Goal: Task Accomplishment & Management: Complete application form

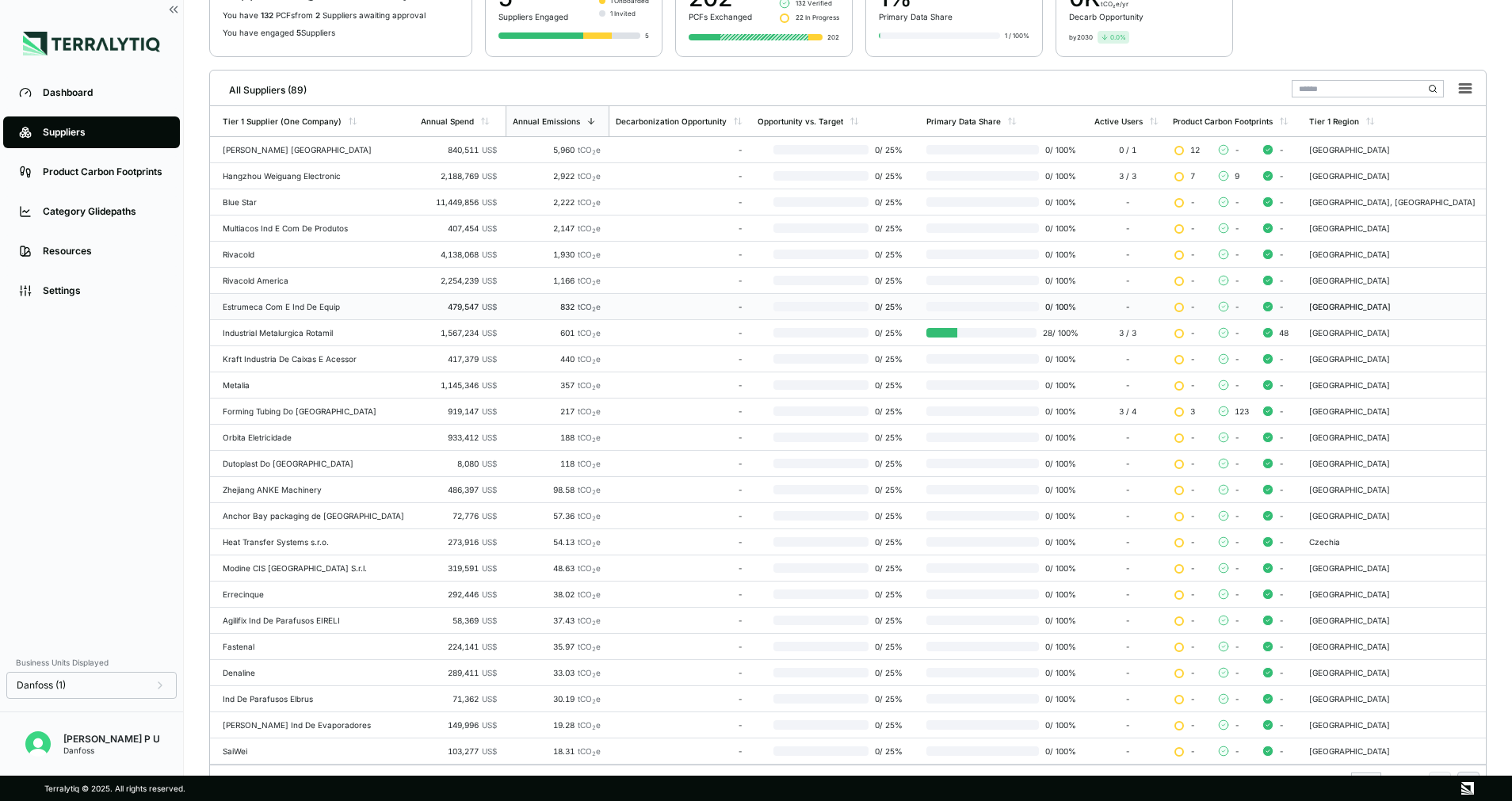
scroll to position [180, 0]
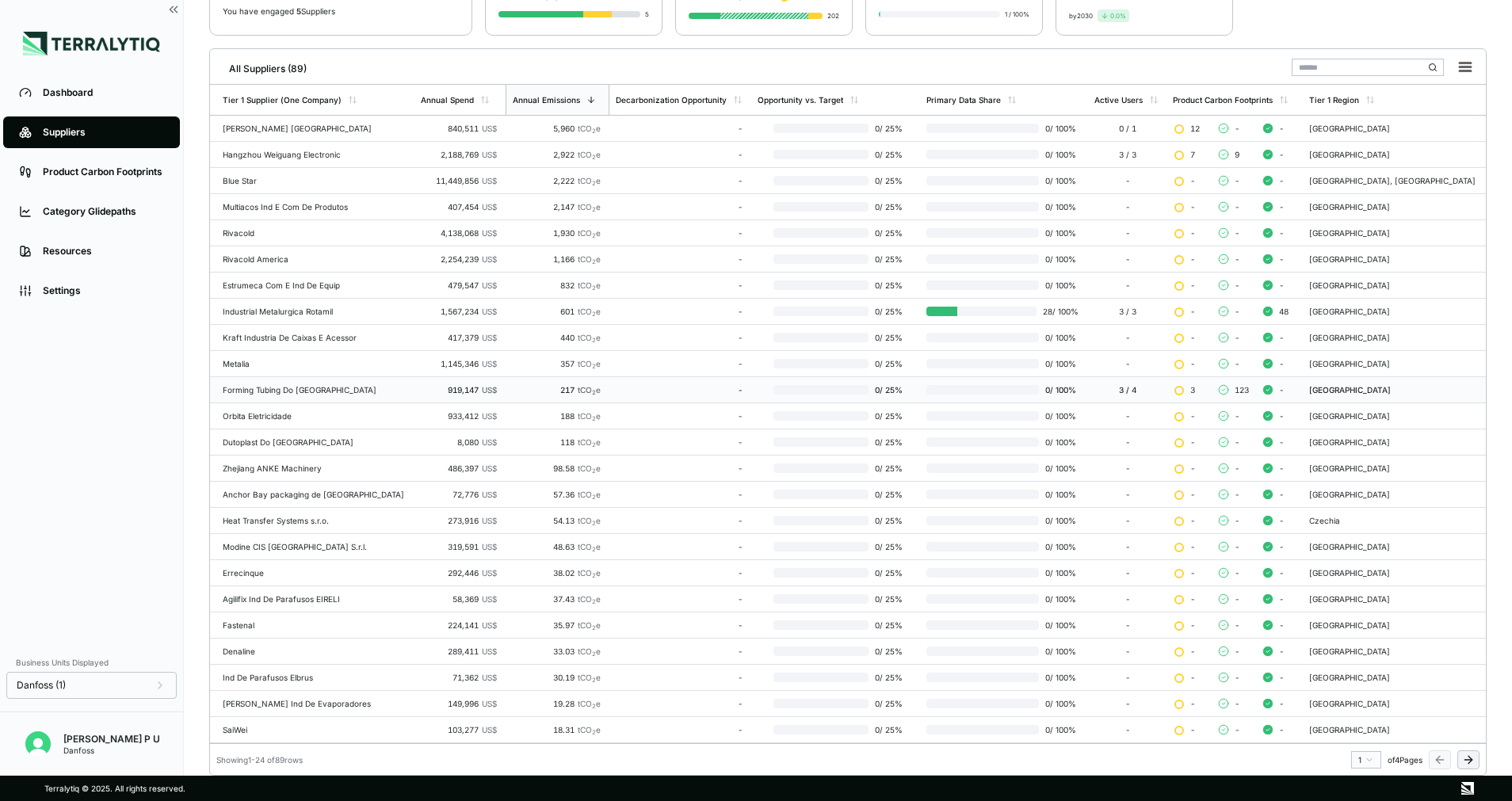
click at [616, 394] on div "-" at bounding box center [679, 389] width 127 height 10
click at [577, 388] on td "217 tCO 2 e" at bounding box center [558, 389] width 104 height 26
click at [330, 384] on td "Forming Tubing Do [GEOGRAPHIC_DATA]" at bounding box center [312, 389] width 204 height 26
click at [280, 395] on td "Forming Tubing Do [GEOGRAPHIC_DATA]" at bounding box center [312, 389] width 204 height 26
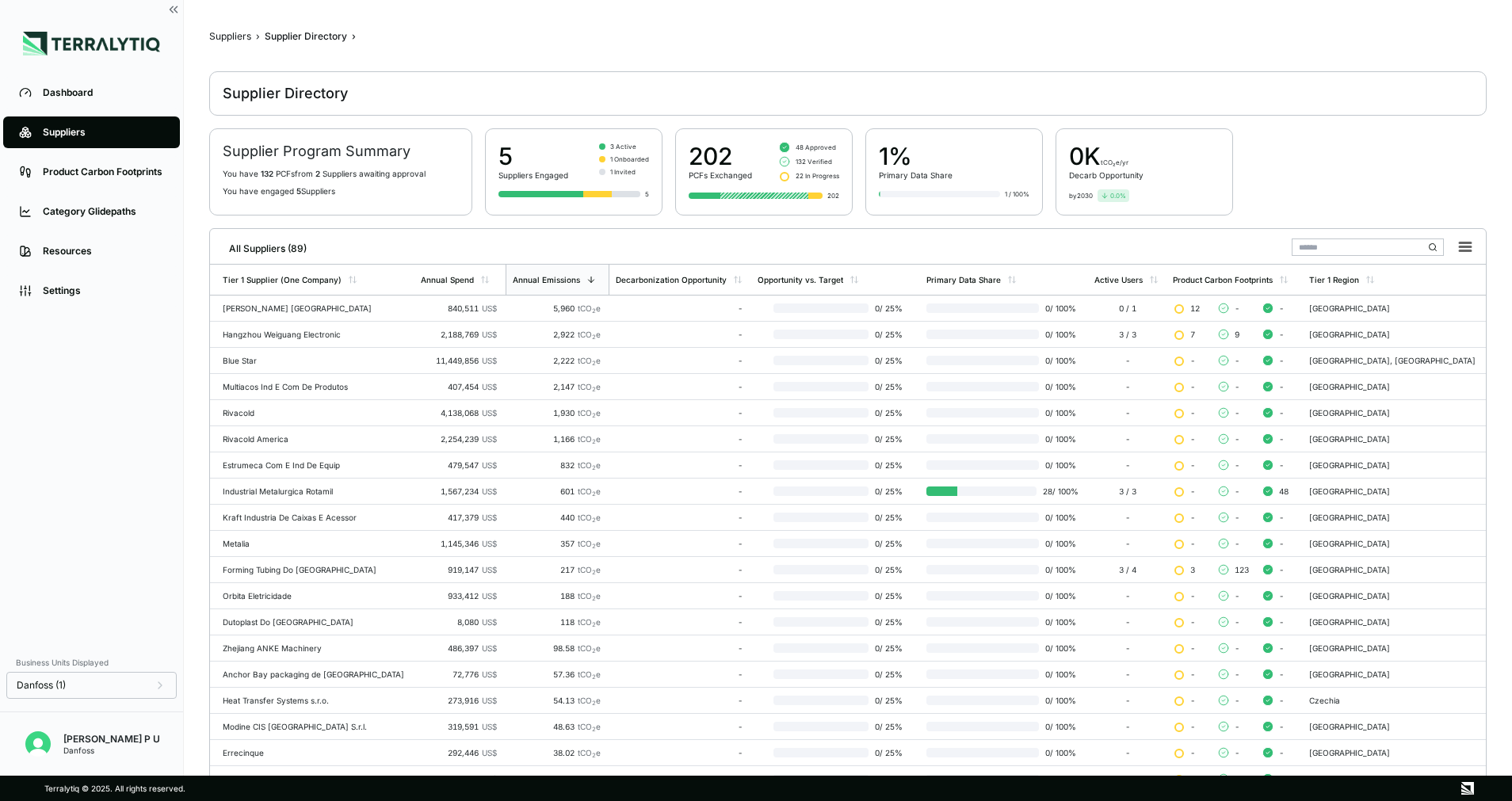
click at [332, 156] on h2 "Supplier Program Summary" at bounding box center [341, 150] width 236 height 19
click at [246, 570] on div "Forming Tubing Do [GEOGRAPHIC_DATA]" at bounding box center [315, 569] width 185 height 10
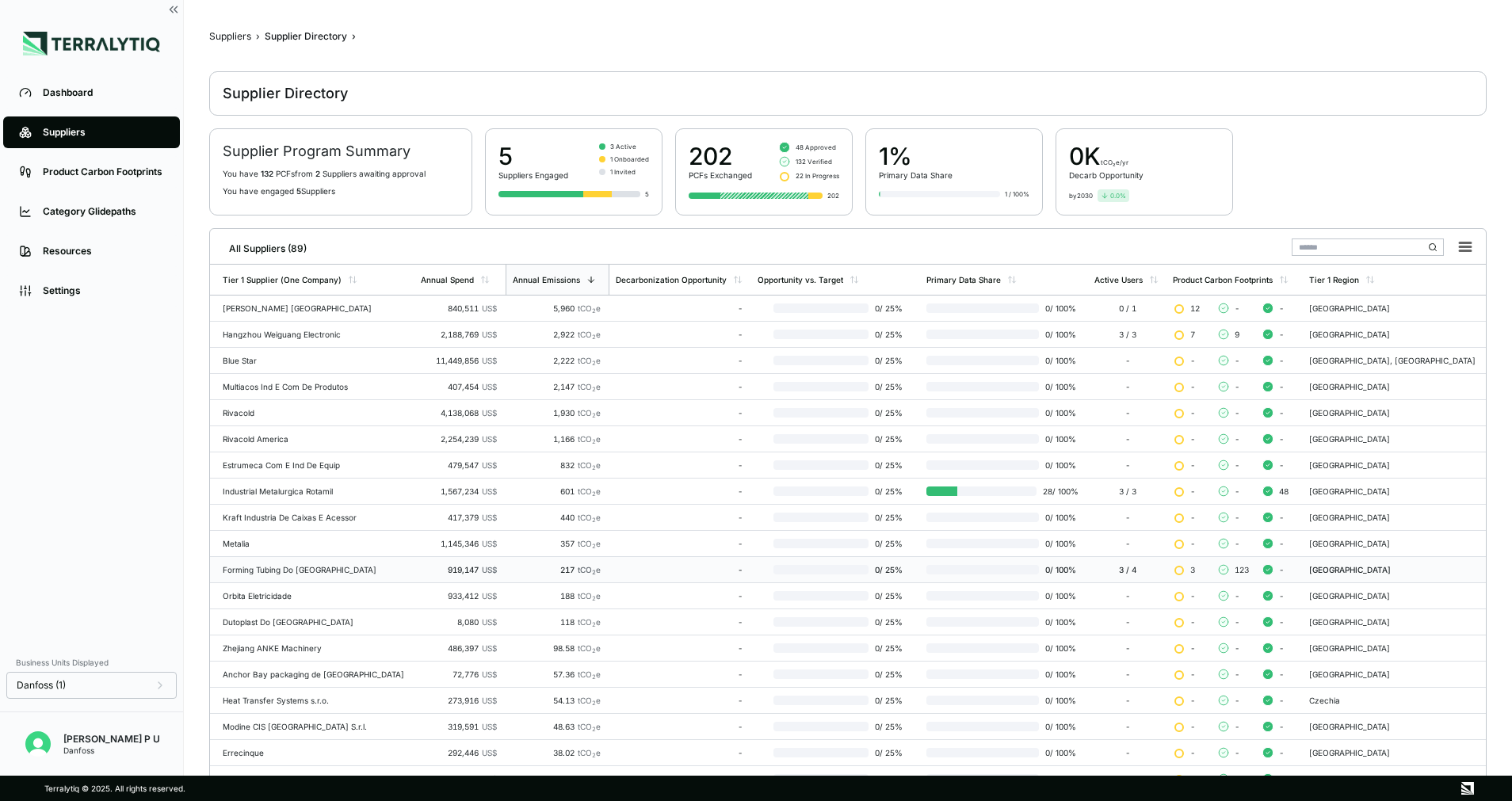
drag, startPoint x: 246, startPoint y: 570, endPoint x: 324, endPoint y: 568, distance: 78.0
click at [324, 568] on div "Forming Tubing Do [GEOGRAPHIC_DATA]" at bounding box center [315, 569] width 185 height 10
click at [414, 577] on td "919,147 US$" at bounding box center [459, 569] width 90 height 26
click at [751, 558] on td "0 / 25 %" at bounding box center [835, 569] width 168 height 26
click at [930, 570] on div at bounding box center [983, 569] width 113 height 10
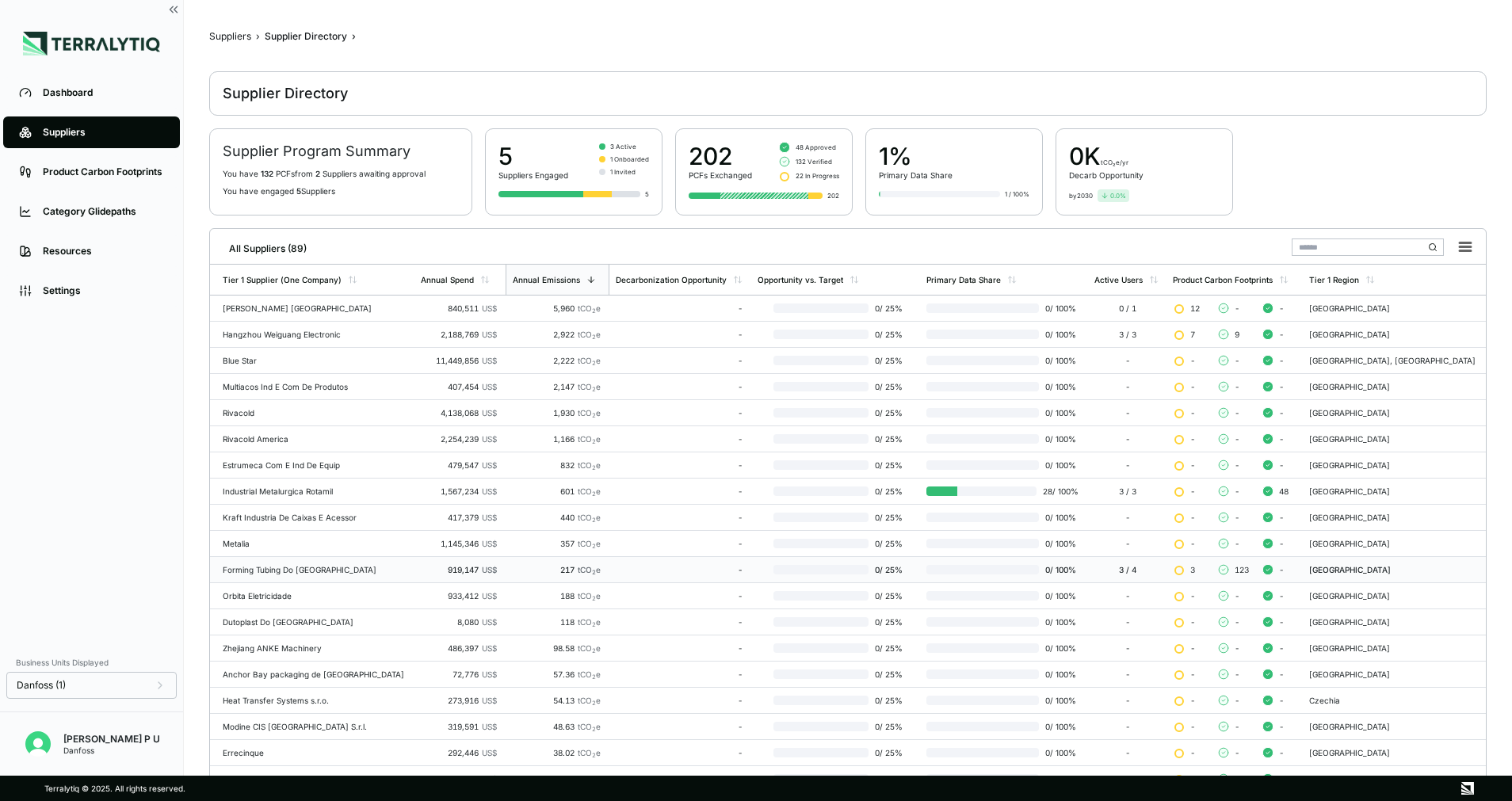
click at [1251, 573] on div "123" at bounding box center [1234, 569] width 31 height 11
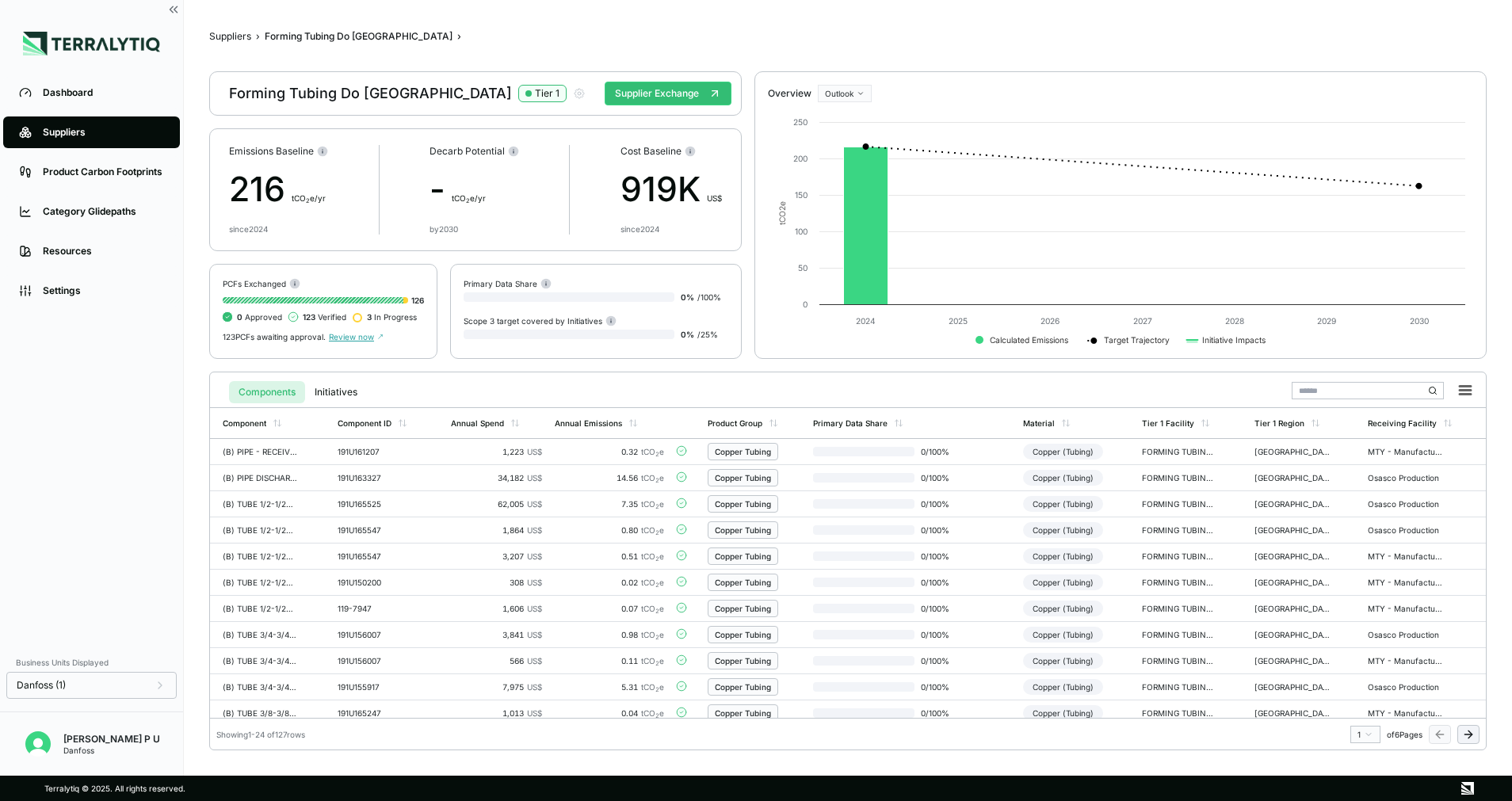
click at [229, 30] on div "Suppliers › Forming Tubing Do [GEOGRAPHIC_DATA] › Forming Tubing Do [GEOGRAPHIC…" at bounding box center [848, 388] width 1277 height 725
click at [231, 38] on button "Suppliers" at bounding box center [230, 37] width 42 height 13
click at [226, 38] on button "Suppliers" at bounding box center [230, 37] width 42 height 13
click at [103, 121] on link "Suppliers" at bounding box center [91, 132] width 176 height 31
click at [79, 85] on link "Dashboard" at bounding box center [91, 92] width 176 height 31
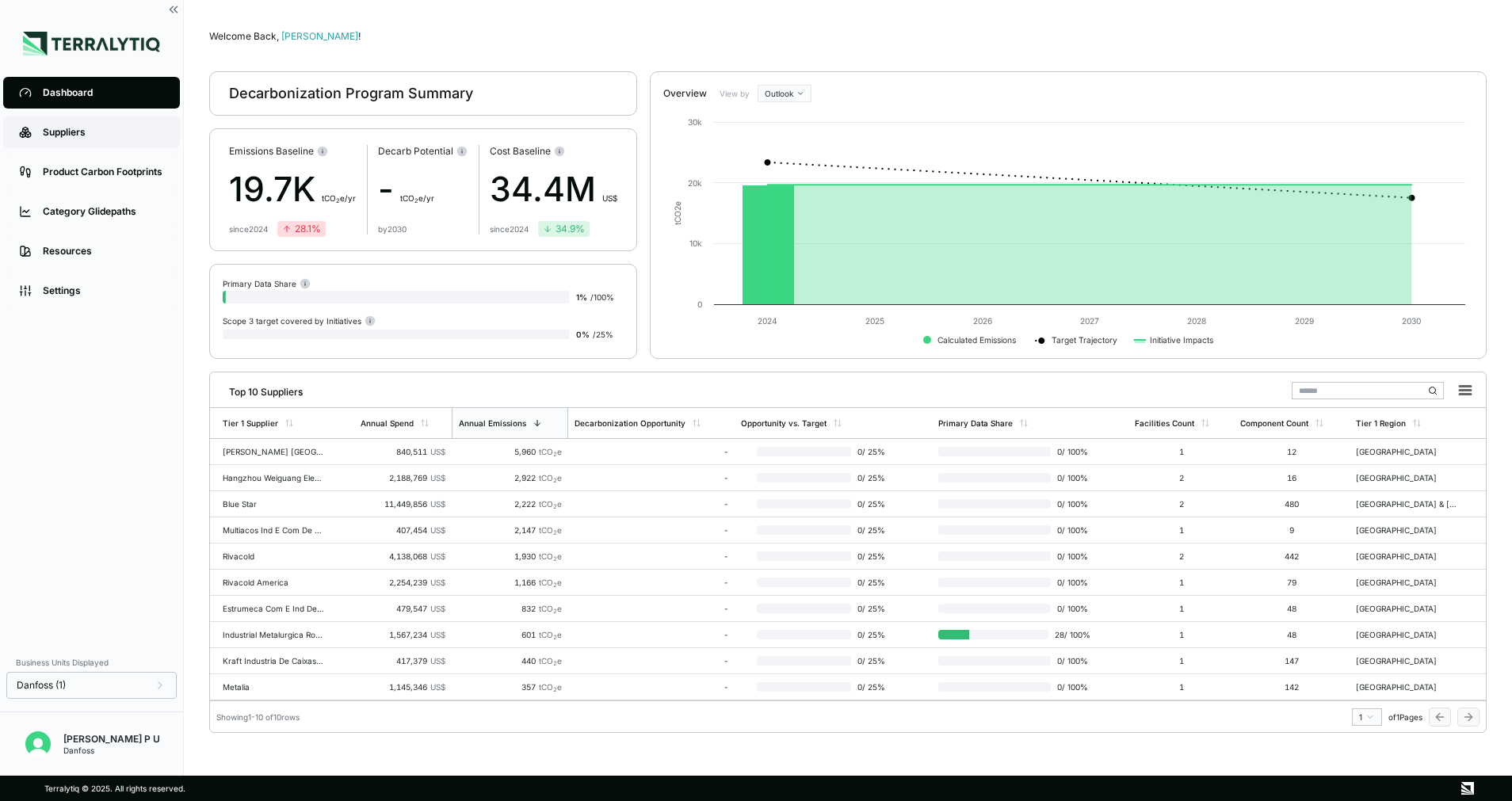
click at [67, 139] on div "Suppliers" at bounding box center [103, 132] width 121 height 13
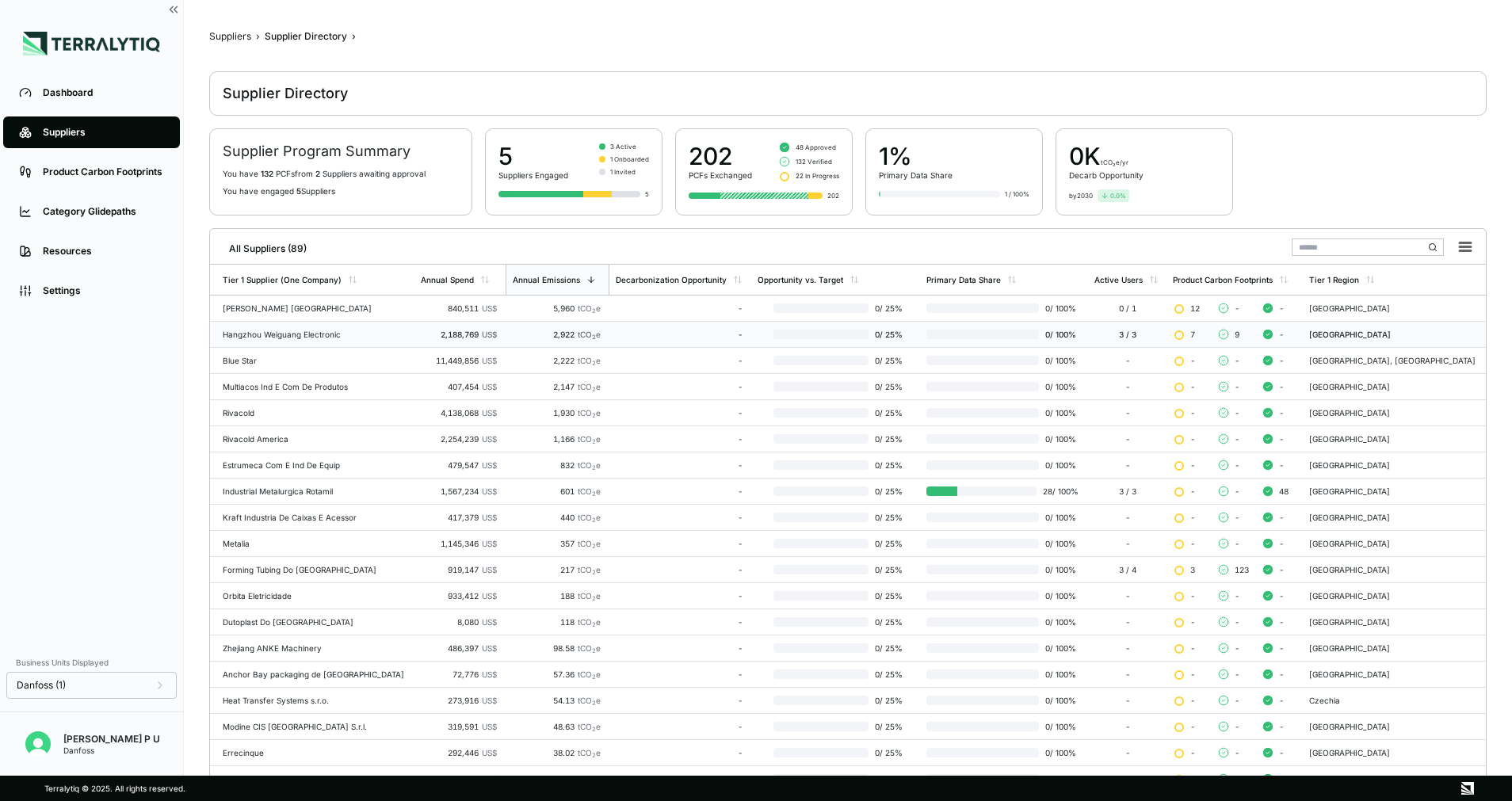
click at [240, 328] on td "Hangzhou Weiguang Electronic" at bounding box center [312, 334] width 204 height 26
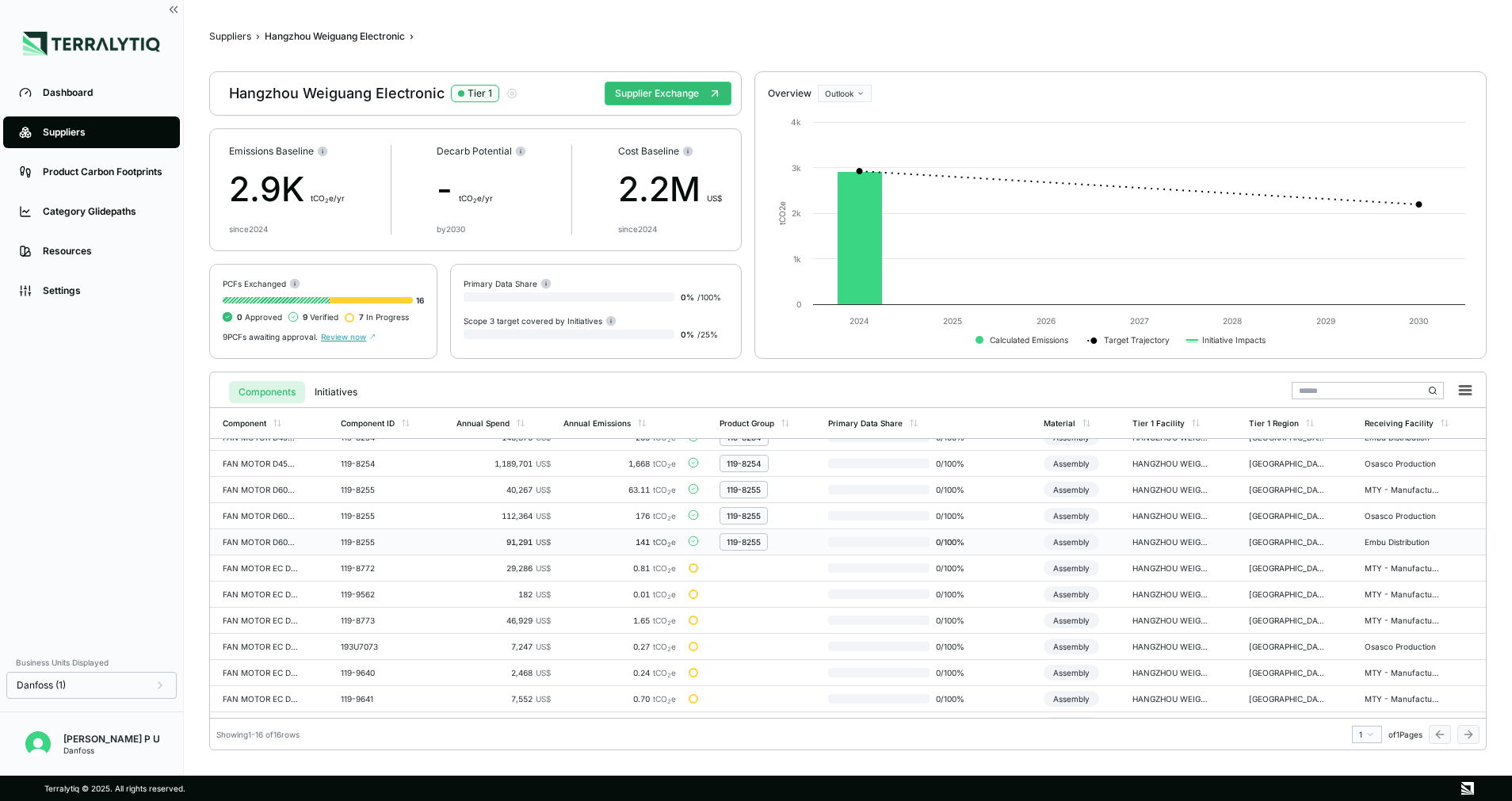
scroll to position [140, 0]
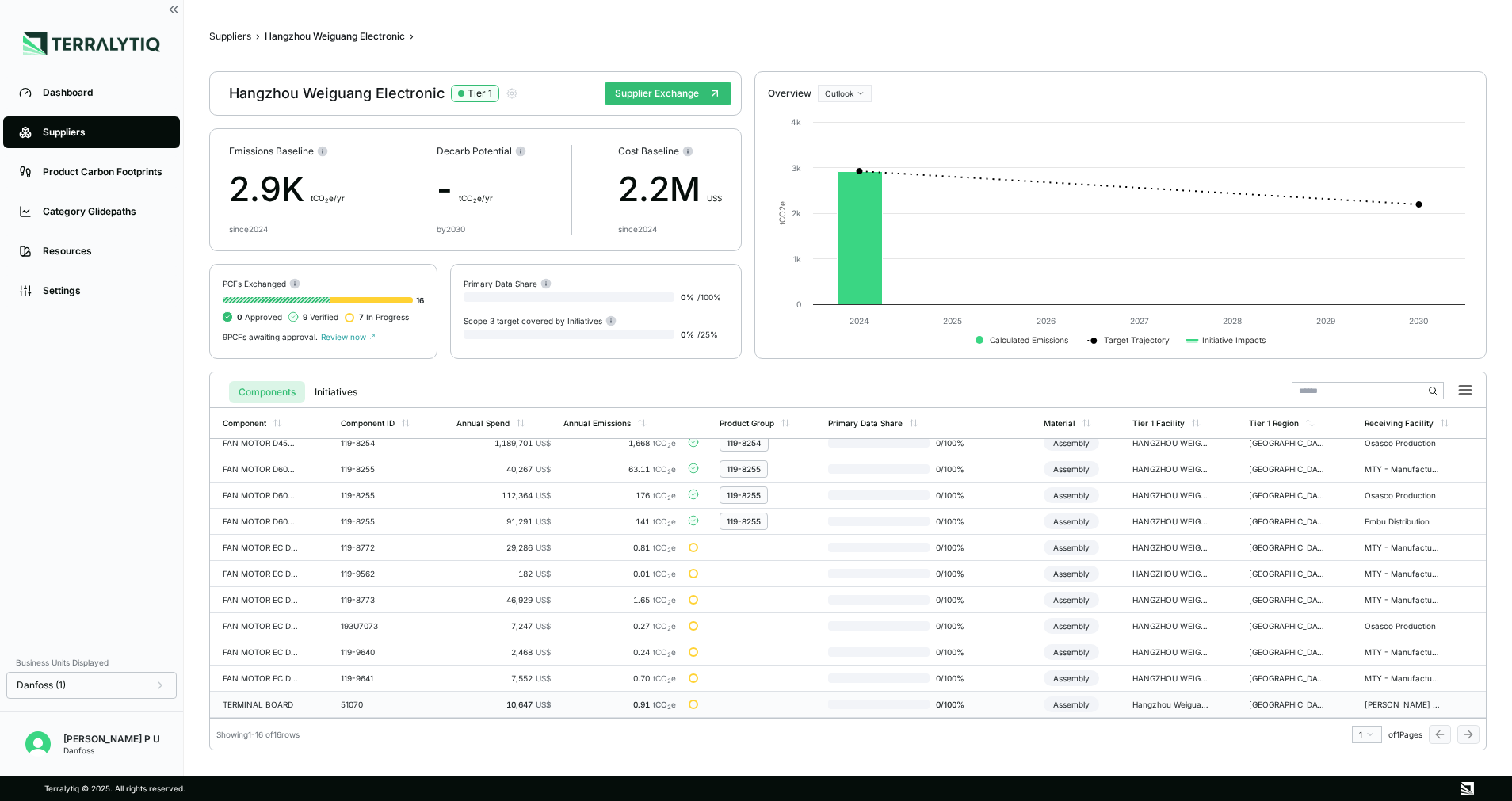
click at [393, 701] on div "51070" at bounding box center [379, 704] width 76 height 10
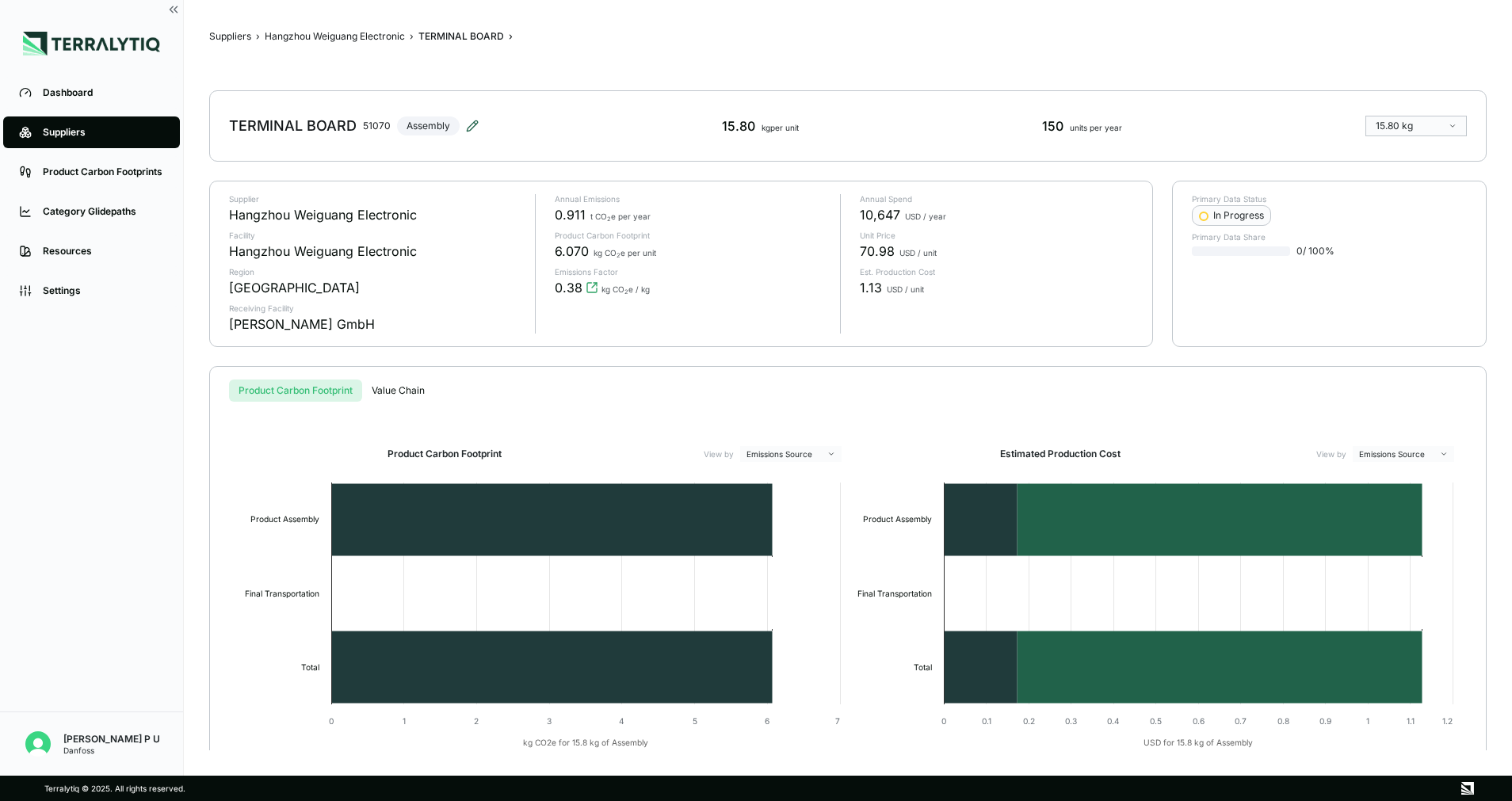
click at [474, 124] on icon at bounding box center [473, 126] width 13 height 13
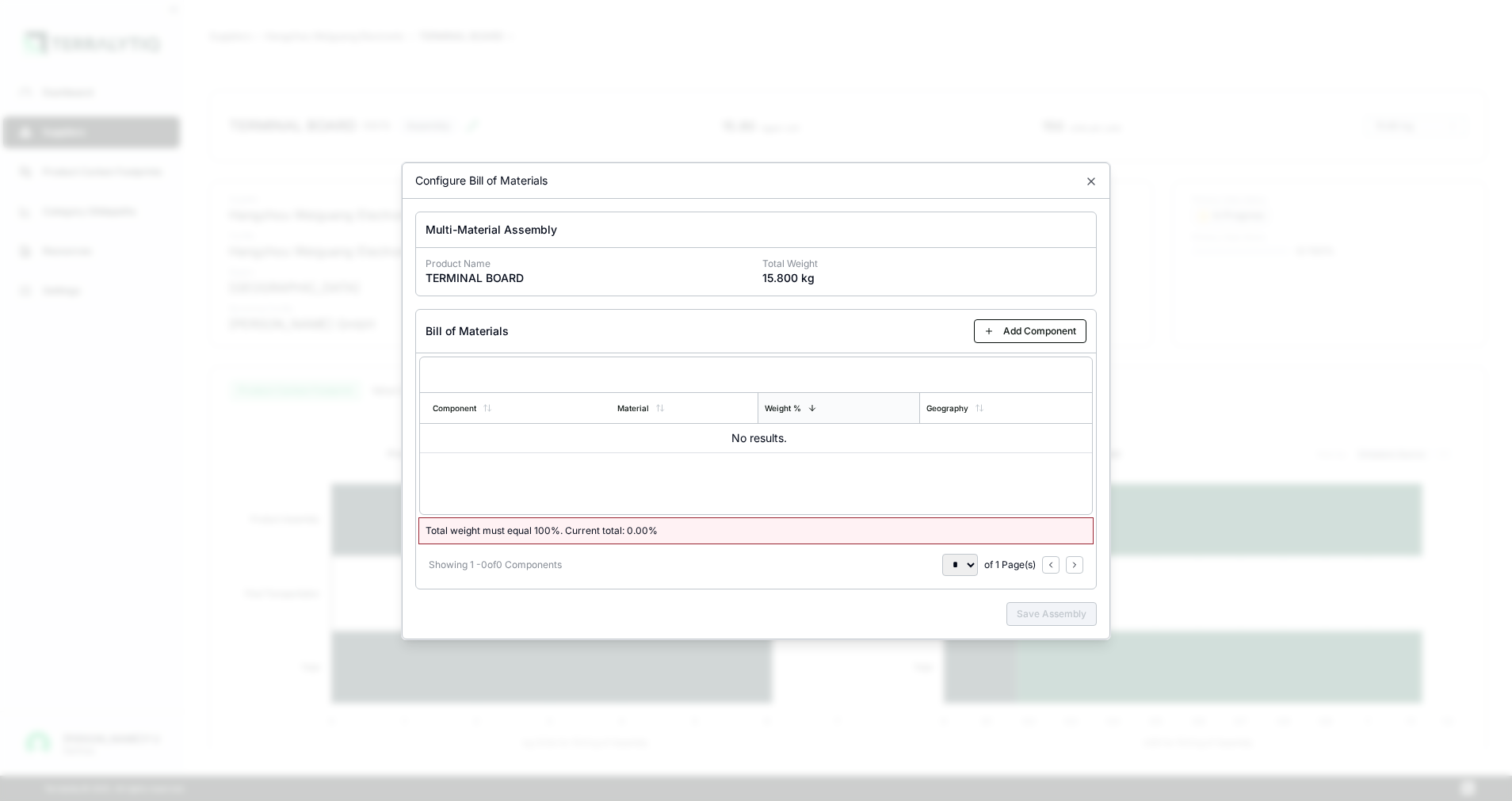
click at [476, 255] on div "Product Name TERMINAL BOARD Total Weight 15.800 kg" at bounding box center [756, 271] width 680 height 47
drag, startPoint x: 533, startPoint y: 280, endPoint x: 348, endPoint y: 272, distance: 185.2
click at [348, 272] on body "Dashboard Suppliers Product Carbon Footprints Category Glidepaths Resources Set…" at bounding box center [756, 400] width 1512 height 801
drag, startPoint x: 348, startPoint y: 272, endPoint x: 578, endPoint y: 272, distance: 230.0
click at [578, 272] on p "TERMINAL BOARD" at bounding box center [587, 278] width 324 height 16
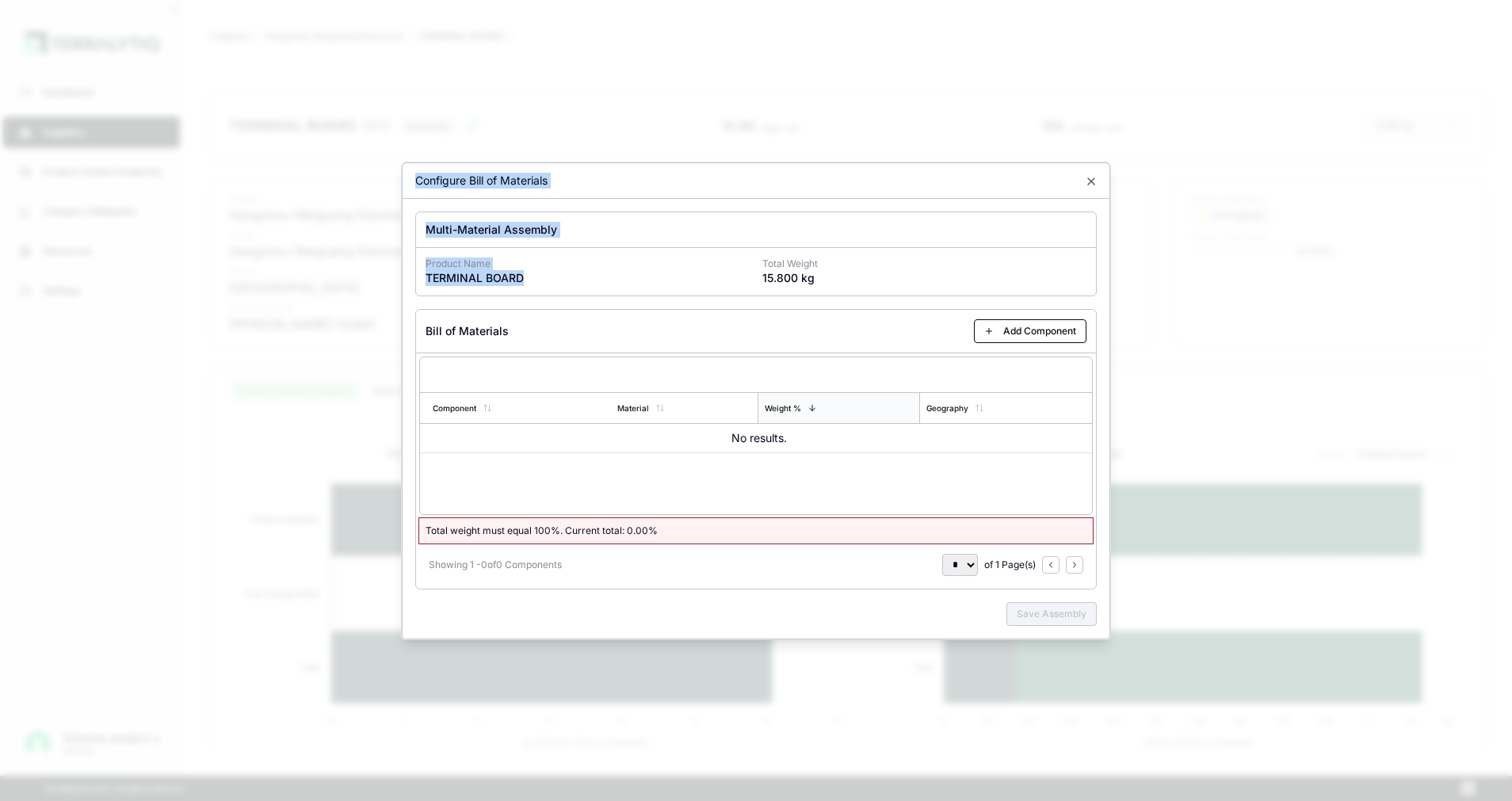
click at [545, 280] on p "TERMINAL BOARD" at bounding box center [587, 278] width 324 height 16
click at [1089, 180] on icon "button" at bounding box center [1091, 181] width 6 height 6
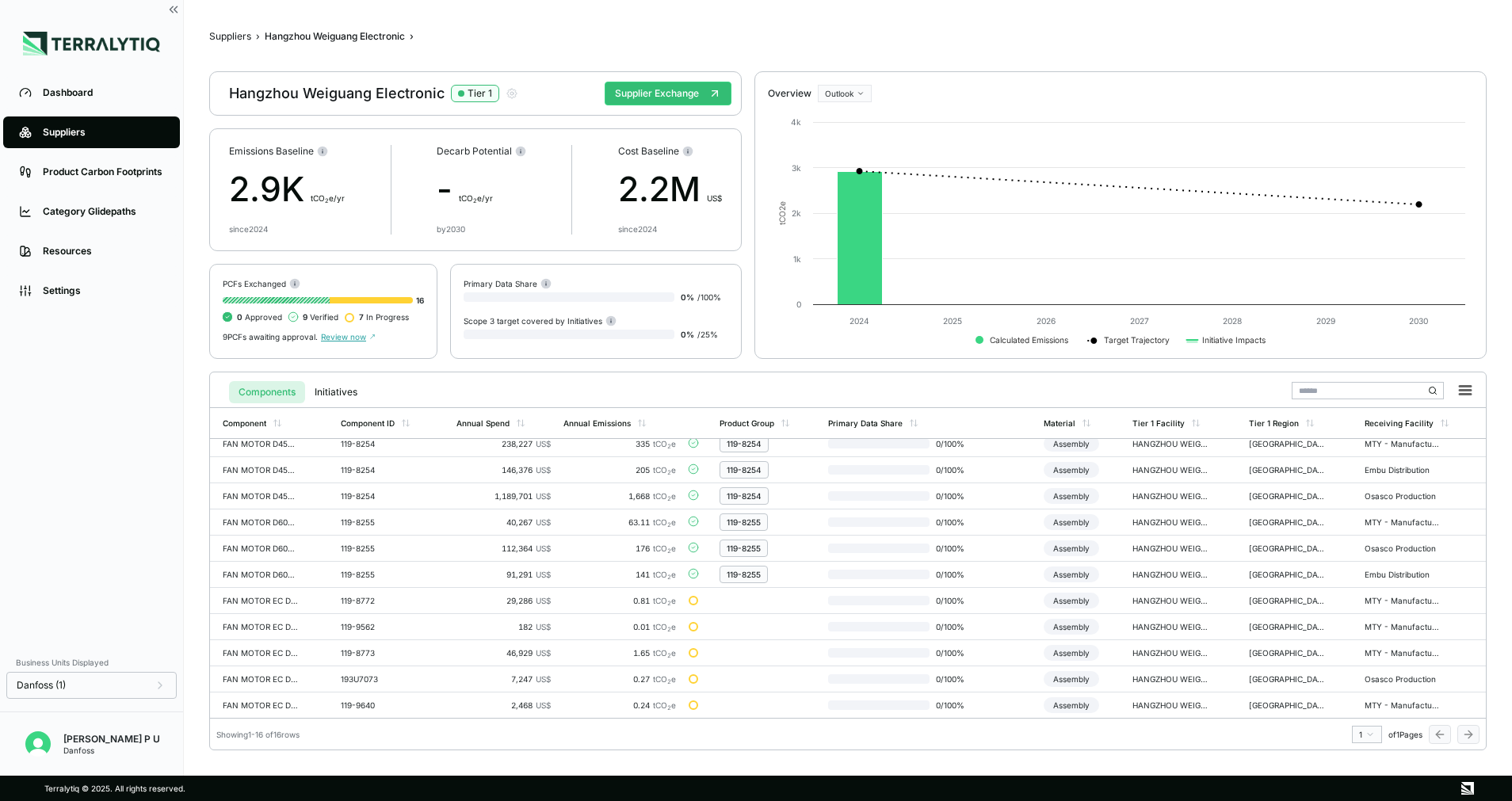
scroll to position [140, 0]
click at [690, 97] on button "Supplier Exchange" at bounding box center [669, 93] width 127 height 24
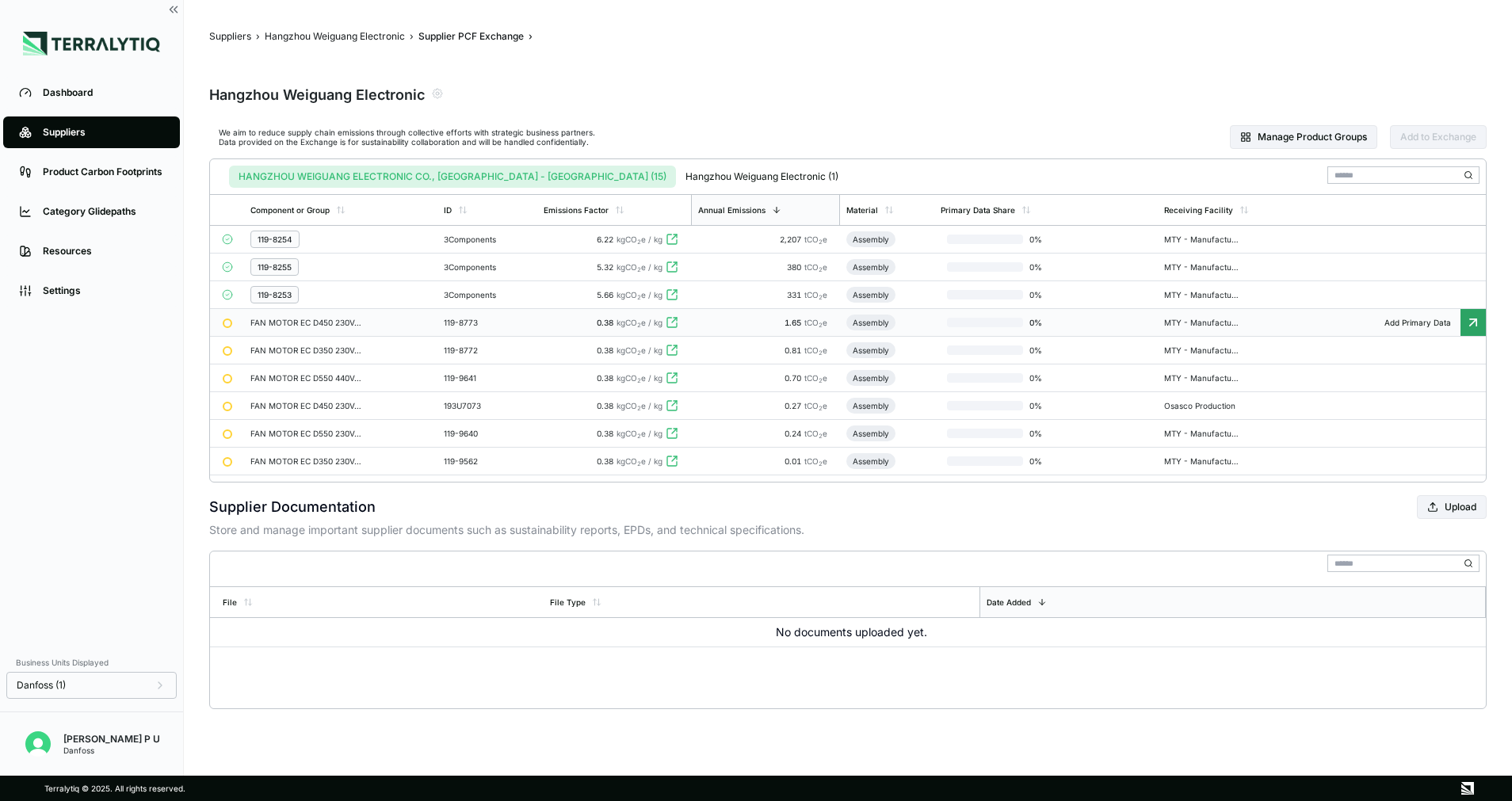
click at [498, 322] on div "119-8773" at bounding box center [482, 322] width 76 height 10
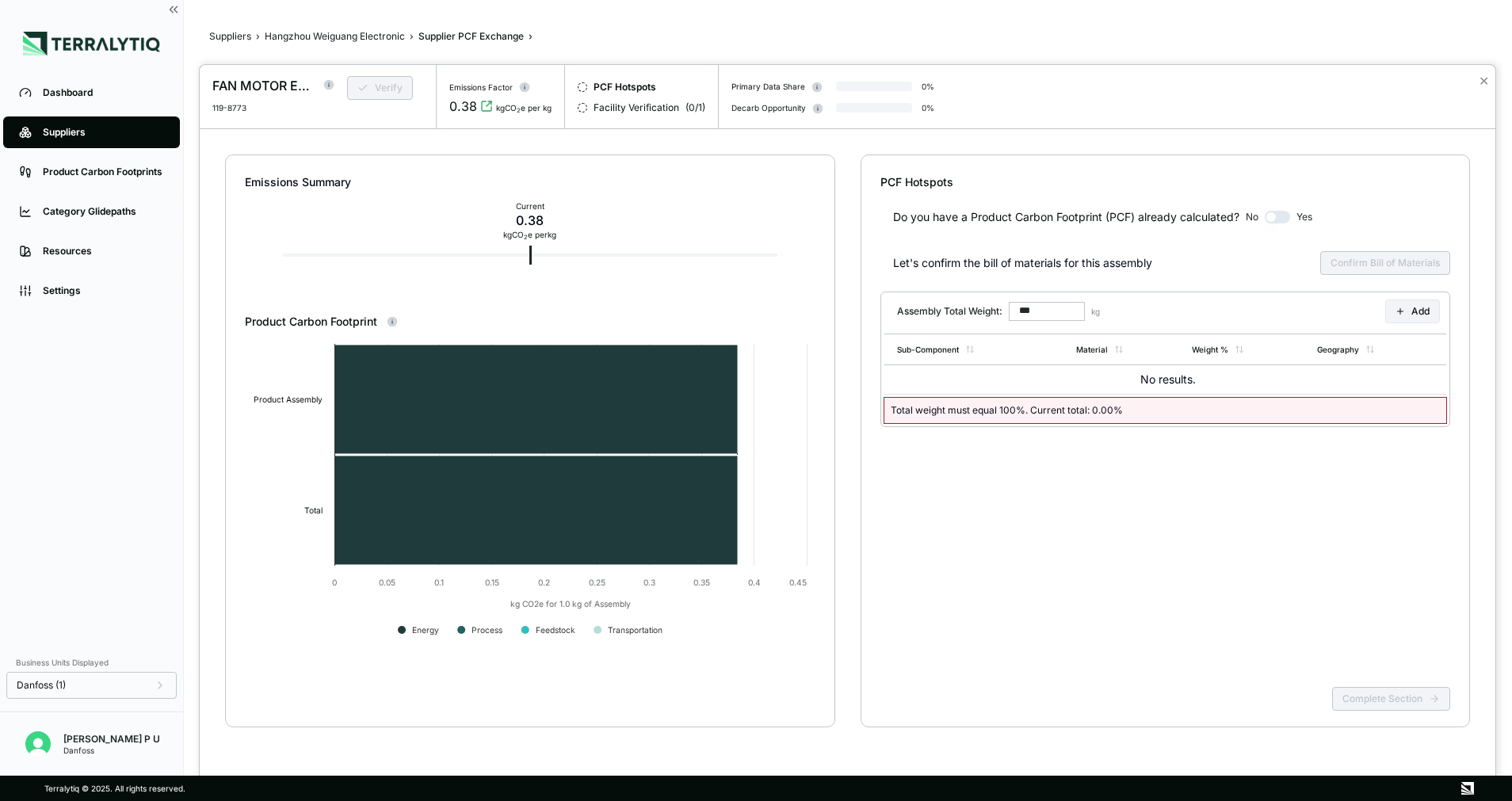
click at [363, 40] on div at bounding box center [756, 400] width 1512 height 801
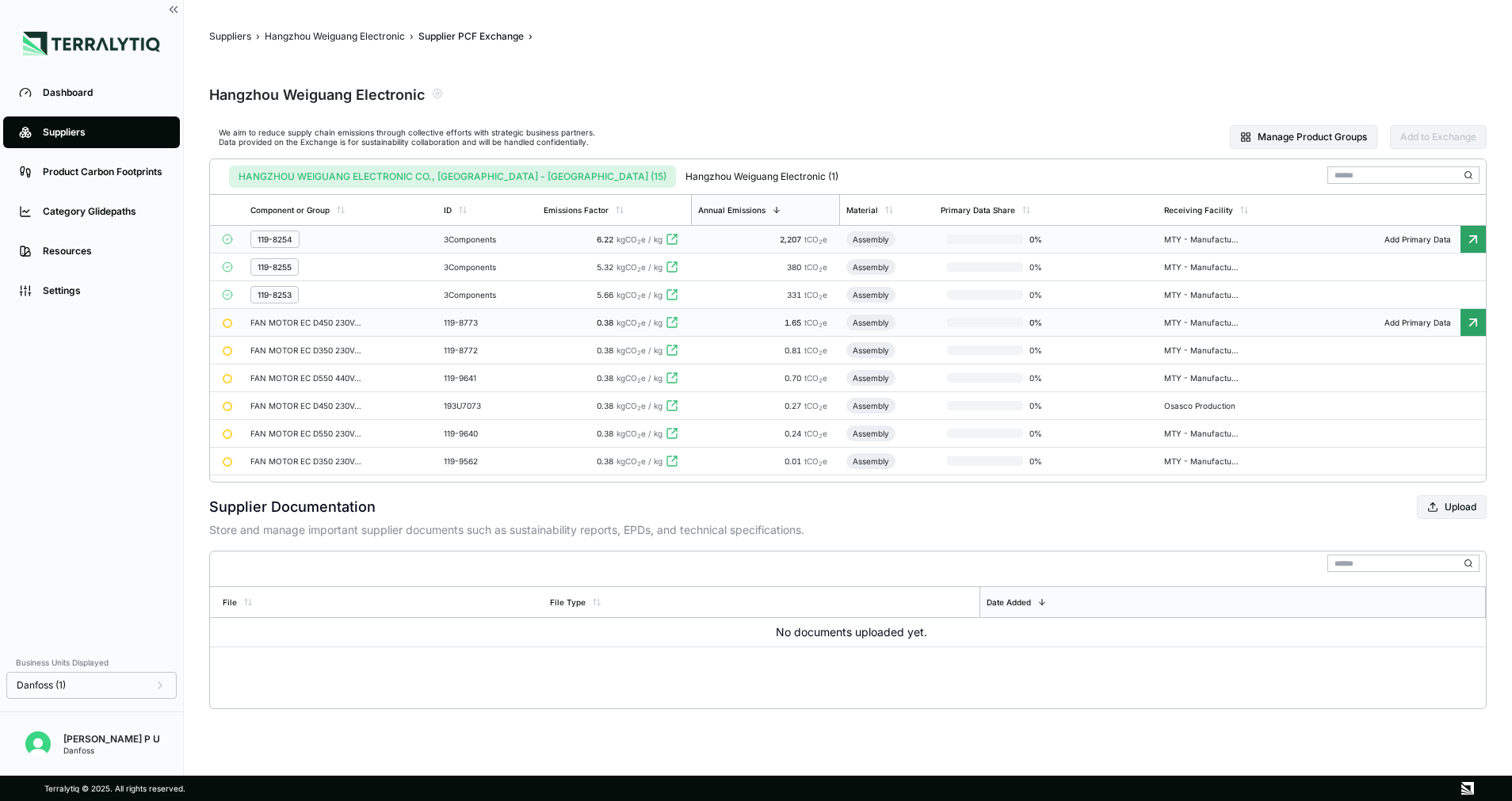
click at [525, 234] on div "3 Components" at bounding box center [487, 239] width 87 height 10
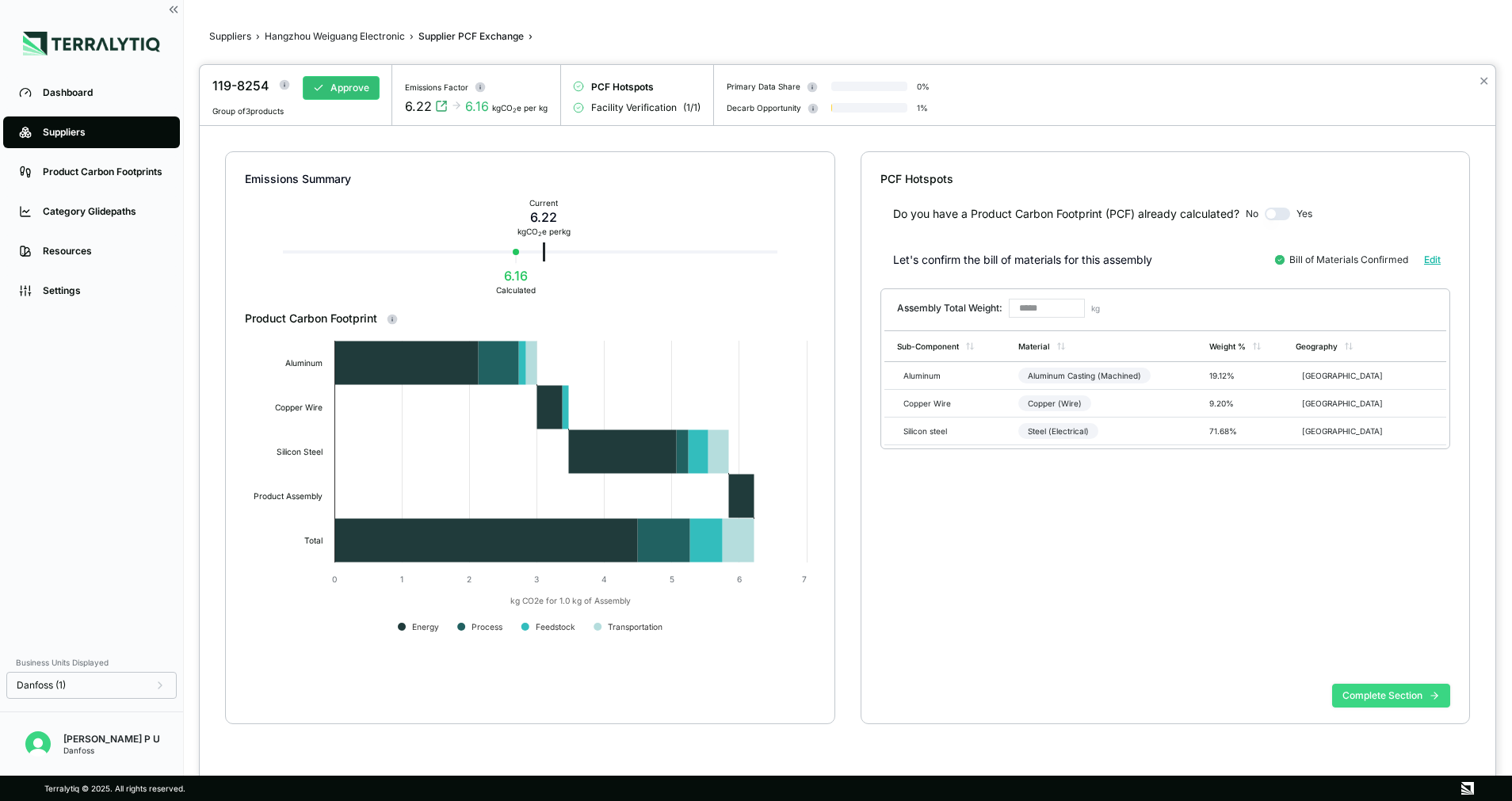
click at [1371, 688] on button "Complete Section" at bounding box center [1391, 695] width 118 height 24
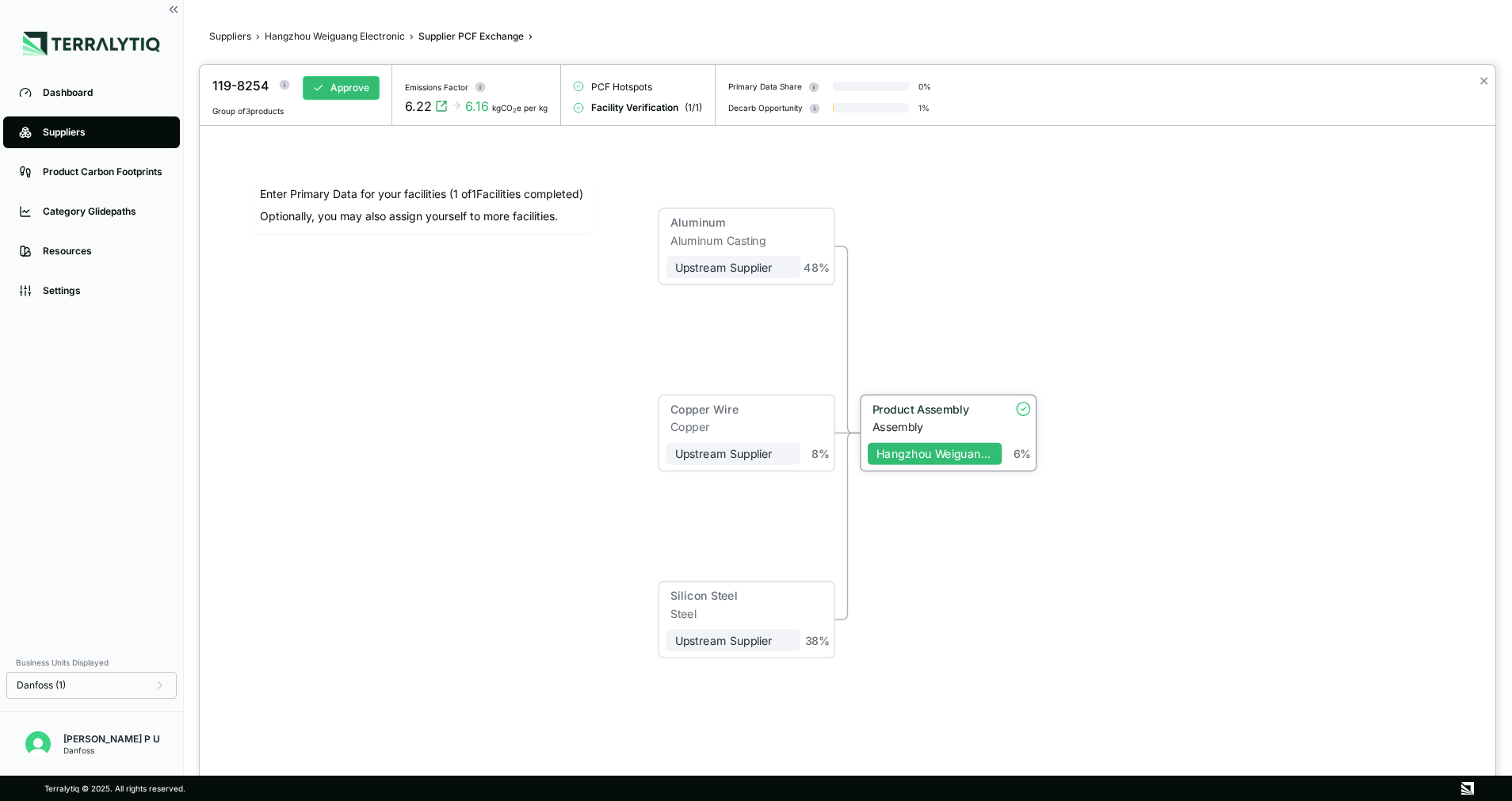
click at [958, 403] on div "Product Assembly" at bounding box center [933, 409] width 121 height 13
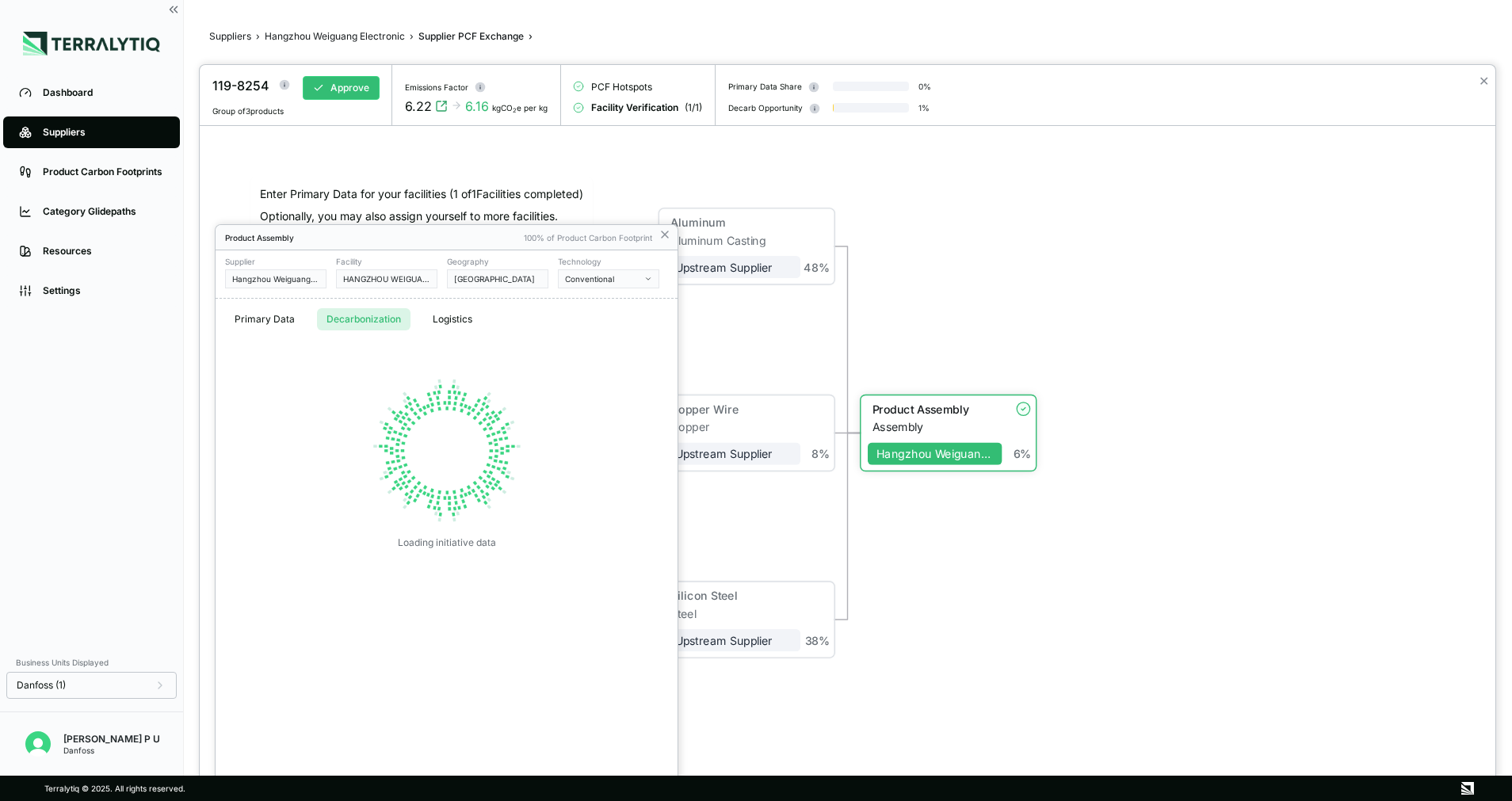
click at [388, 317] on button "Decarbonization" at bounding box center [363, 319] width 93 height 22
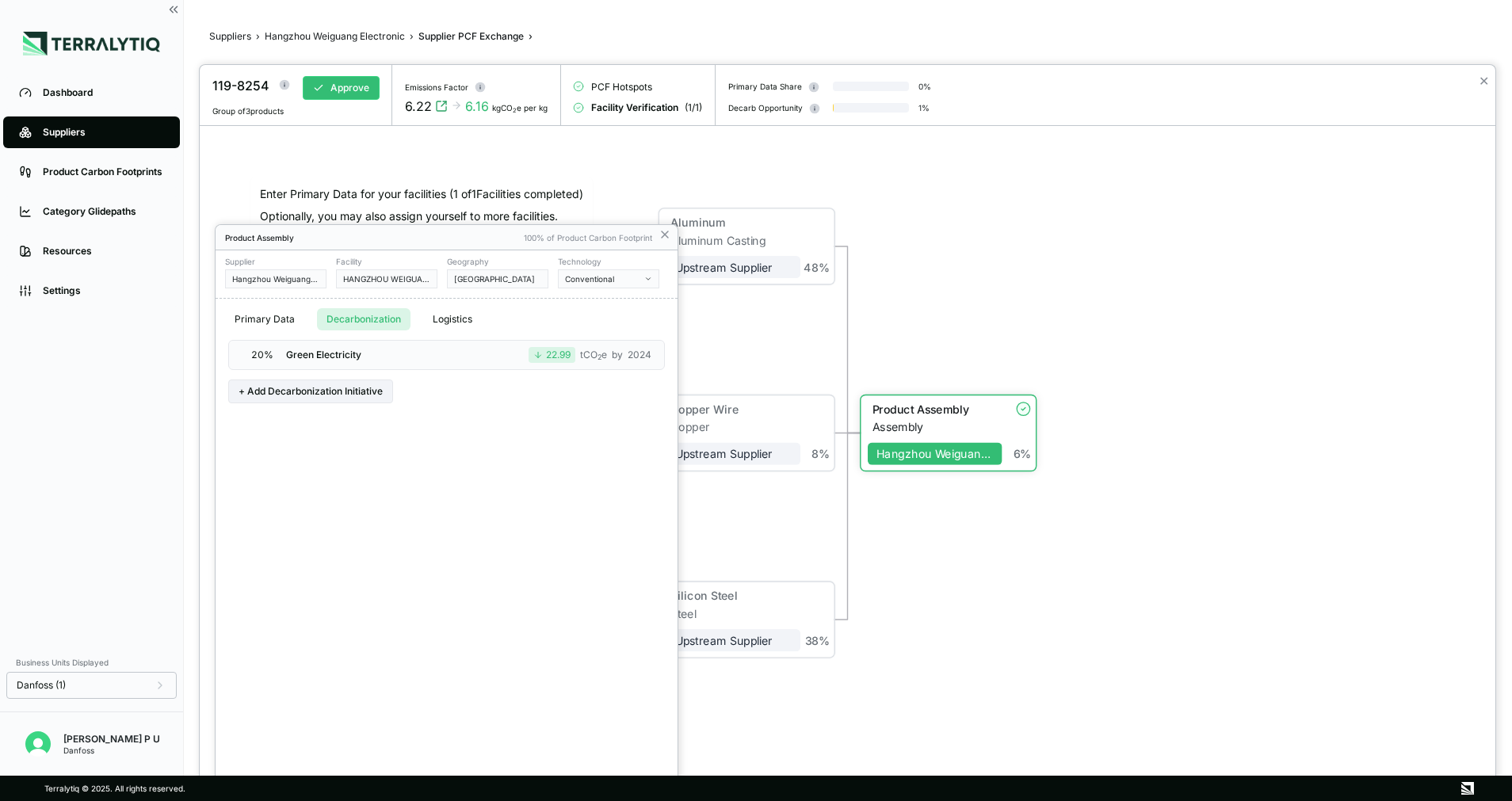
click at [363, 358] on div "20 % Green Electricity 22.99 tCO 2 e by 2024" at bounding box center [447, 355] width 437 height 30
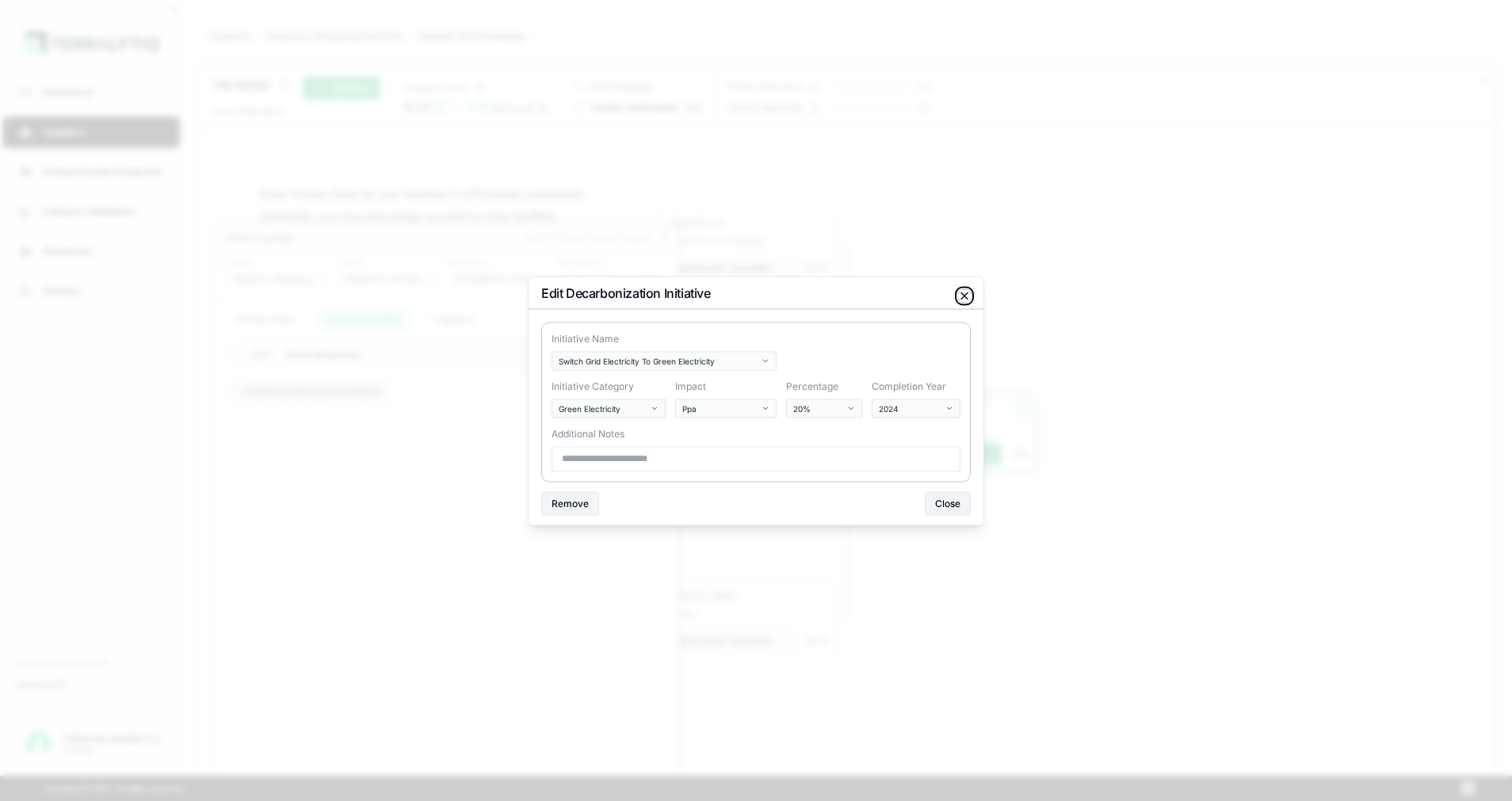
click at [965, 291] on icon "button" at bounding box center [964, 295] width 13 height 13
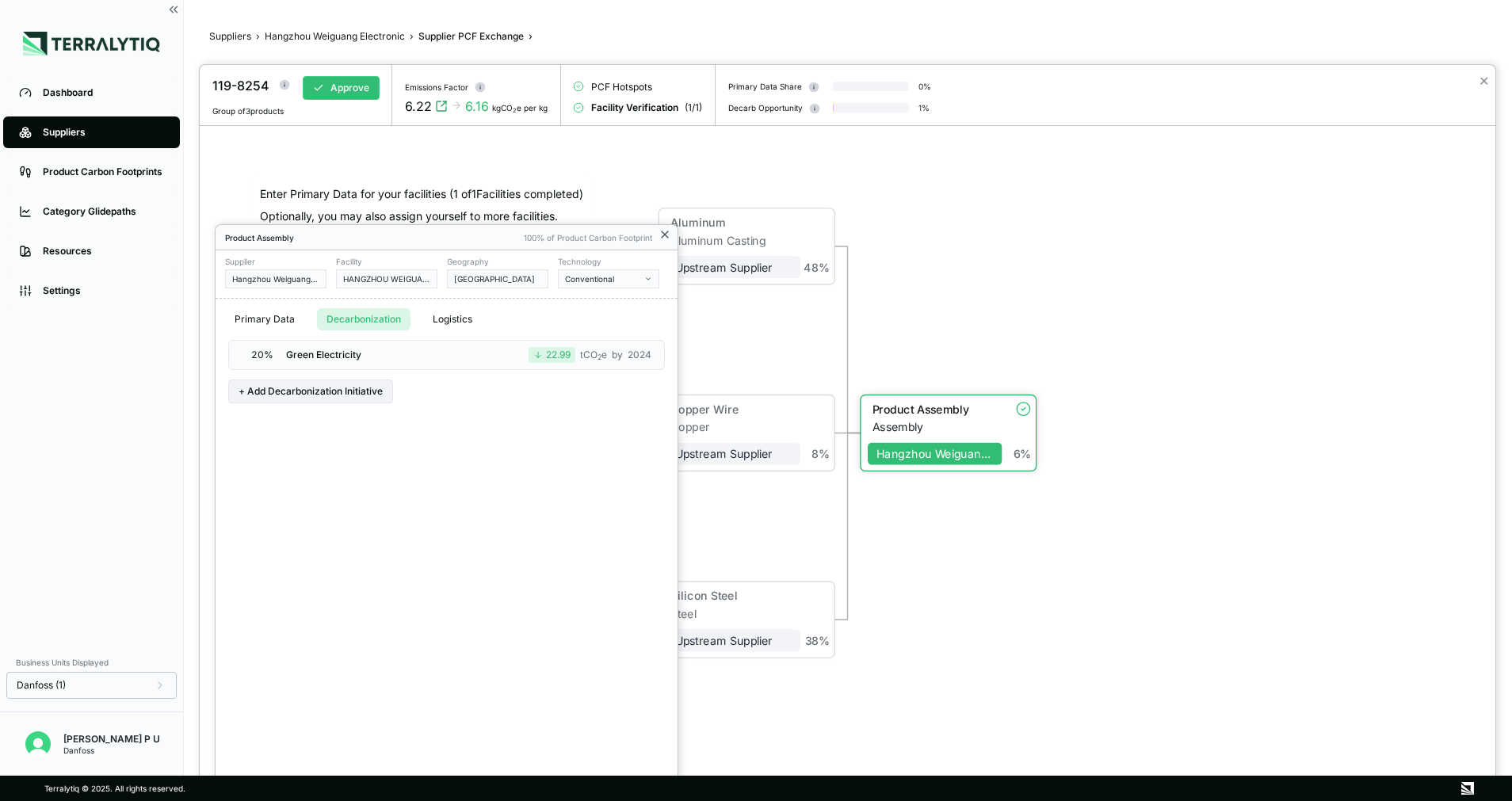
click at [668, 236] on icon at bounding box center [665, 234] width 13 height 13
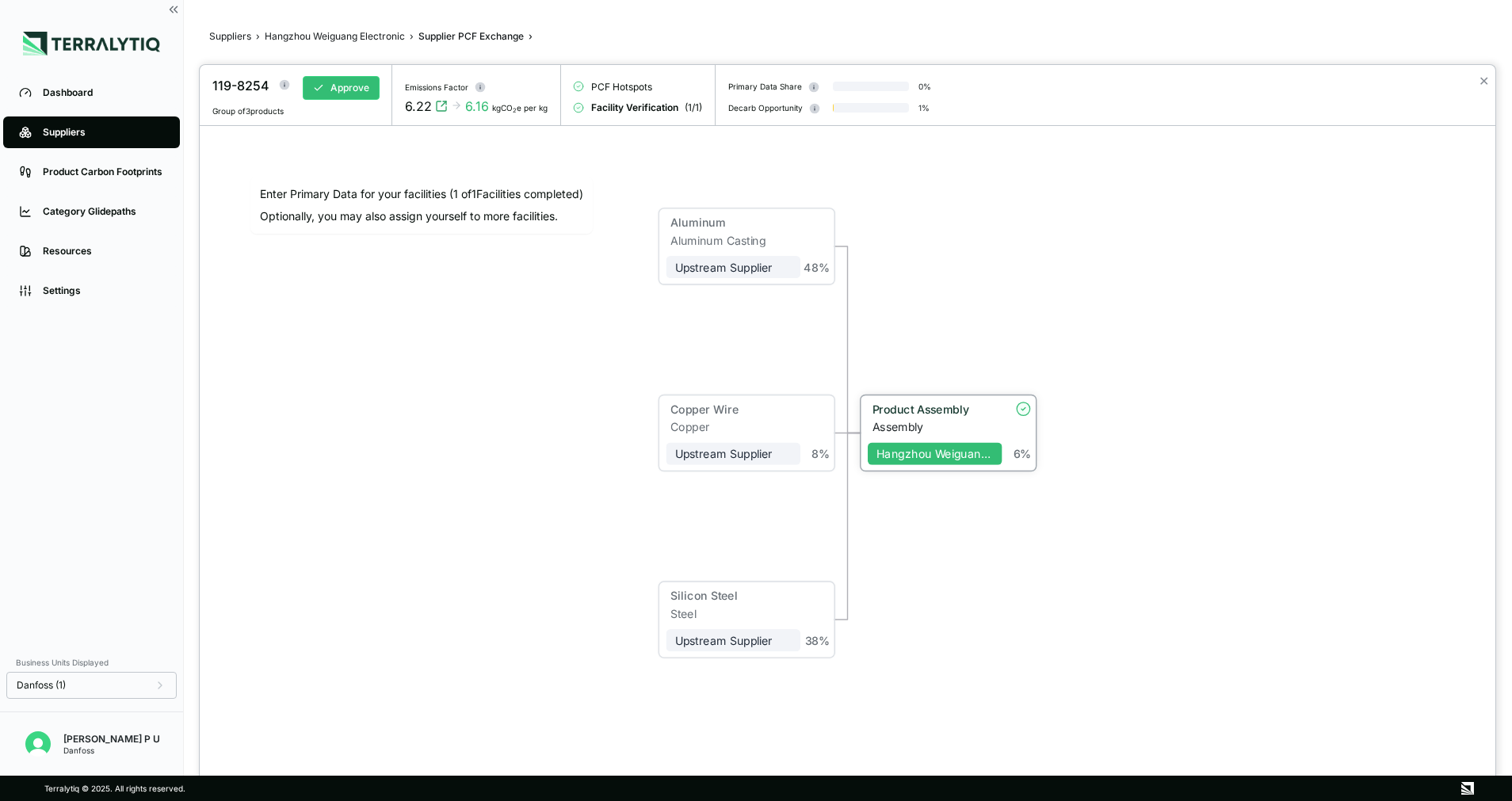
click at [918, 405] on div "Product Assembly" at bounding box center [933, 409] width 121 height 13
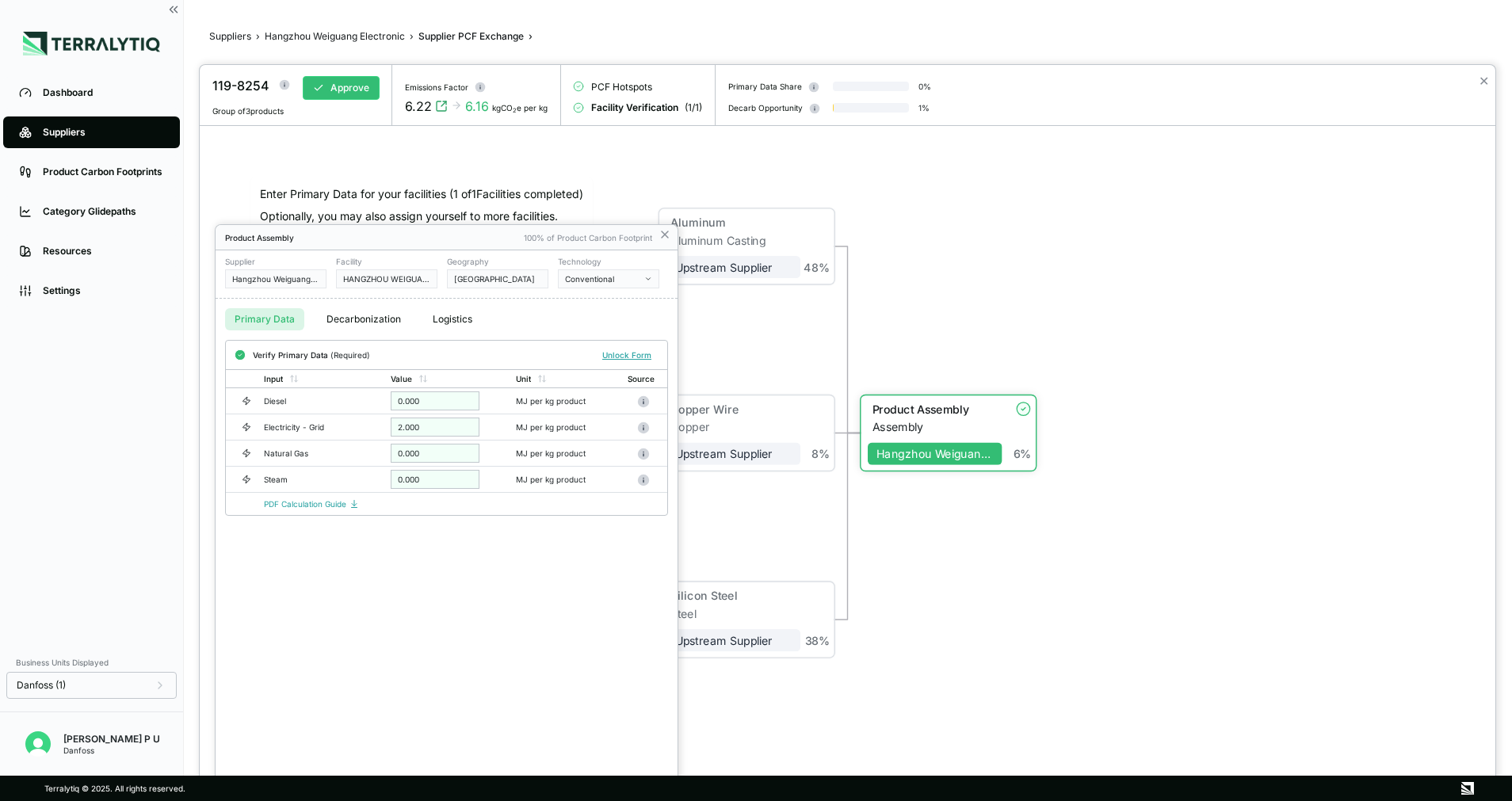
click at [349, 314] on button "Decarbonization" at bounding box center [363, 319] width 93 height 22
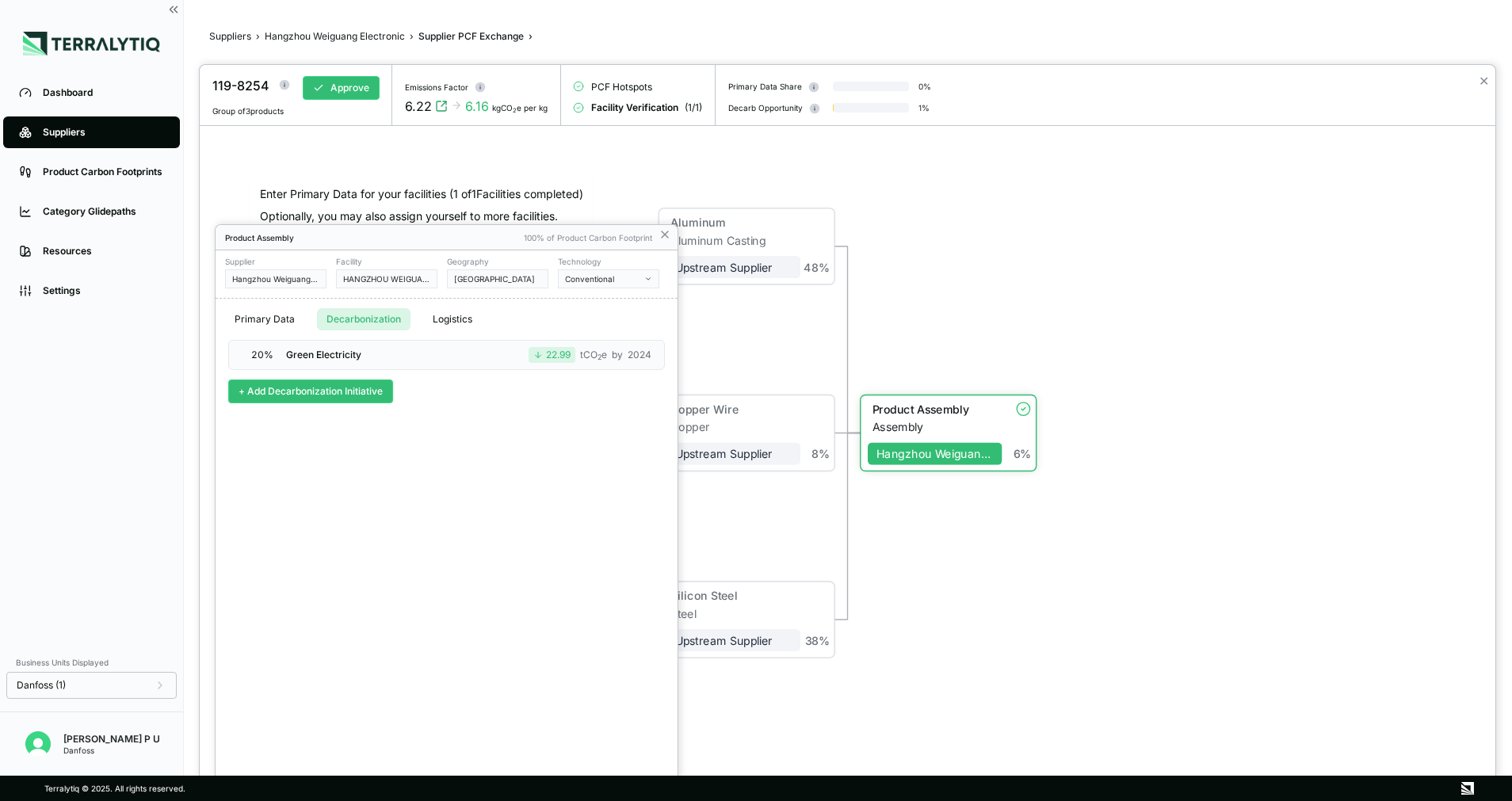
click at [313, 397] on button "+ Add Decarbonization Initiative" at bounding box center [311, 391] width 165 height 24
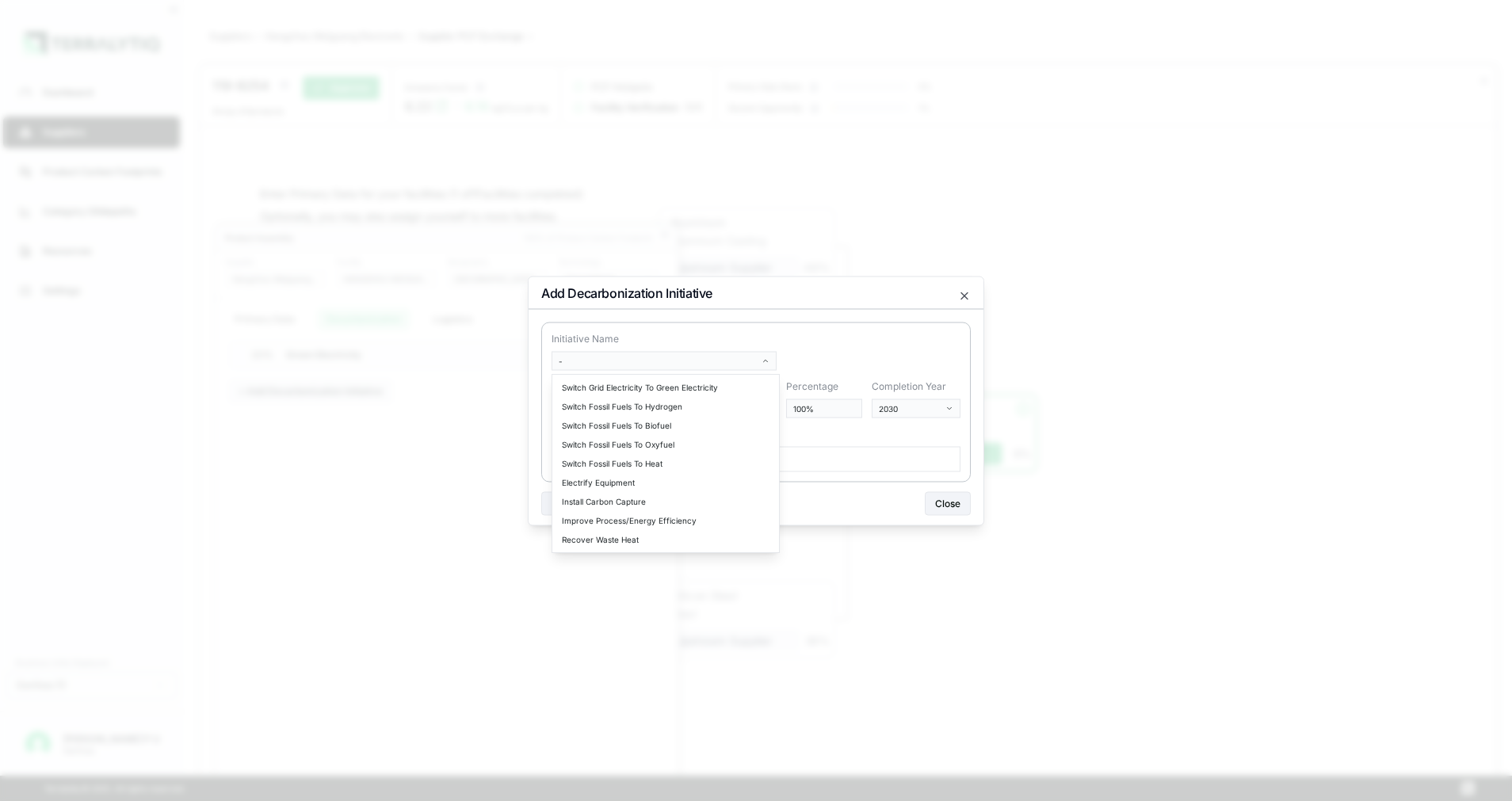
click at [649, 362] on body "Dashboard Suppliers Product Carbon Footprints Category Glidepaths Resources Set…" at bounding box center [756, 400] width 1512 height 801
click at [654, 384] on div "Switch Grid Electricity To Green Electricity" at bounding box center [666, 387] width 220 height 19
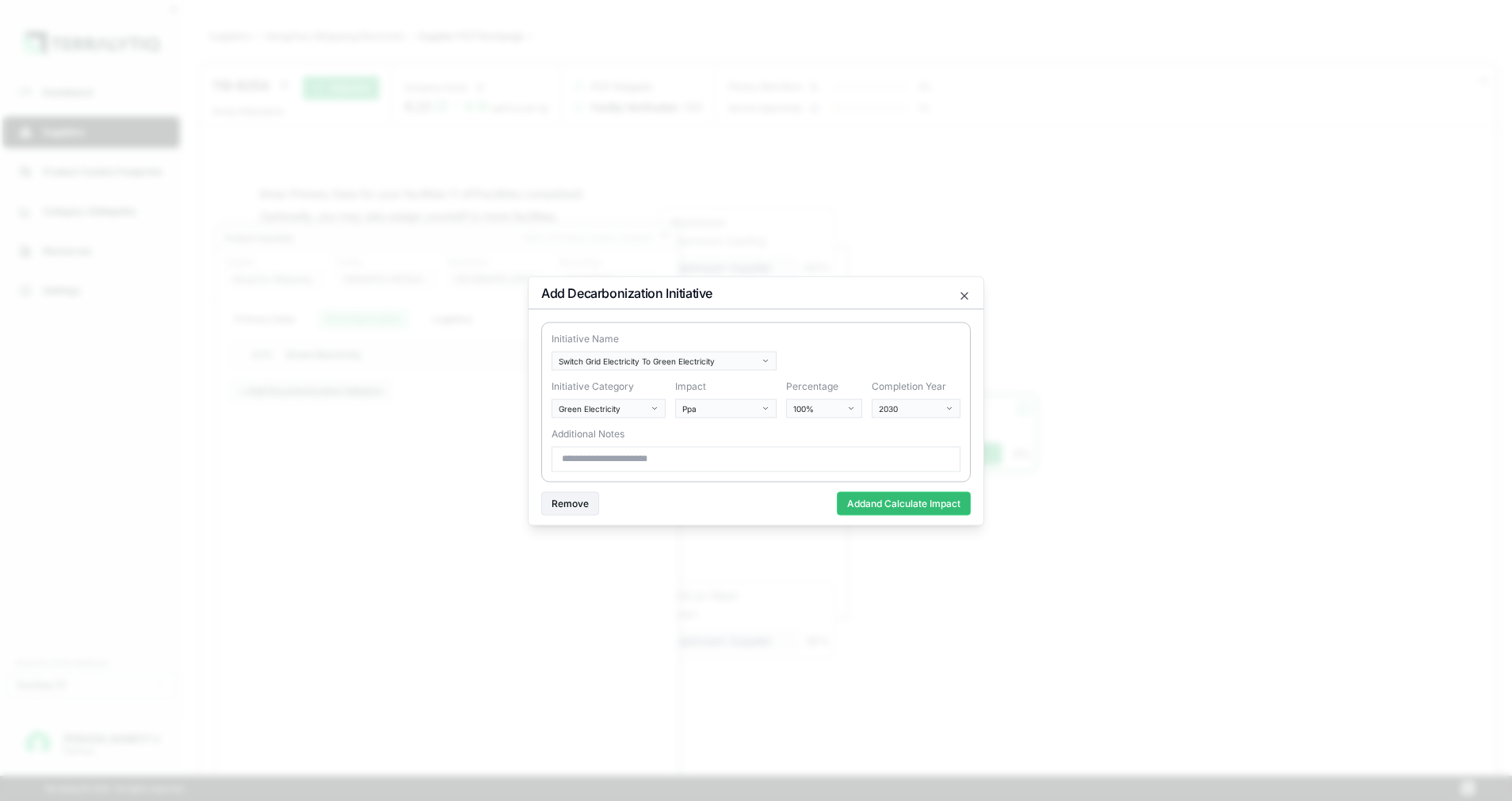
click at [668, 451] on input at bounding box center [756, 458] width 409 height 25
click at [747, 357] on body "Dashboard Suppliers Product Carbon Footprints Category Glidepaths Resources Set…" at bounding box center [756, 400] width 1512 height 801
click at [829, 334] on body "Dashboard Suppliers Product Carbon Footprints Category Glidepaths Resources Set…" at bounding box center [756, 400] width 1512 height 801
click at [762, 404] on body "Dashboard Suppliers Product Carbon Footprints Category Glidepaths Resources Set…" at bounding box center [756, 400] width 1512 height 801
click at [738, 458] on div "On-Site Renewables" at bounding box center [726, 454] width 93 height 19
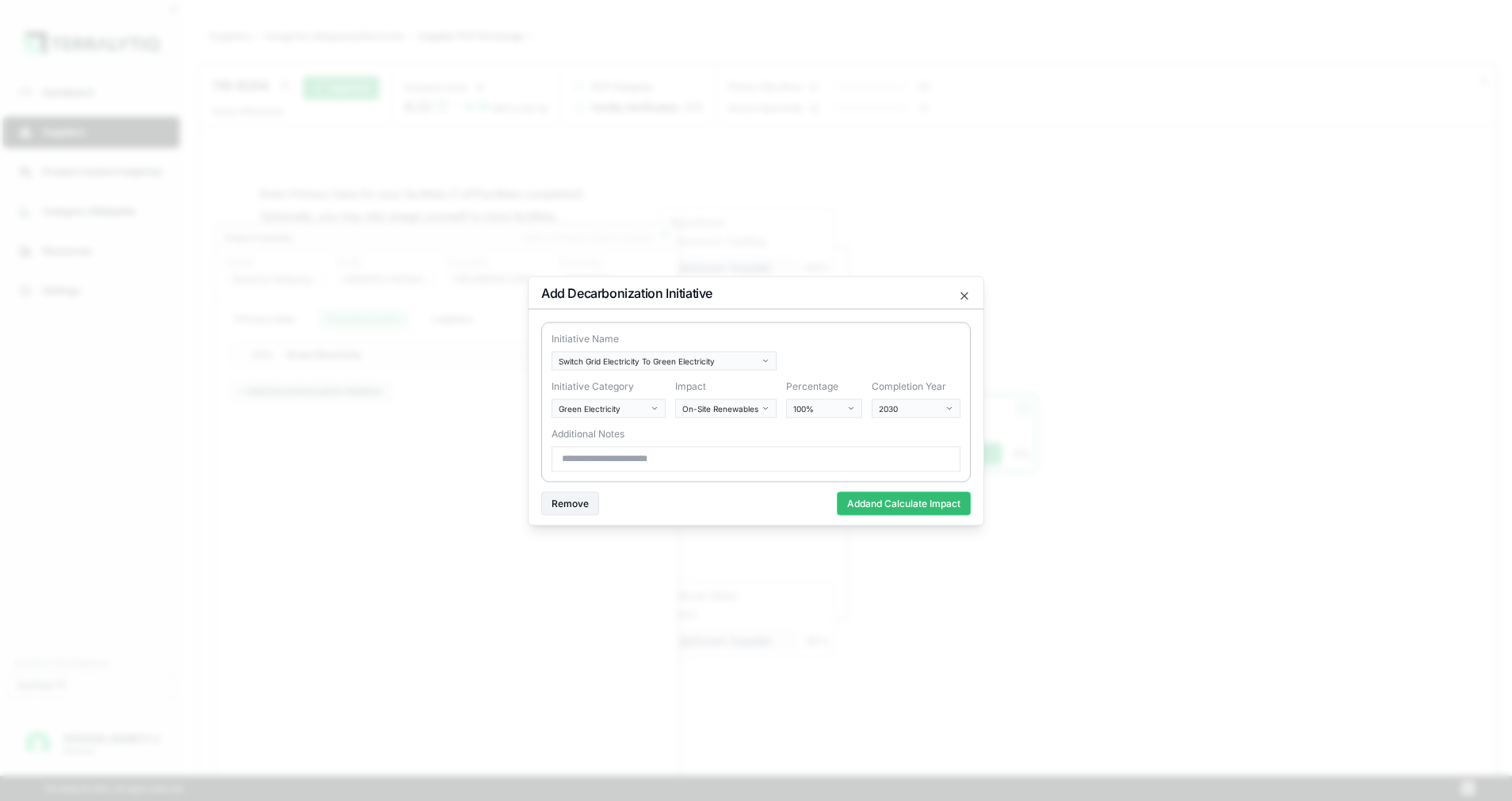
click at [723, 468] on input at bounding box center [756, 458] width 409 height 25
click at [937, 409] on body "Dashboard Suppliers Product Carbon Footprints Category Glidepaths Resources Set…" at bounding box center [756, 400] width 1512 height 801
click at [902, 516] on div "2026" at bounding box center [922, 510] width 93 height 19
click at [819, 412] on body "Dashboard Suppliers Product Carbon Footprints Category Glidepaths Resources Set…" at bounding box center [756, 400] width 1512 height 801
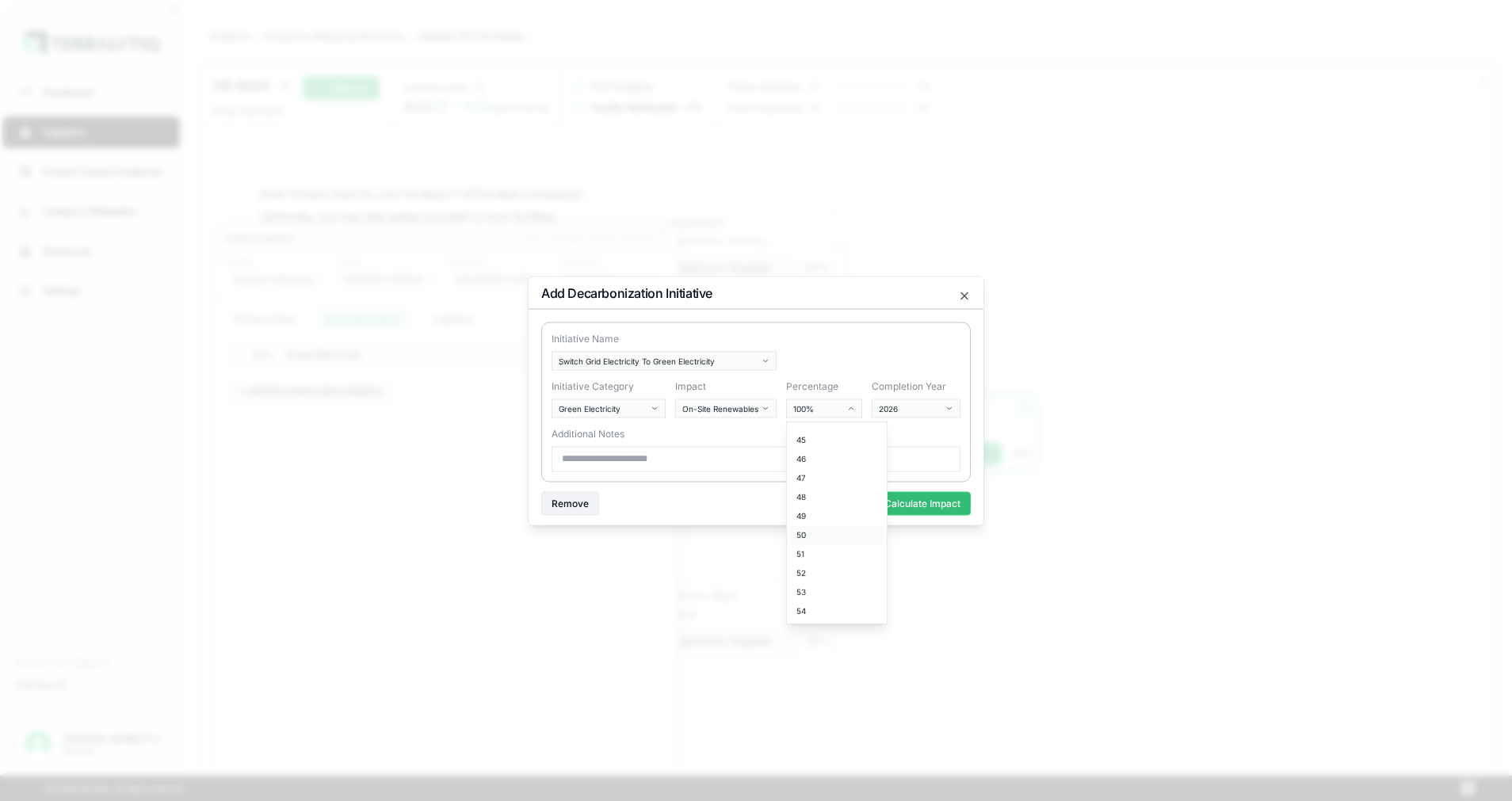
click at [822, 526] on div "50" at bounding box center [837, 534] width 93 height 19
click at [780, 453] on input at bounding box center [756, 458] width 409 height 25
type input "**********"
click at [871, 502] on button "Add and Calculate Impact" at bounding box center [904, 503] width 134 height 24
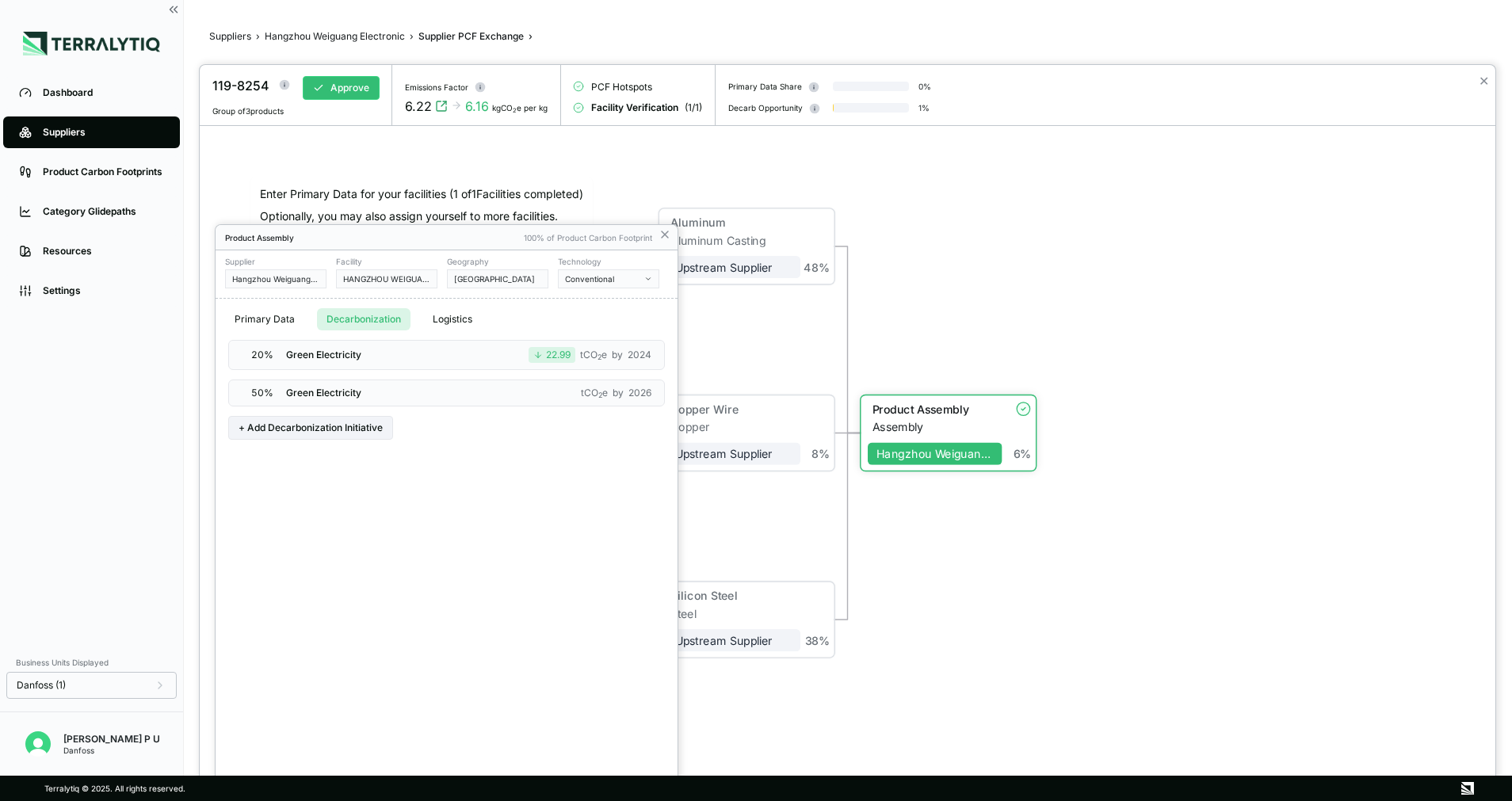
click at [521, 396] on div "50 % Green Electricity tCO 2 e by 2026" at bounding box center [447, 393] width 437 height 27
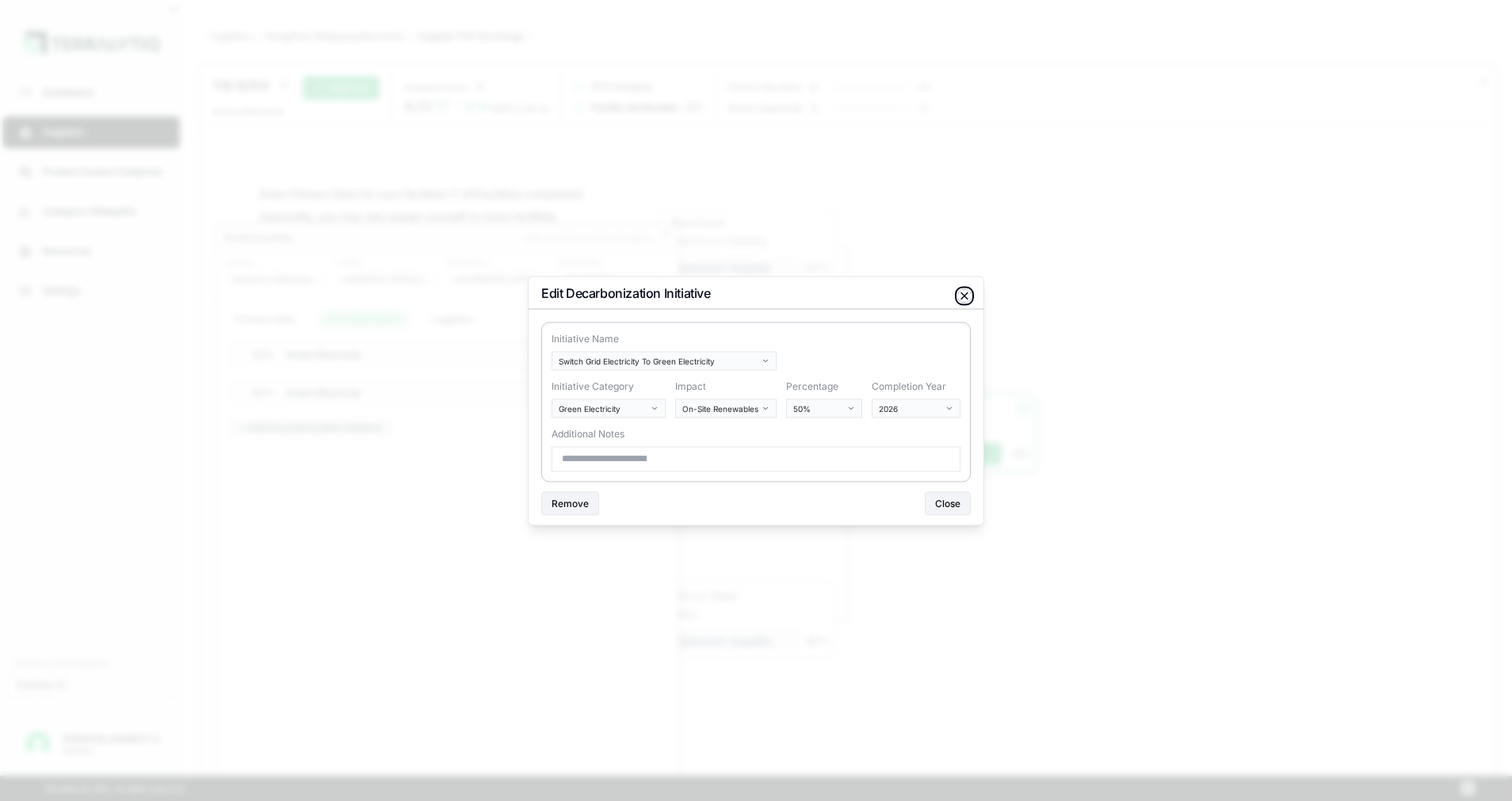
click at [969, 291] on icon "button" at bounding box center [964, 295] width 13 height 13
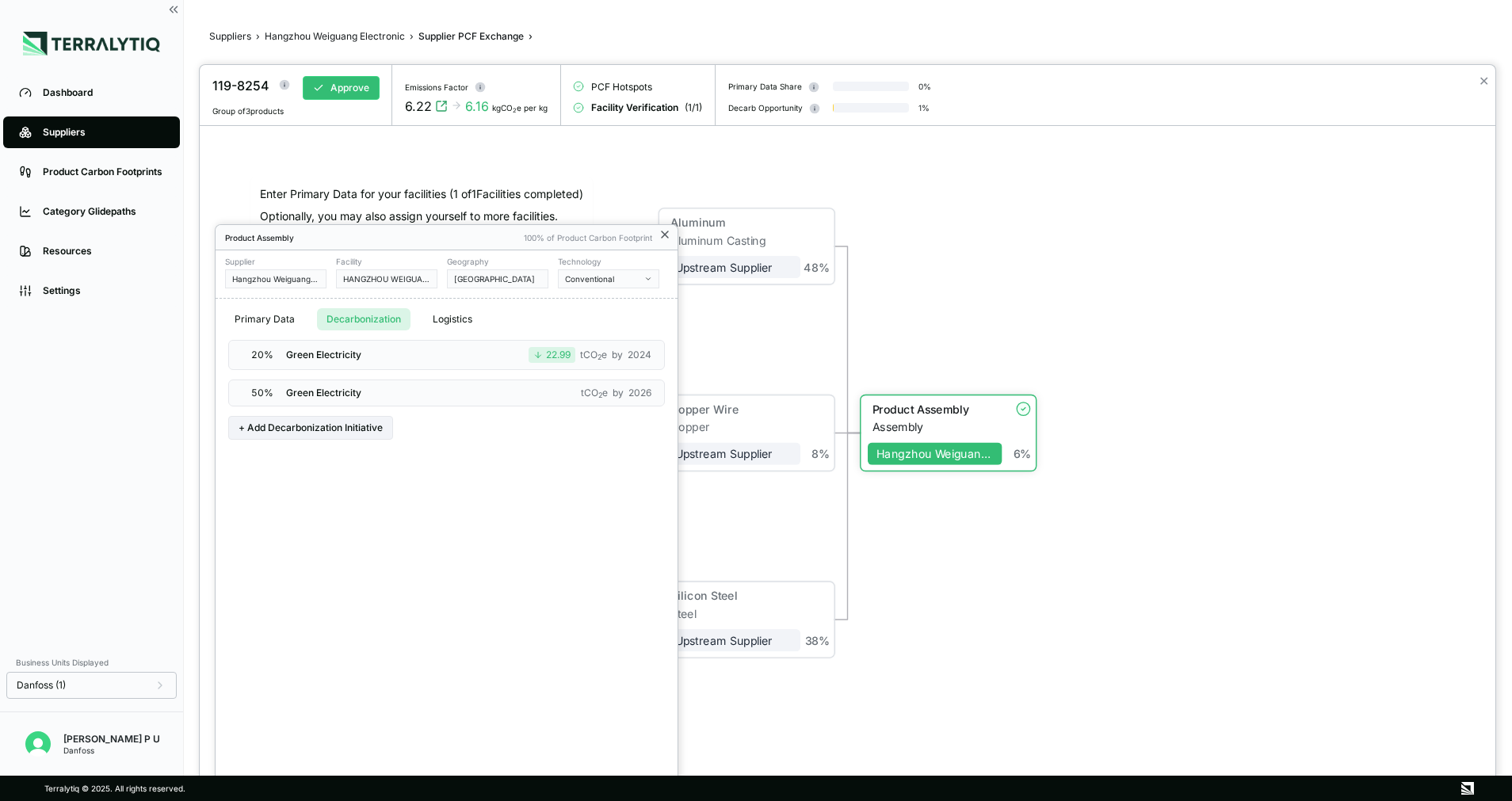
click at [664, 233] on icon at bounding box center [665, 234] width 13 height 13
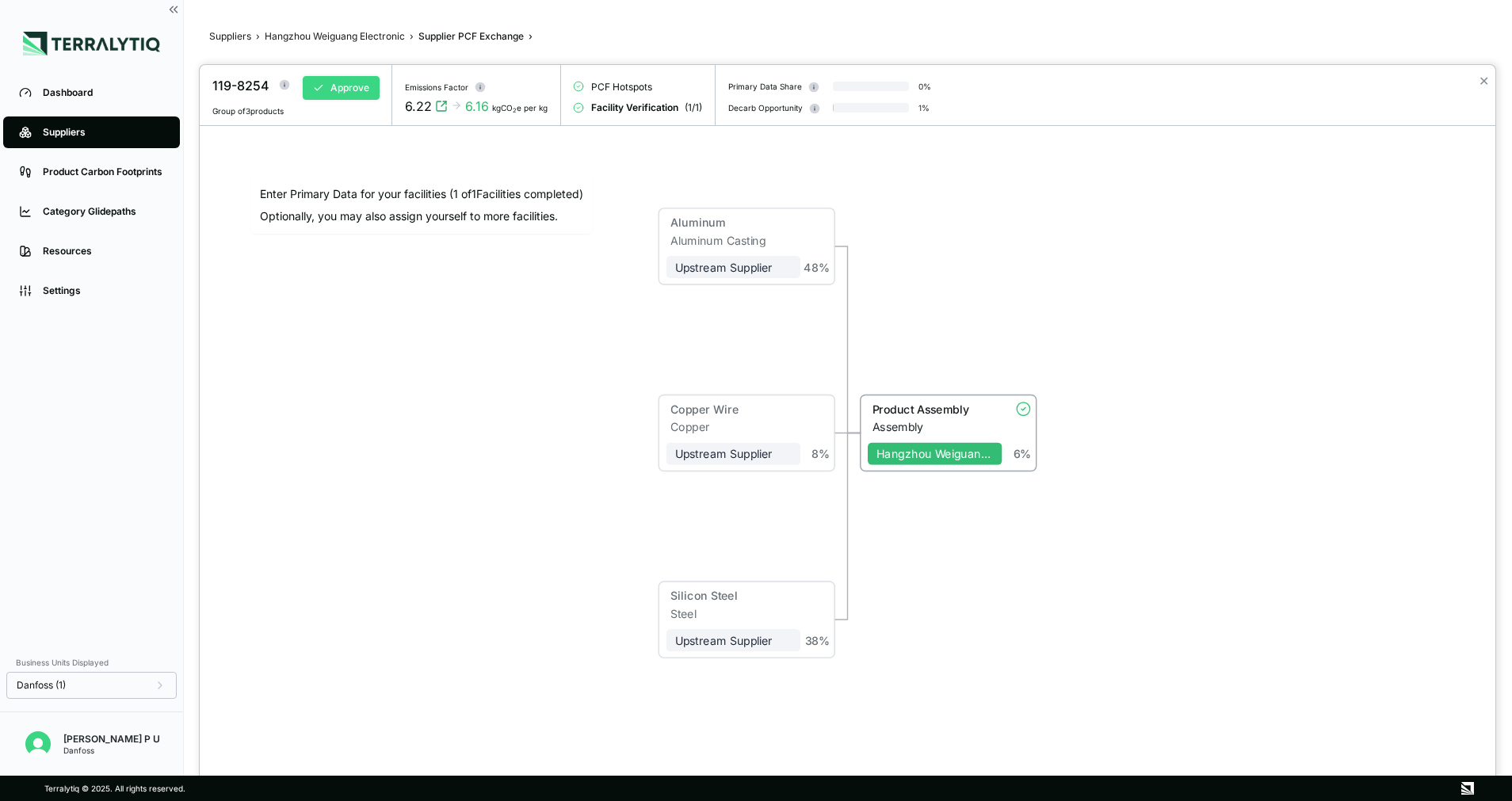
click at [335, 93] on button "Approve" at bounding box center [341, 88] width 77 height 24
click at [337, 32] on div at bounding box center [756, 400] width 1512 height 801
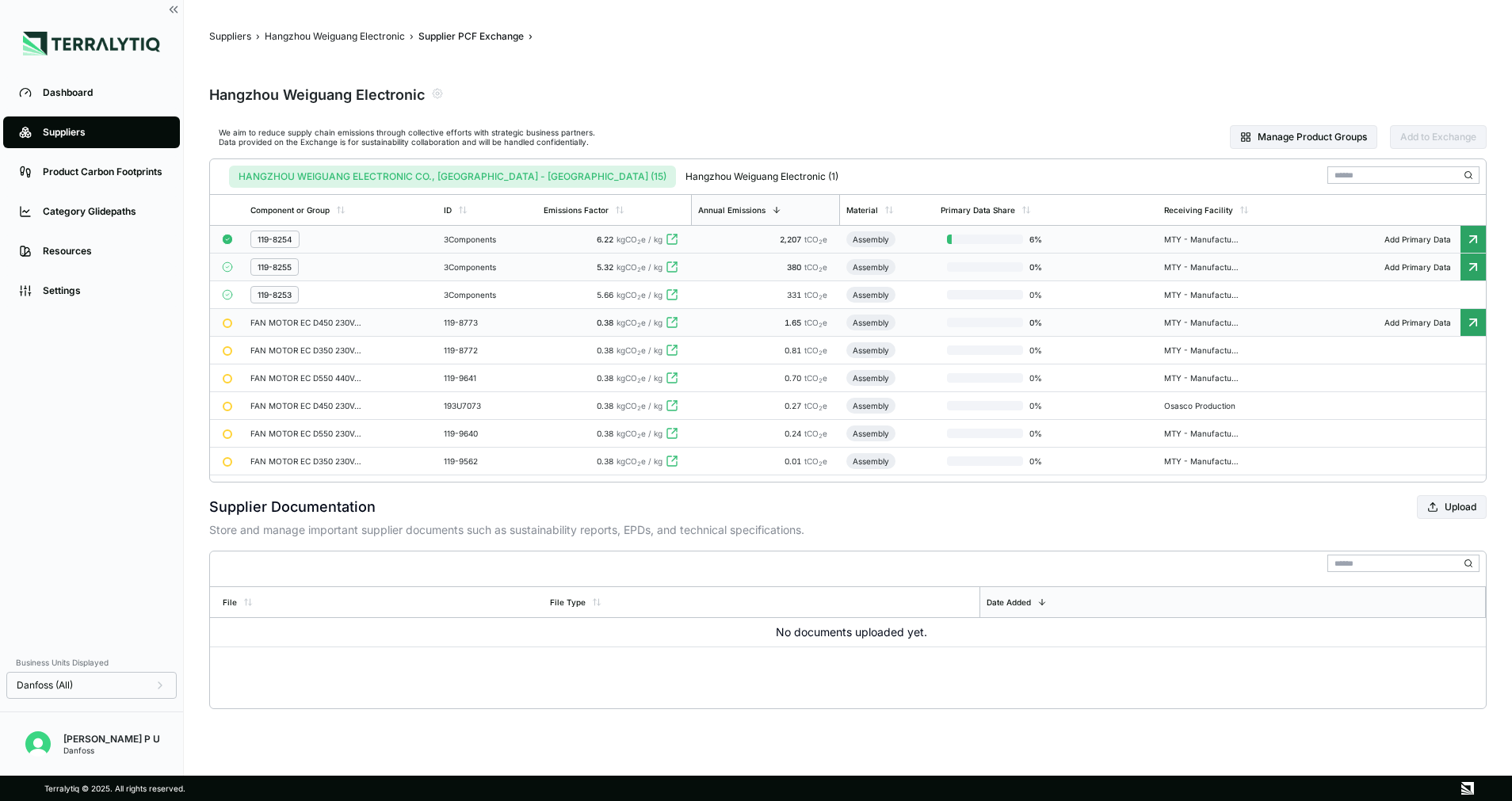
click at [530, 266] on div "3 Components" at bounding box center [487, 267] width 87 height 10
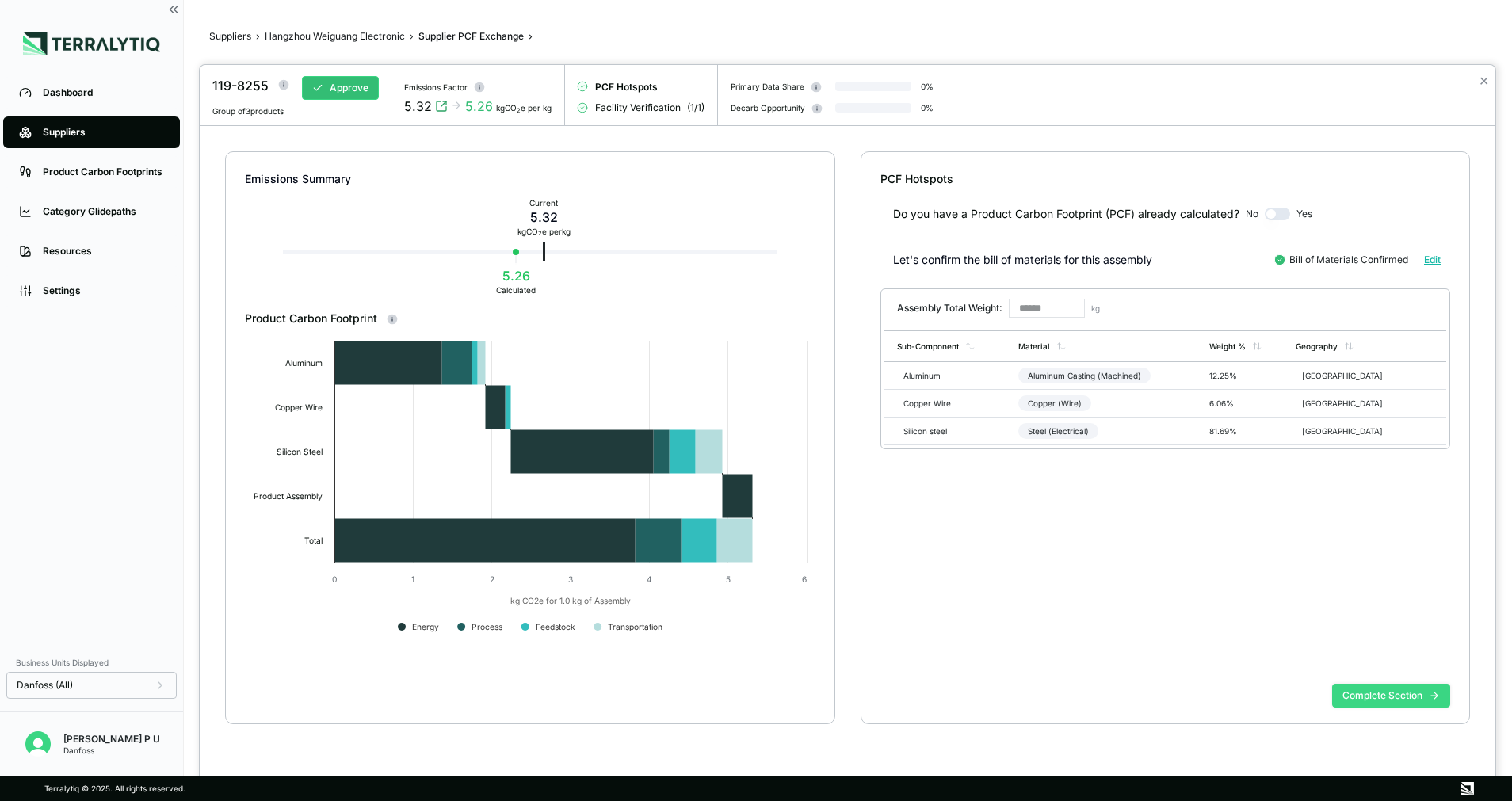
click at [1372, 690] on button "Complete Section" at bounding box center [1391, 695] width 118 height 24
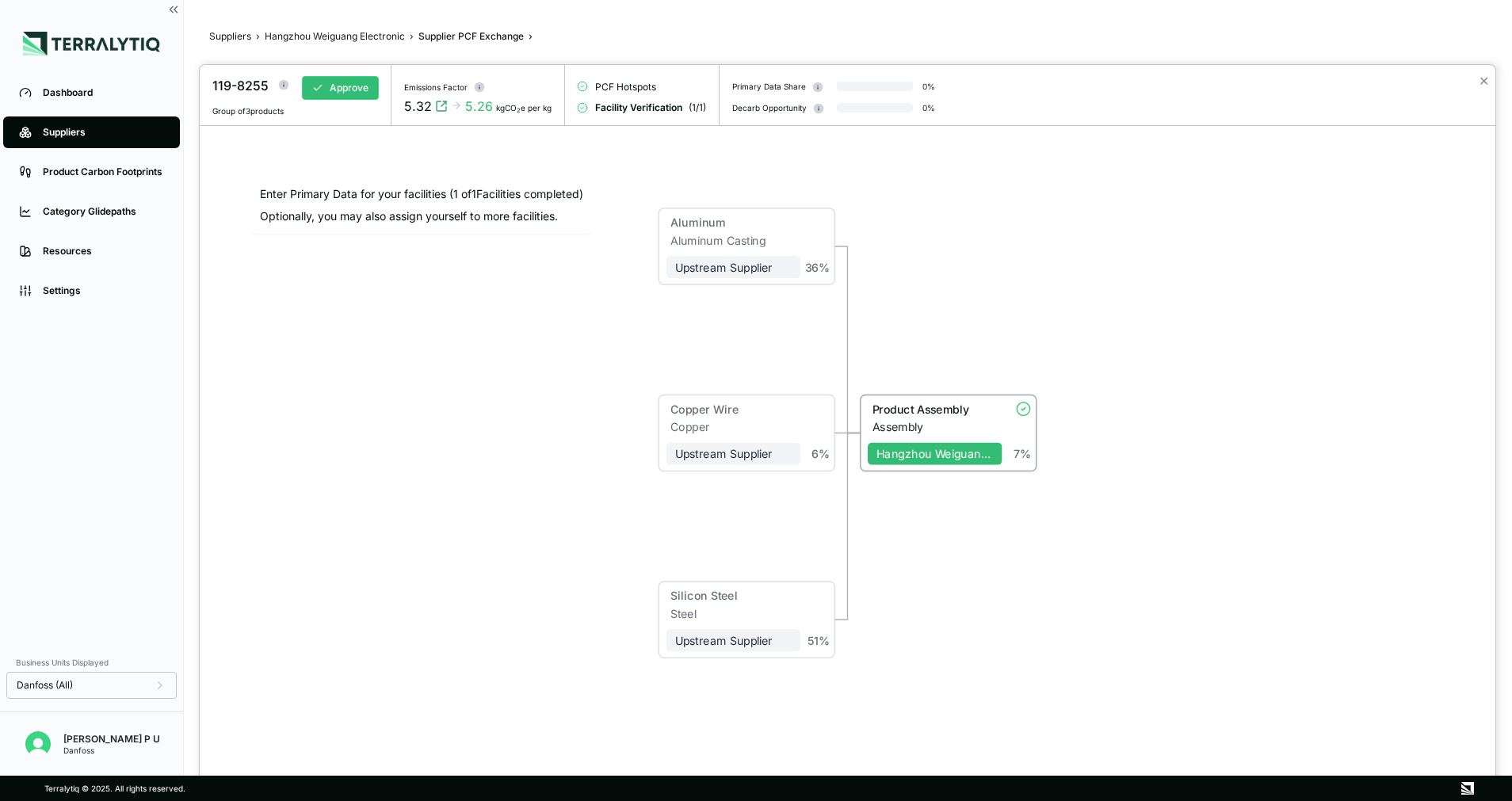
click at [950, 400] on div "Product Assembly Assembly Hangzhou Weiguang Electronic 7 %" at bounding box center [948, 434] width 175 height 75
click at [939, 407] on div "Product Assembly" at bounding box center [933, 409] width 121 height 13
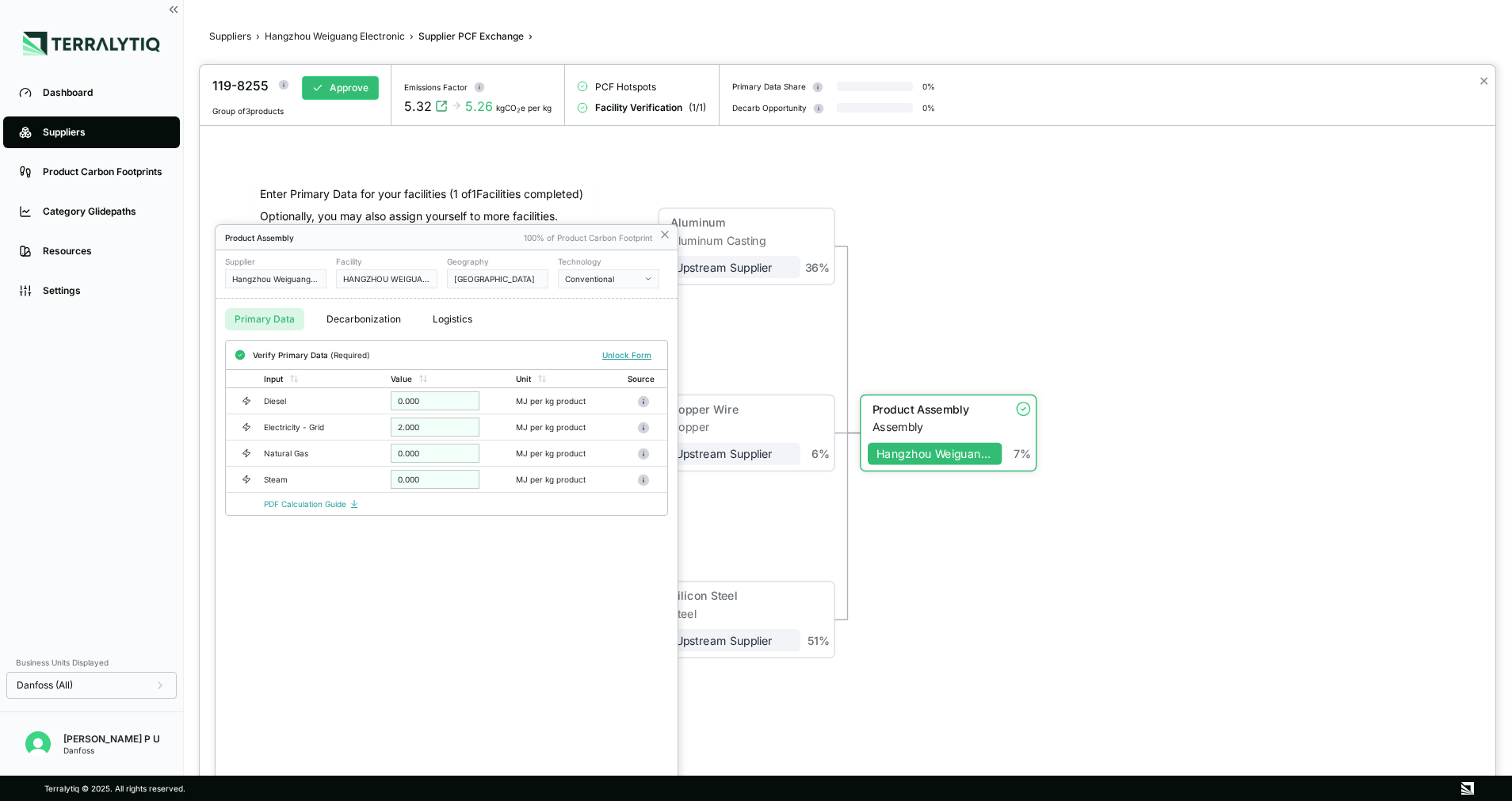
click at [328, 314] on button "Decarbonization" at bounding box center [363, 319] width 93 height 22
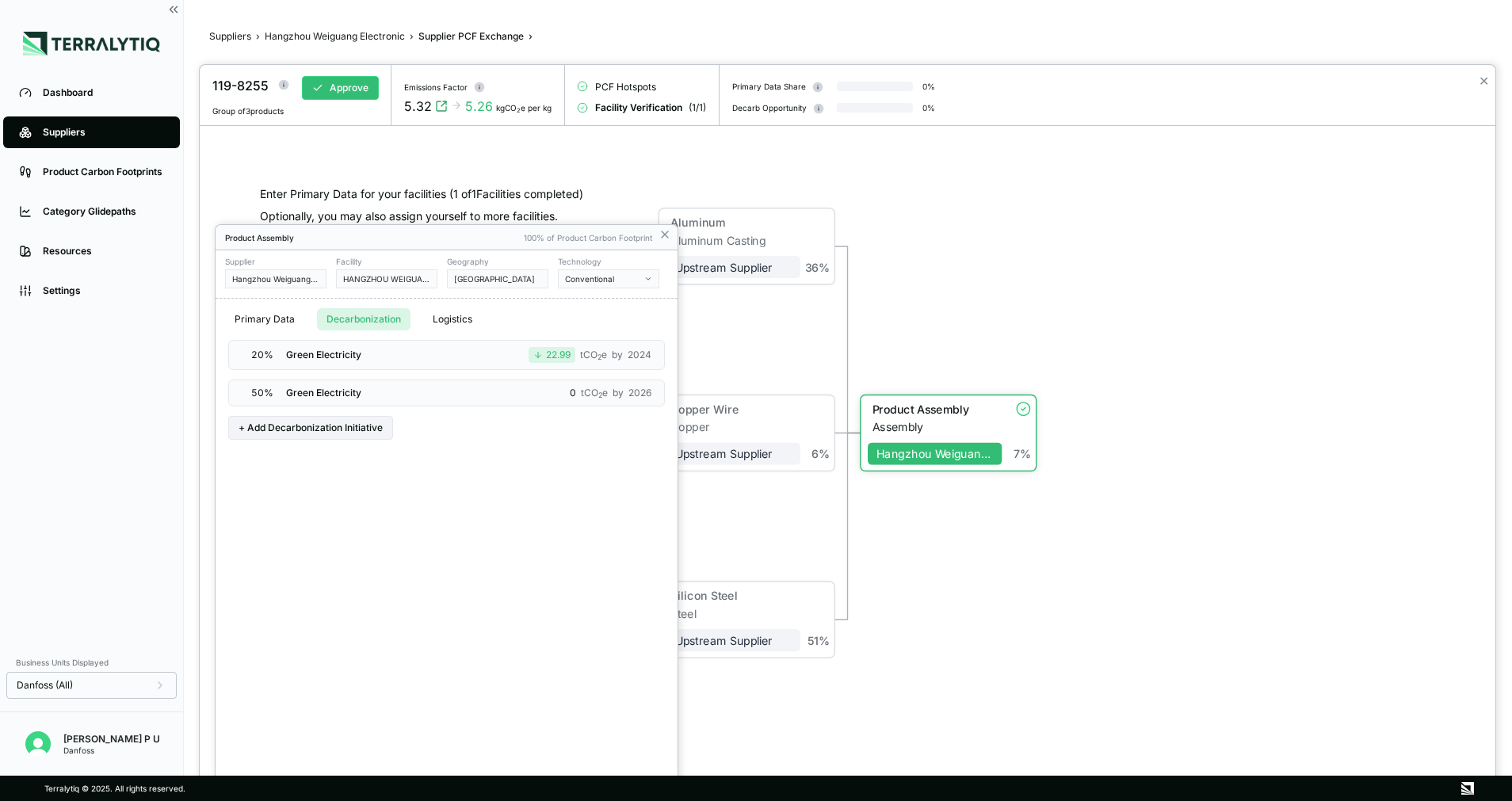
click at [390, 390] on div "50 % Green Electricity 0 tCO 2 e by 2026" at bounding box center [447, 393] width 437 height 27
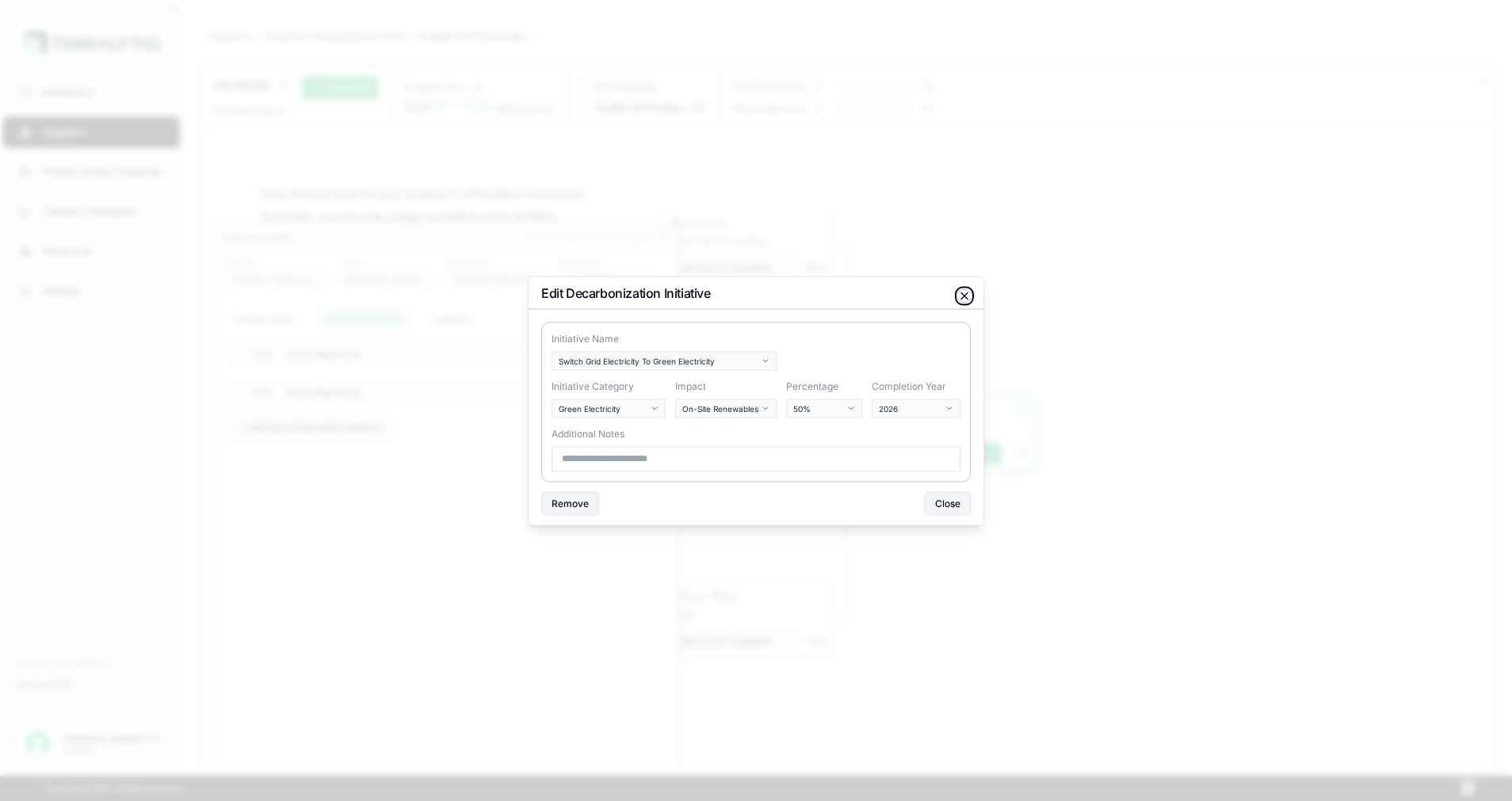
click at [960, 294] on icon "button" at bounding box center [964, 295] width 13 height 13
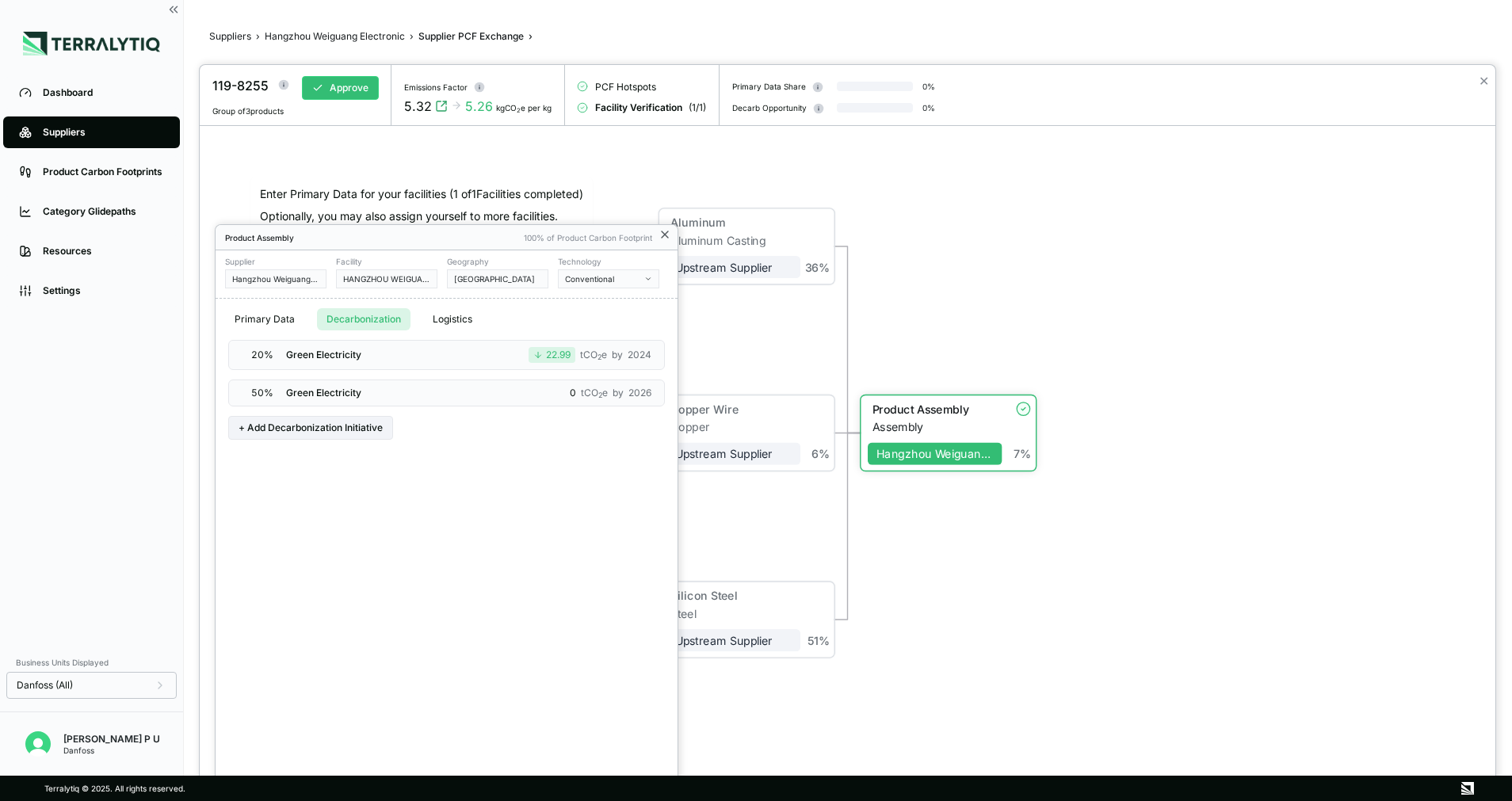
click at [666, 240] on icon at bounding box center [665, 234] width 13 height 13
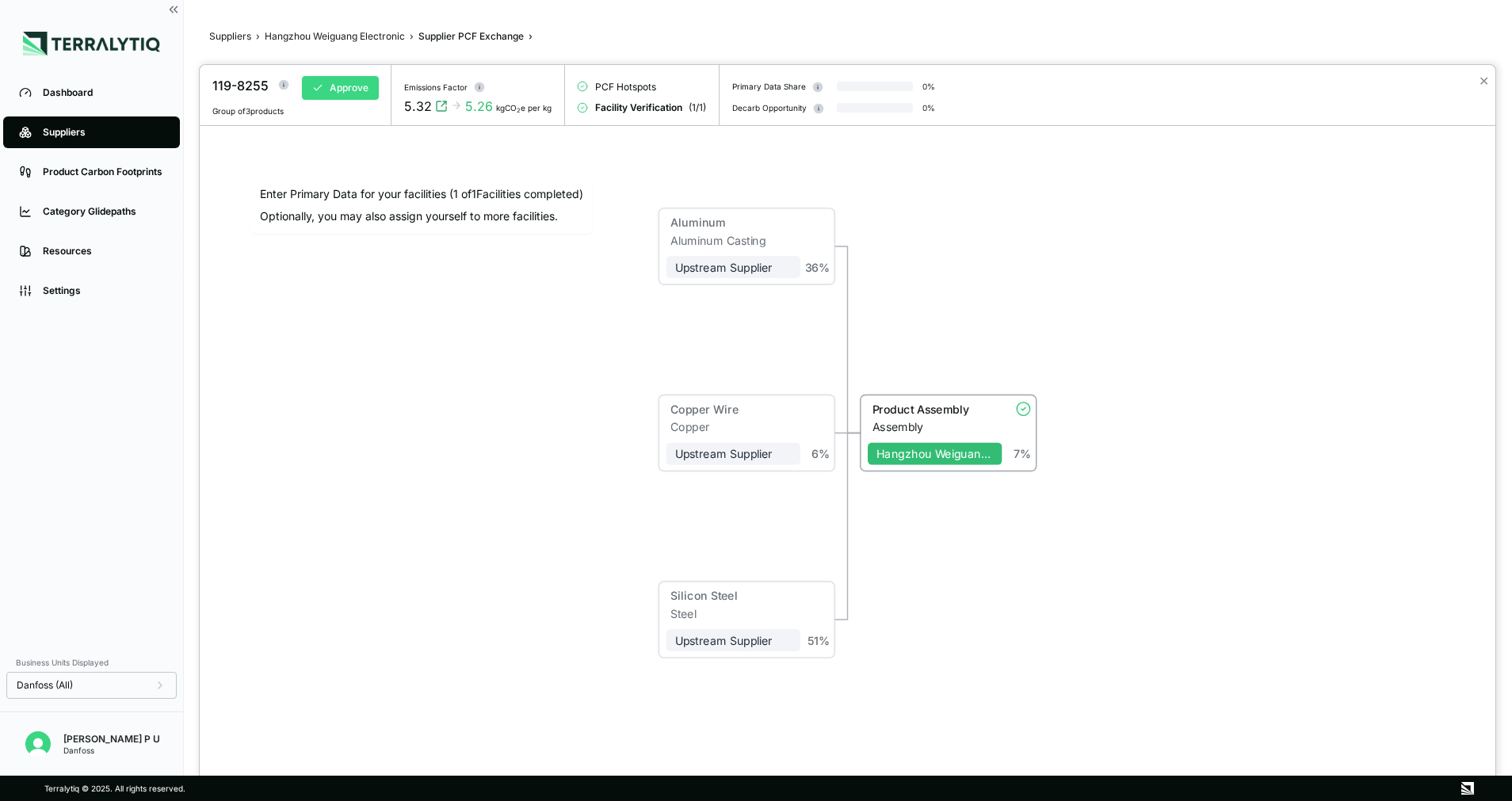
click at [333, 92] on button "Approve" at bounding box center [340, 88] width 77 height 24
click at [379, 33] on div at bounding box center [756, 400] width 1512 height 801
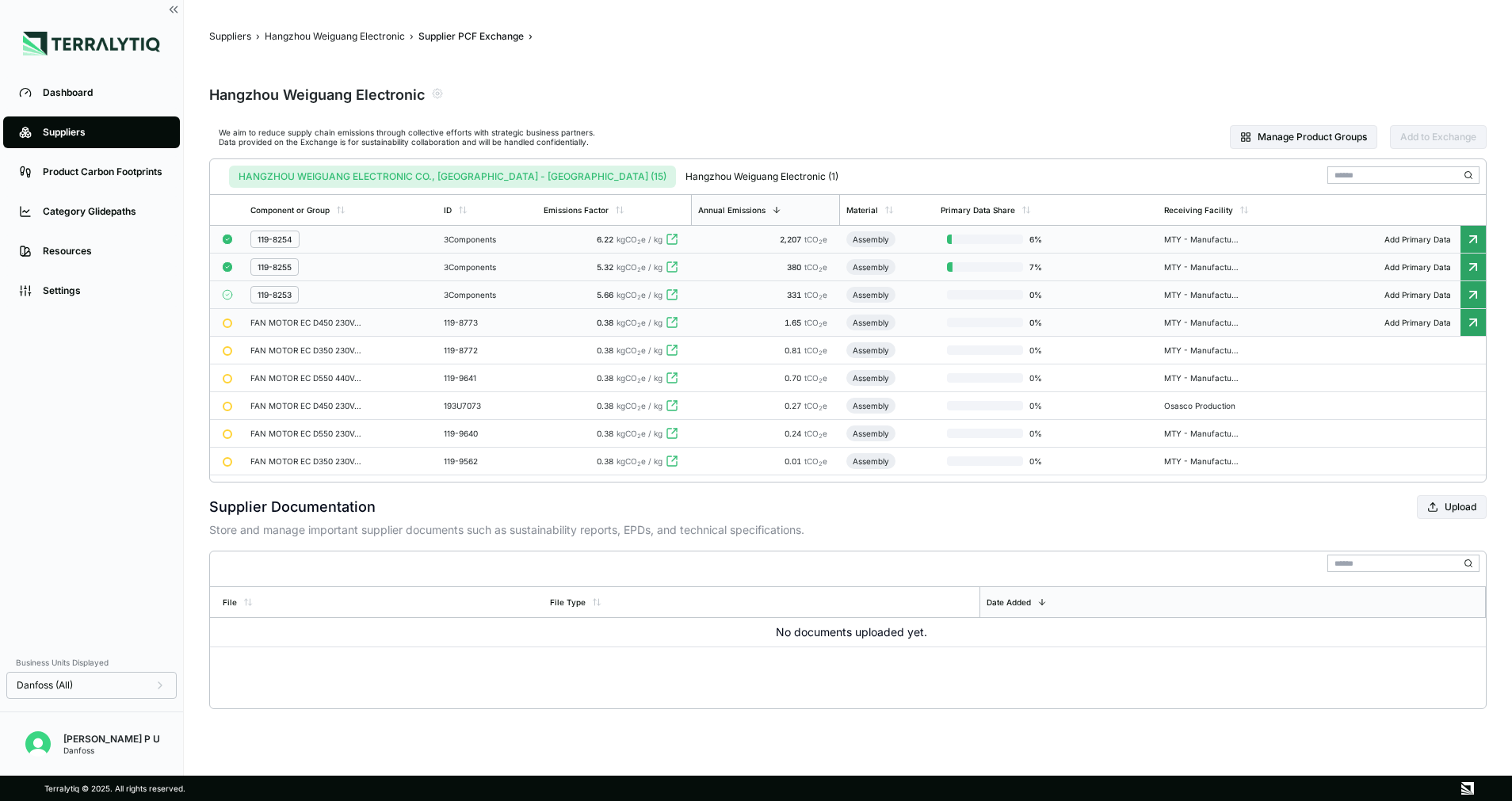
click at [501, 281] on td "3 Components" at bounding box center [487, 294] width 99 height 28
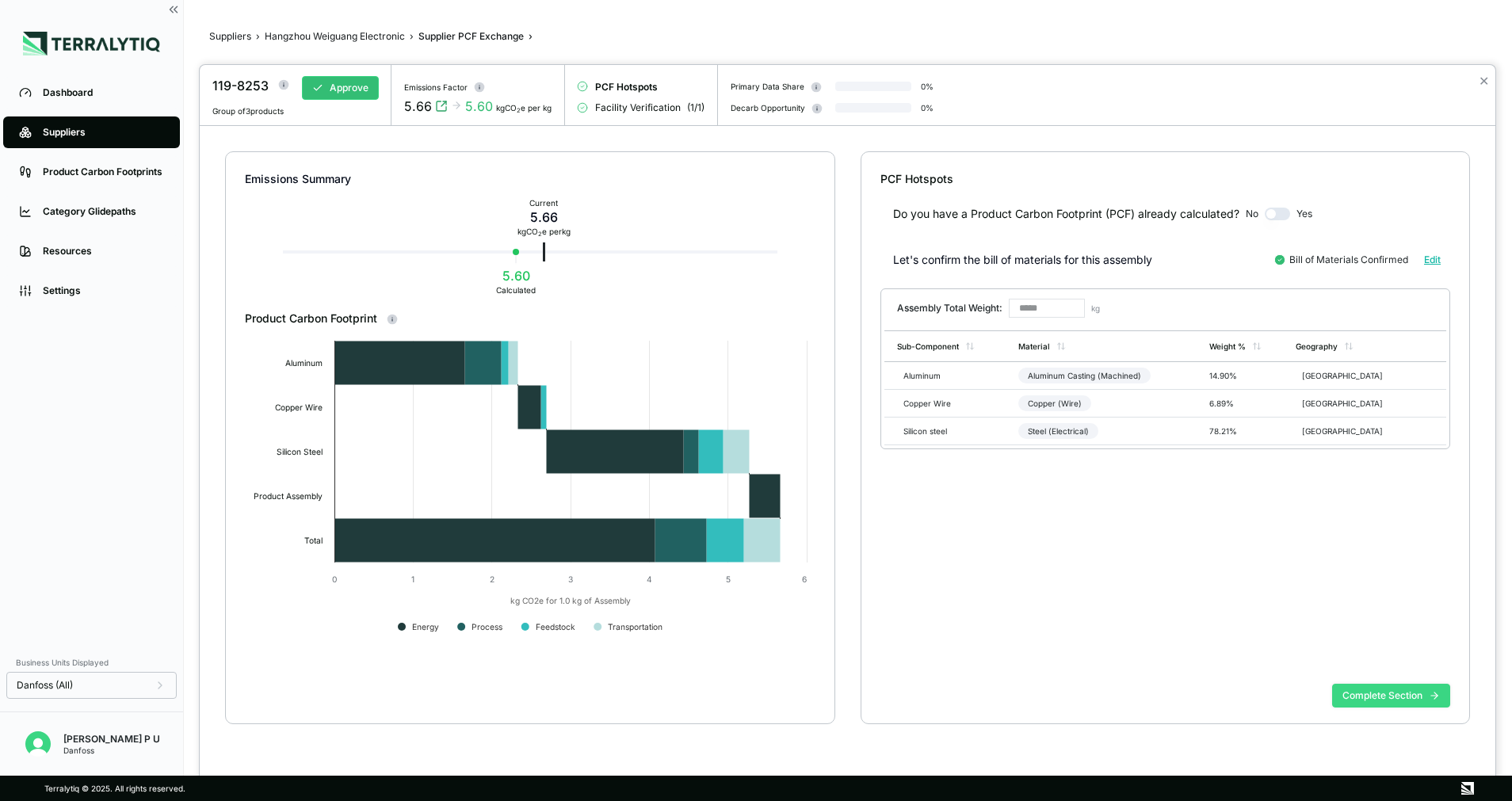
click at [1424, 703] on button "Complete Section" at bounding box center [1391, 695] width 118 height 24
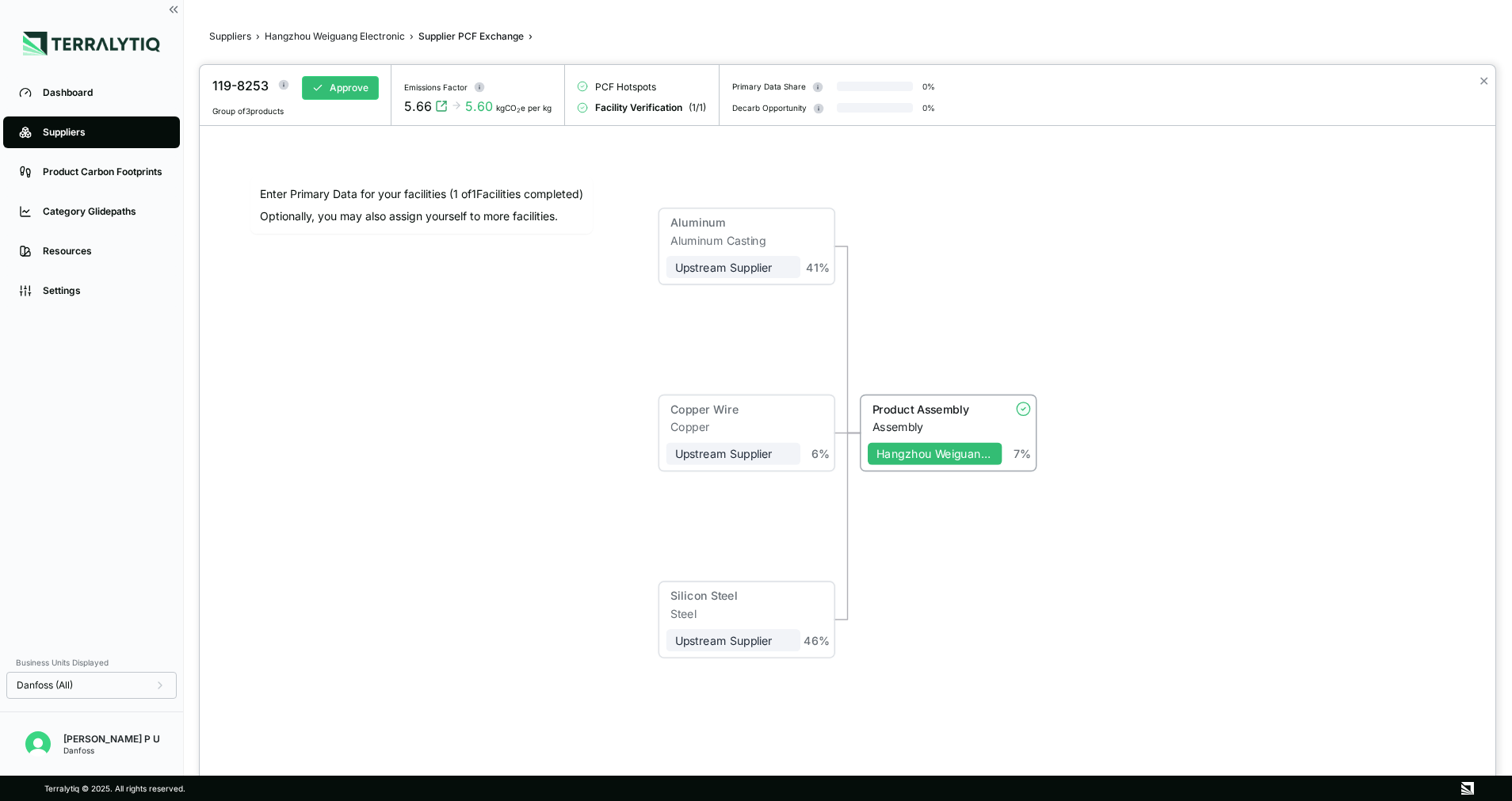
click at [940, 411] on div "Product Assembly" at bounding box center [933, 409] width 121 height 13
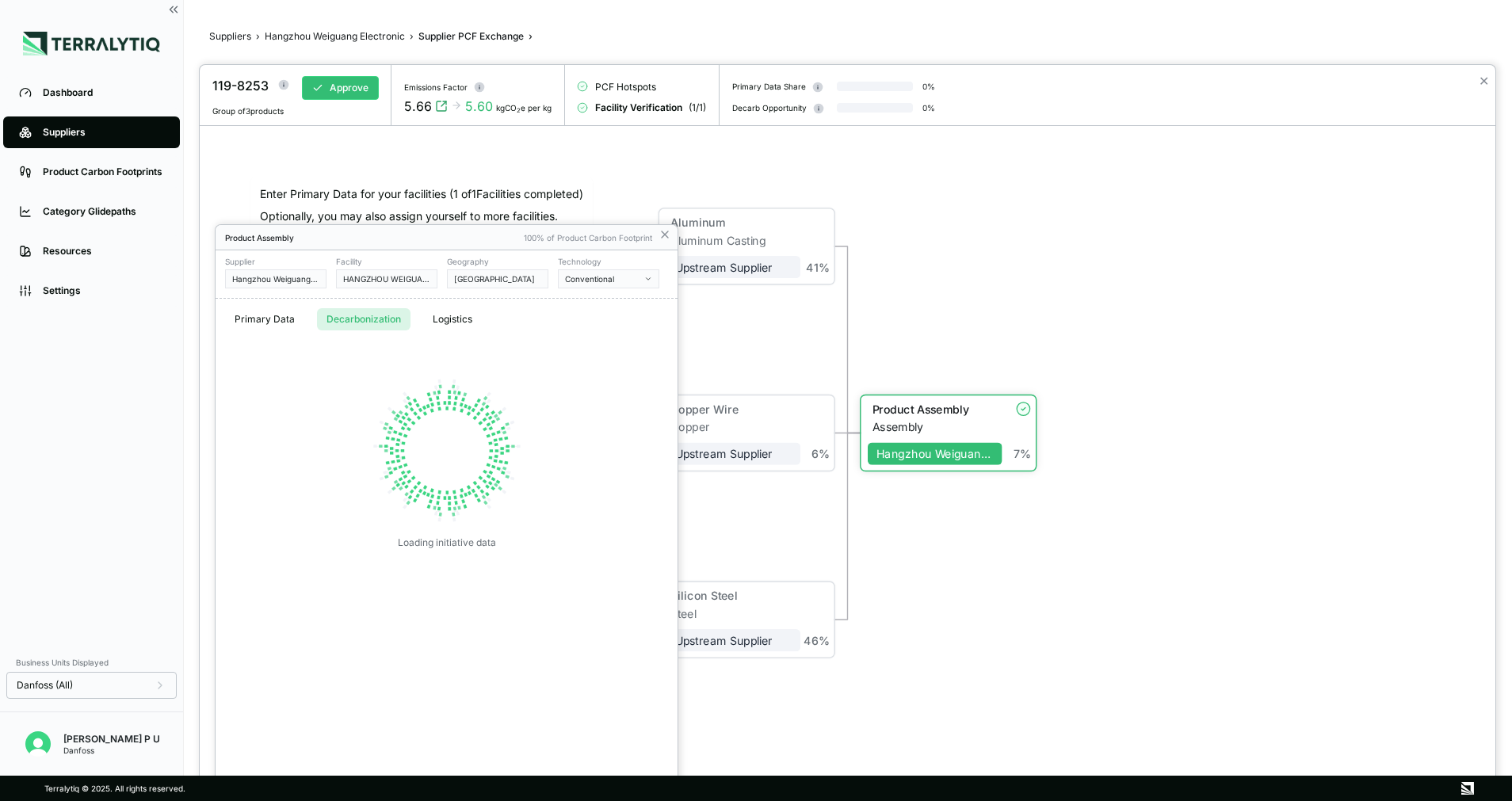
click at [375, 316] on button "Decarbonization" at bounding box center [363, 319] width 93 height 22
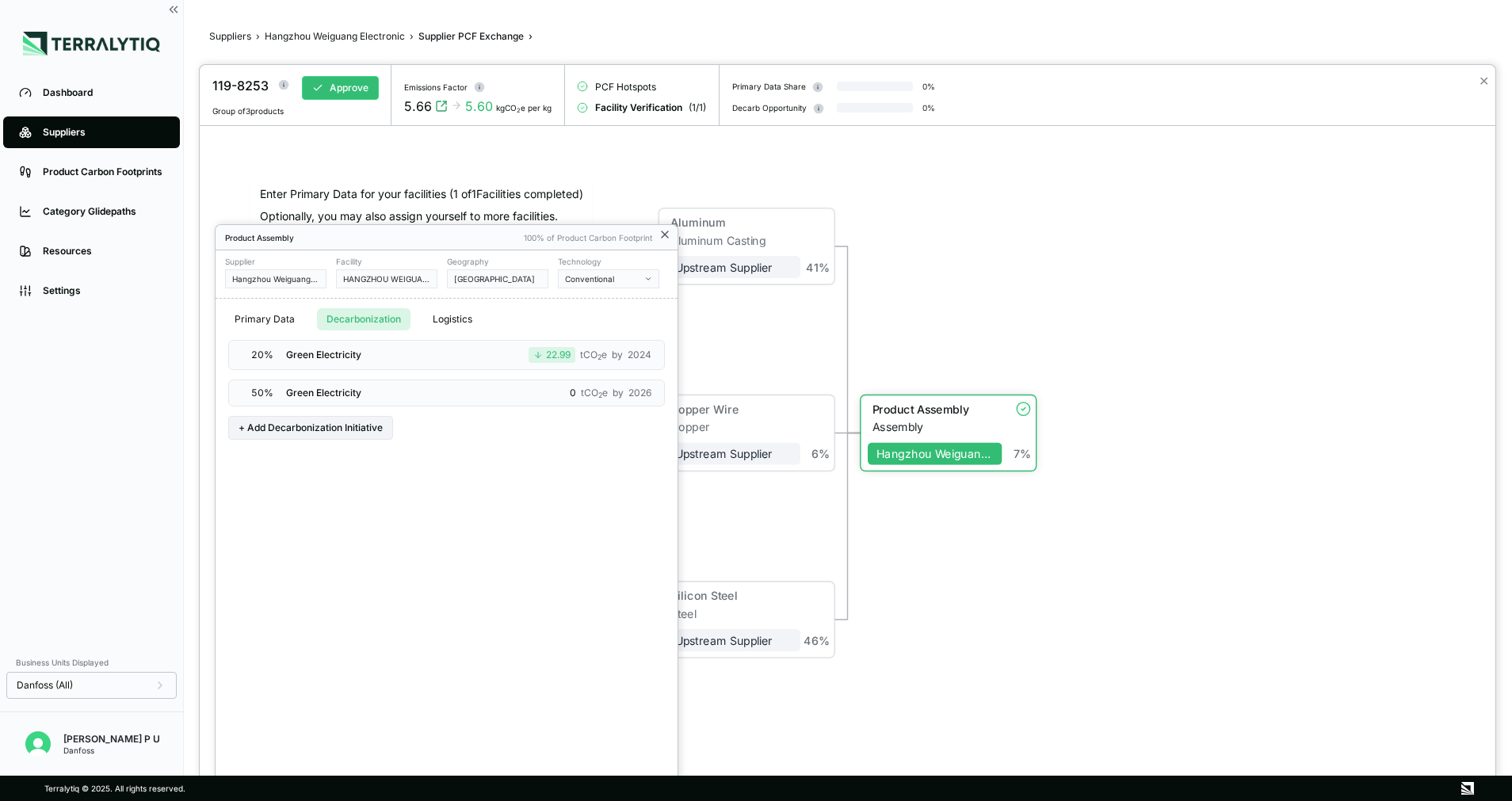
click at [671, 229] on div "Product Assembly 100% of Product Carbon Footprint" at bounding box center [447, 237] width 462 height 25
click at [666, 229] on icon at bounding box center [665, 234] width 13 height 13
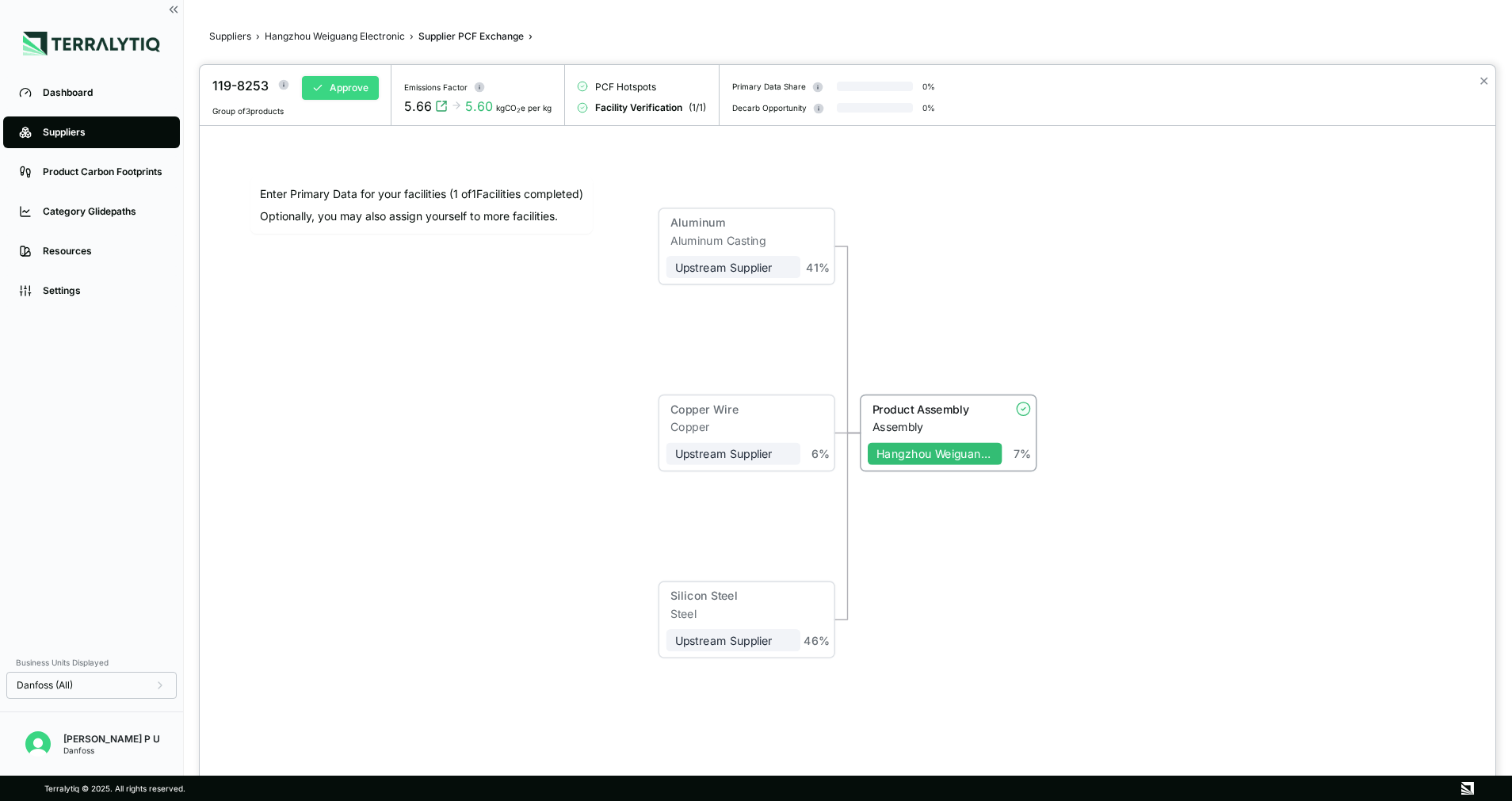
click at [340, 99] on button "Approve" at bounding box center [340, 88] width 77 height 24
click at [346, 38] on div at bounding box center [756, 400] width 1512 height 801
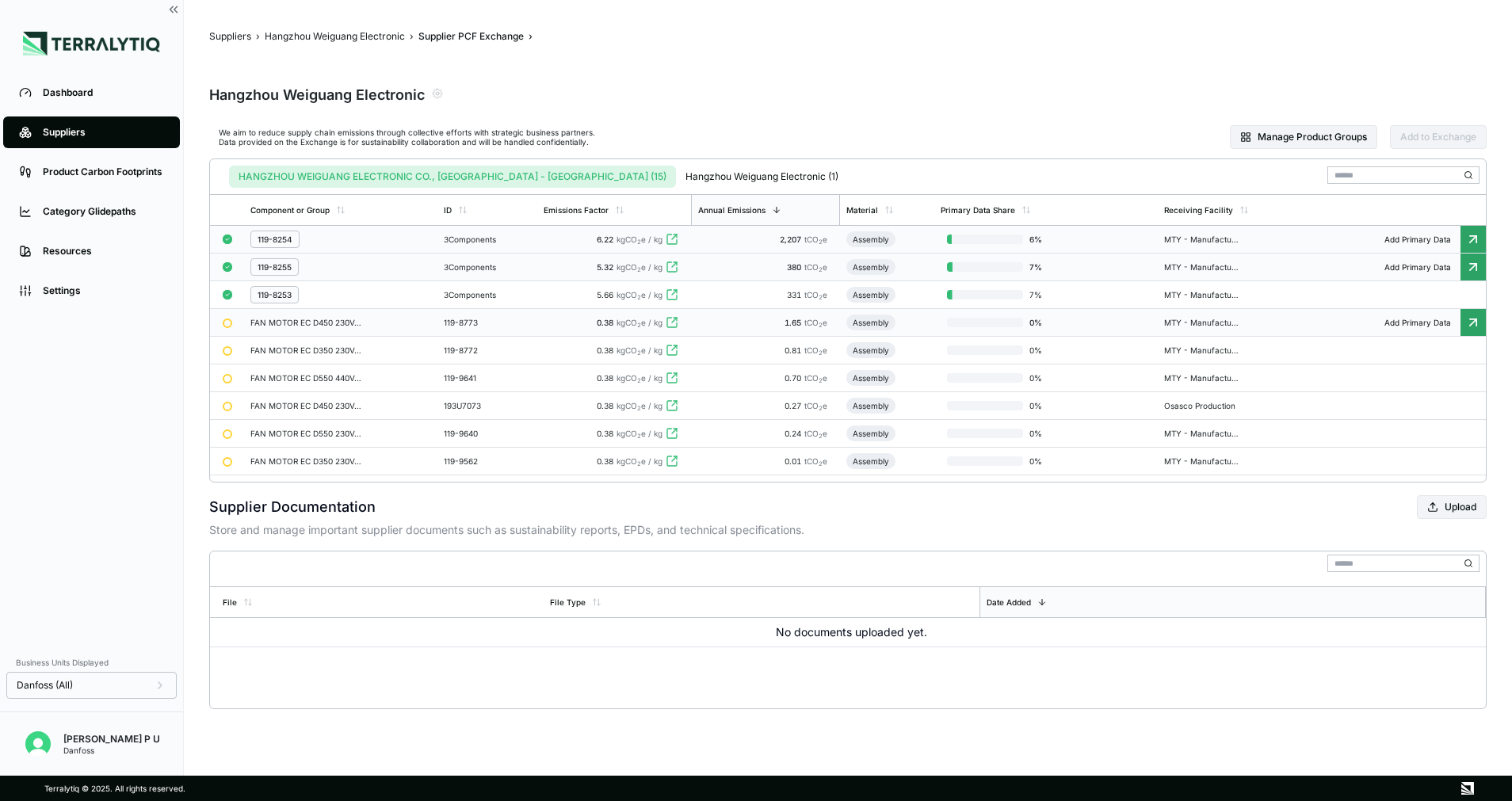
click at [536, 328] on td "119-8773" at bounding box center [487, 322] width 99 height 28
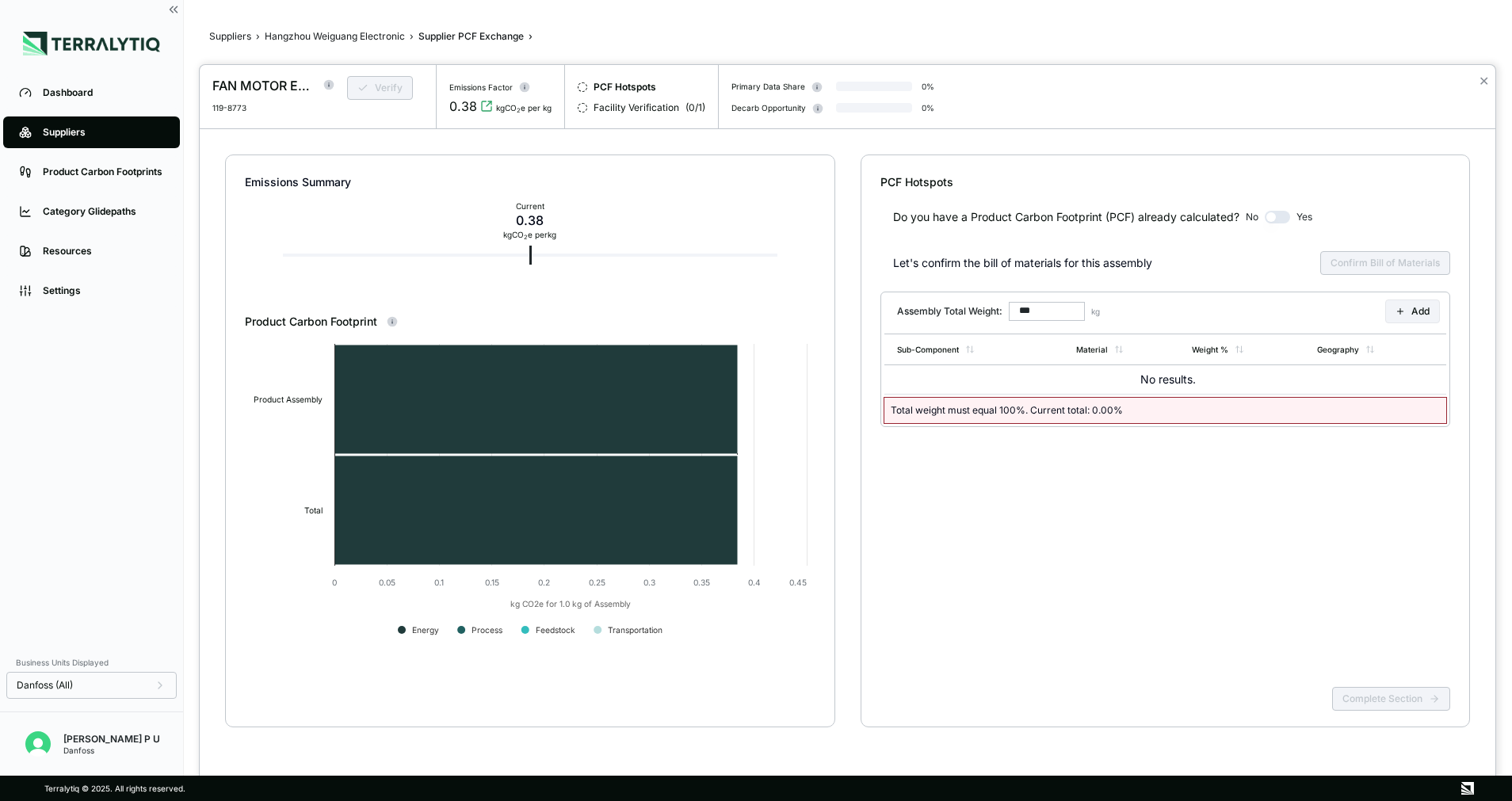
click at [376, 36] on div at bounding box center [756, 400] width 1512 height 801
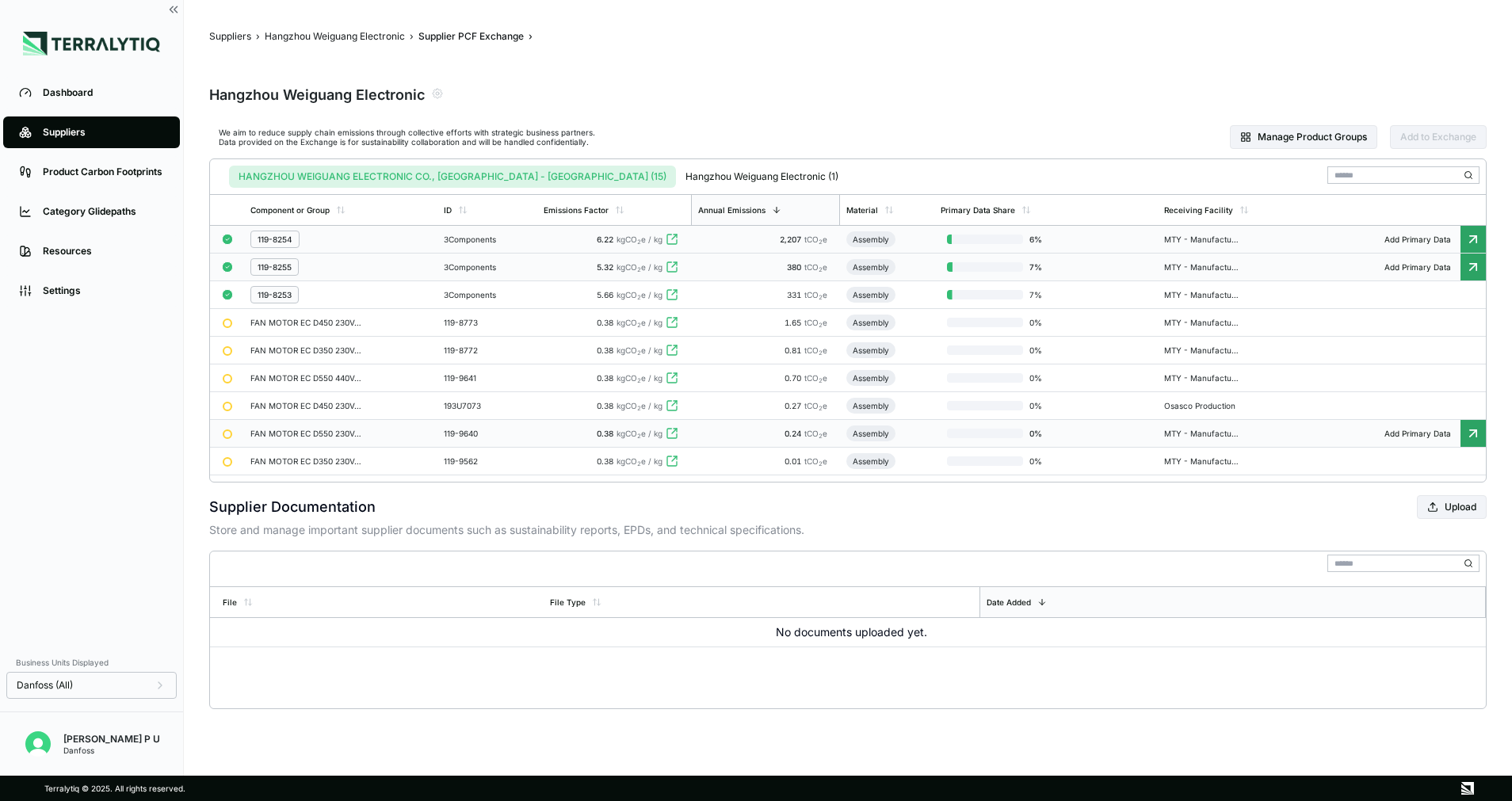
click at [502, 425] on td "119-9640" at bounding box center [487, 433] width 99 height 28
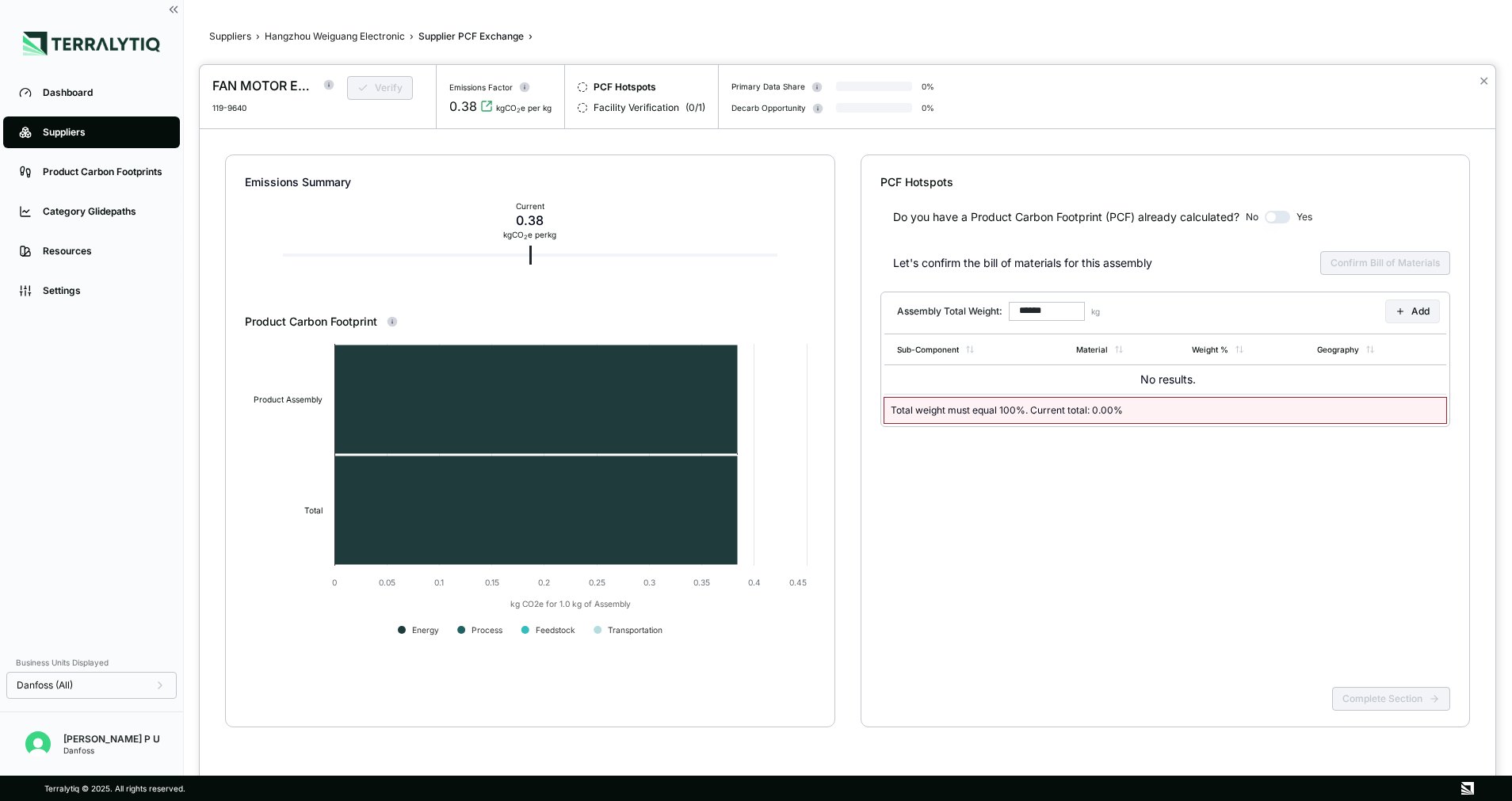
click at [369, 37] on div at bounding box center [756, 400] width 1512 height 801
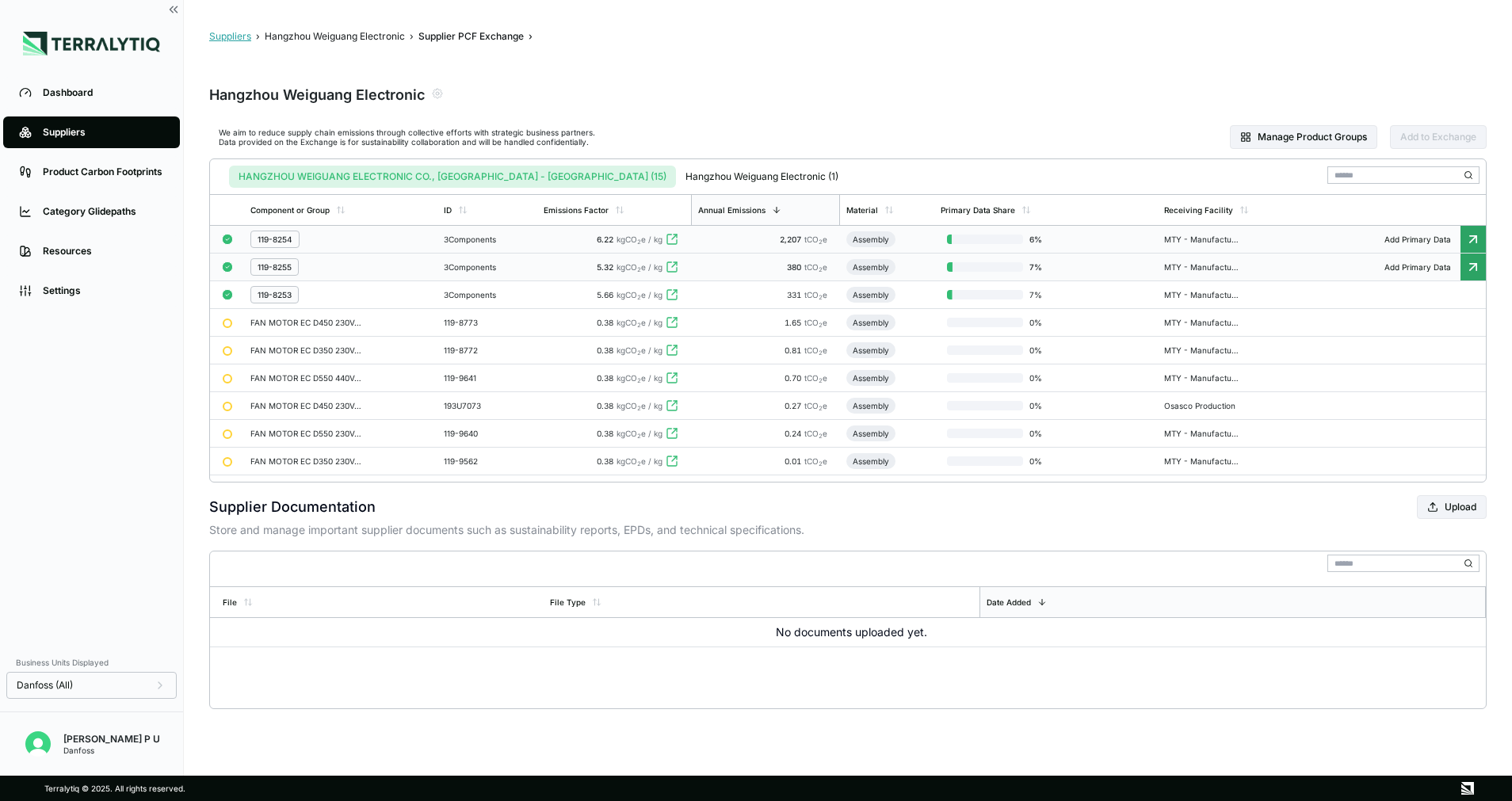
click at [241, 32] on button "Suppliers" at bounding box center [230, 37] width 42 height 13
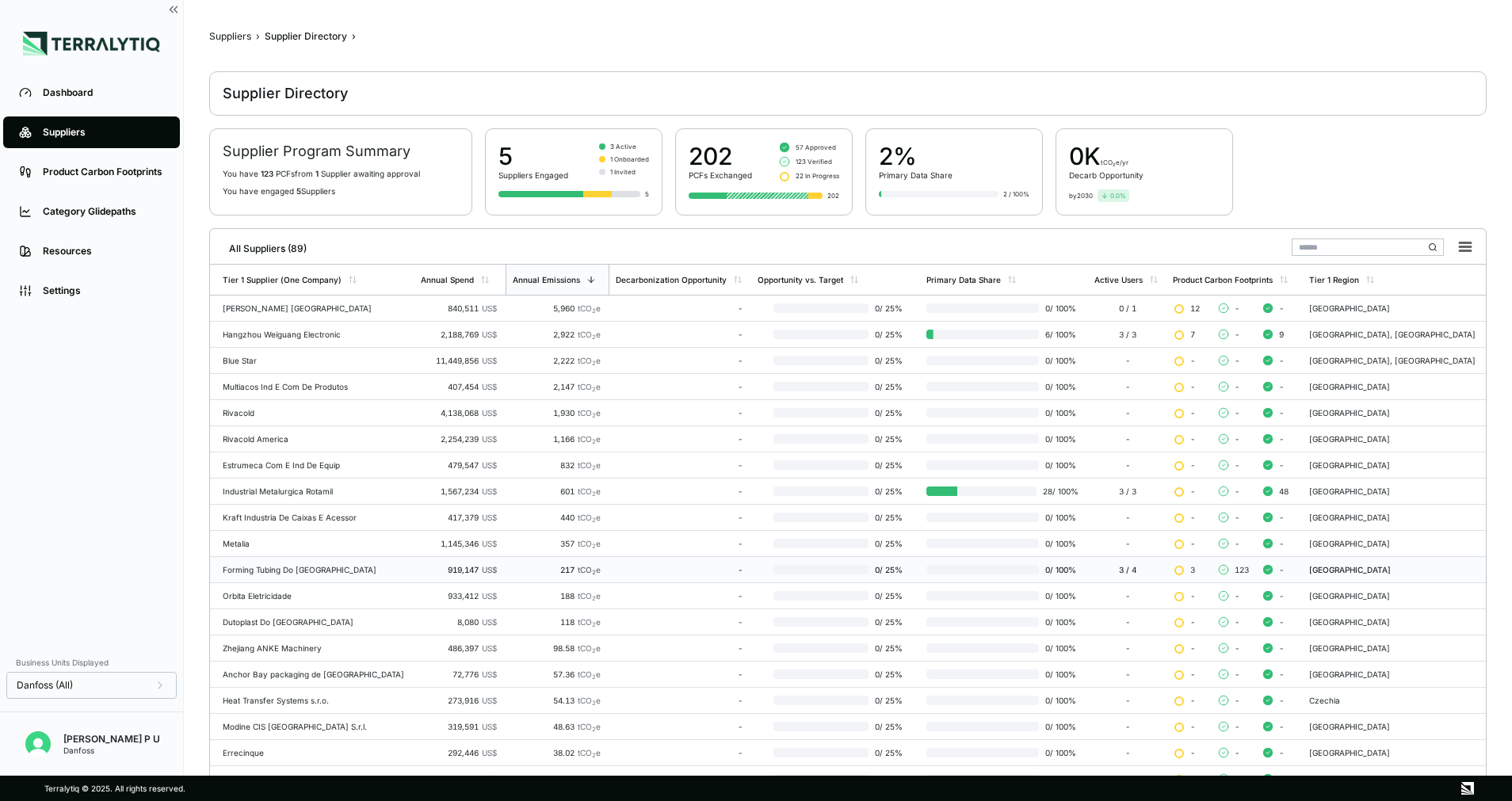
click at [736, 560] on td "-" at bounding box center [680, 569] width 142 height 26
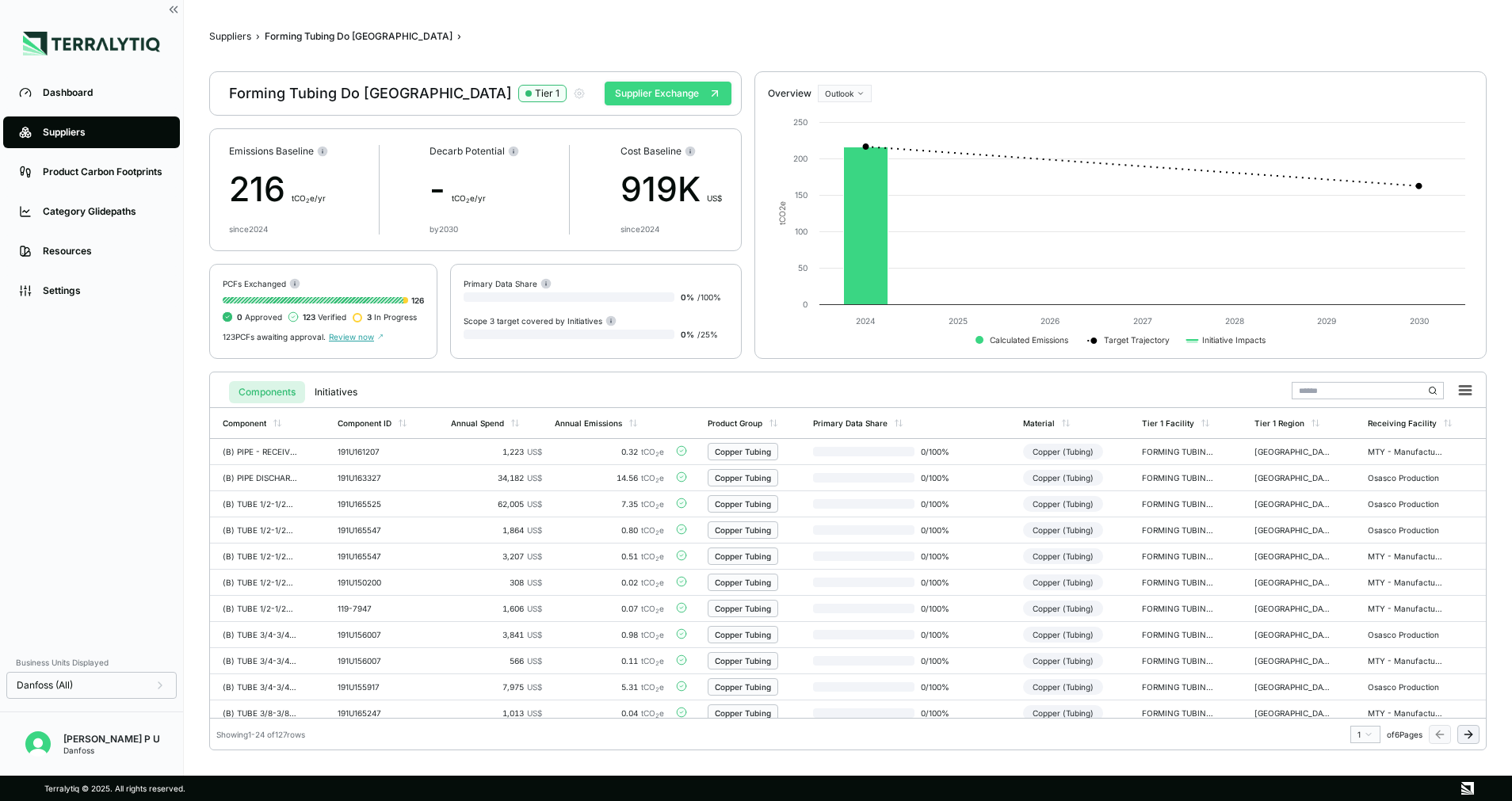
click at [674, 96] on button "Supplier Exchange" at bounding box center [669, 93] width 127 height 24
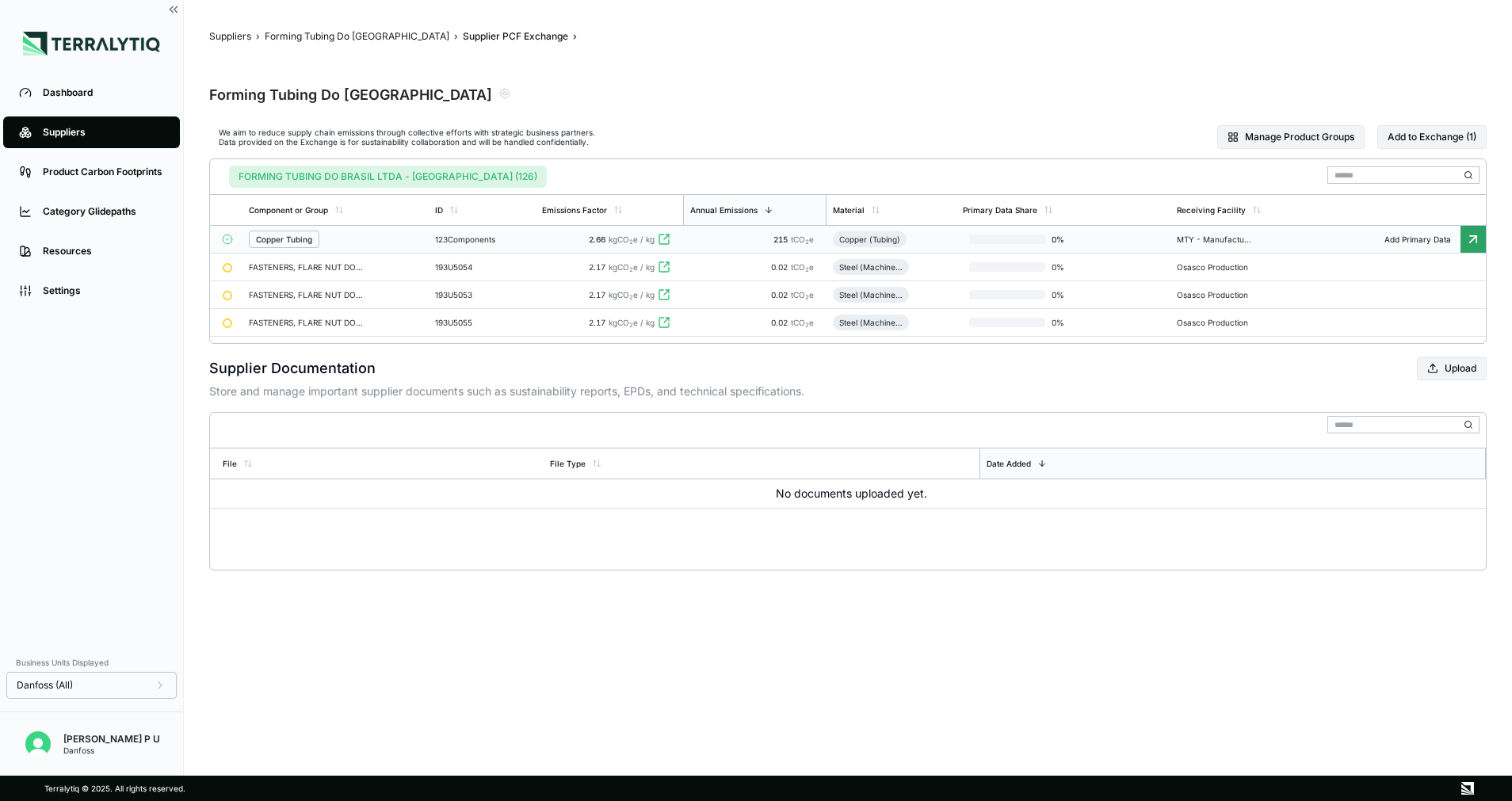
click at [724, 228] on td "215 tCO 2 e" at bounding box center [755, 239] width 143 height 28
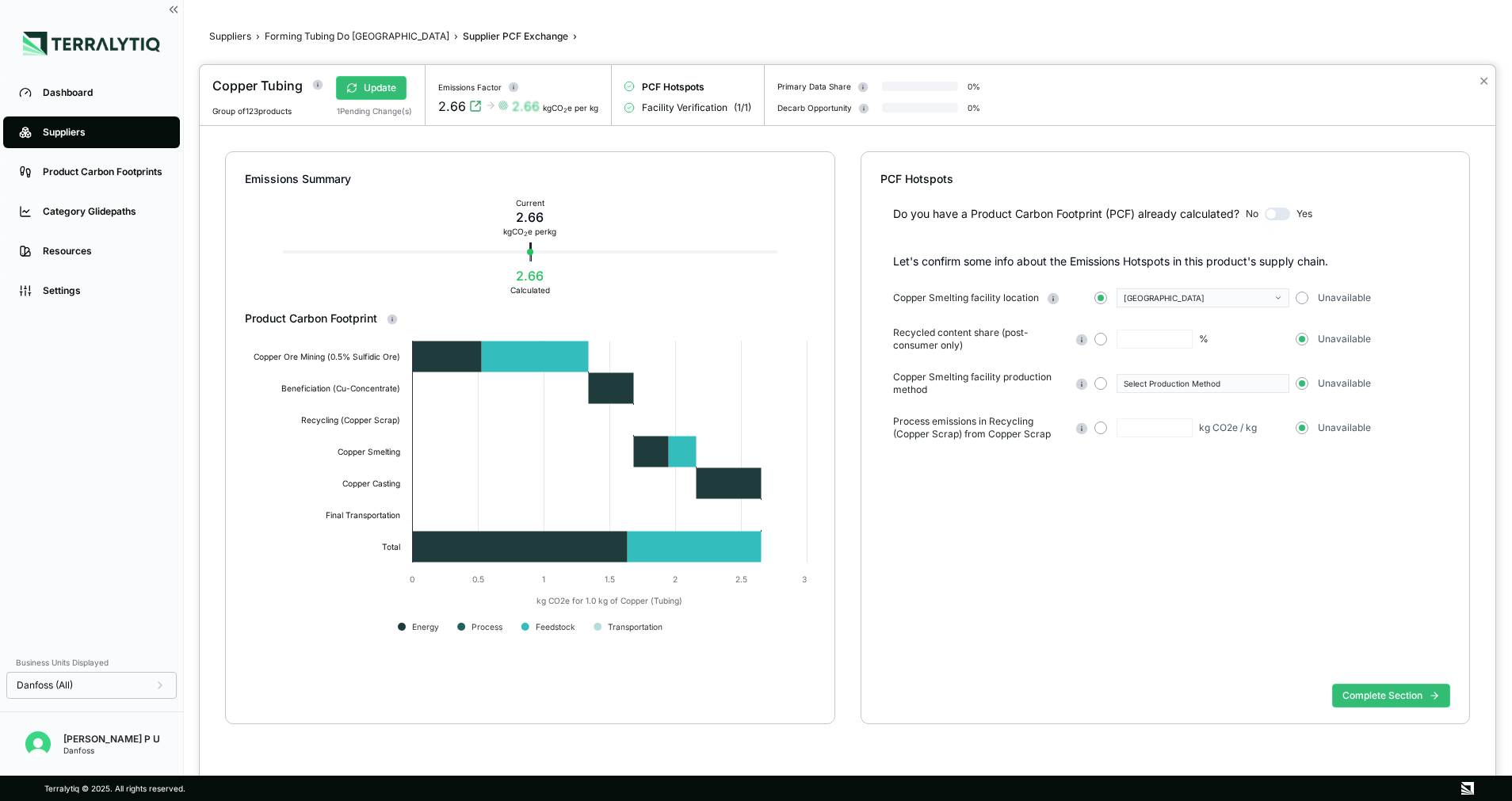
click at [232, 32] on div at bounding box center [756, 400] width 1512 height 801
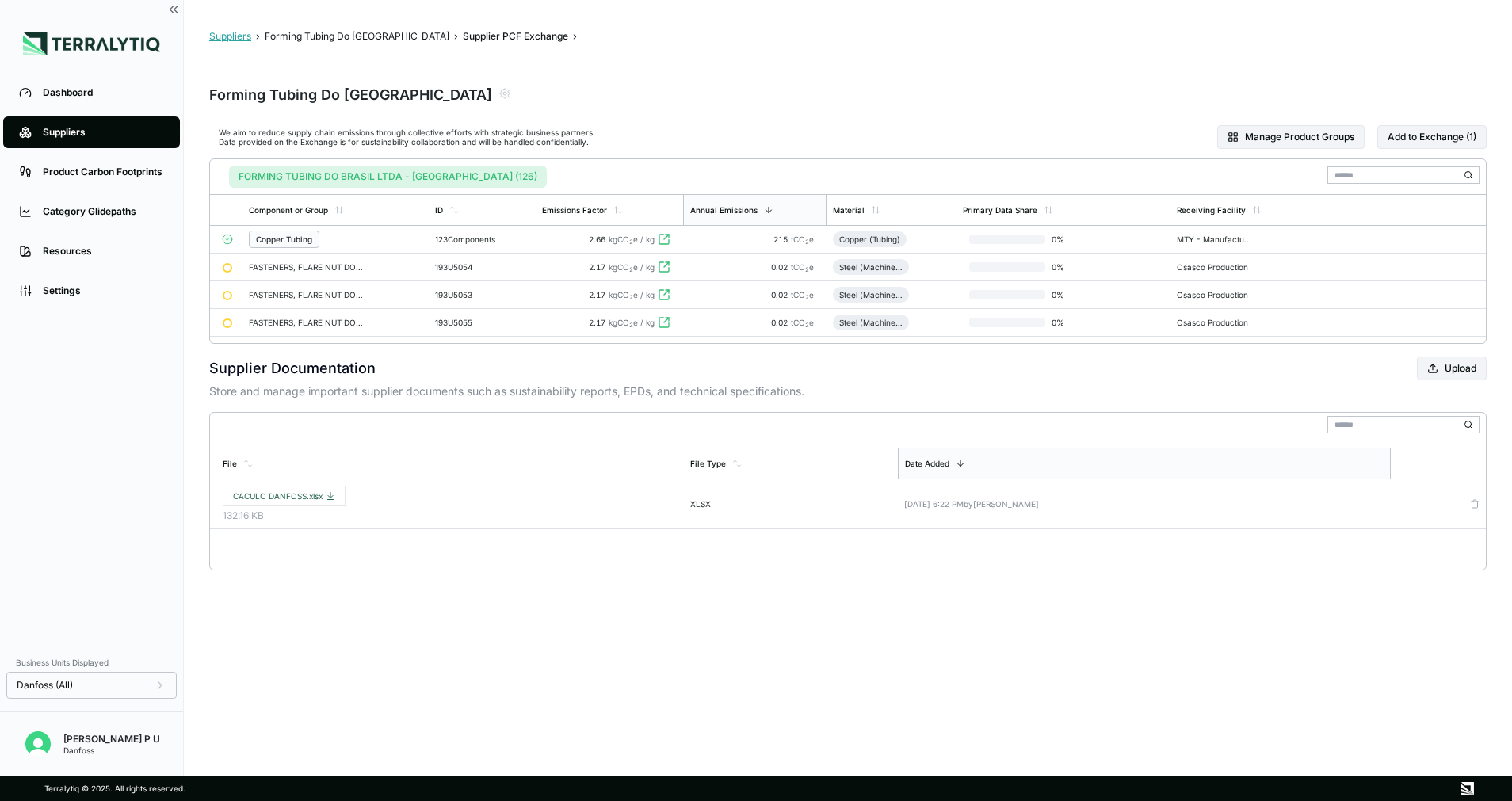
click at [227, 36] on button "Suppliers" at bounding box center [230, 37] width 42 height 13
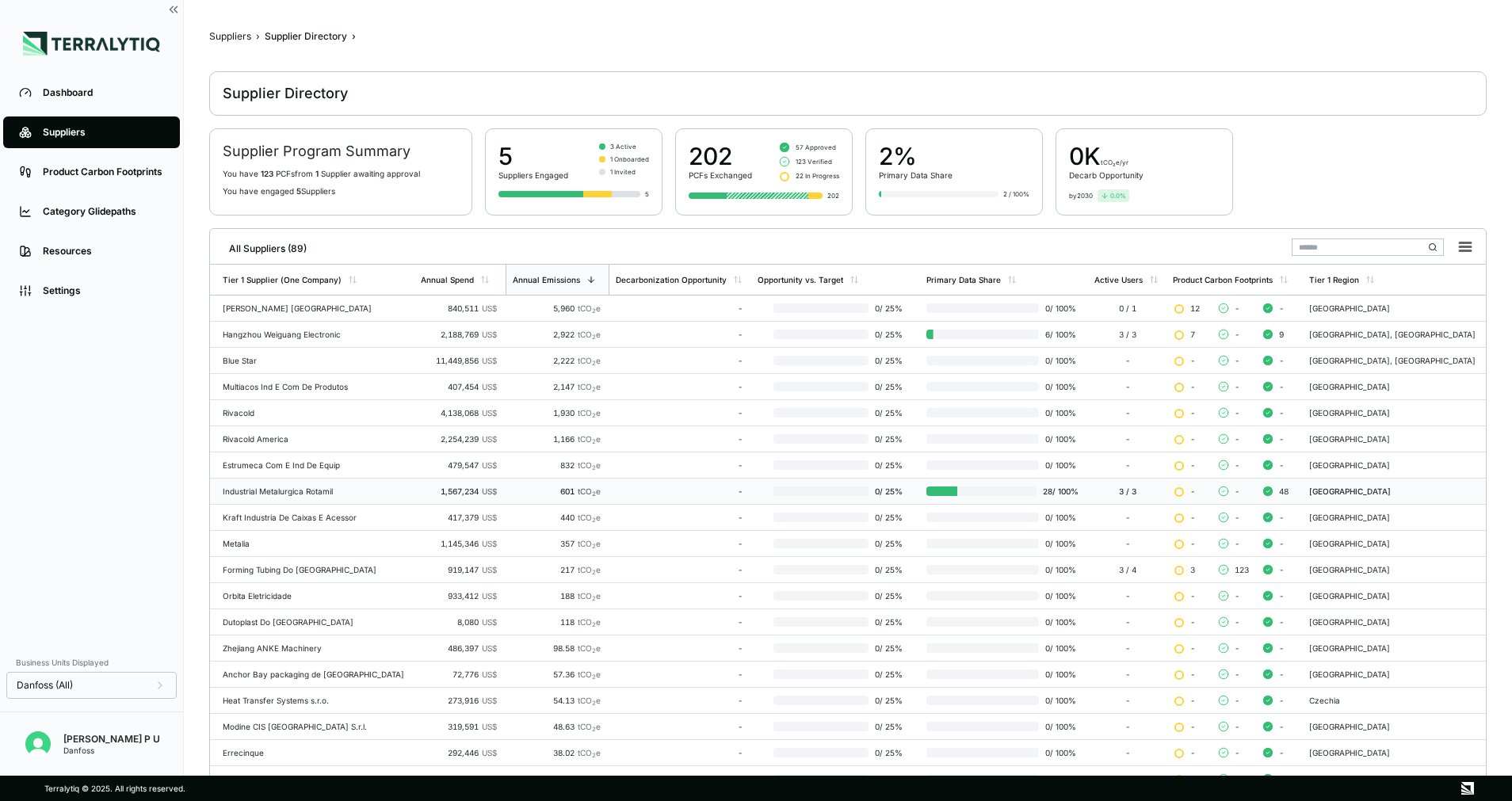
click at [1021, 496] on td "28 / 100 %" at bounding box center [1004, 491] width 168 height 26
click at [975, 493] on div at bounding box center [981, 491] width 110 height 10
click at [347, 365] on td "Blue Star" at bounding box center [312, 361] width 204 height 26
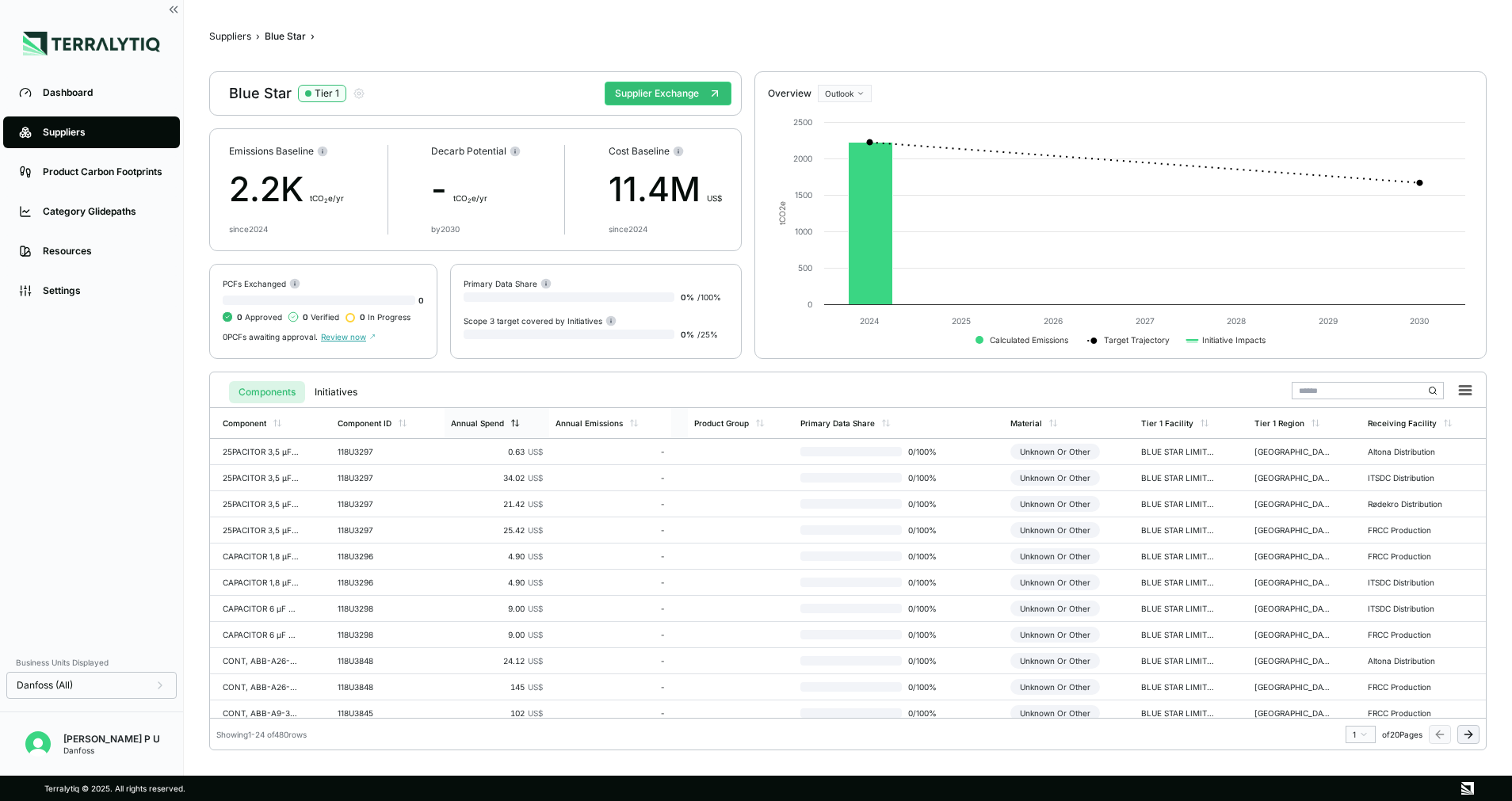
click at [470, 415] on div "Annual Spend" at bounding box center [497, 423] width 105 height 30
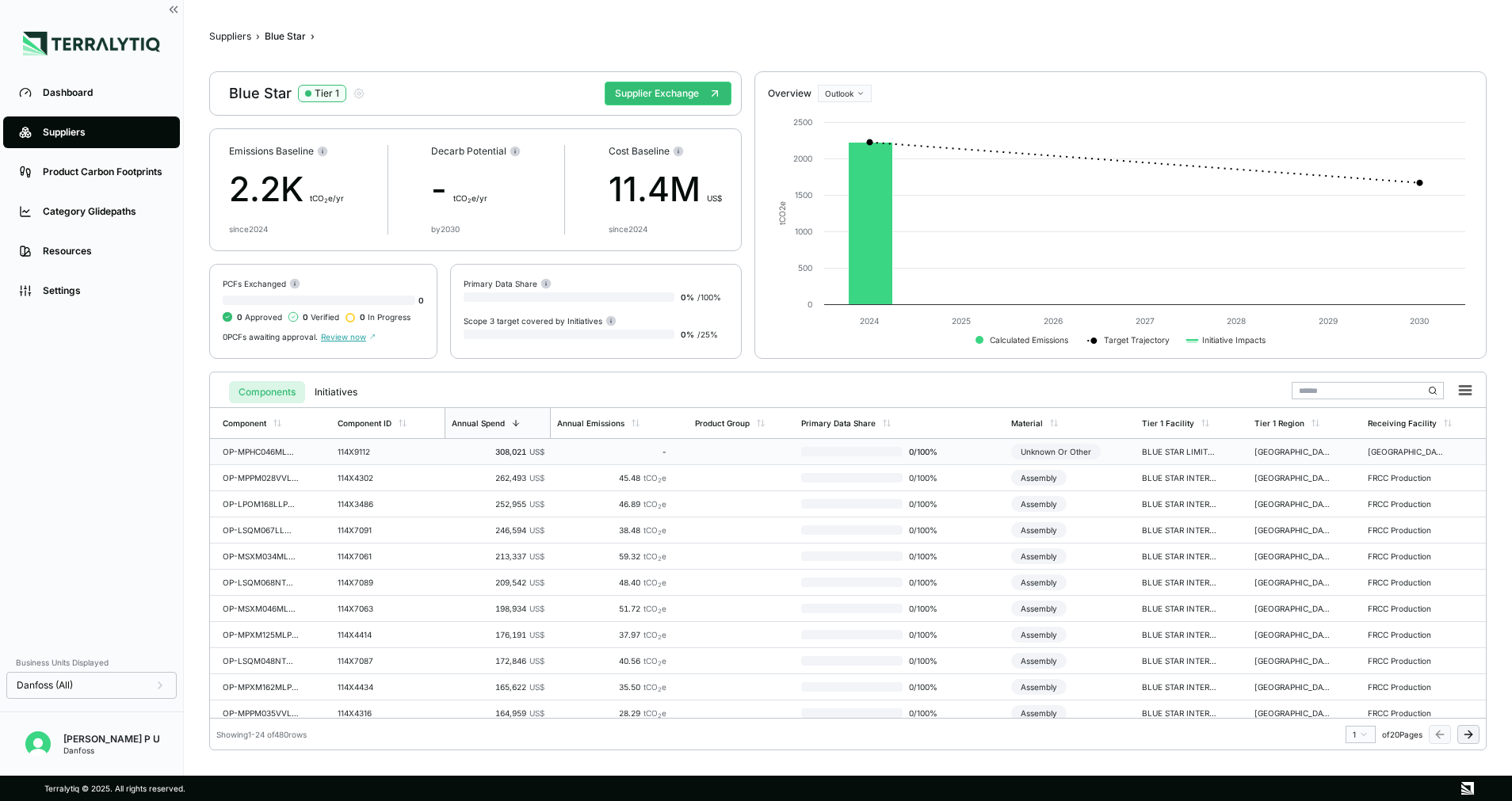
click at [693, 446] on td at bounding box center [741, 451] width 107 height 26
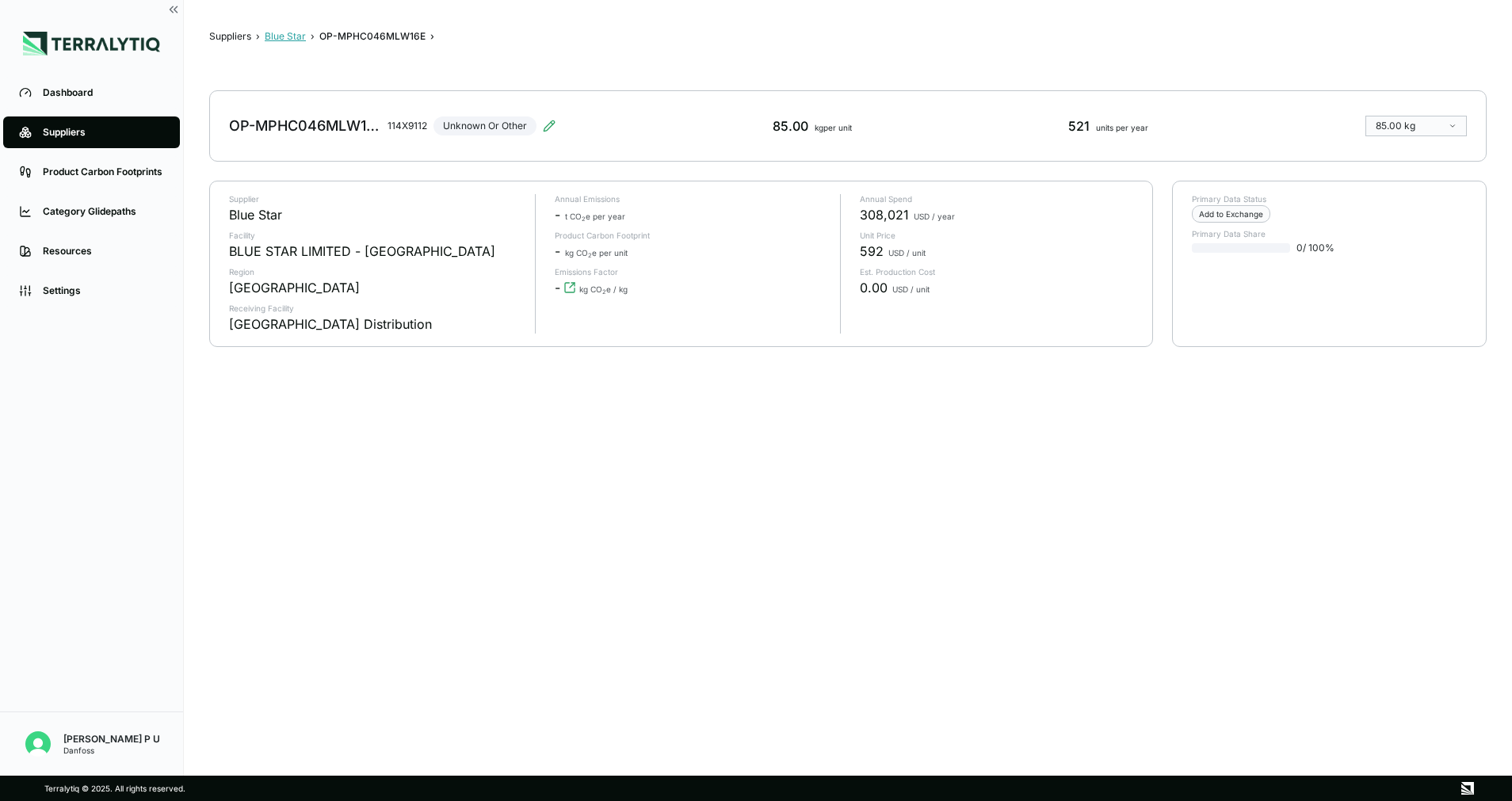
click at [282, 34] on button "Blue Star" at bounding box center [286, 37] width 41 height 13
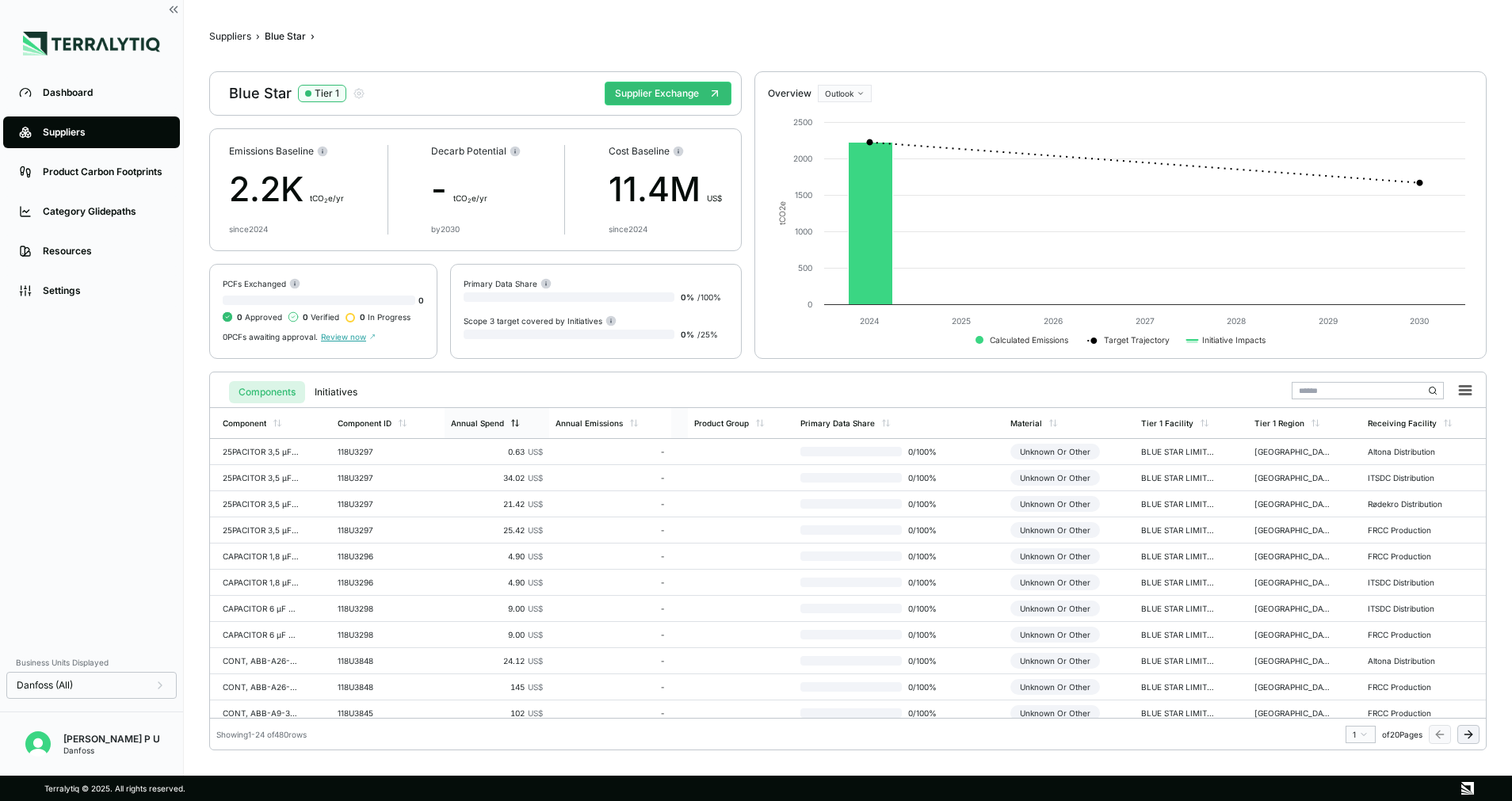
click at [505, 422] on div "Annual Spend" at bounding box center [485, 422] width 69 height 10
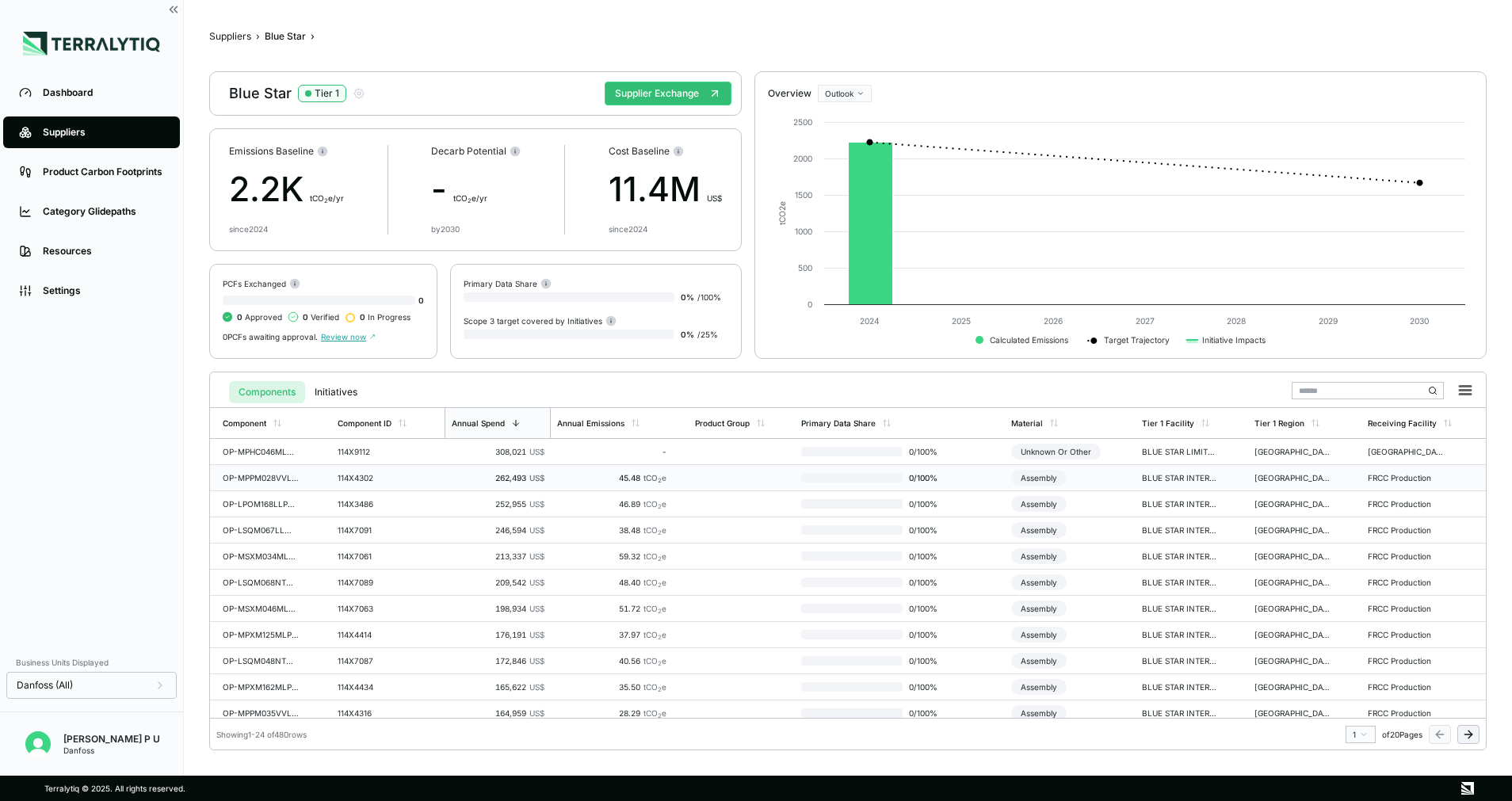
click at [731, 481] on td at bounding box center [741, 478] width 107 height 26
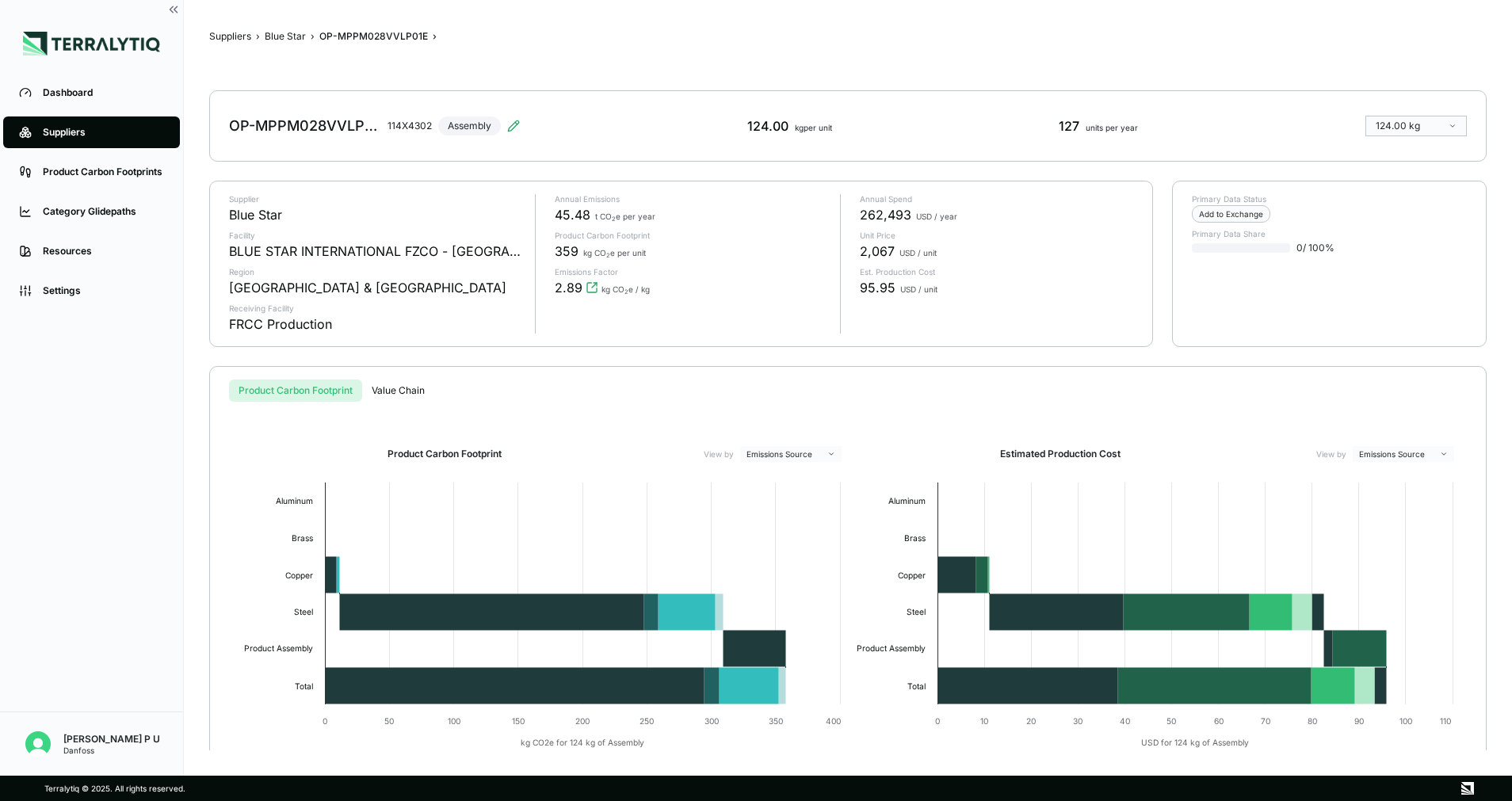
scroll to position [55, 0]
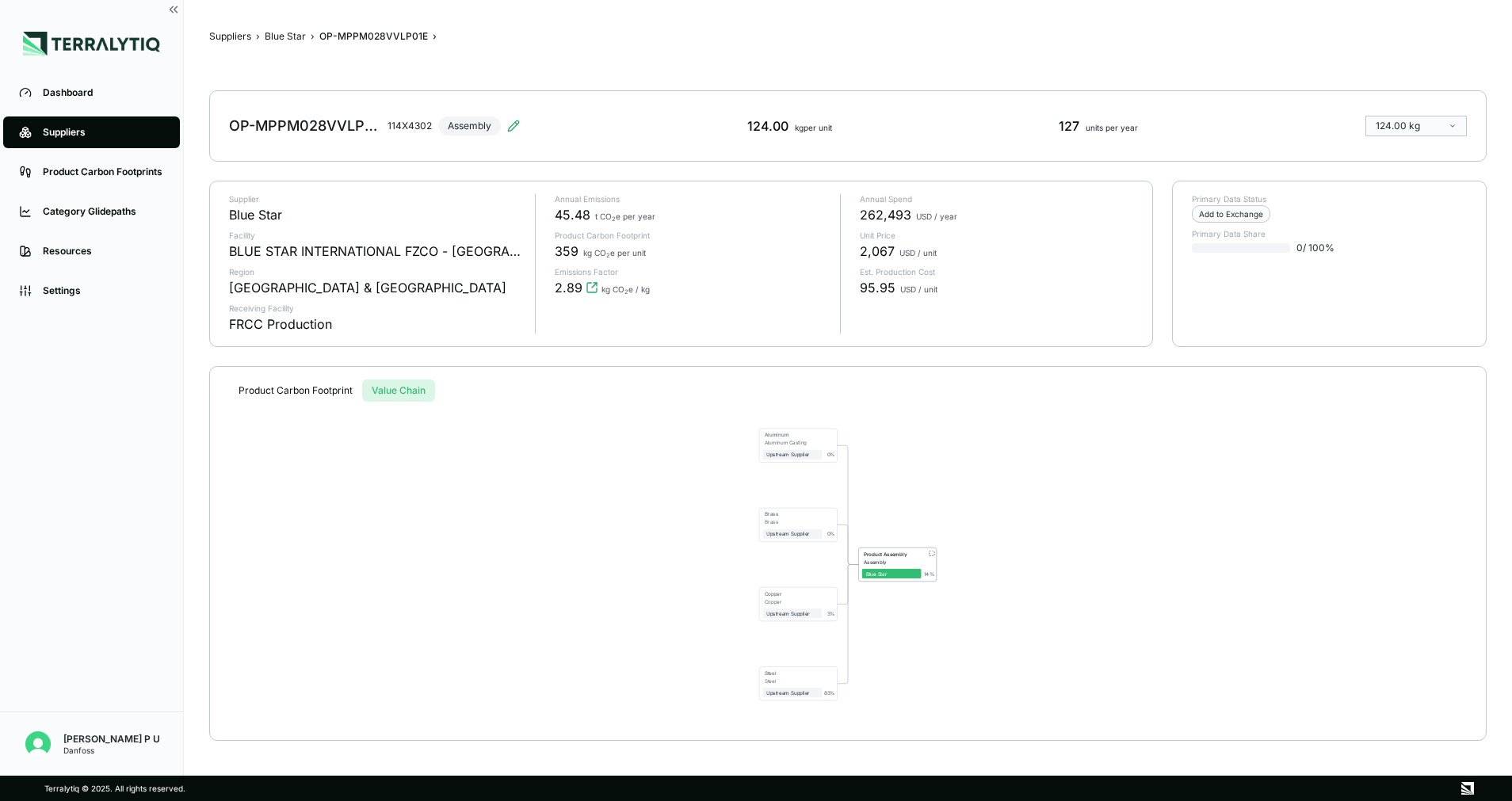
click at [386, 336] on div "Suppliers › Blue Star › OP-MPPM028VVLP01E › OP-MPPM028VVLP01E 114X4302 Assembly…" at bounding box center [848, 388] width 1277 height 725
click at [782, 674] on div "Steel" at bounding box center [791, 673] width 54 height 6
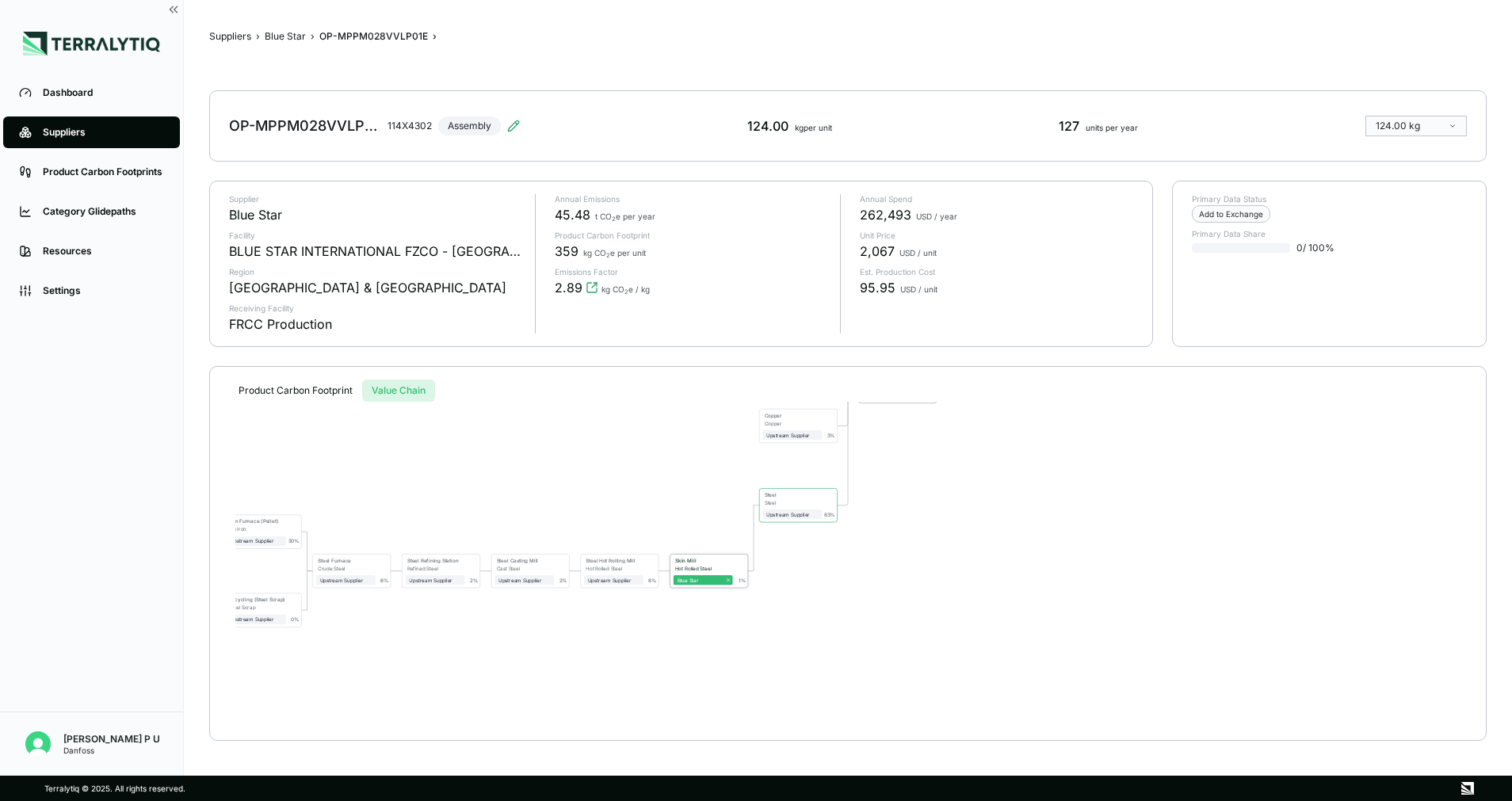
click at [713, 561] on div "Skin Mill" at bounding box center [702, 559] width 54 height 6
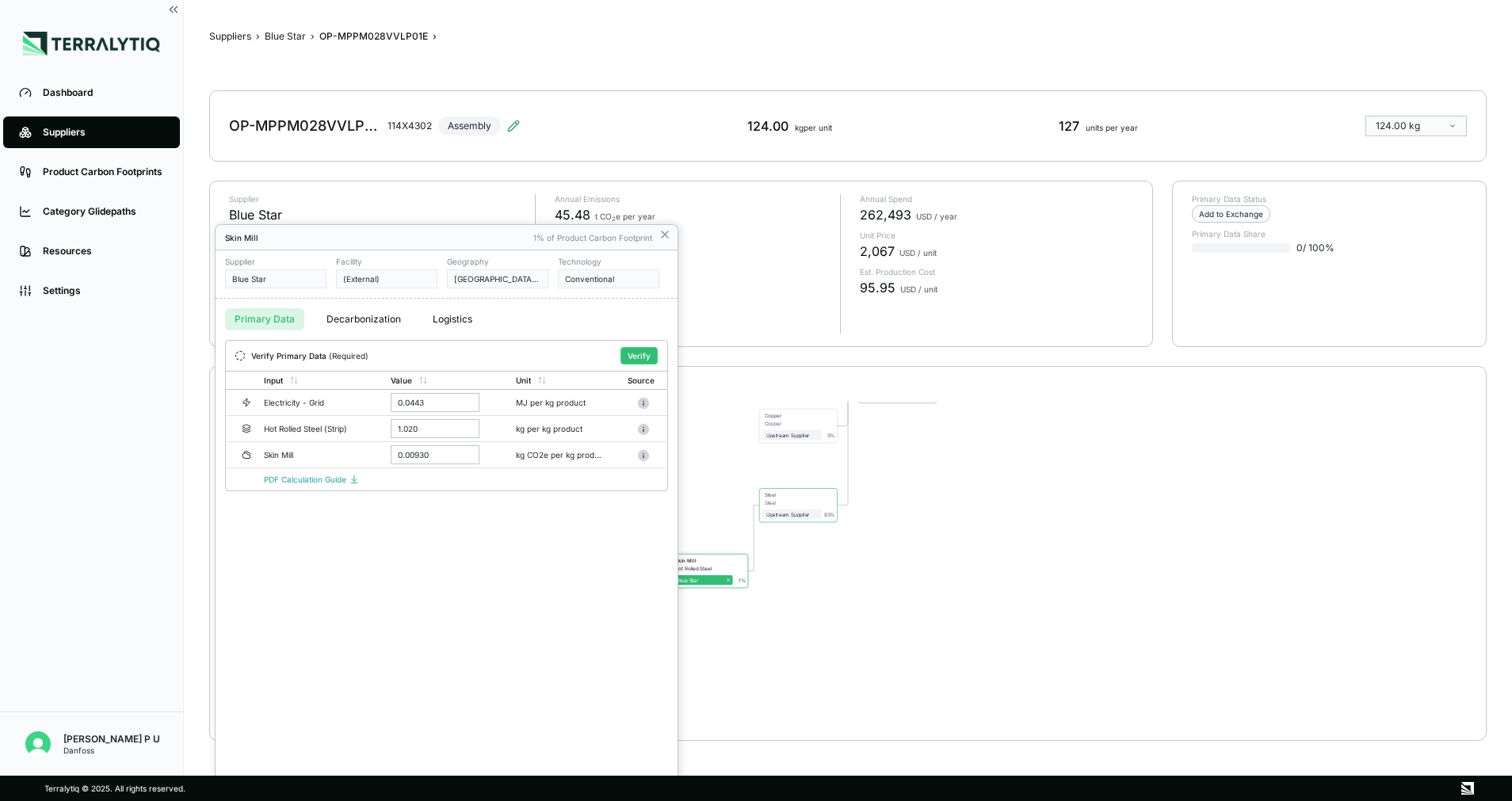
click at [665, 229] on div at bounding box center [756, 400] width 1512 height 801
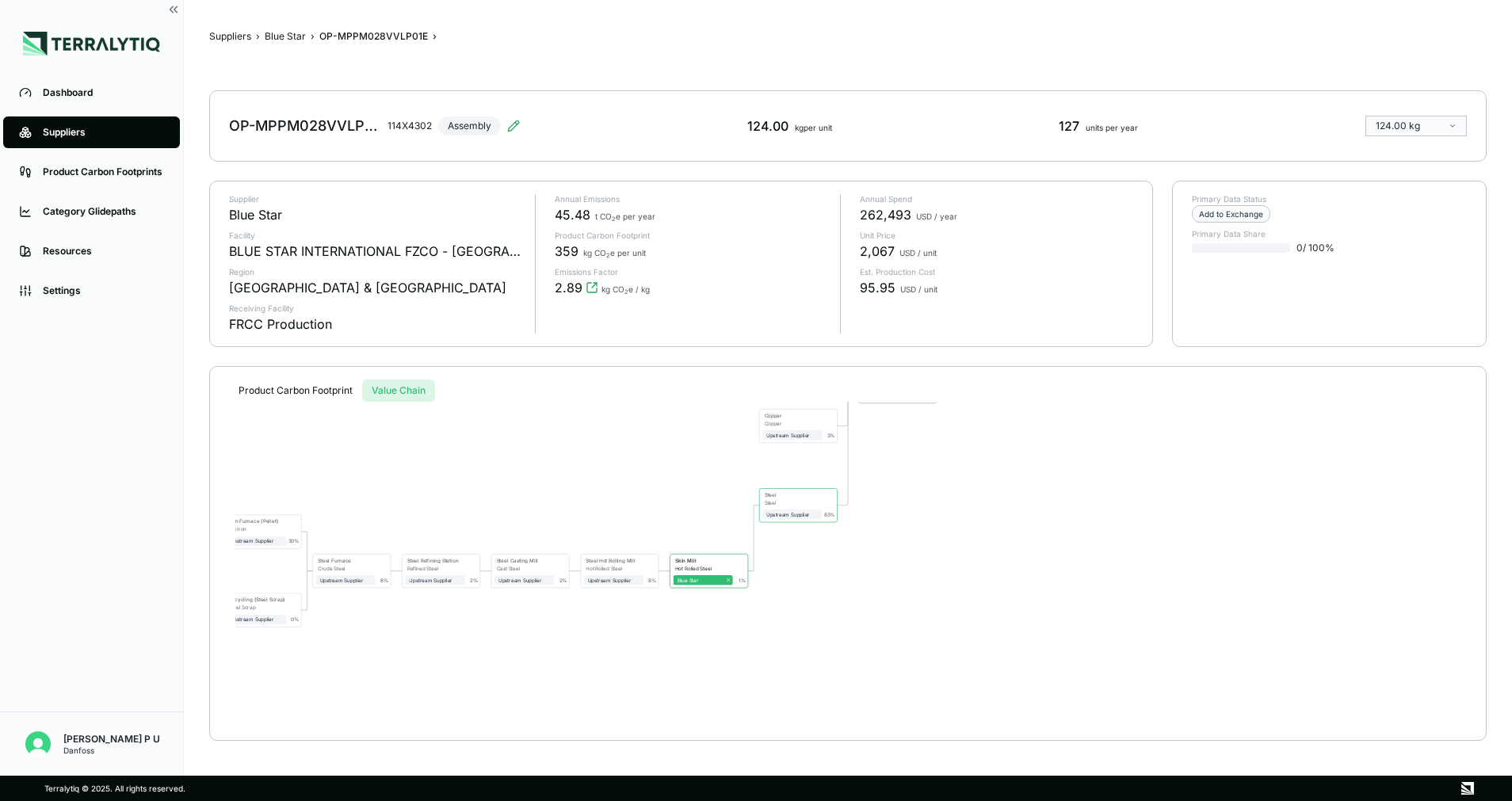
click at [730, 590] on div "Iron Ore Mining Iron Ore Upstream Supplier 7 % Pelletization (Iron Ore) Iron Or…" at bounding box center [848, 565] width 1226 height 326
click at [275, 38] on button "Blue Star" at bounding box center [286, 37] width 41 height 13
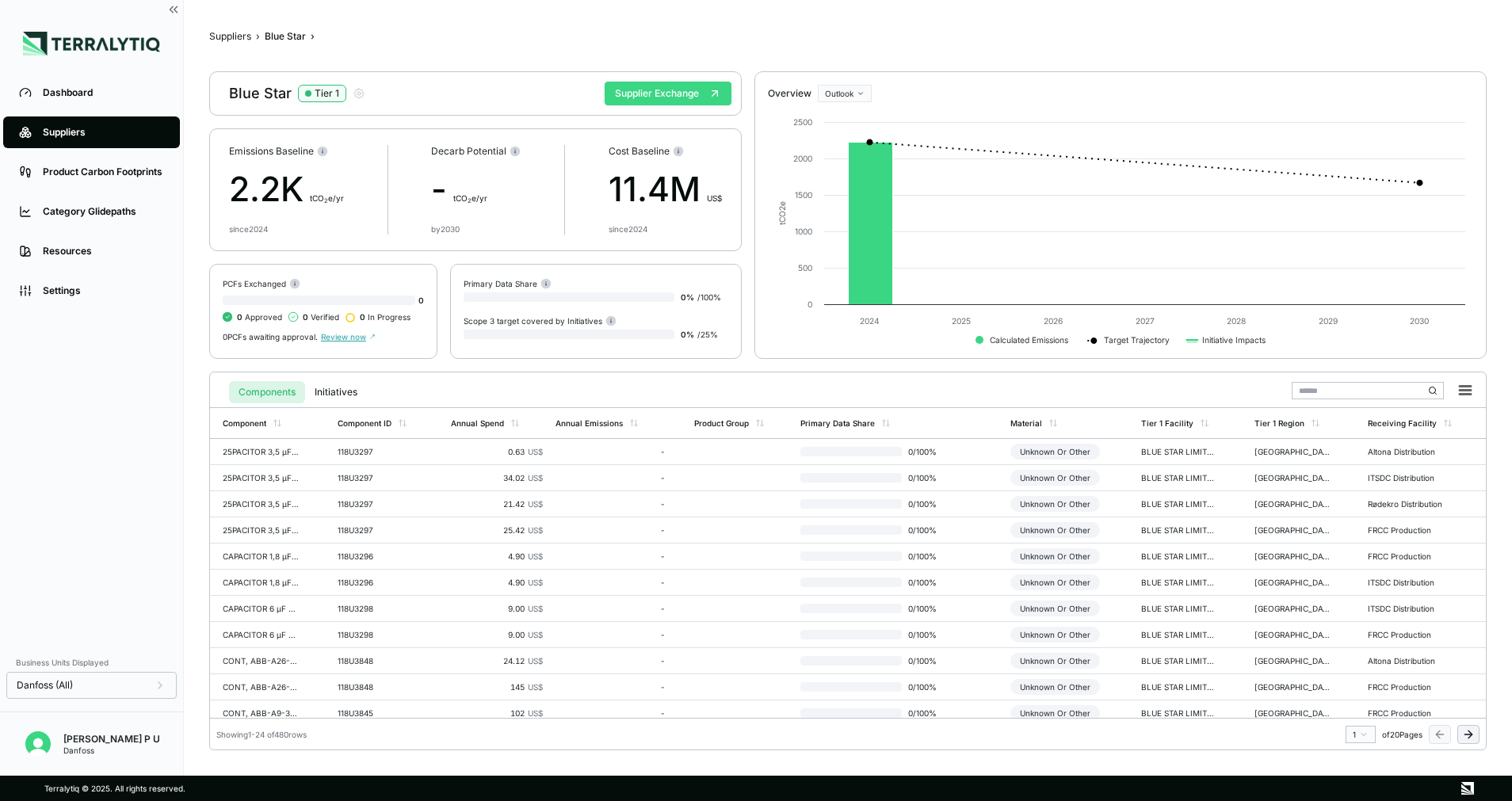
click at [635, 95] on button "Supplier Exchange" at bounding box center [669, 93] width 127 height 24
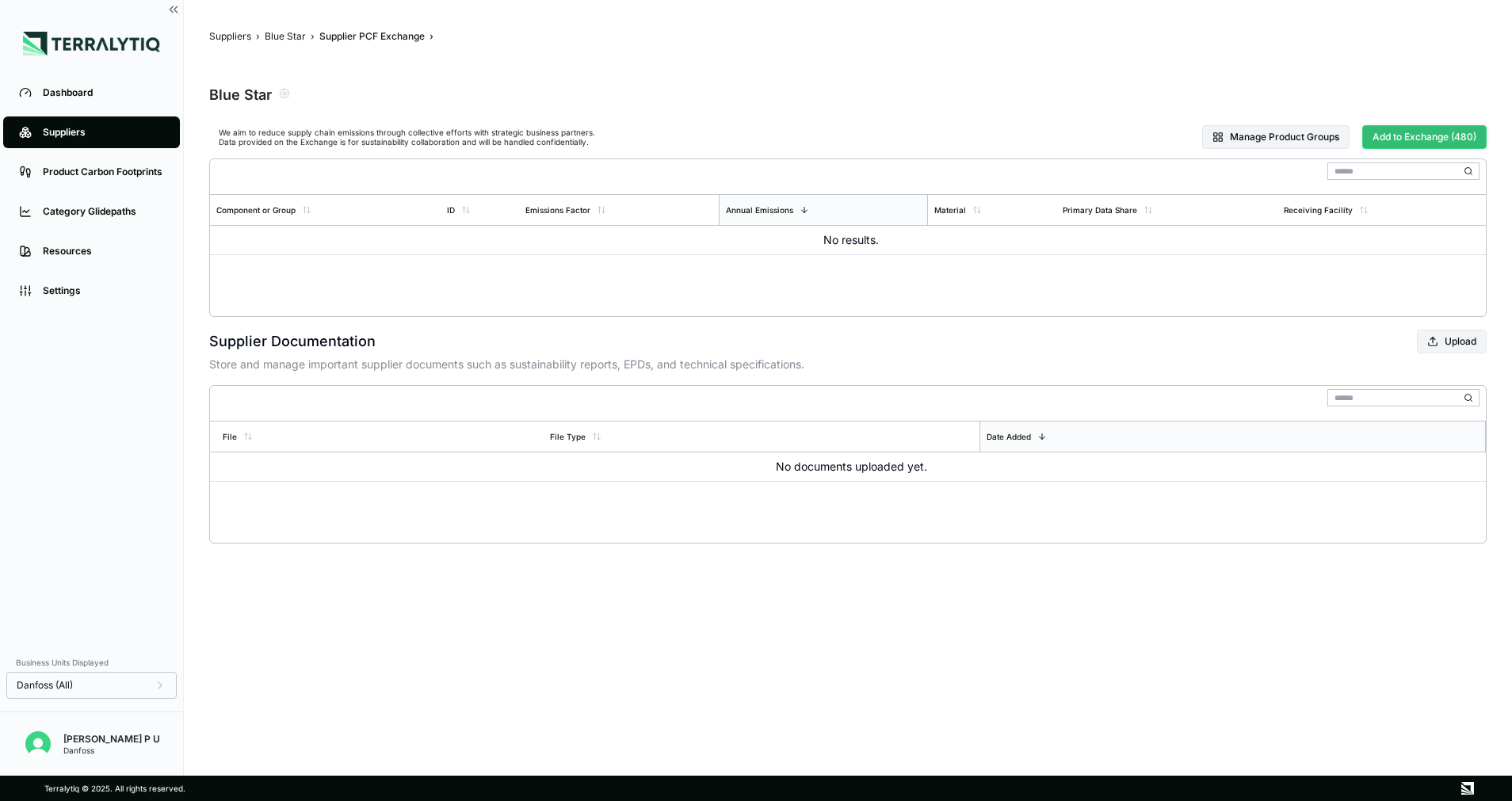
click at [1393, 142] on button "Add to Exchange (480)" at bounding box center [1424, 137] width 124 height 24
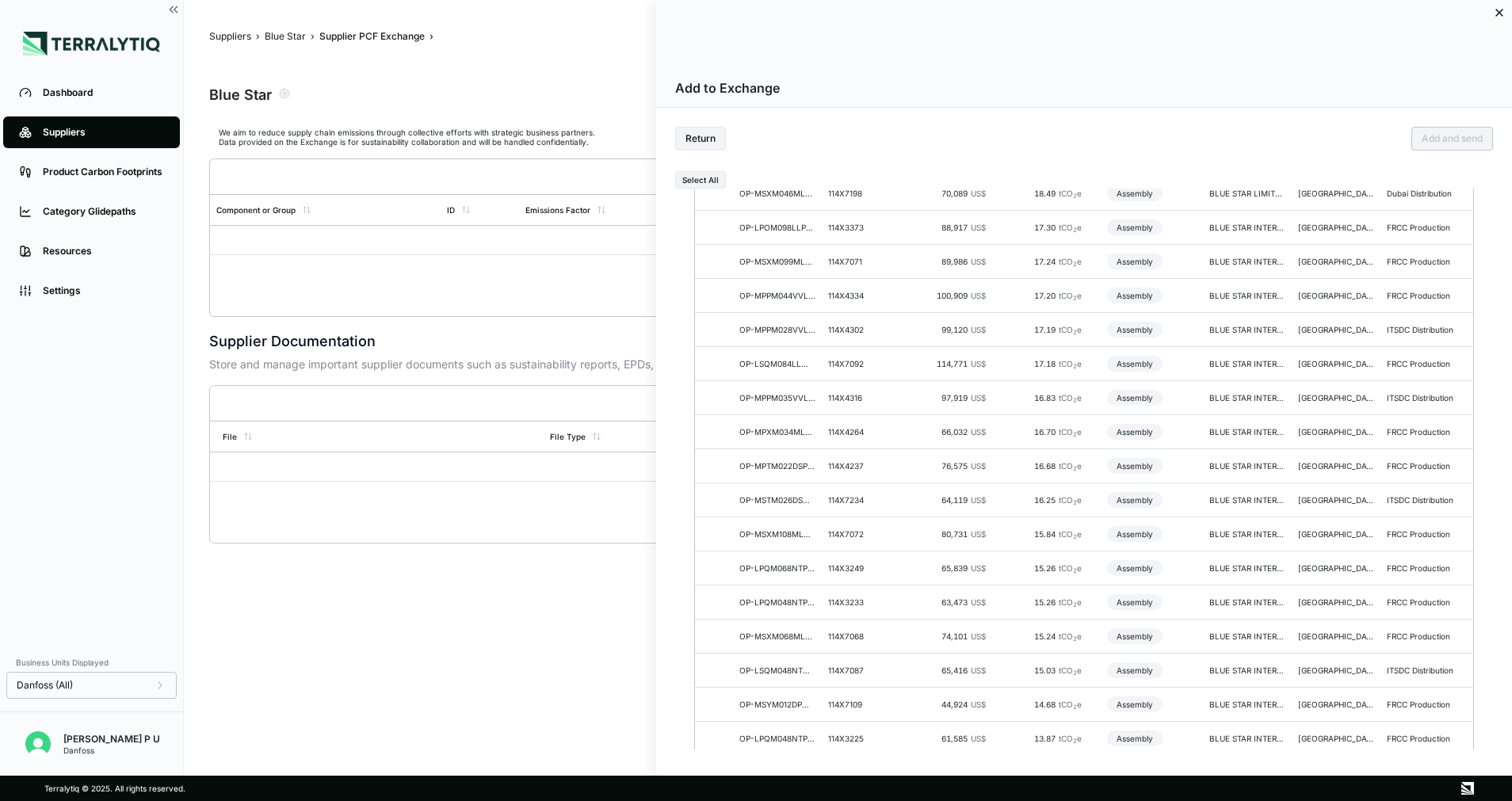
scroll to position [950, 0]
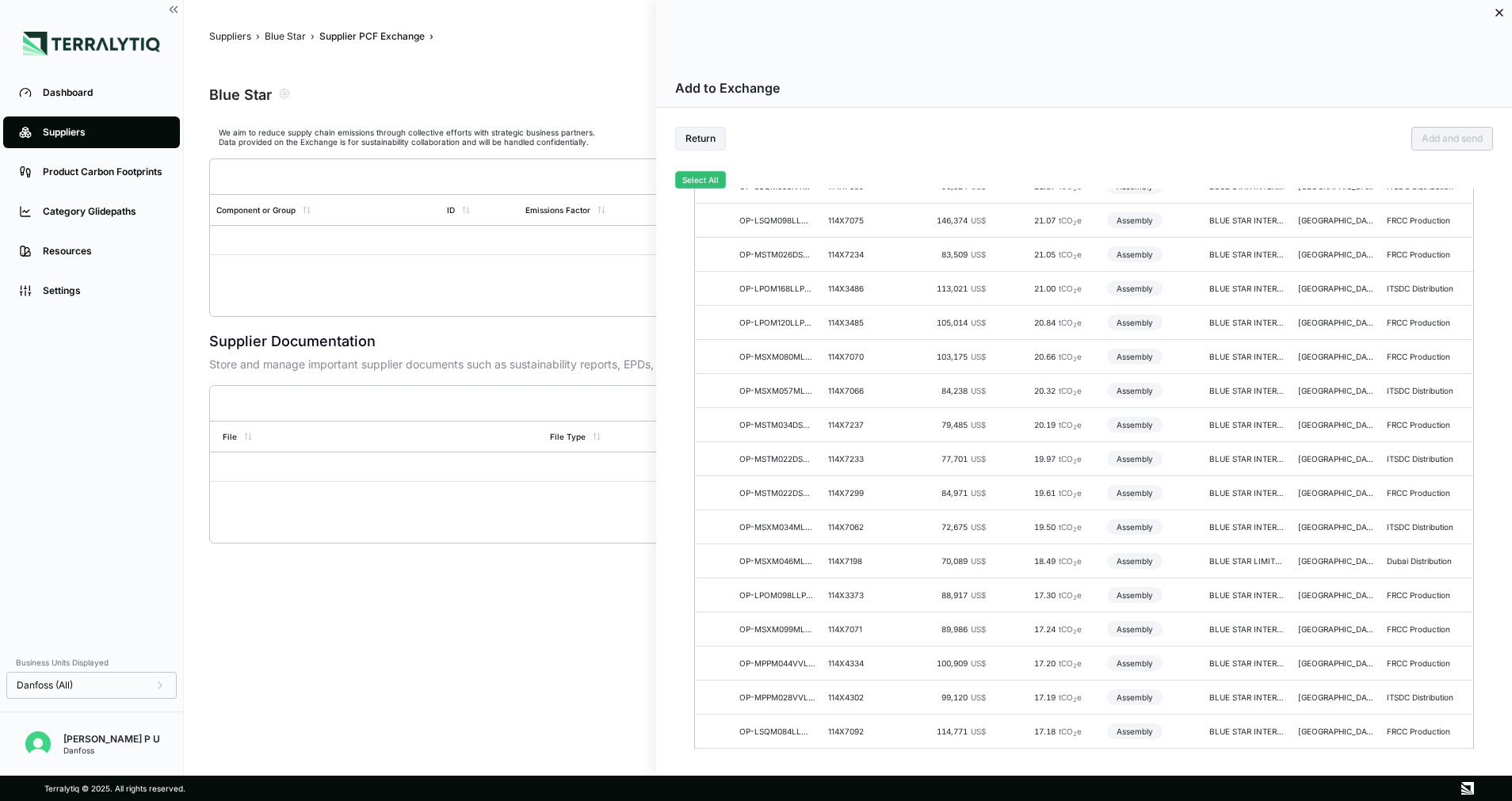
click at [702, 176] on button "Select All" at bounding box center [700, 179] width 51 height 17
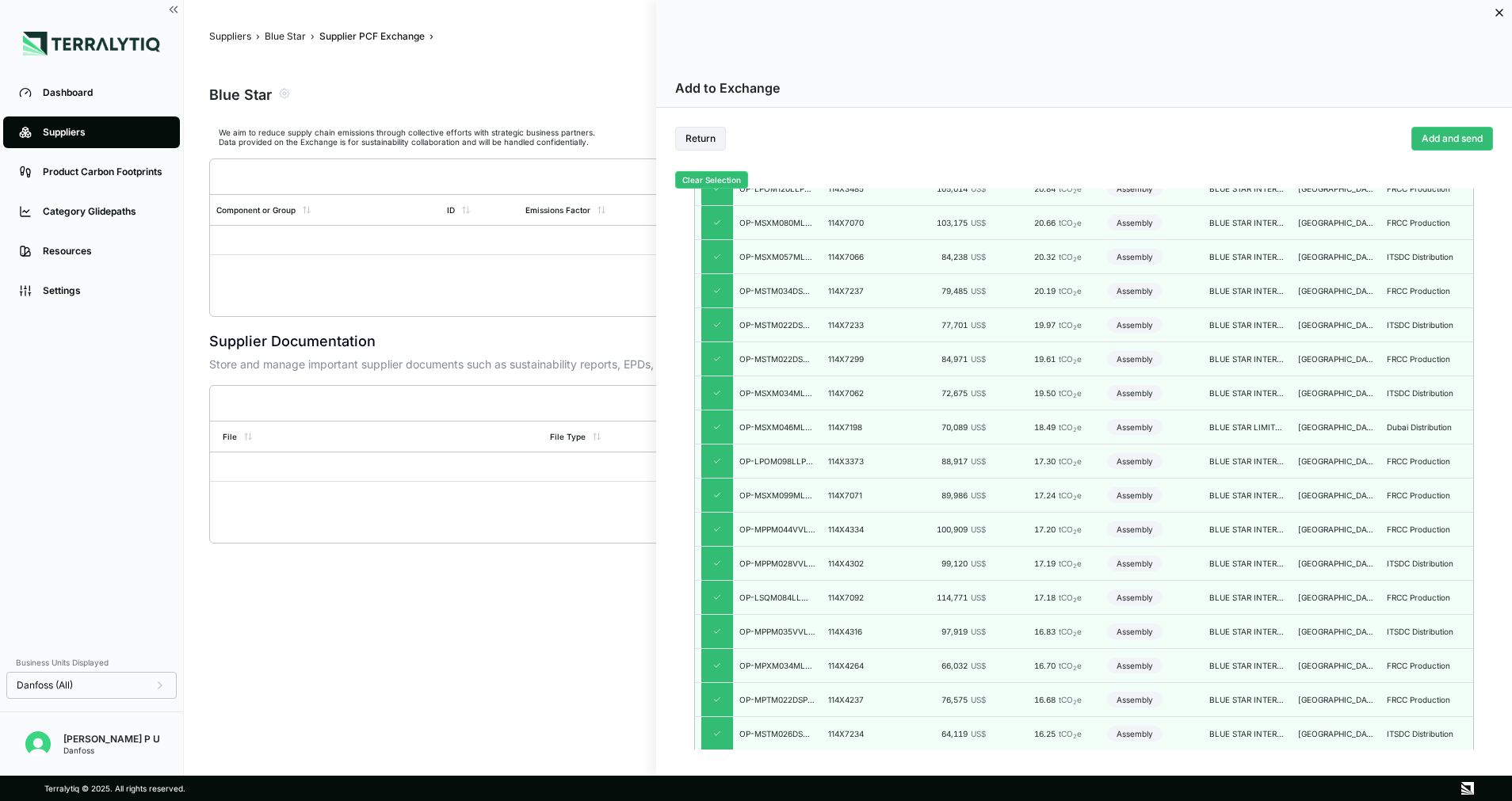
scroll to position [1069, 0]
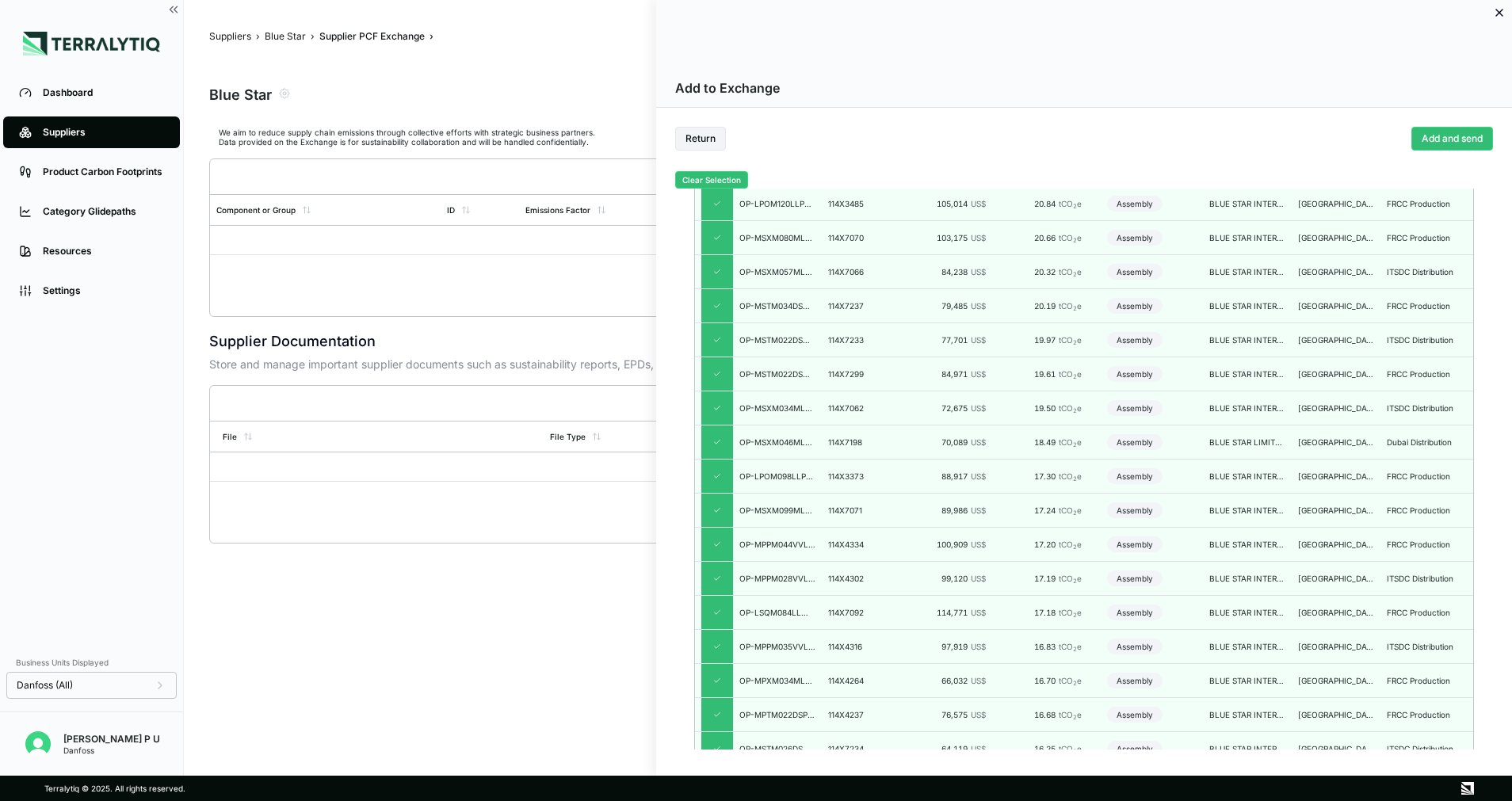
click at [709, 175] on button "Clear Selection" at bounding box center [711, 179] width 73 height 17
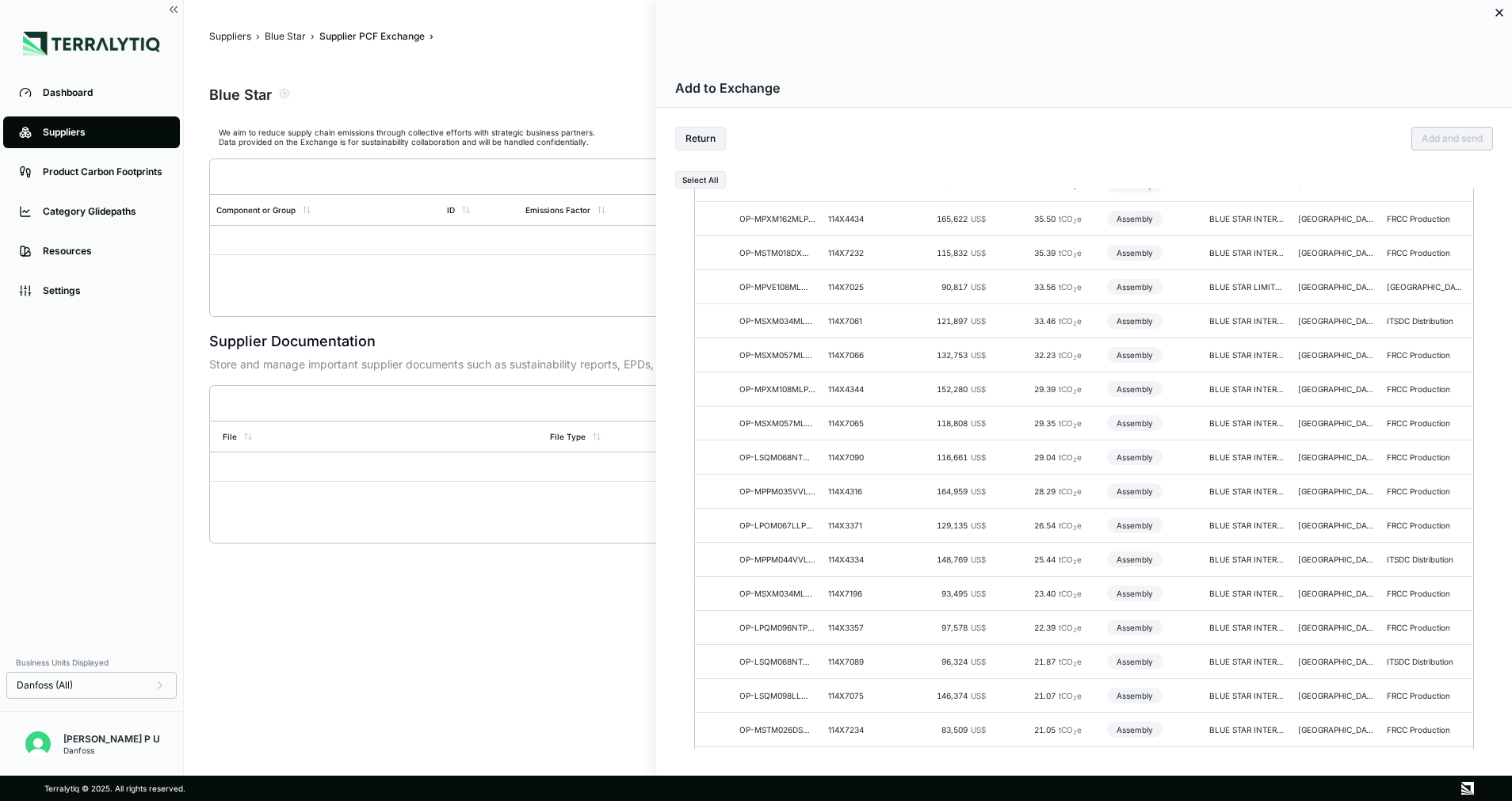
scroll to position [0, 0]
click at [1035, 249] on div "Annual Emissions" at bounding box center [1032, 252] width 67 height 10
click at [955, 252] on div "Annual Spend" at bounding box center [943, 252] width 53 height 10
click at [711, 322] on div at bounding box center [717, 319] width 31 height 33
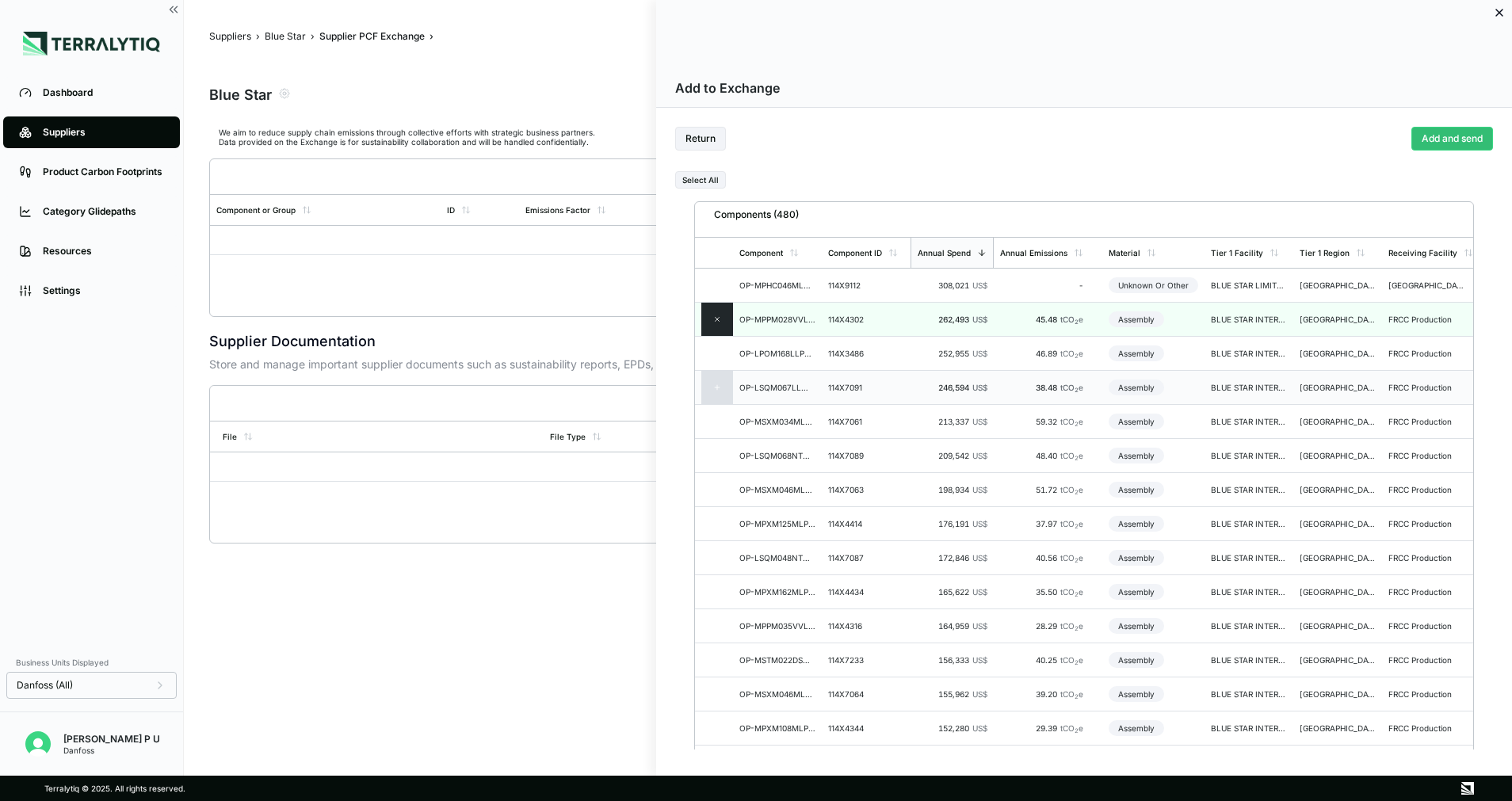
click at [709, 402] on div at bounding box center [717, 387] width 31 height 33
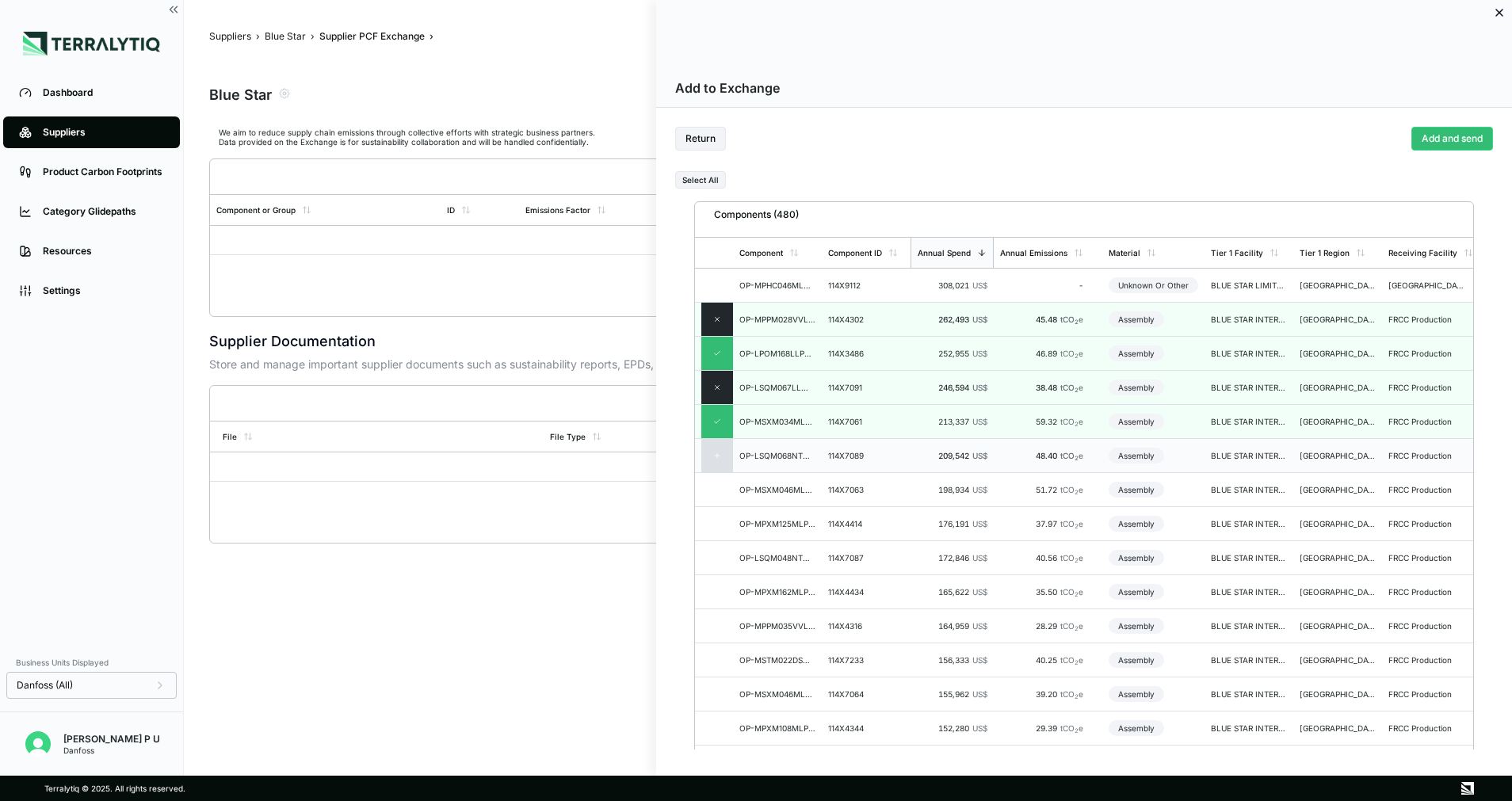
click at [719, 464] on div at bounding box center [717, 455] width 31 height 33
click at [722, 506] on div at bounding box center [717, 490] width 31 height 33
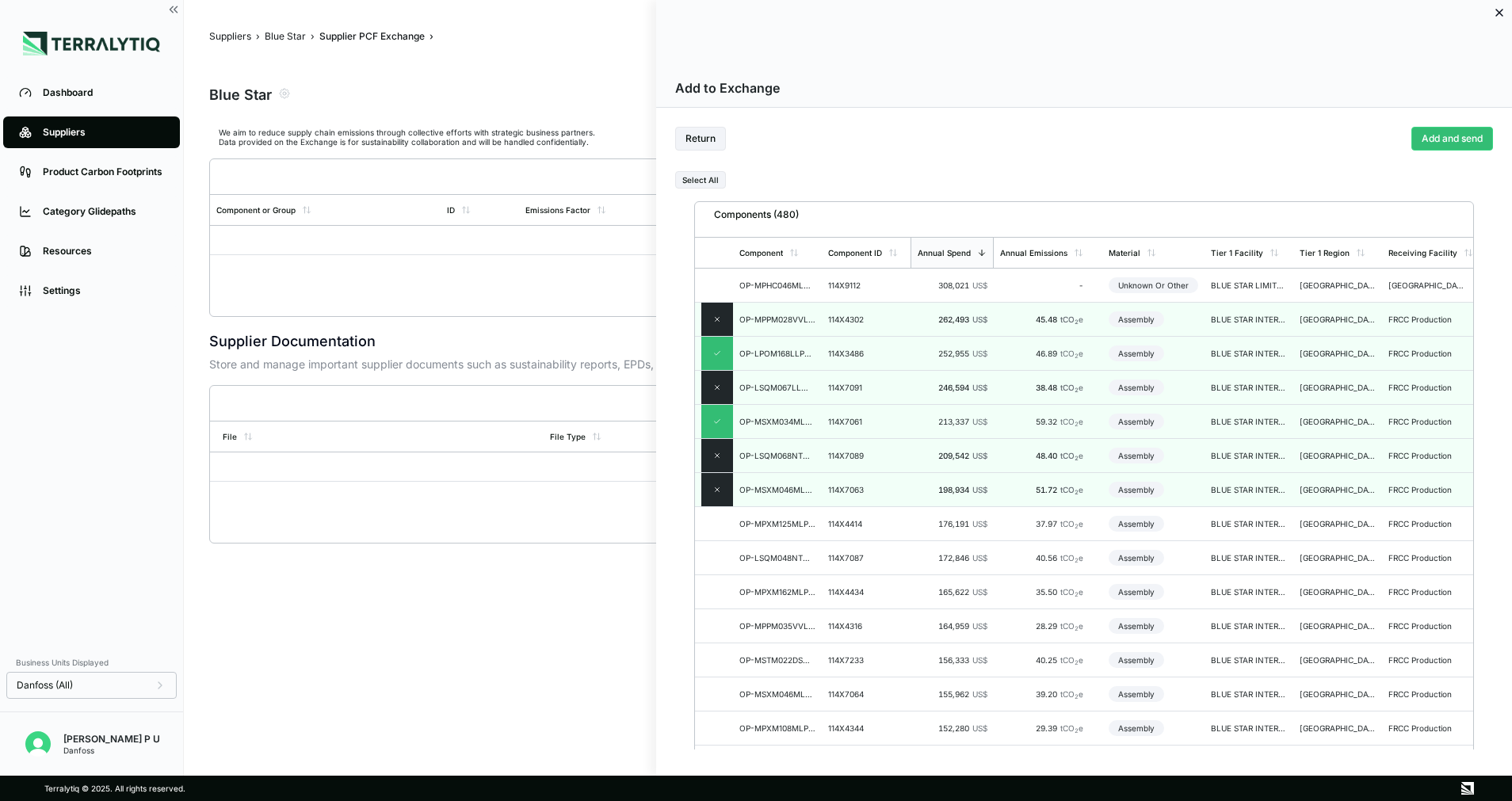
click at [715, 459] on icon at bounding box center [717, 456] width 8 height 8
click at [713, 526] on div at bounding box center [717, 524] width 31 height 33
click at [722, 456] on div at bounding box center [717, 455] width 31 height 33
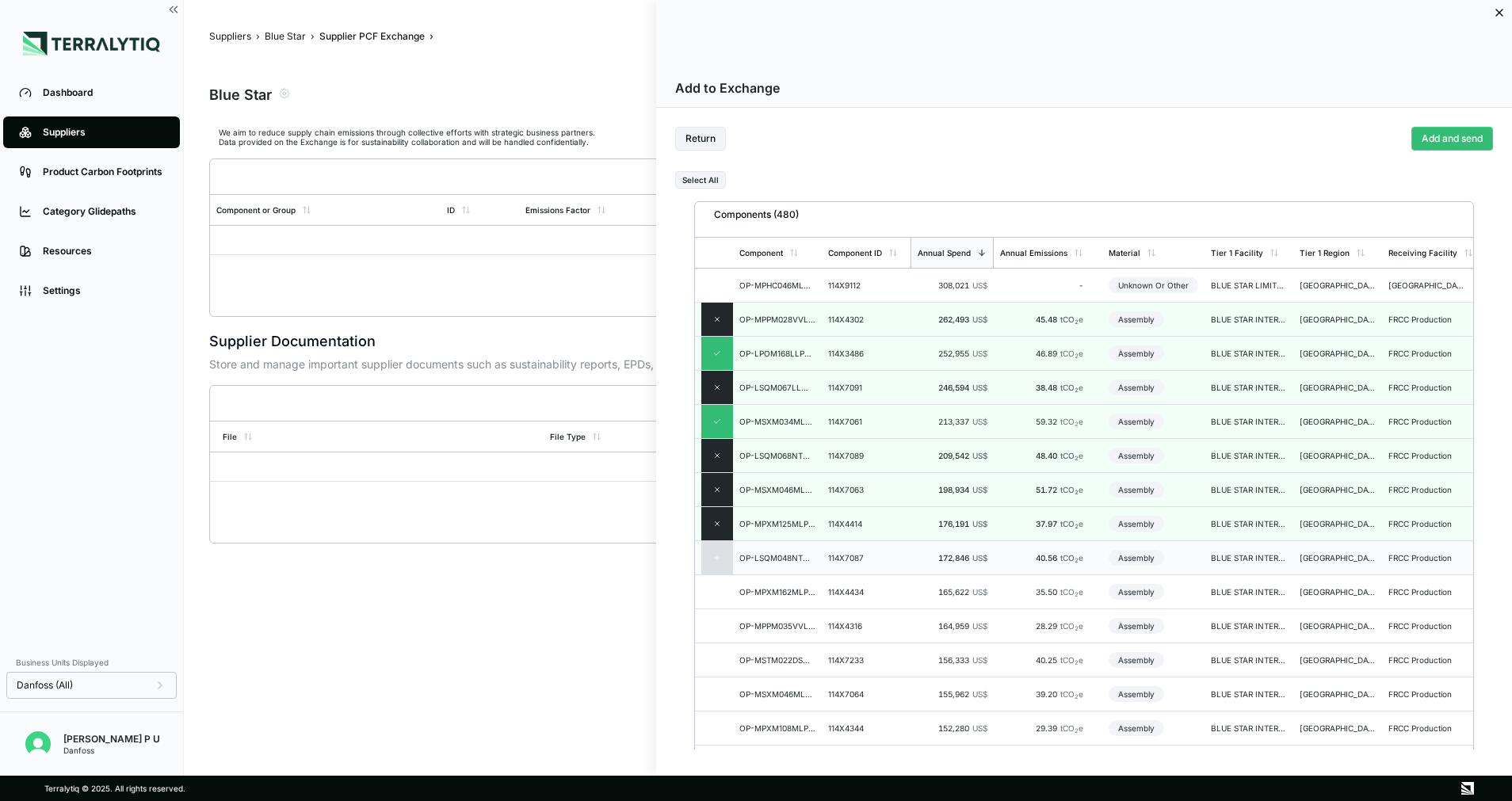
click at [725, 564] on div at bounding box center [717, 558] width 31 height 33
click at [710, 287] on div at bounding box center [717, 285] width 31 height 33
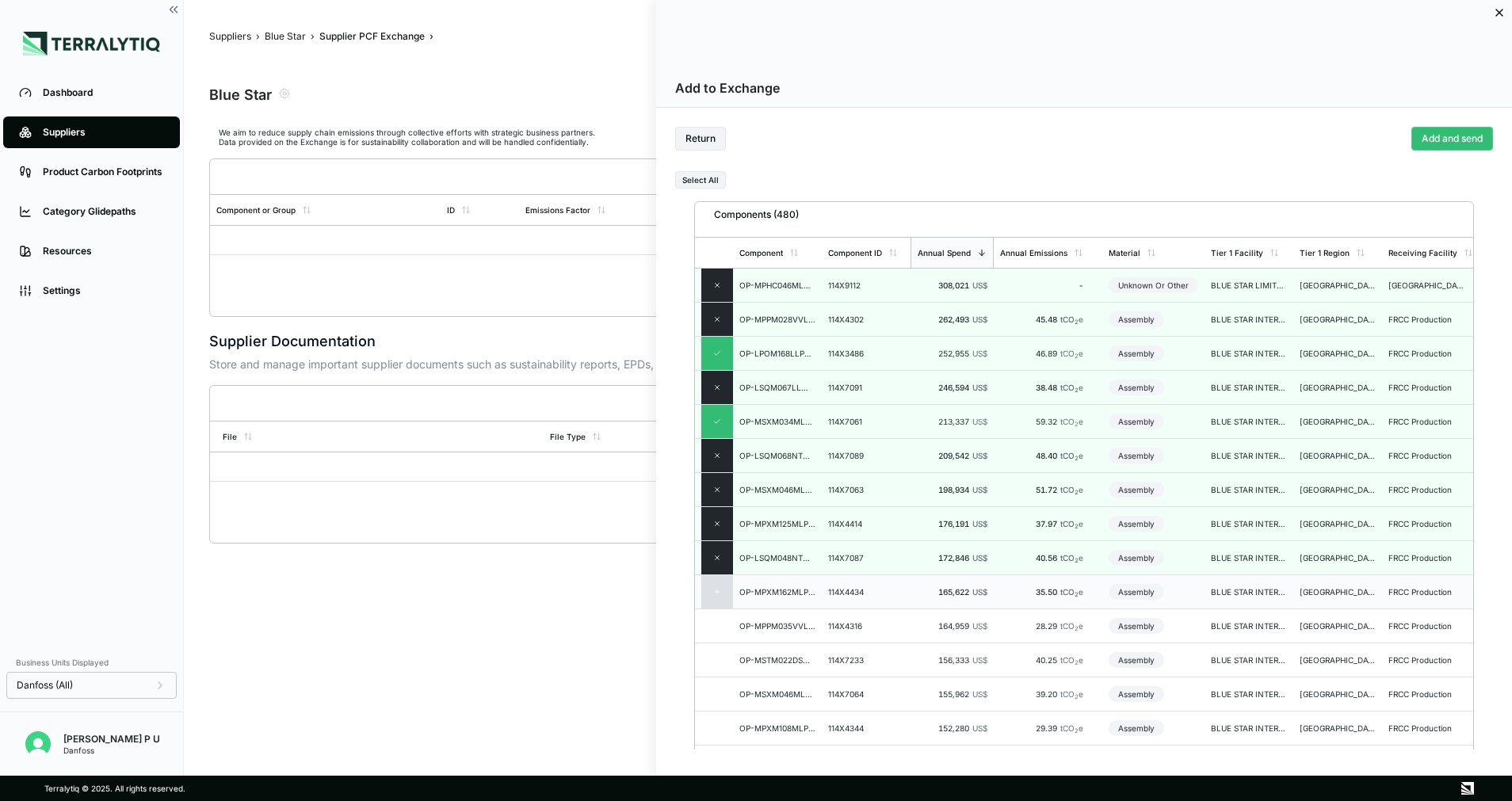
click at [714, 601] on div at bounding box center [717, 592] width 31 height 33
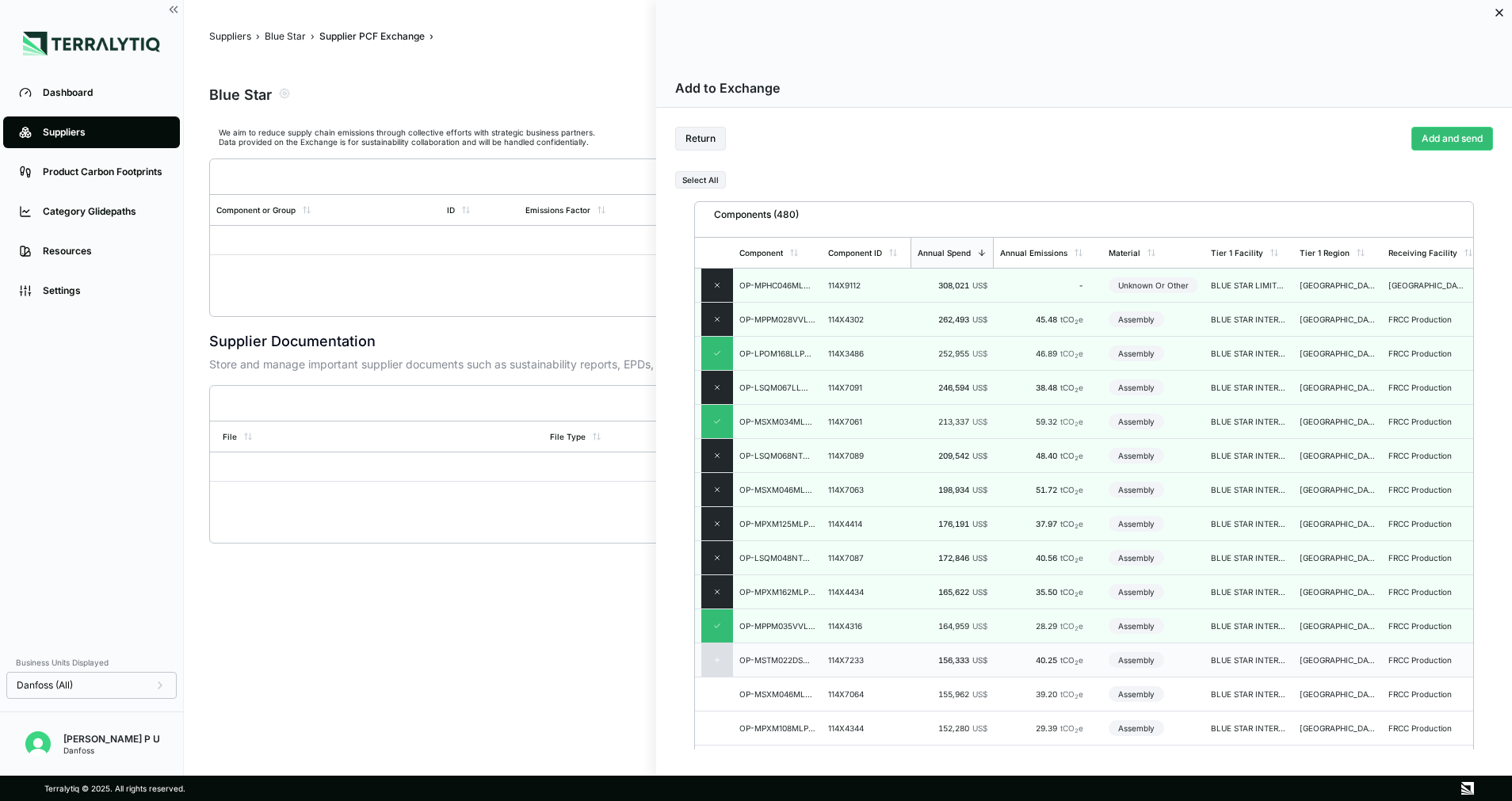
click at [707, 669] on div at bounding box center [717, 660] width 31 height 33
click at [709, 707] on div at bounding box center [717, 694] width 31 height 33
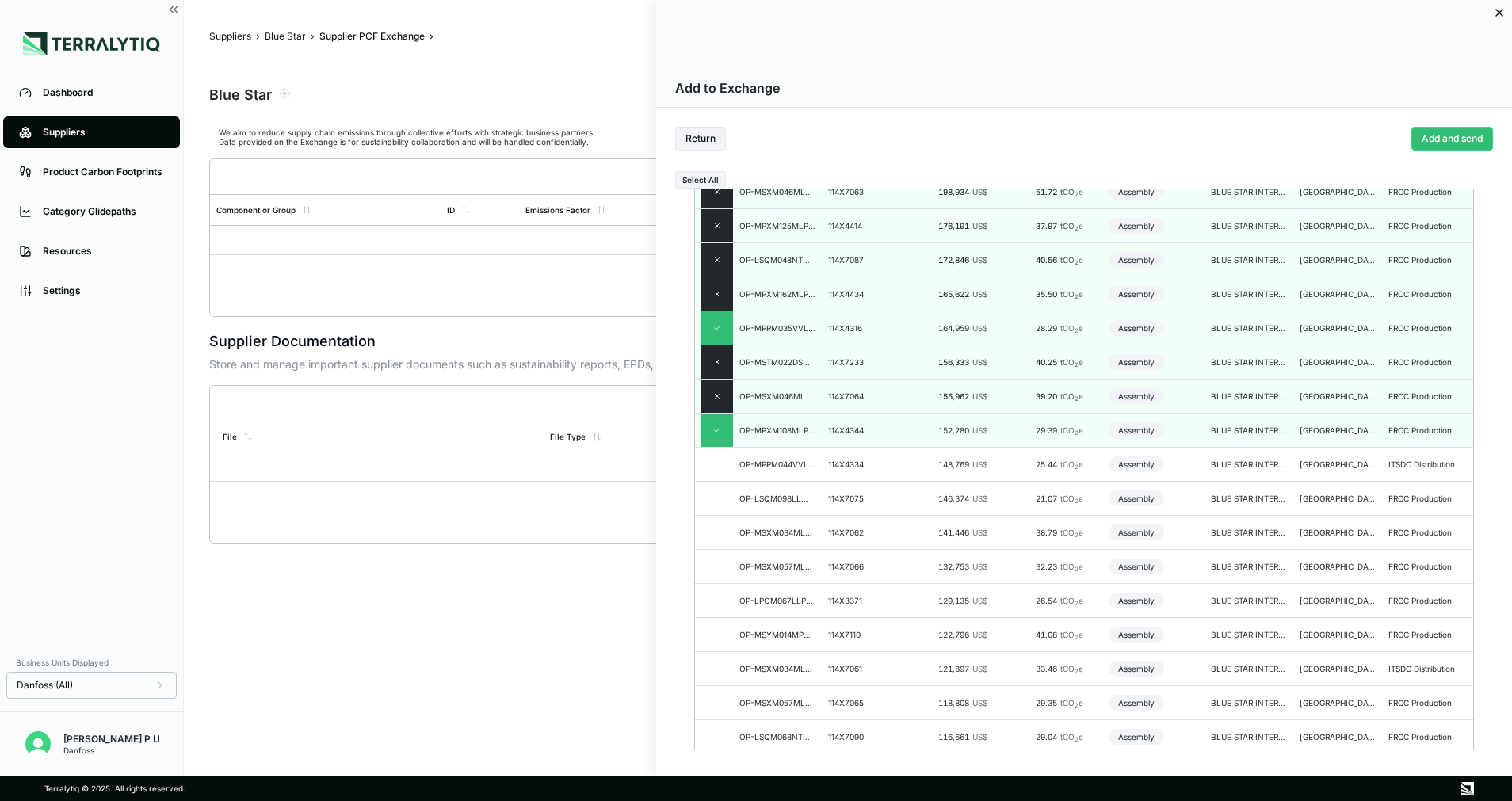
scroll to position [356, 0]
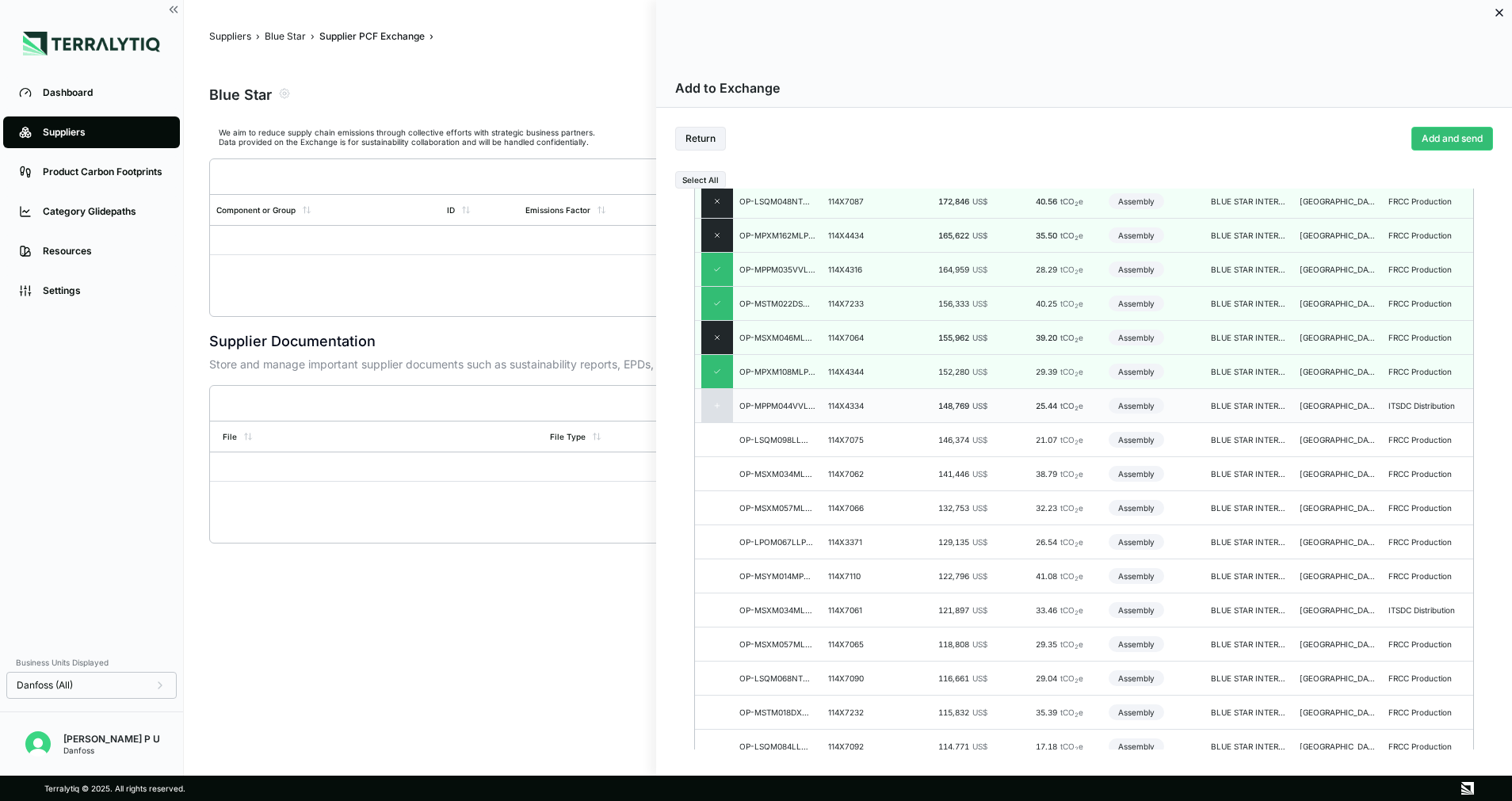
click at [718, 407] on icon at bounding box center [717, 405] width 8 height 8
click at [716, 453] on div at bounding box center [717, 439] width 31 height 33
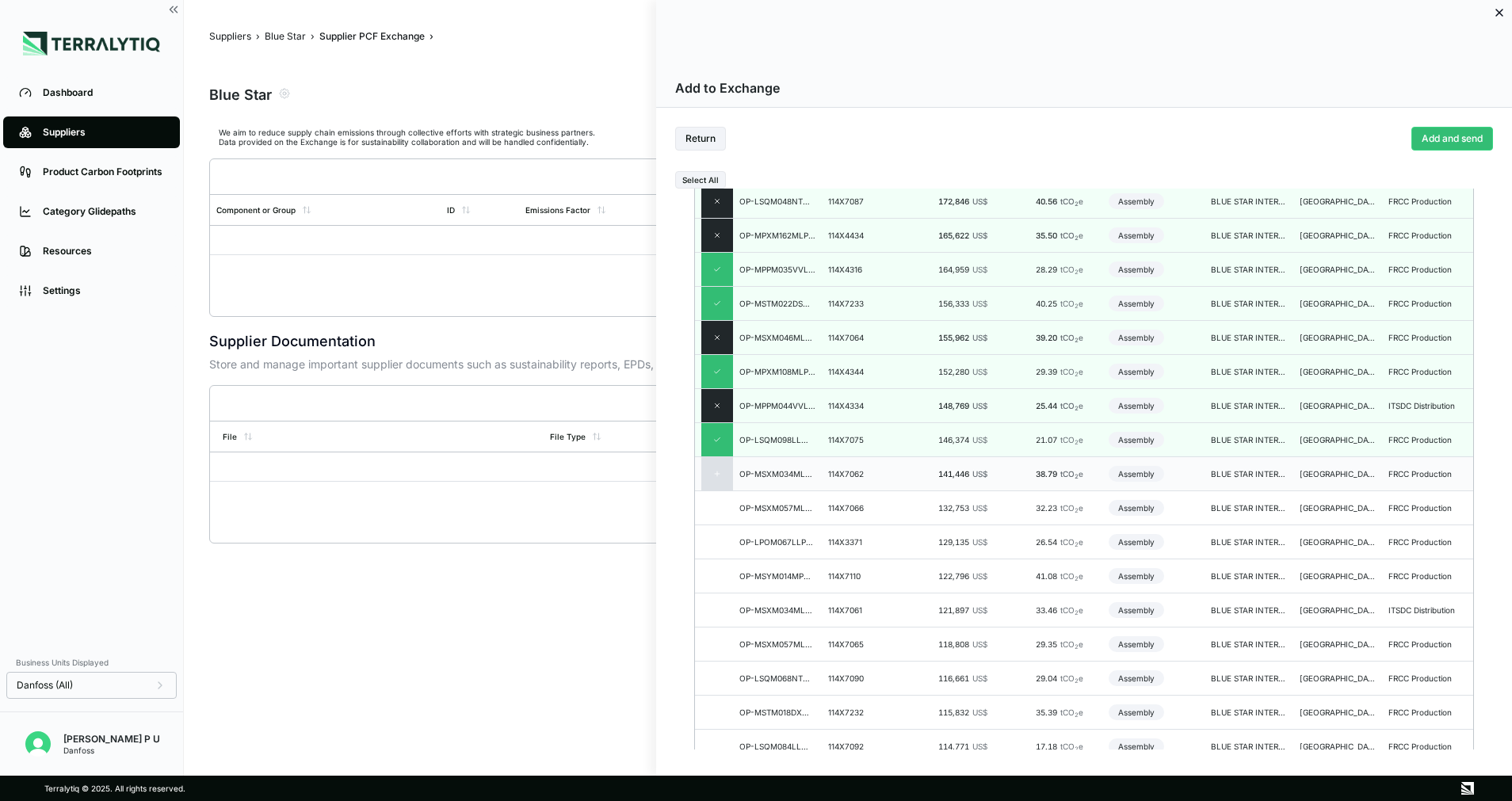
click at [717, 478] on div at bounding box center [717, 473] width 31 height 33
click at [716, 504] on icon at bounding box center [717, 507] width 8 height 8
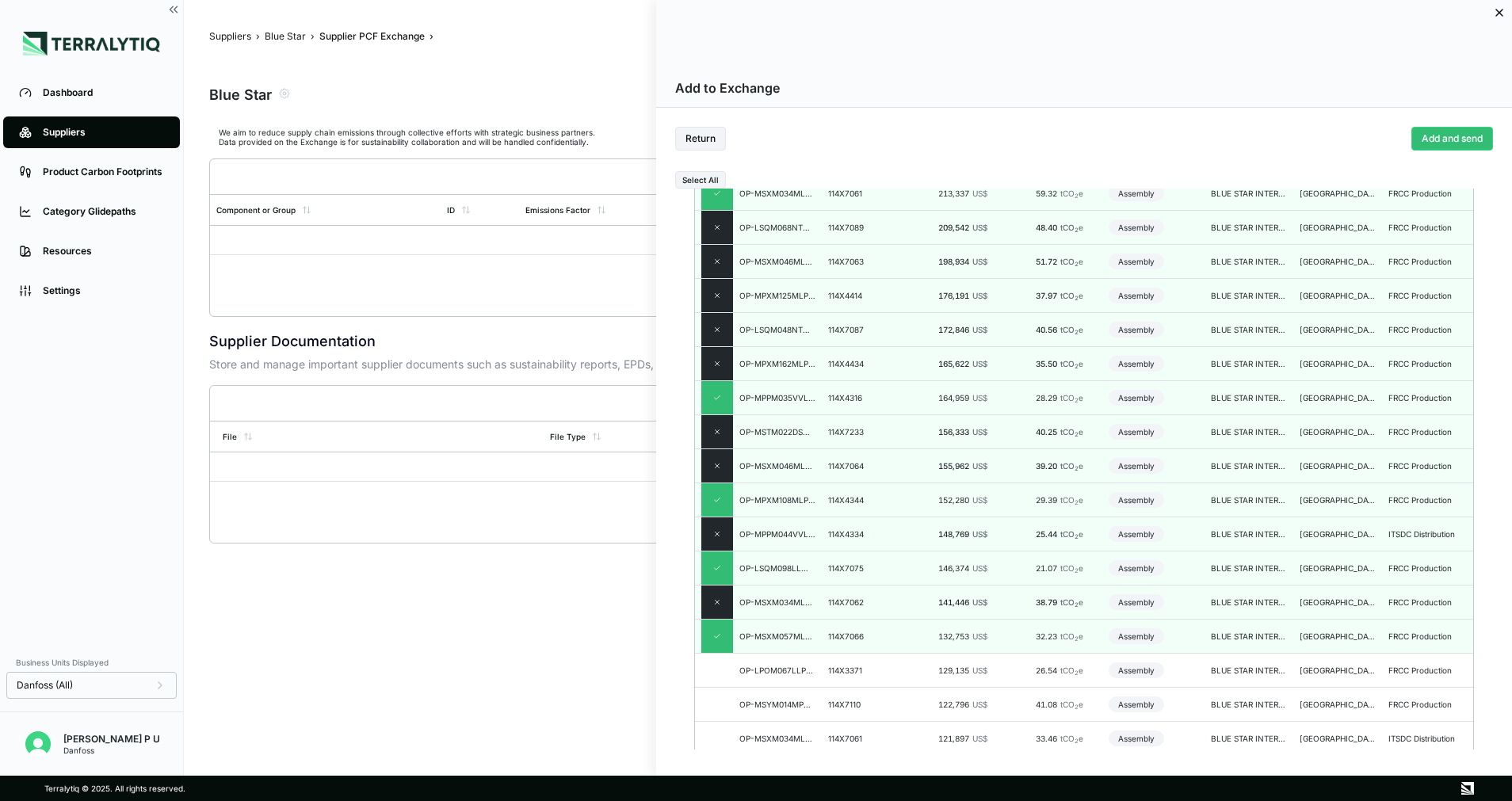
scroll to position [238, 0]
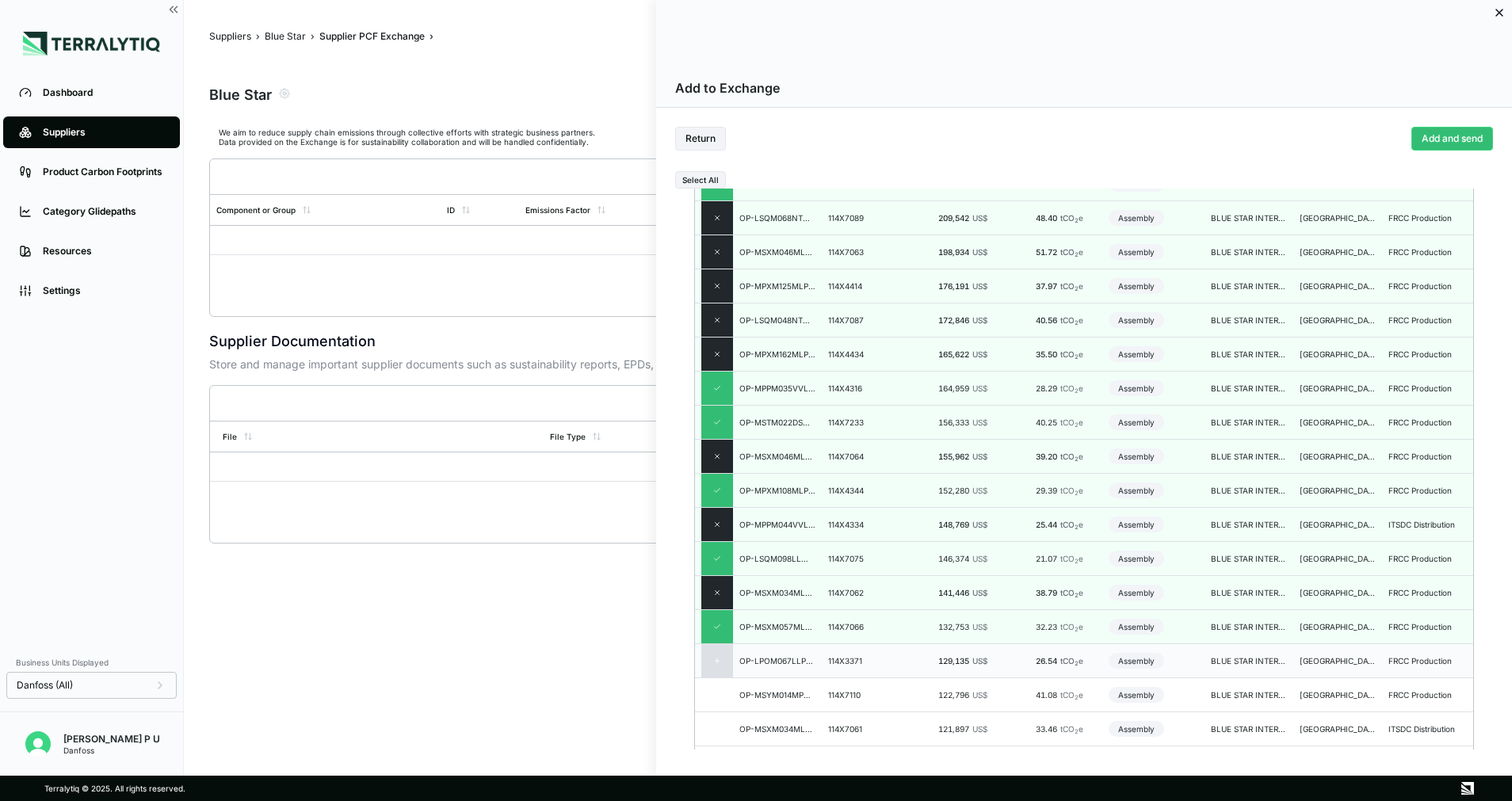
click at [720, 663] on icon at bounding box center [717, 660] width 8 height 8
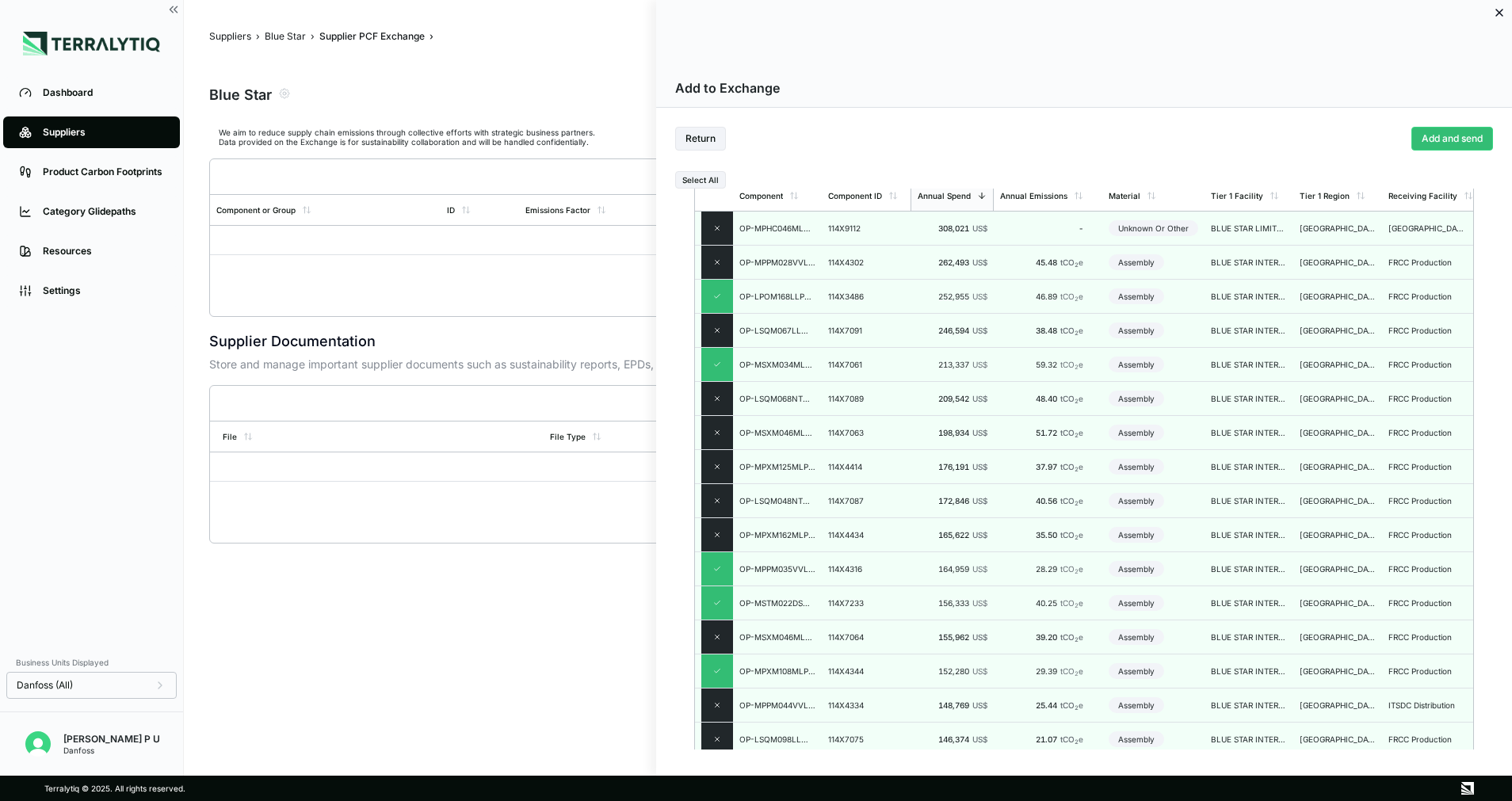
scroll to position [0, 0]
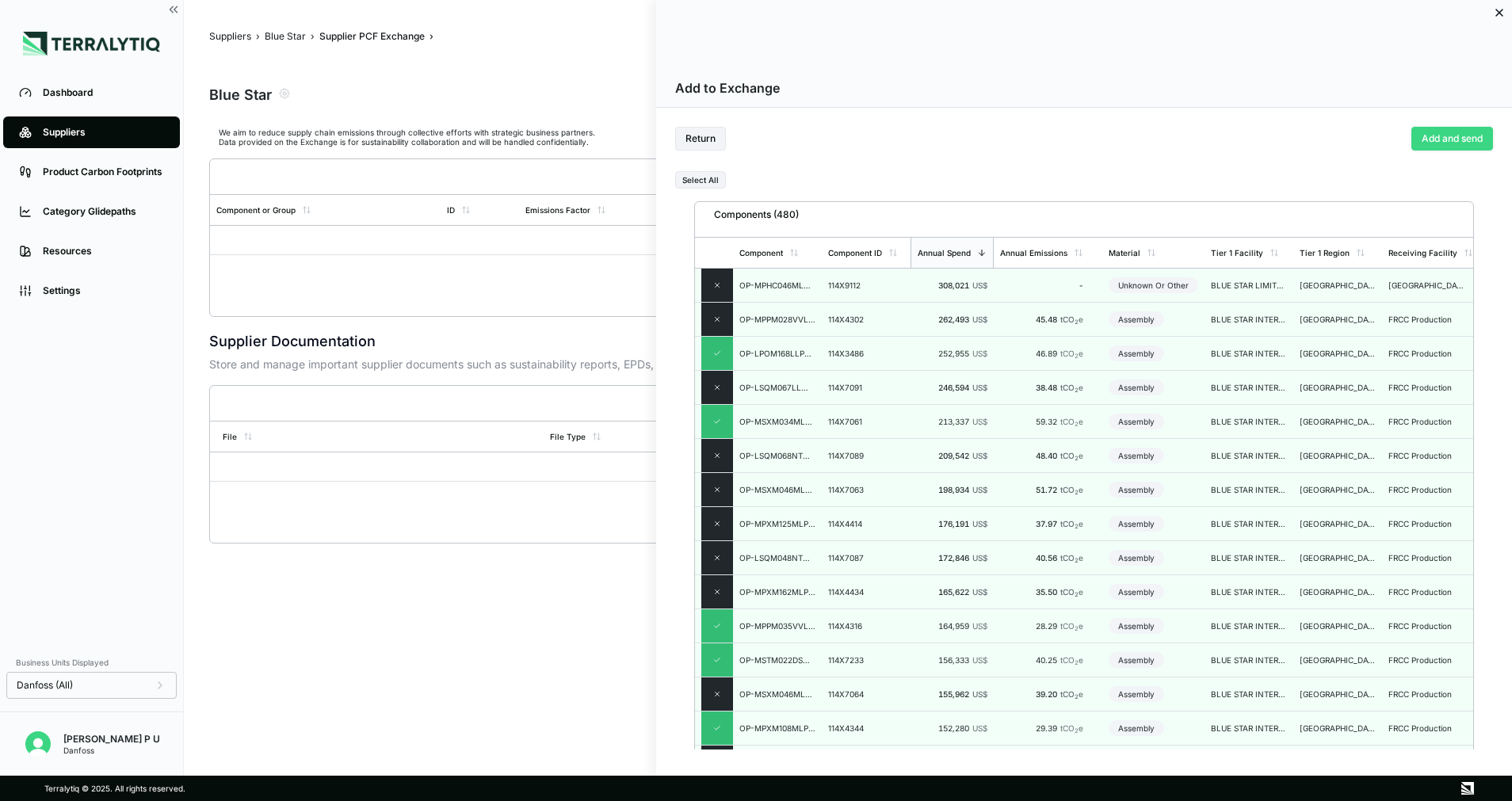
click at [1461, 145] on button "Add and send" at bounding box center [1452, 139] width 81 height 24
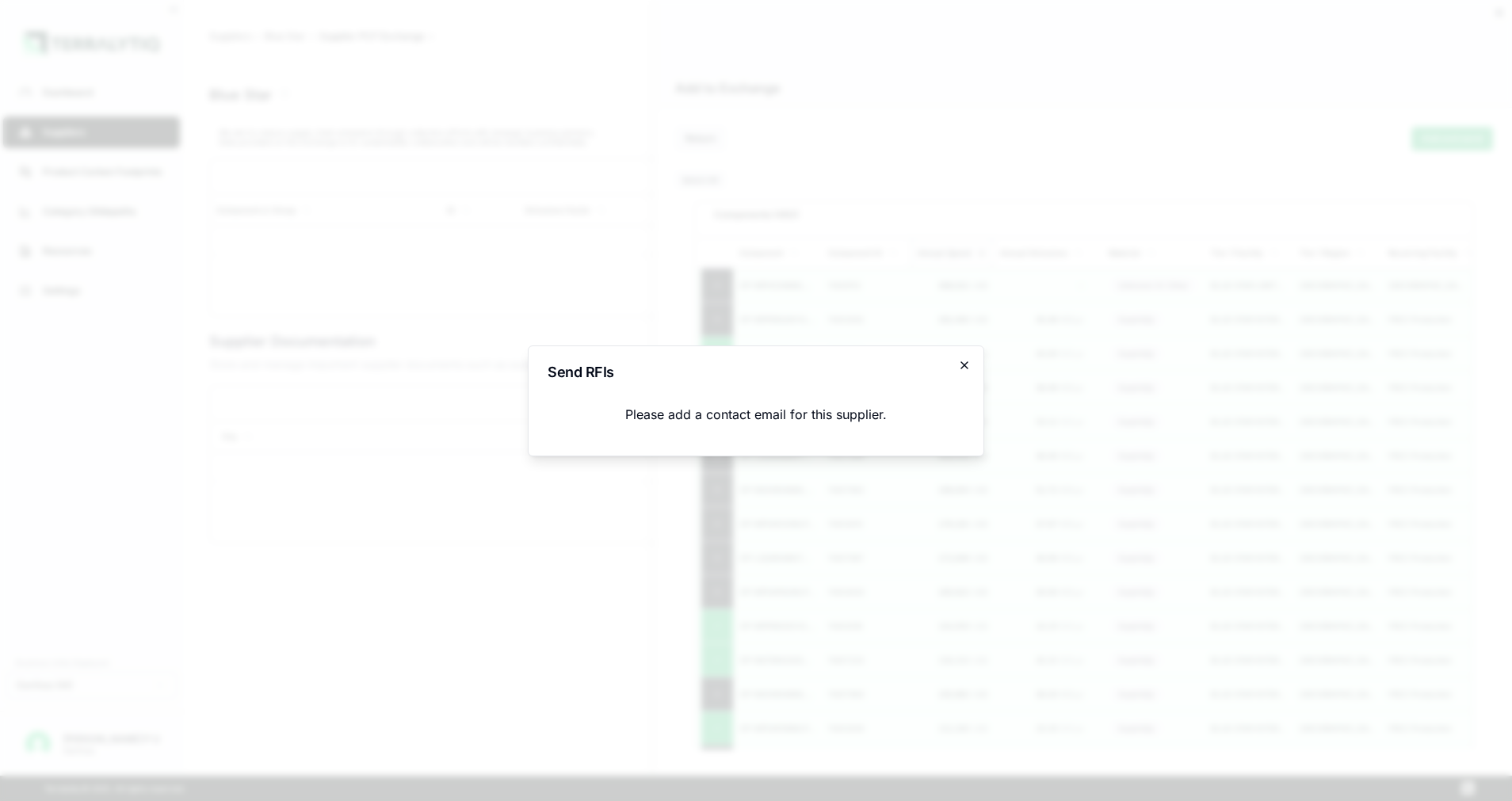
click at [965, 367] on icon "button" at bounding box center [964, 365] width 13 height 13
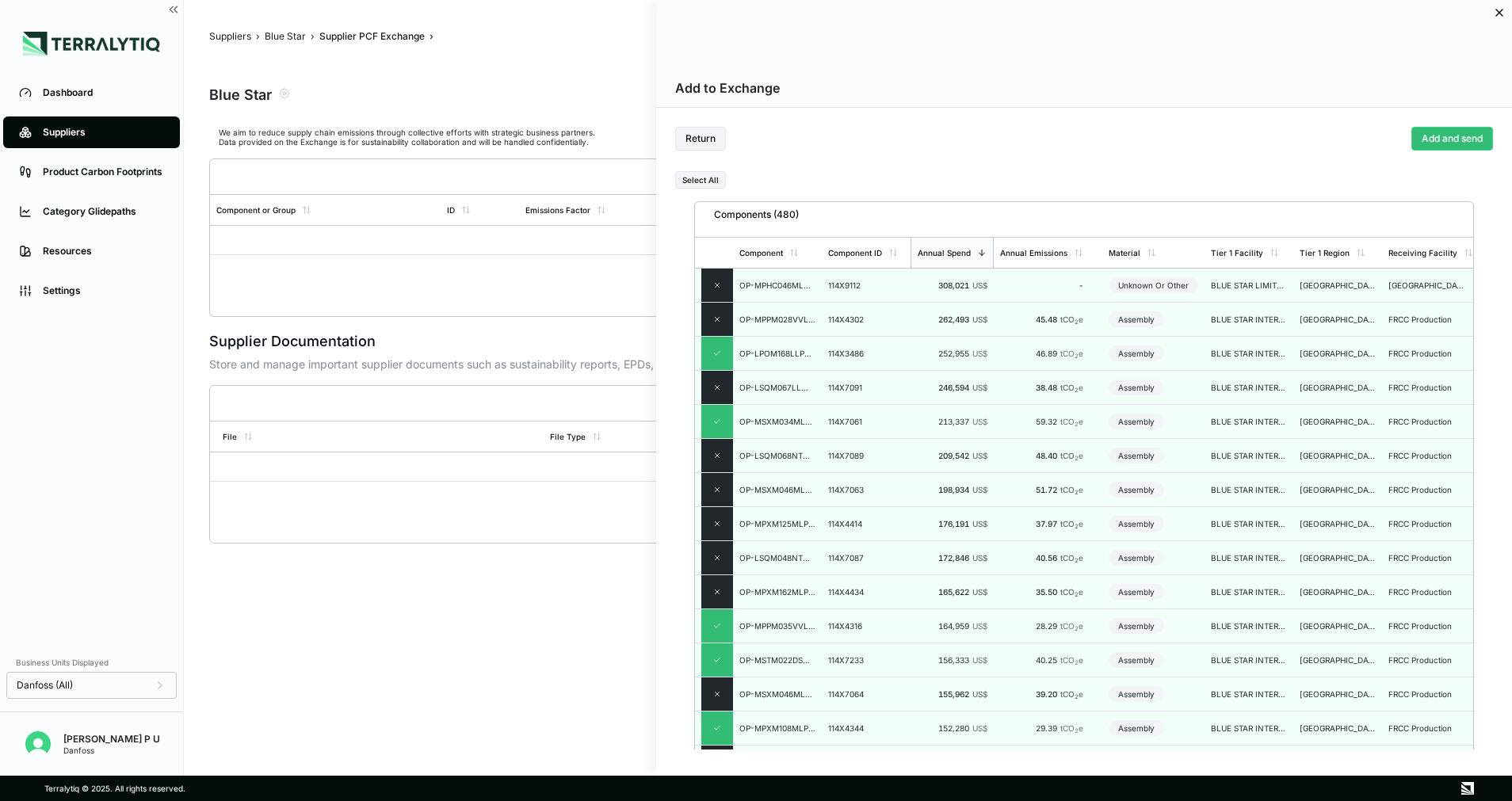
drag, startPoint x: 285, startPoint y: 98, endPoint x: 906, endPoint y: 114, distance: 621.2
click at [285, 98] on div at bounding box center [756, 400] width 1512 height 801
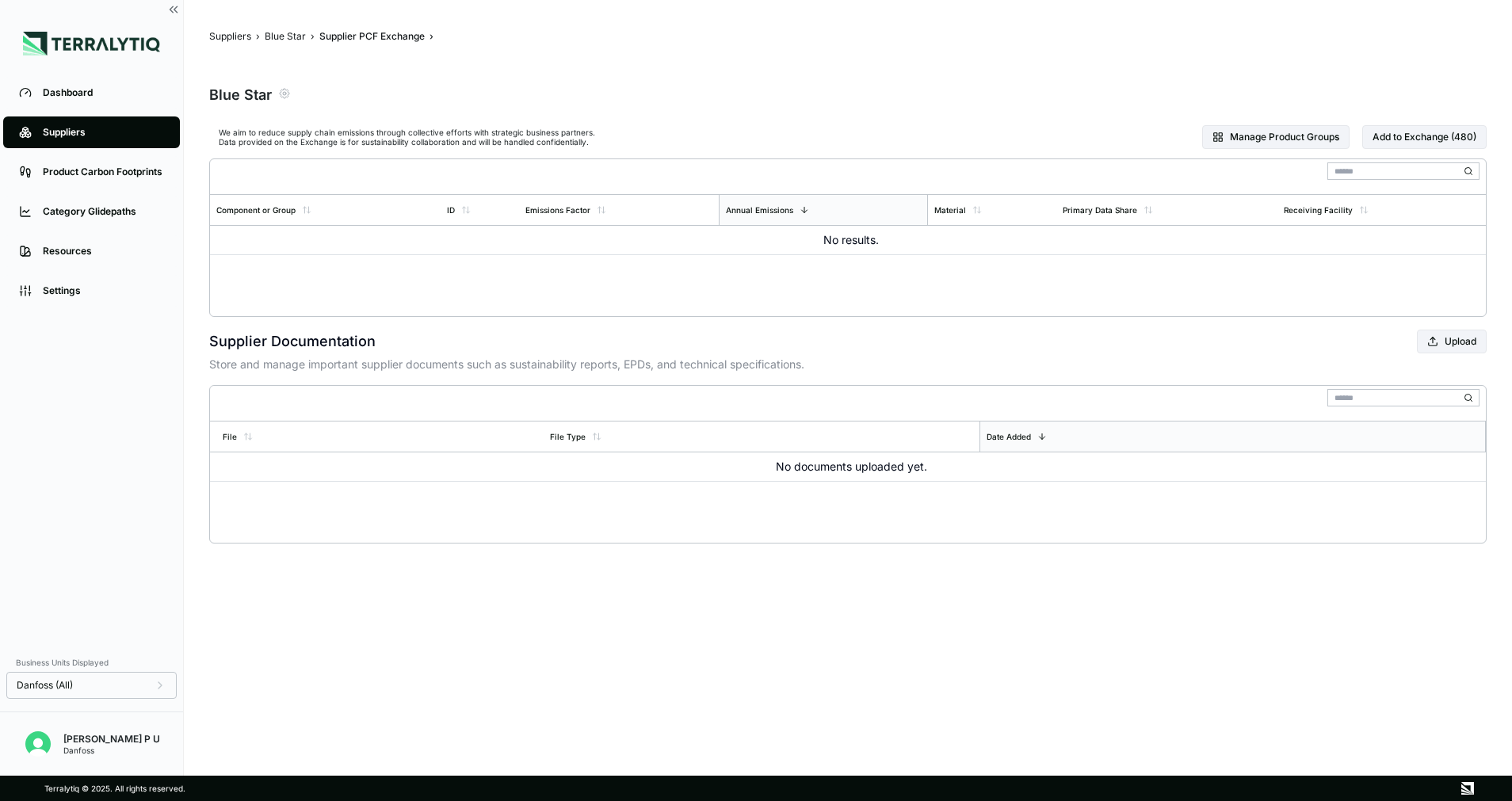
click at [286, 94] on icon "button" at bounding box center [285, 93] width 13 height 13
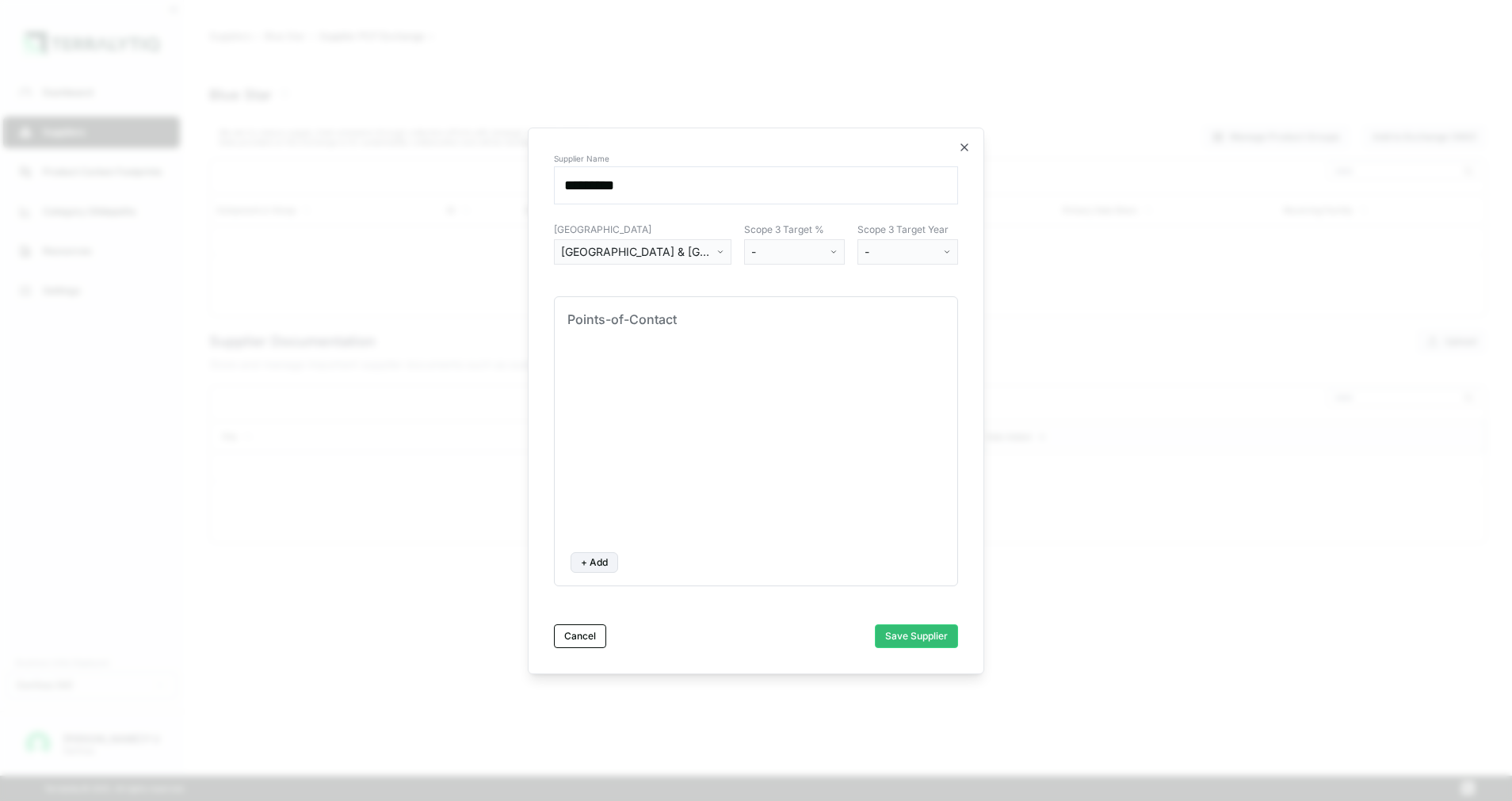
click at [681, 251] on div "[GEOGRAPHIC_DATA] & [GEOGRAPHIC_DATA]" at bounding box center [637, 252] width 152 height 16
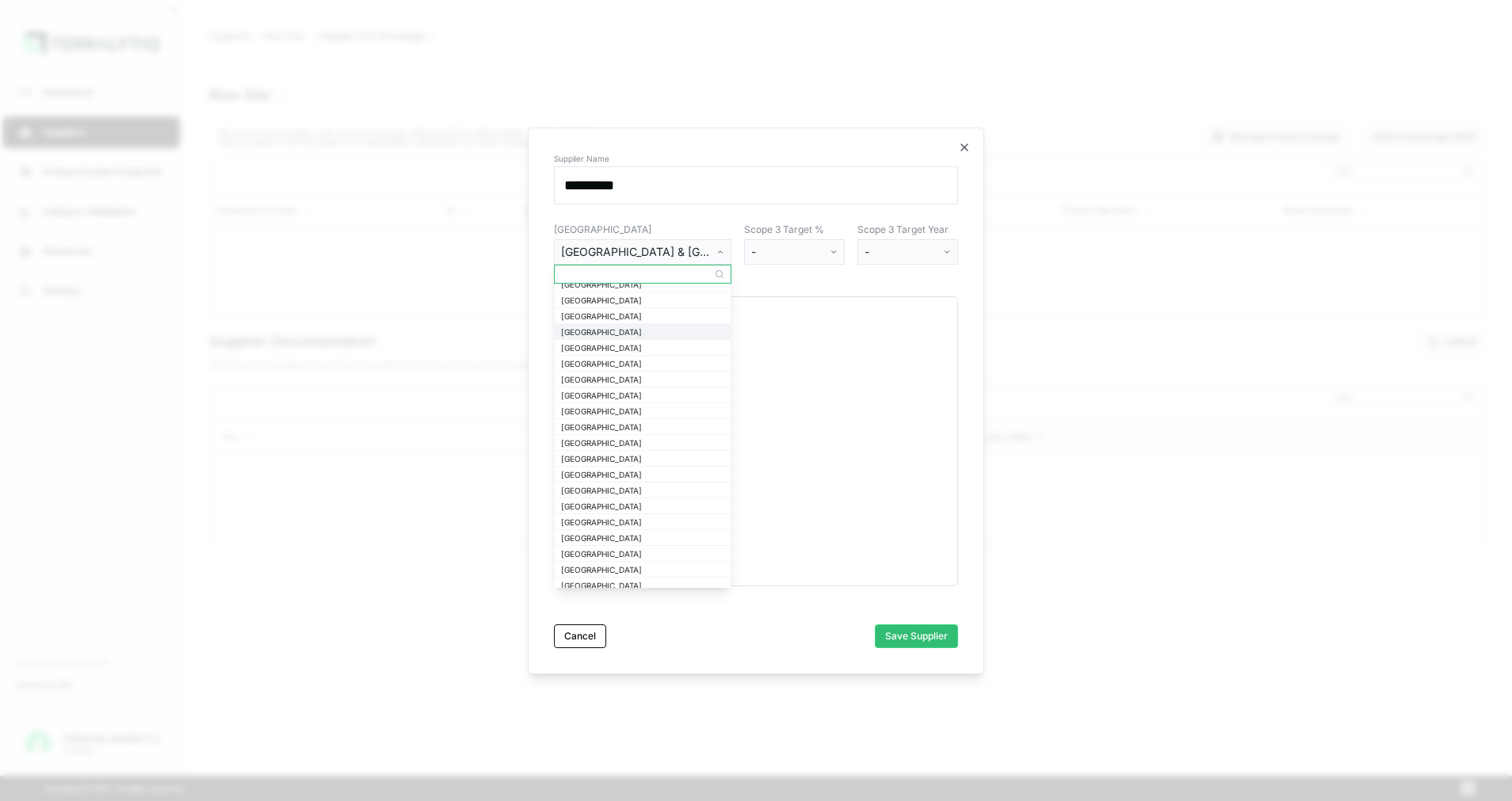
scroll to position [475, 0]
click at [605, 400] on div "[GEOGRAPHIC_DATA]" at bounding box center [643, 403] width 163 height 10
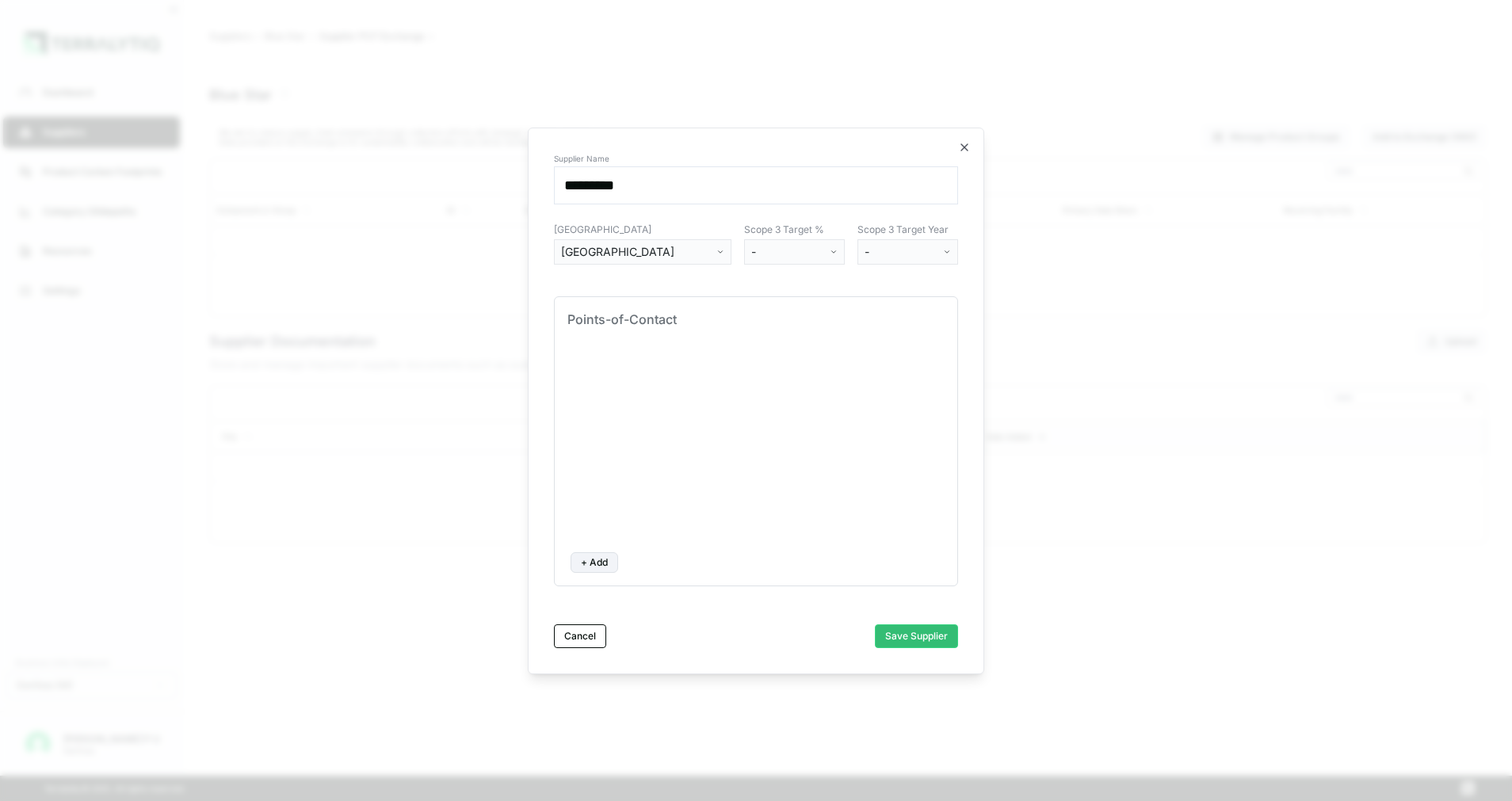
click at [605, 556] on button "+ Add" at bounding box center [594, 562] width 47 height 21
click at [747, 376] on input at bounding box center [808, 371] width 203 height 22
paste input "**********"
type input "**********"
paste input "**********"
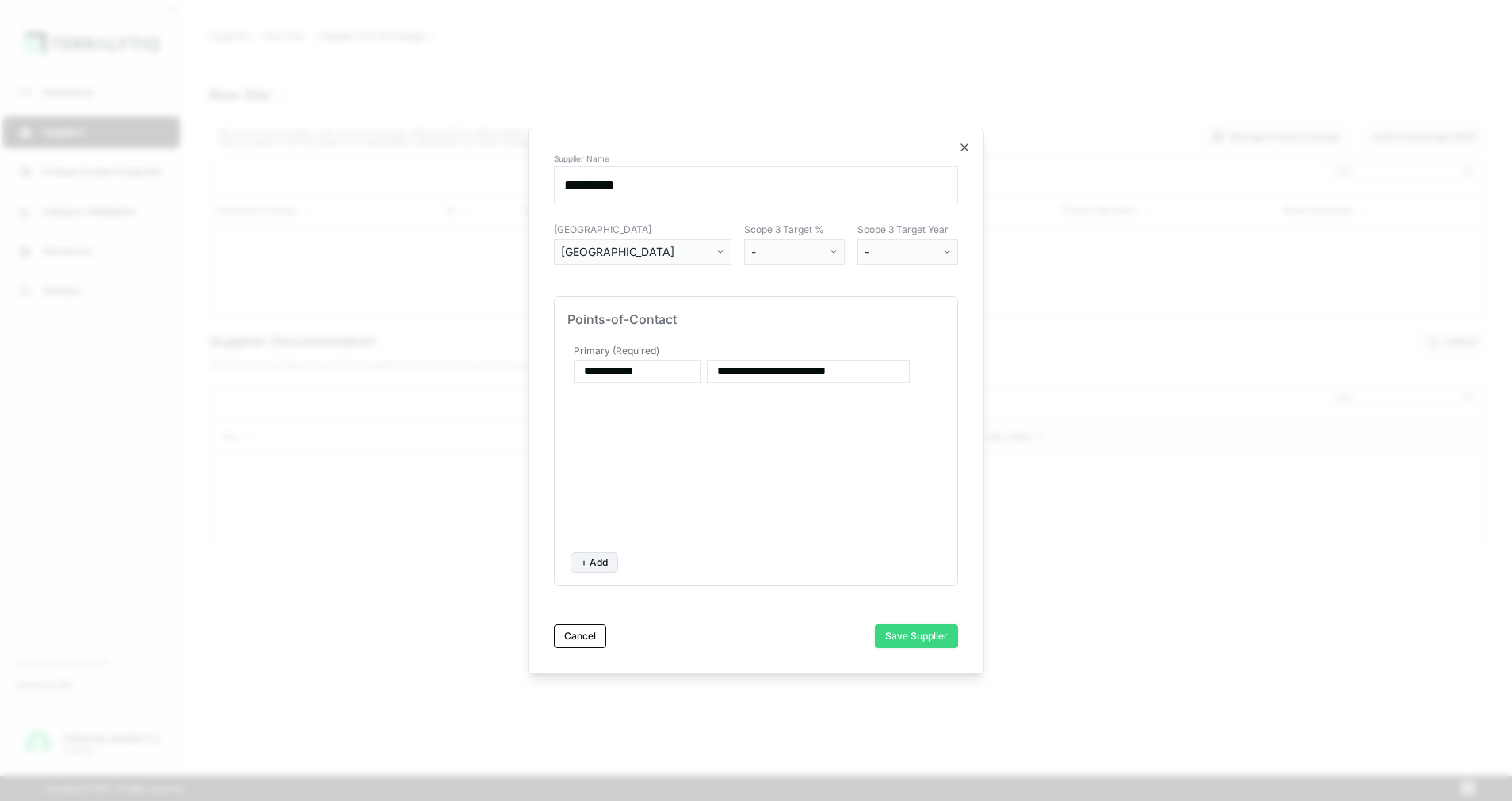
type input "**********"
click at [919, 635] on button "Save Supplier" at bounding box center [916, 636] width 83 height 24
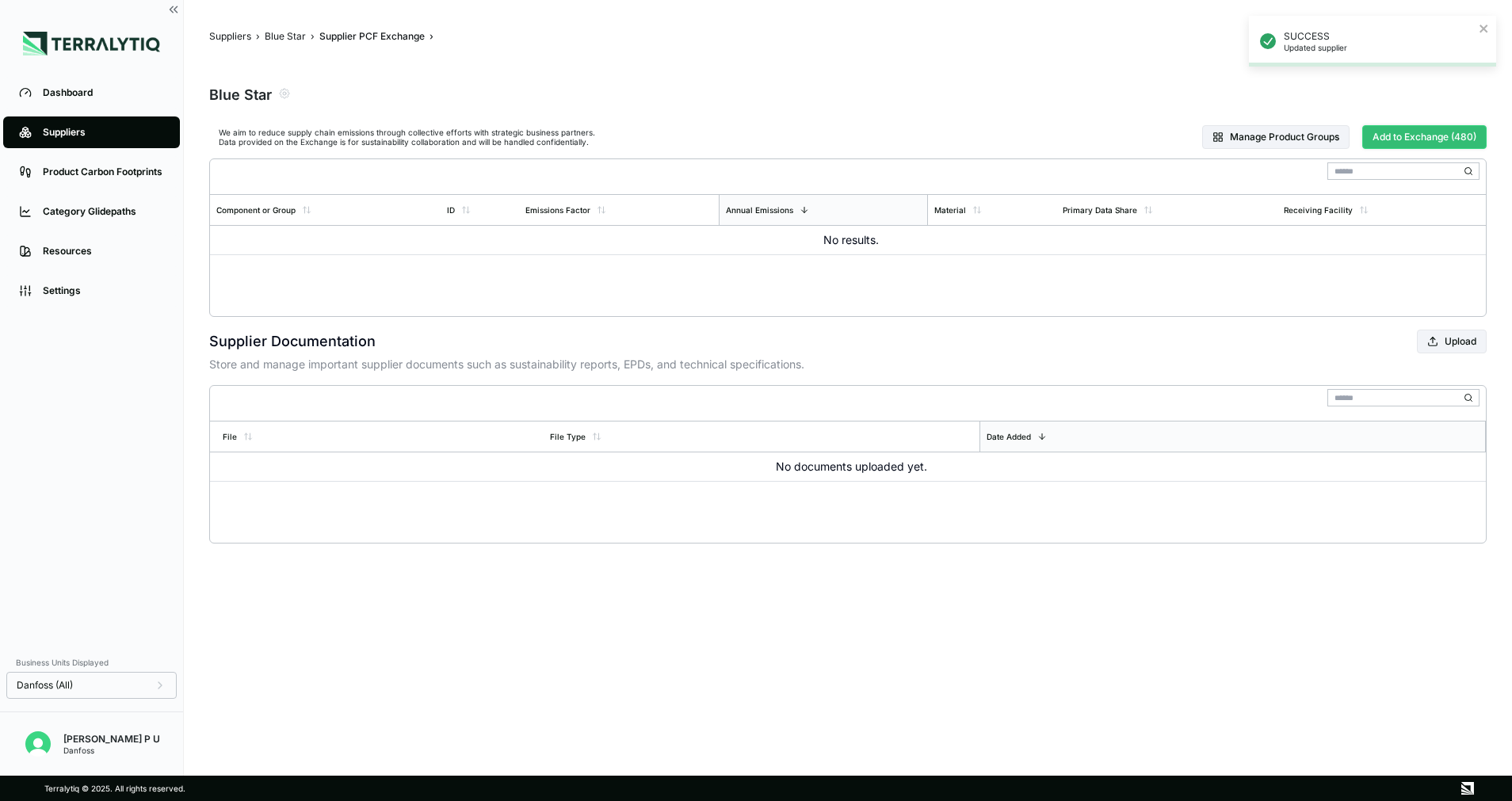
click at [1377, 141] on button "Add to Exchange (480)" at bounding box center [1424, 137] width 124 height 24
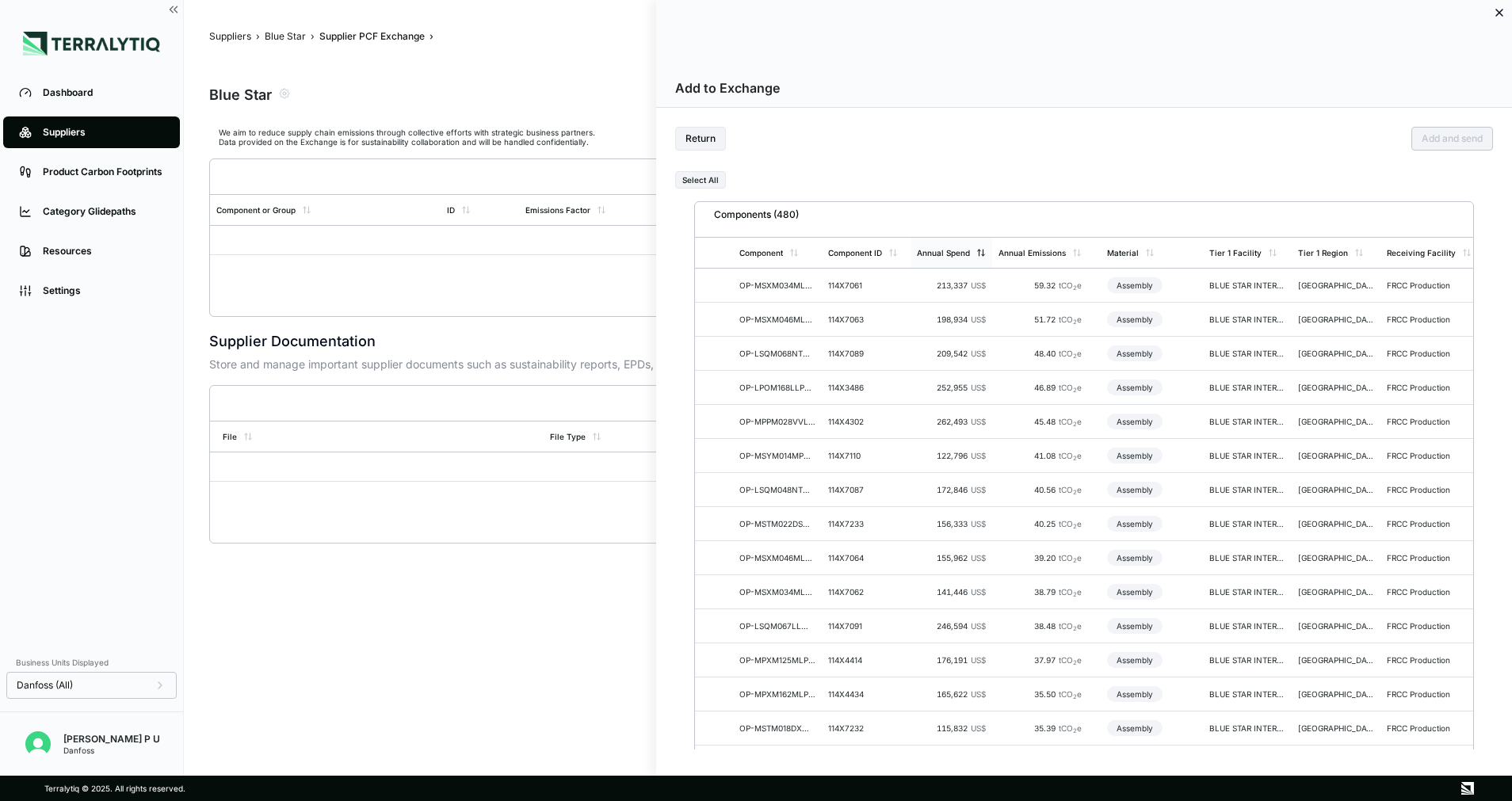
click at [966, 245] on div "Annual Spend" at bounding box center [951, 253] width 81 height 30
click at [714, 282] on icon at bounding box center [717, 285] width 8 height 8
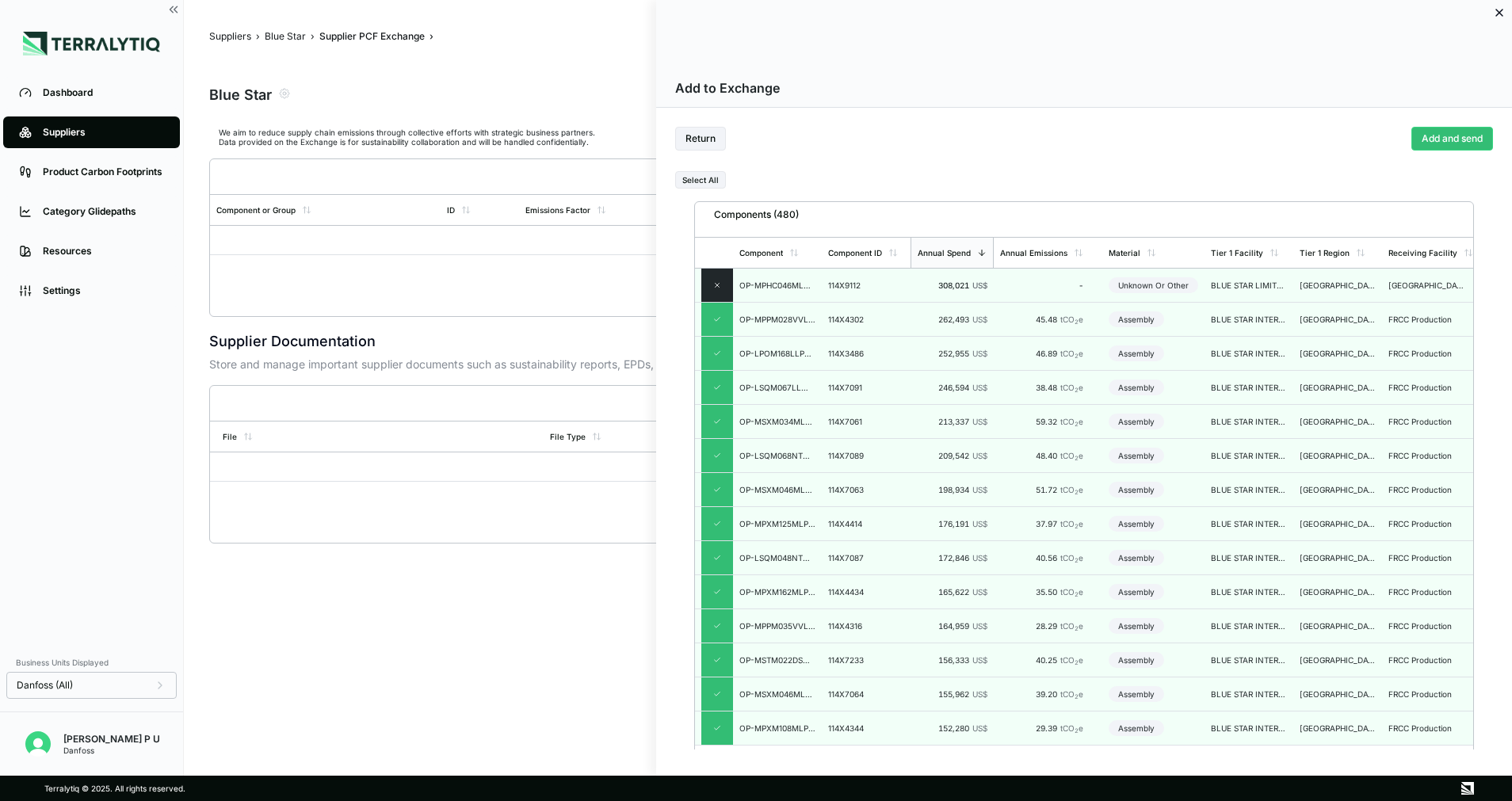
scroll to position [356, 0]
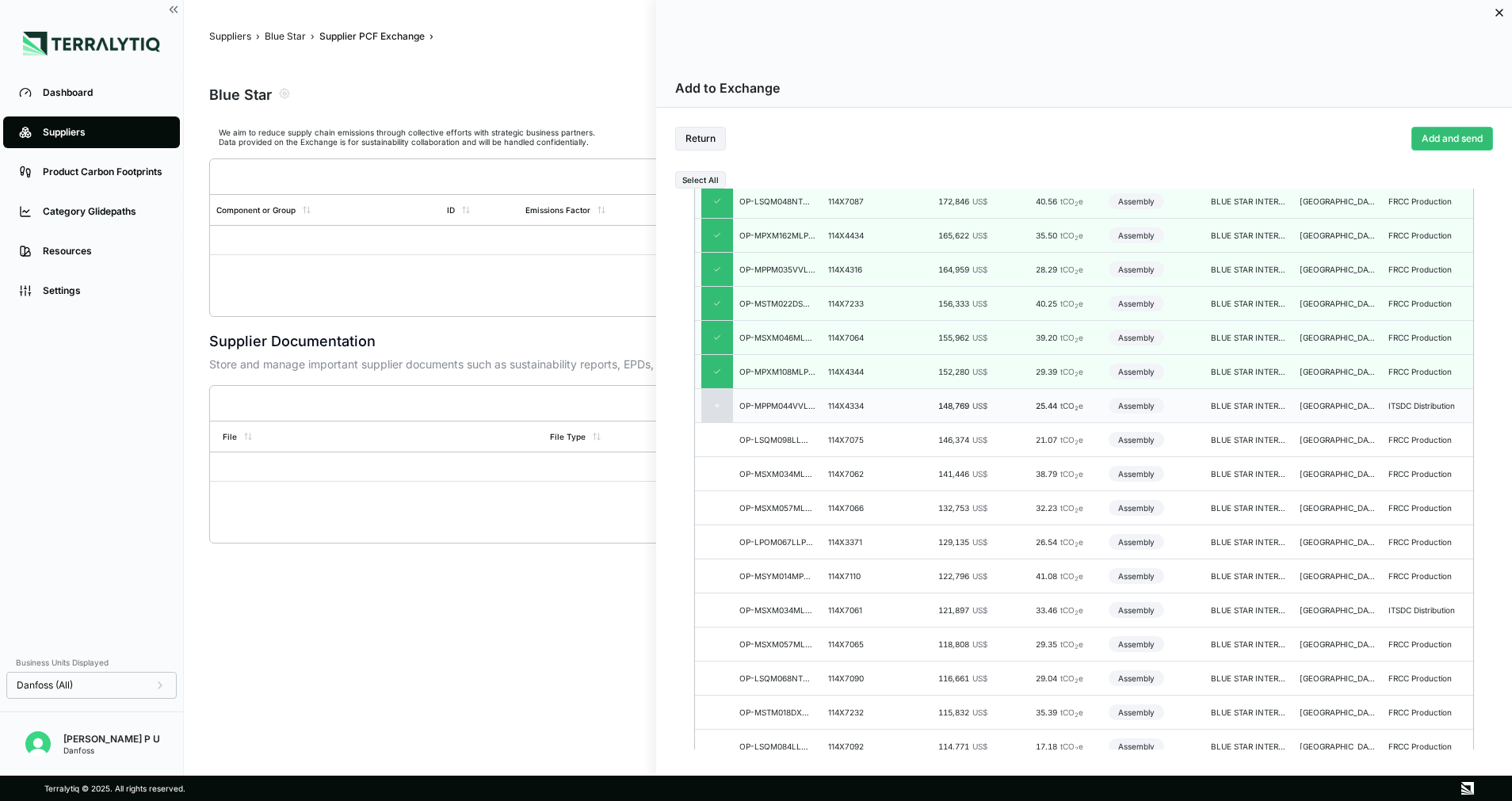
click at [715, 403] on icon at bounding box center [717, 405] width 8 height 8
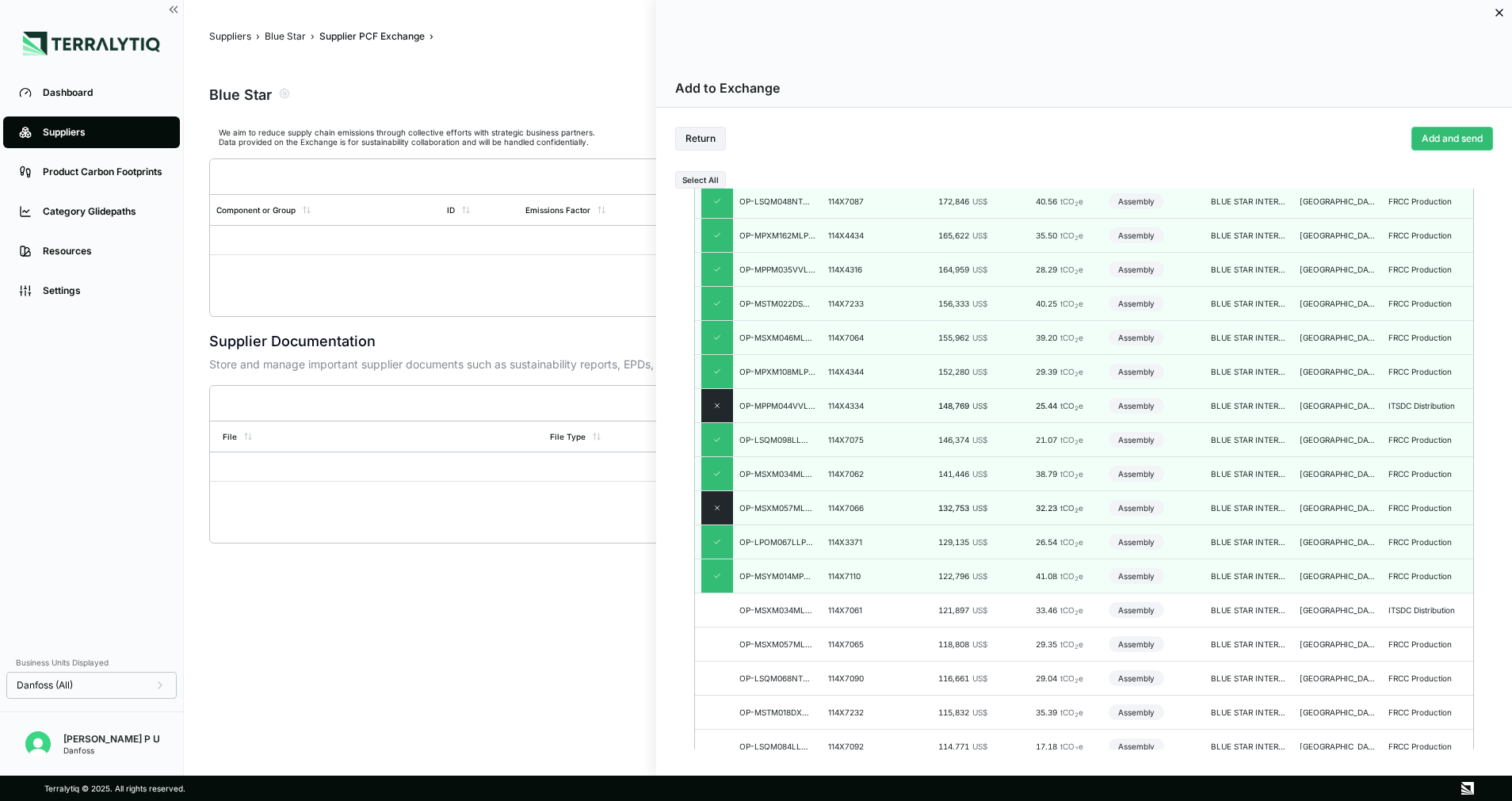
scroll to position [0, 0]
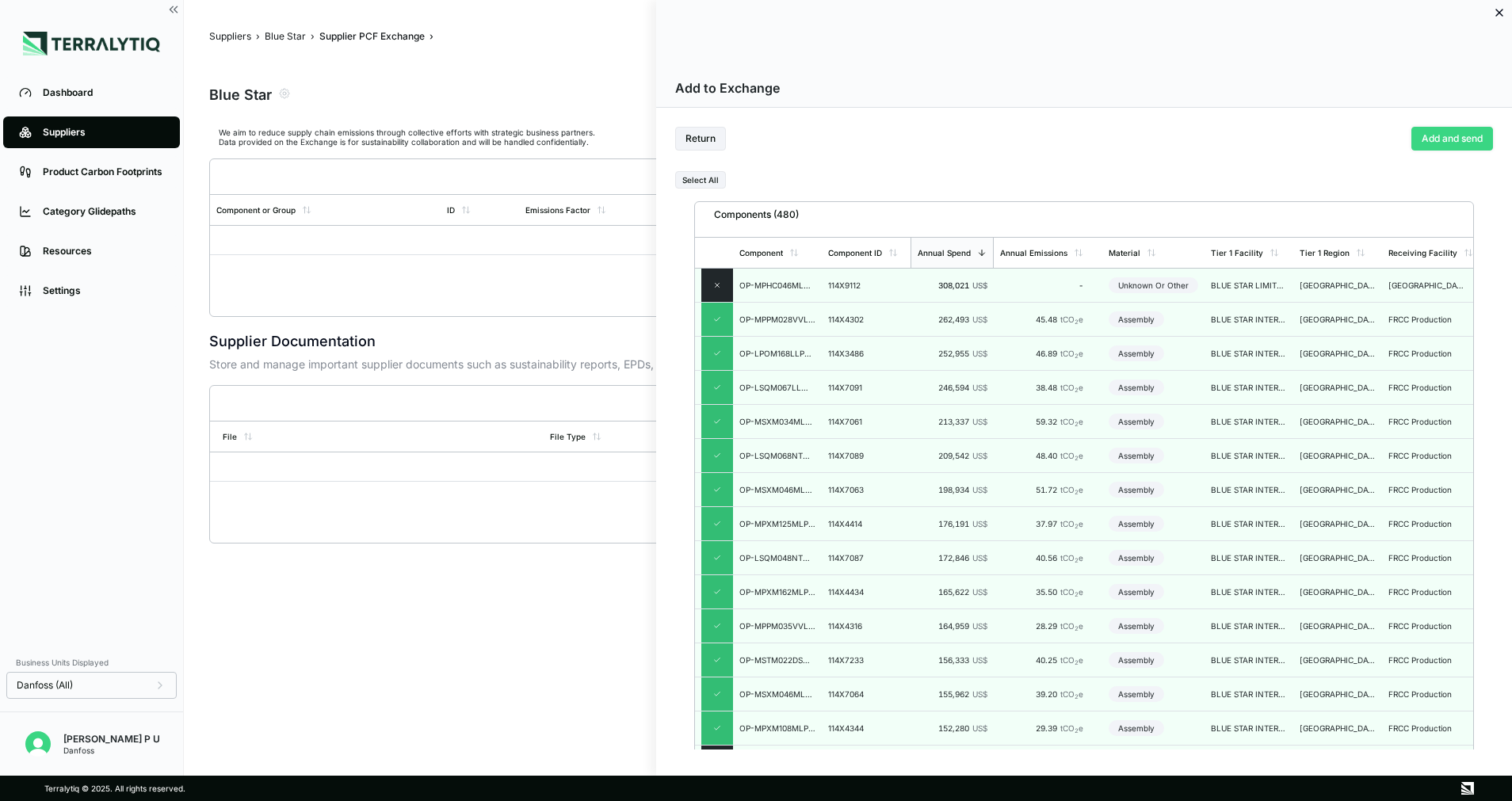
click at [1432, 137] on button "Add and send" at bounding box center [1452, 139] width 81 height 24
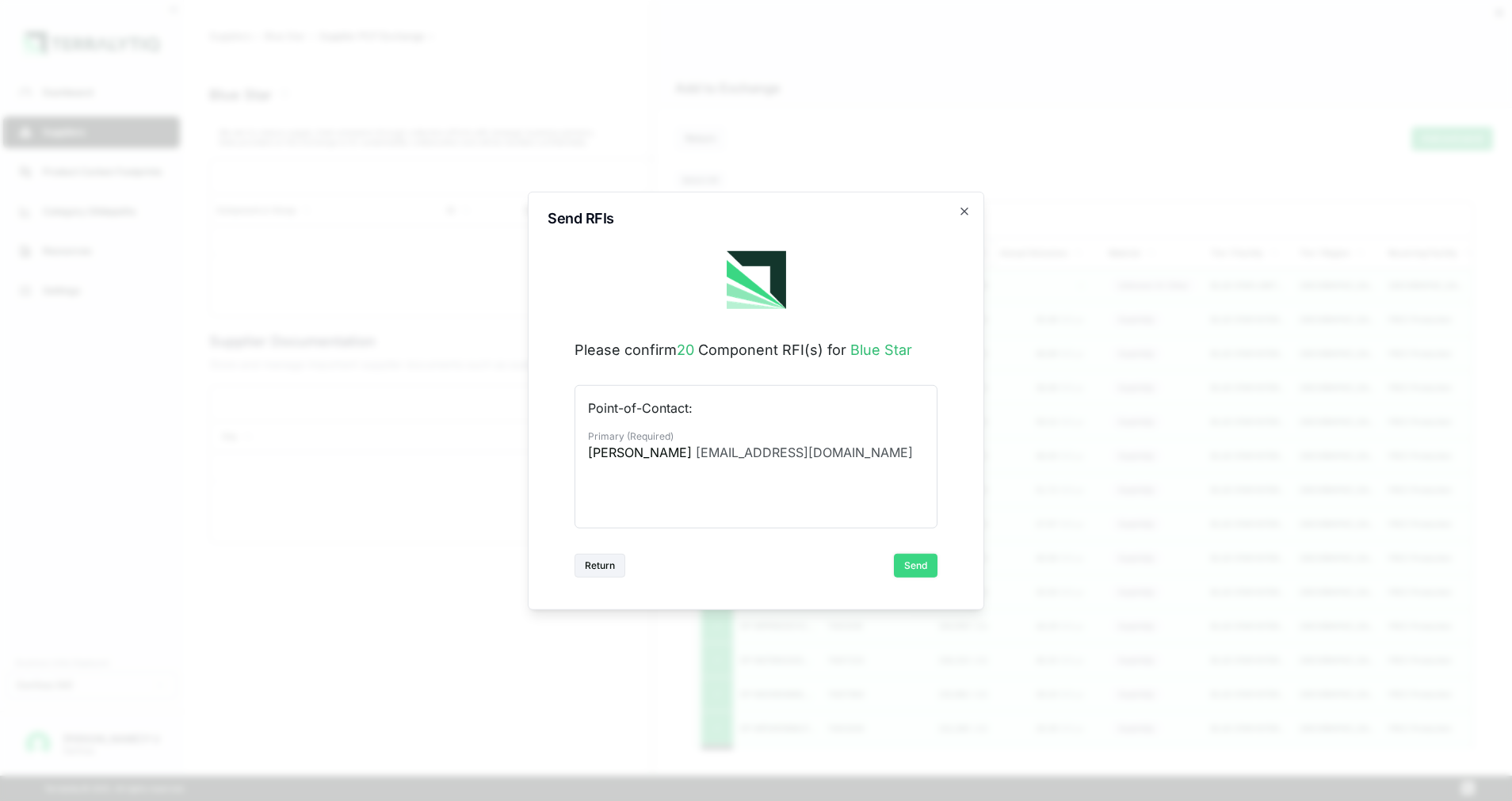
click at [914, 567] on button "Send" at bounding box center [916, 566] width 44 height 24
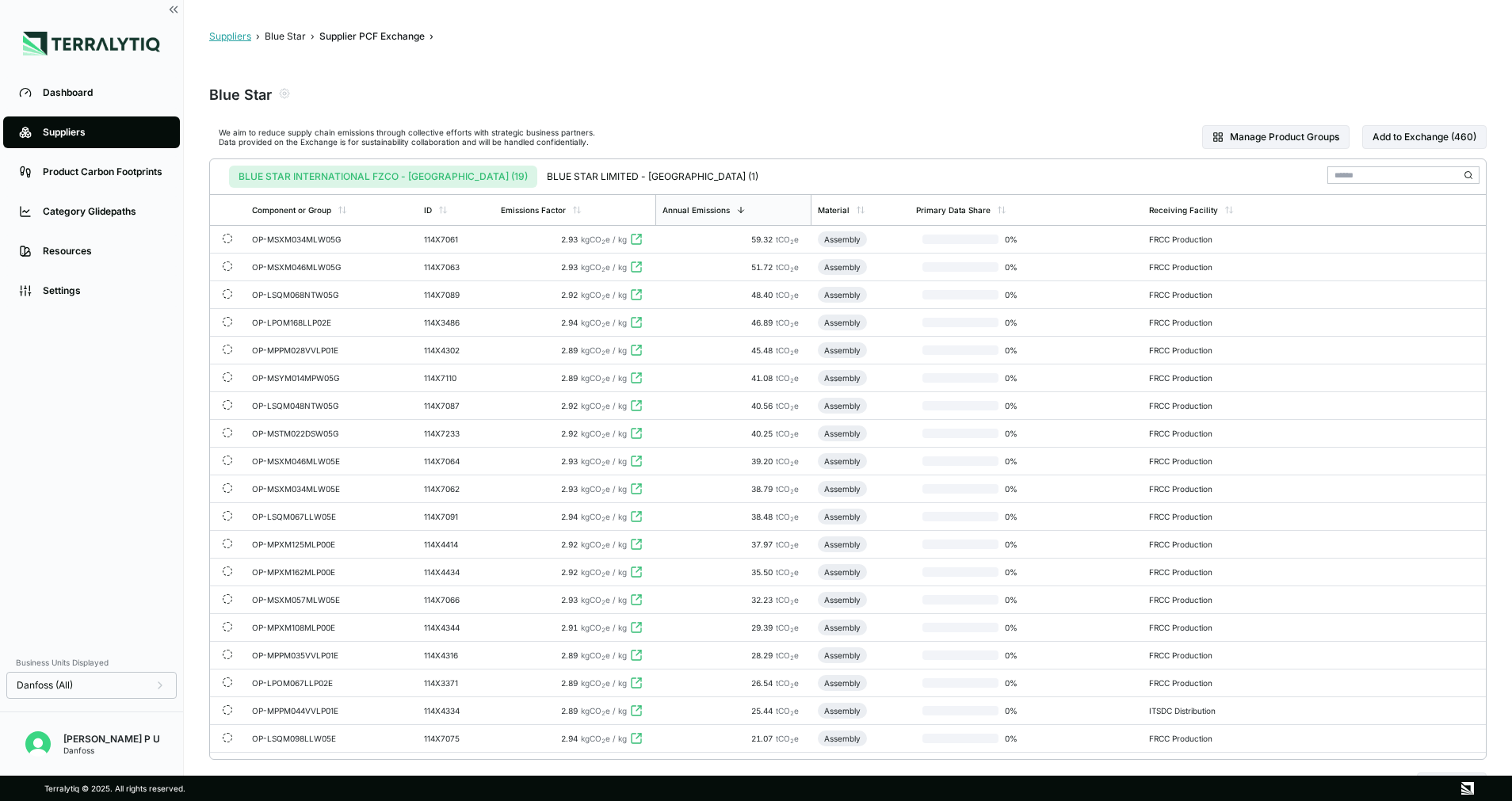
click at [225, 34] on button "Suppliers" at bounding box center [230, 37] width 42 height 13
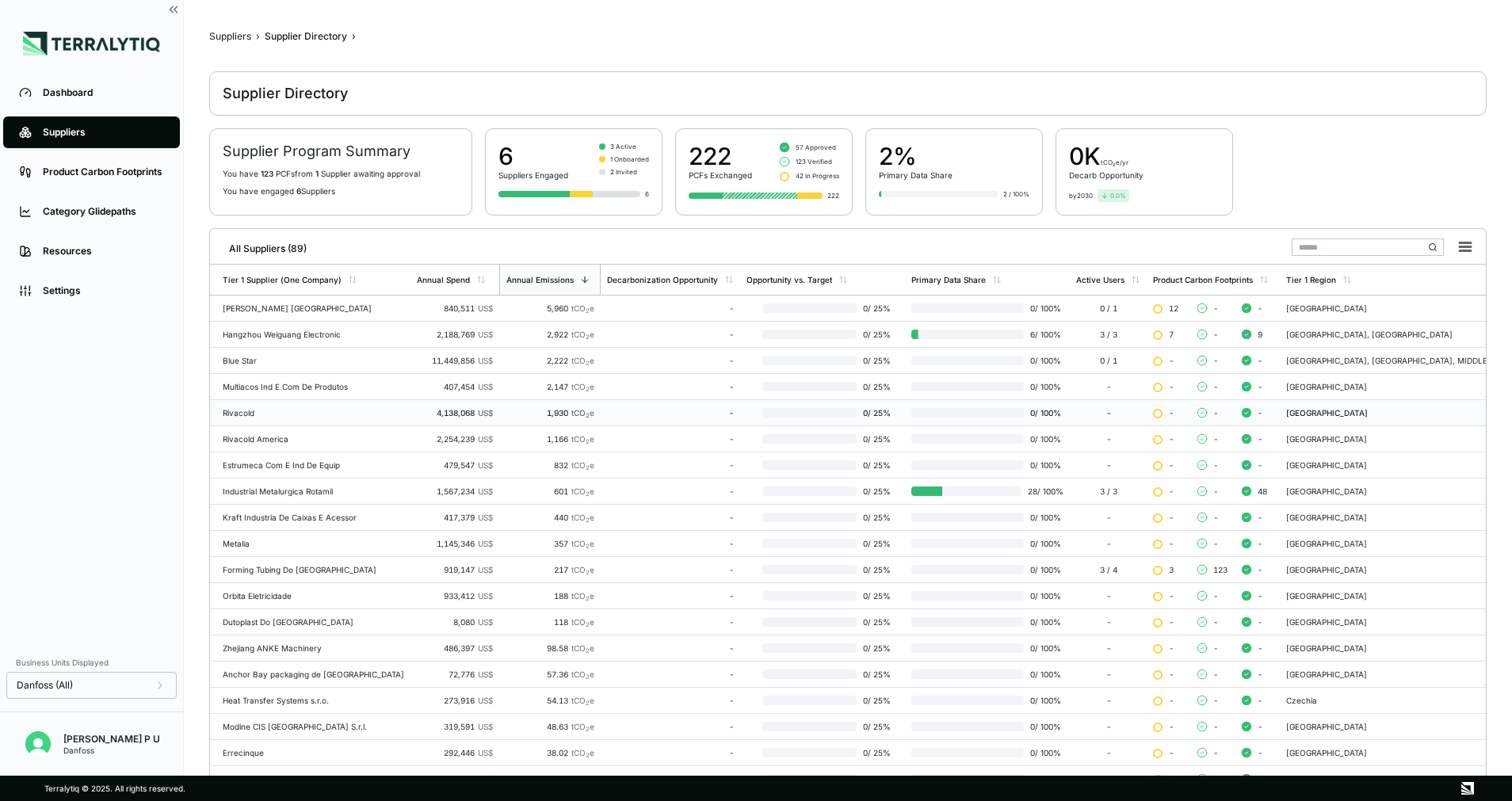
click at [306, 407] on td "Rivacold" at bounding box center [311, 413] width 201 height 26
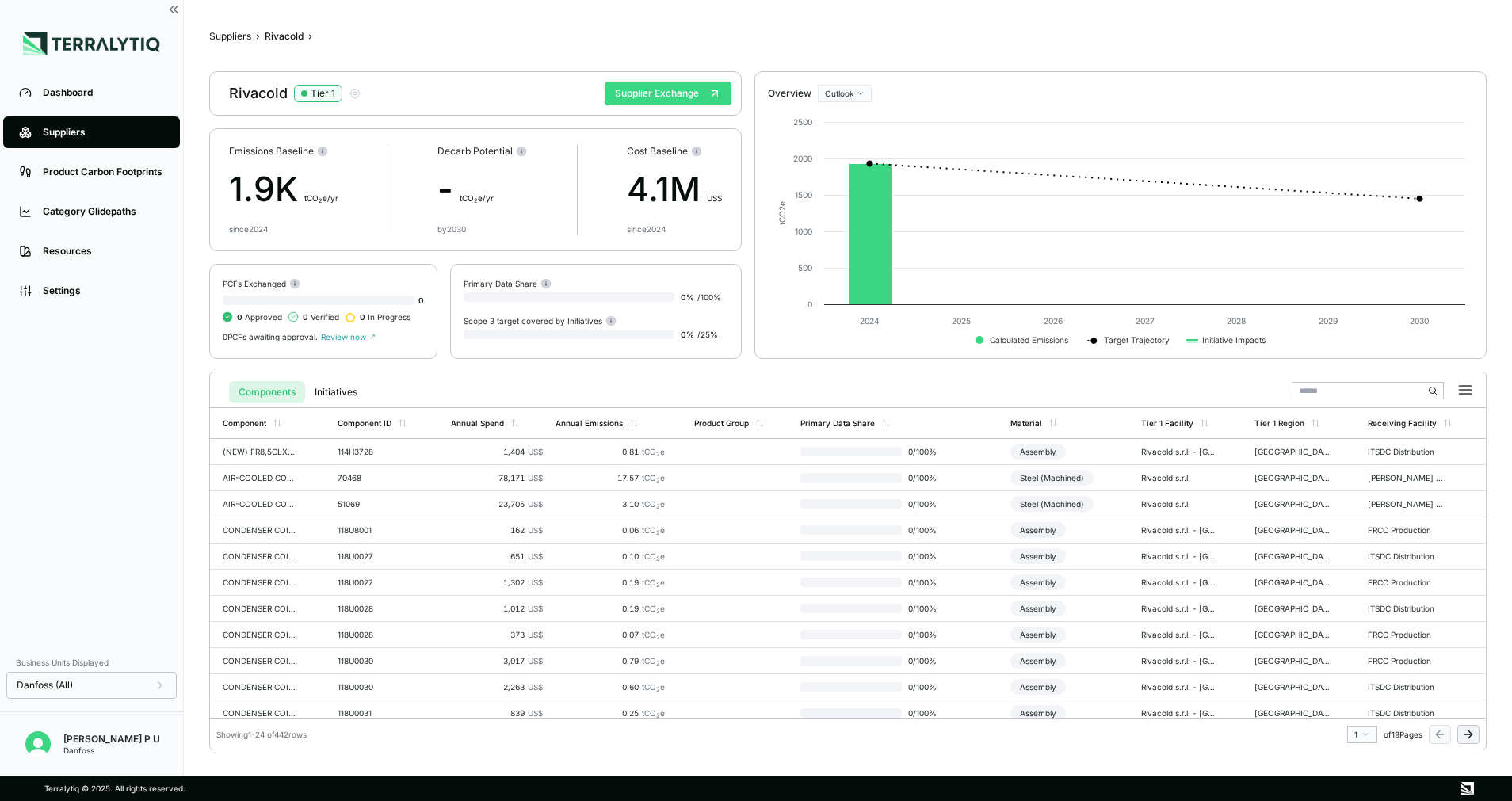
click at [639, 89] on button "Supplier Exchange" at bounding box center [669, 93] width 127 height 24
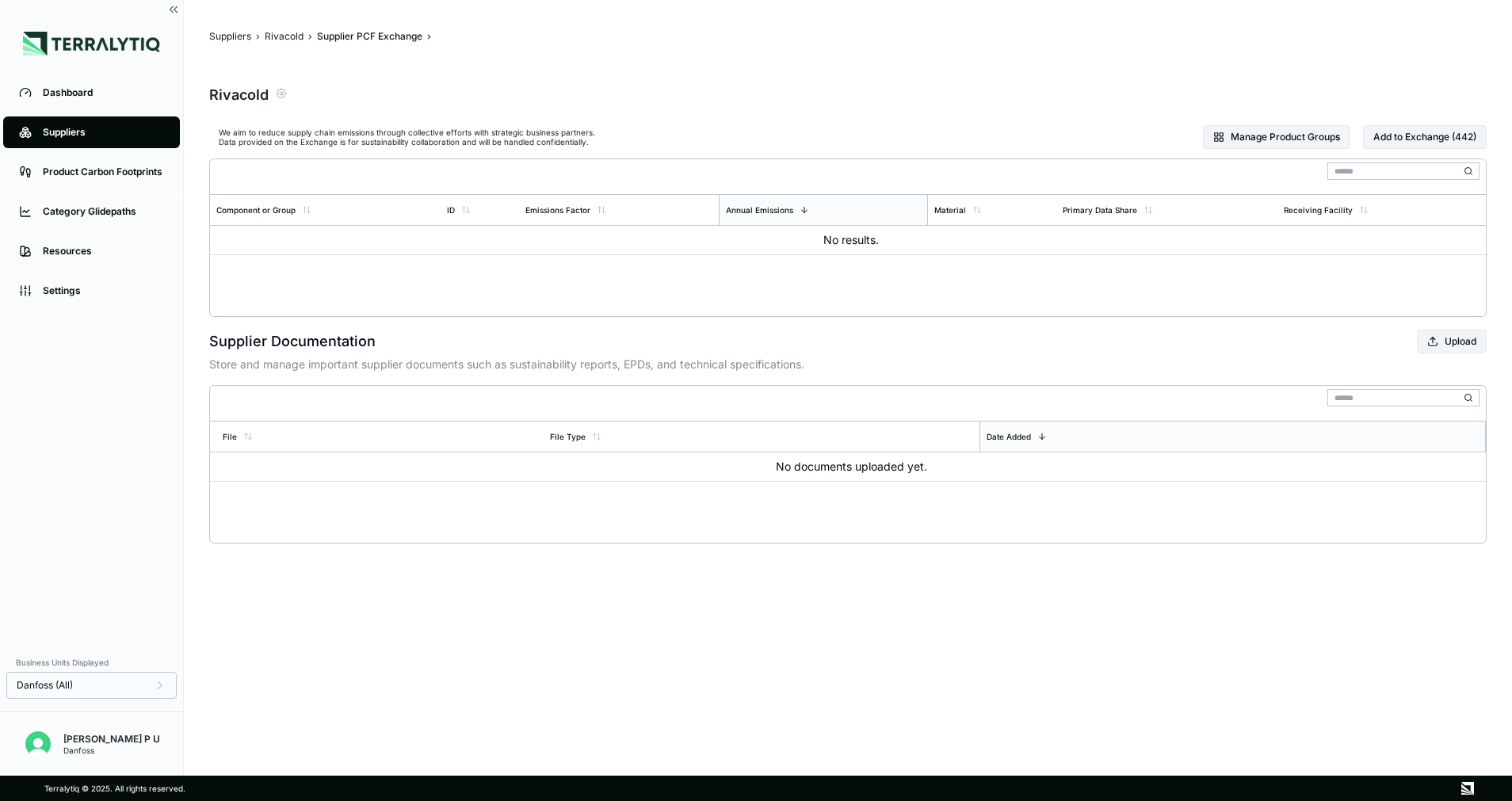
click at [280, 88] on icon "button" at bounding box center [281, 93] width 13 height 13
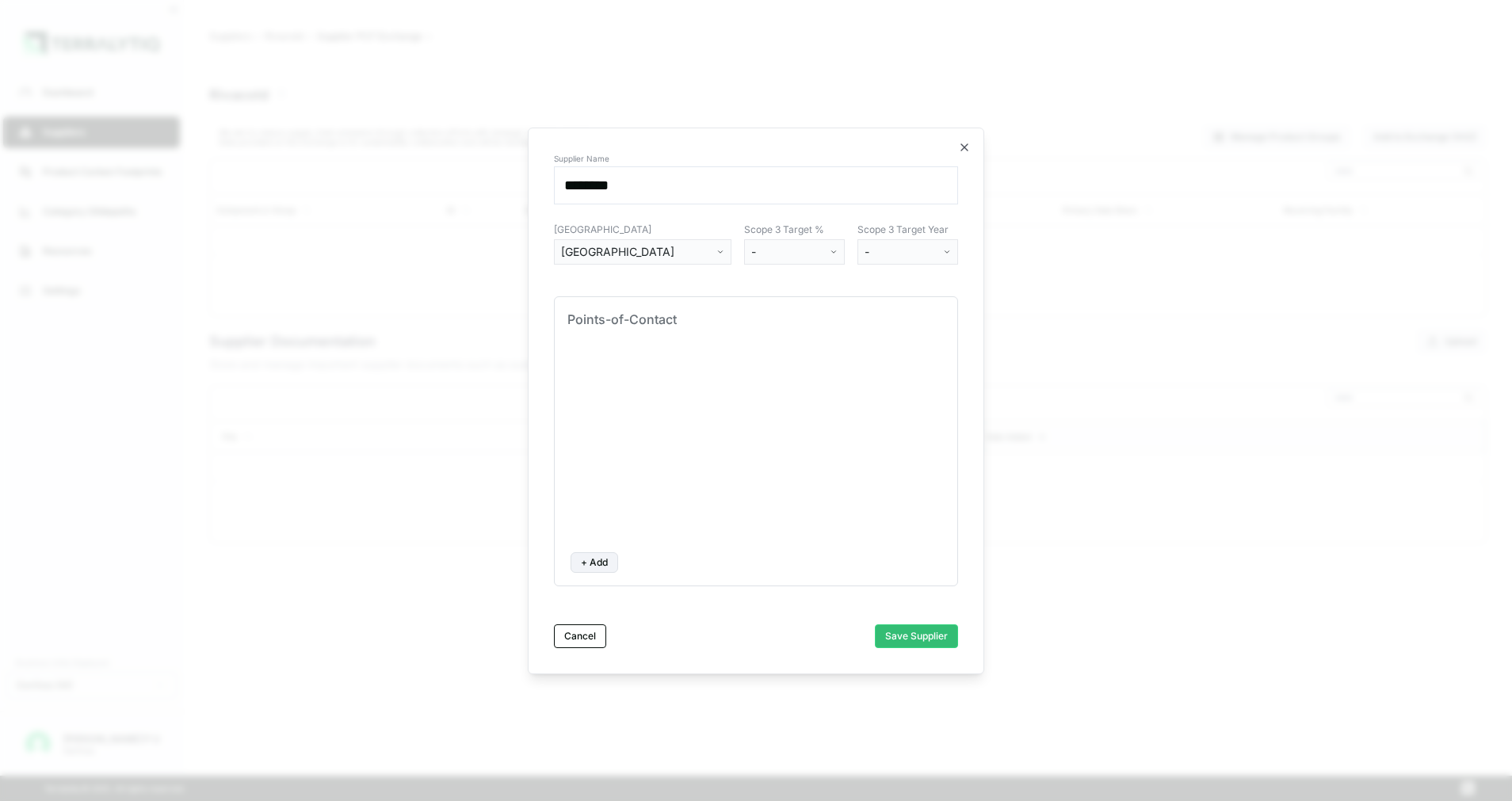
click at [585, 558] on button "+ Add" at bounding box center [594, 562] width 47 height 21
click at [680, 378] on input at bounding box center [637, 371] width 127 height 22
click at [767, 363] on input at bounding box center [808, 371] width 203 height 22
paste input "**********"
type input "**********"
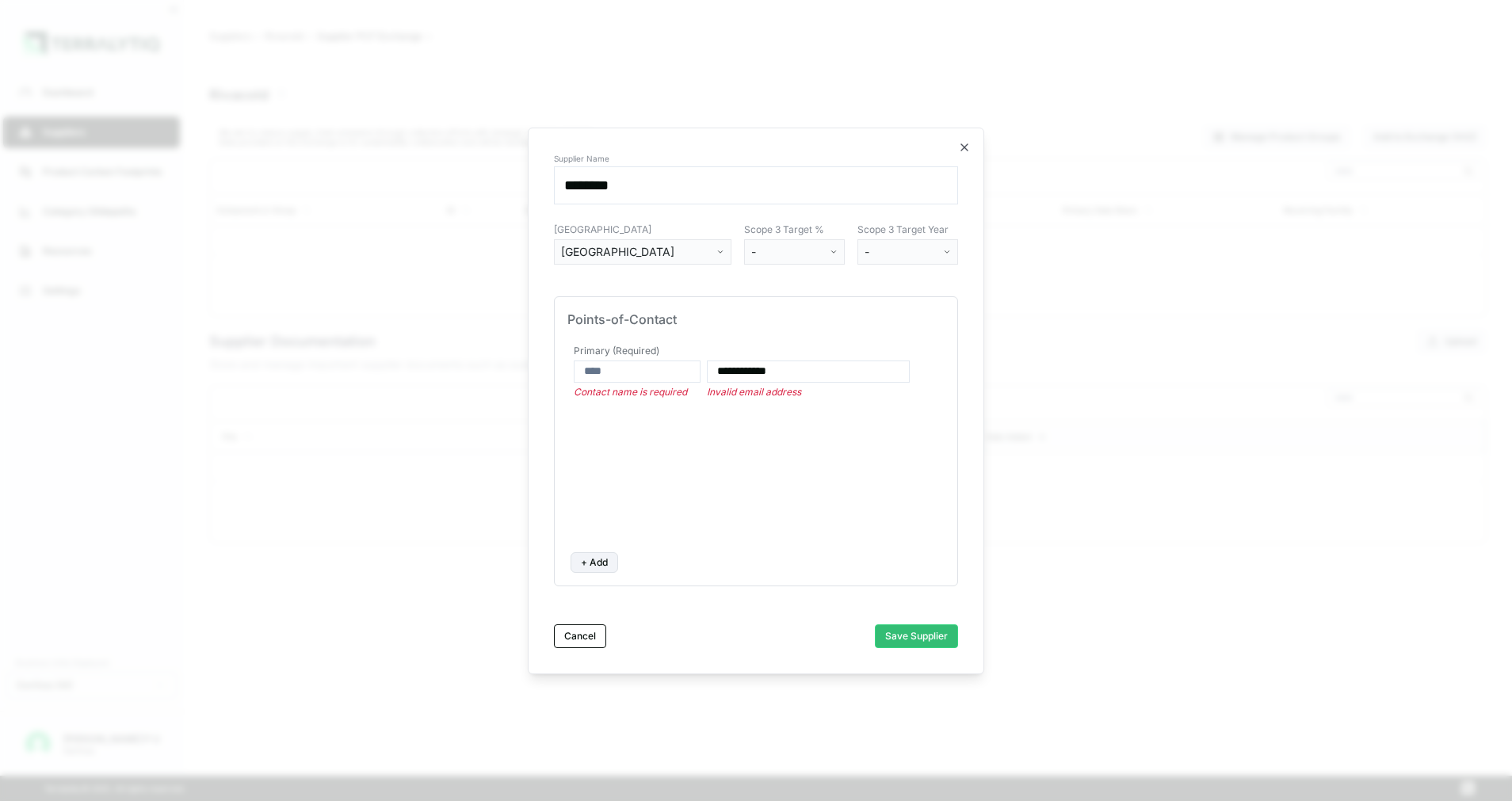
paste input "**********"
type input "**********"
paste input "**********"
type input "**********"
click at [916, 630] on button "Save Supplier" at bounding box center [916, 636] width 83 height 24
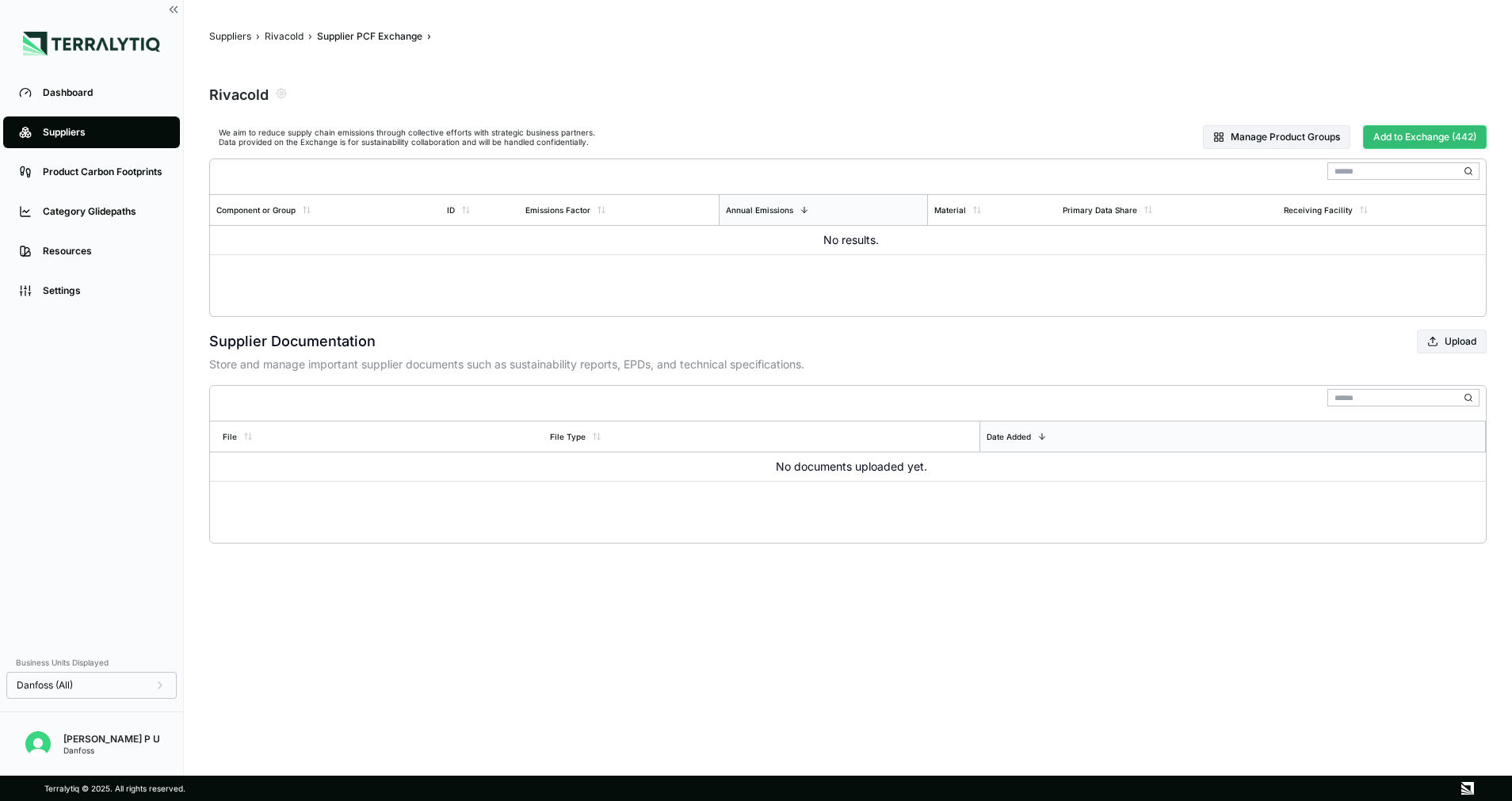
click at [1407, 133] on button "Add to Exchange (442)" at bounding box center [1425, 137] width 124 height 24
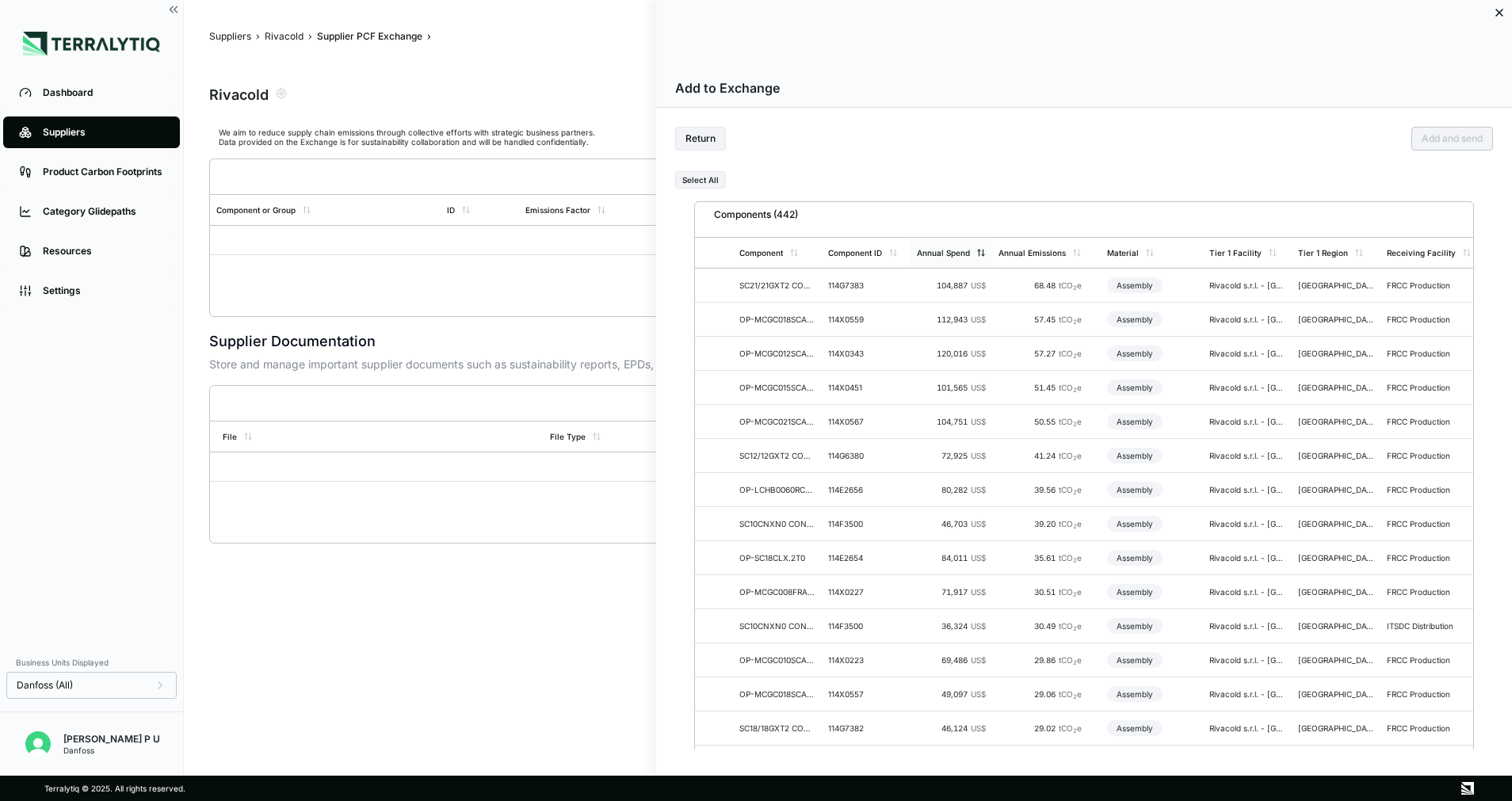
click at [957, 248] on div "Annual Spend" at bounding box center [943, 252] width 53 height 10
click at [1045, 242] on div "Annual Emissions" at bounding box center [1041, 253] width 96 height 30
click at [953, 252] on div "Annual Spend" at bounding box center [943, 252] width 53 height 10
click at [722, 284] on div at bounding box center [717, 285] width 31 height 33
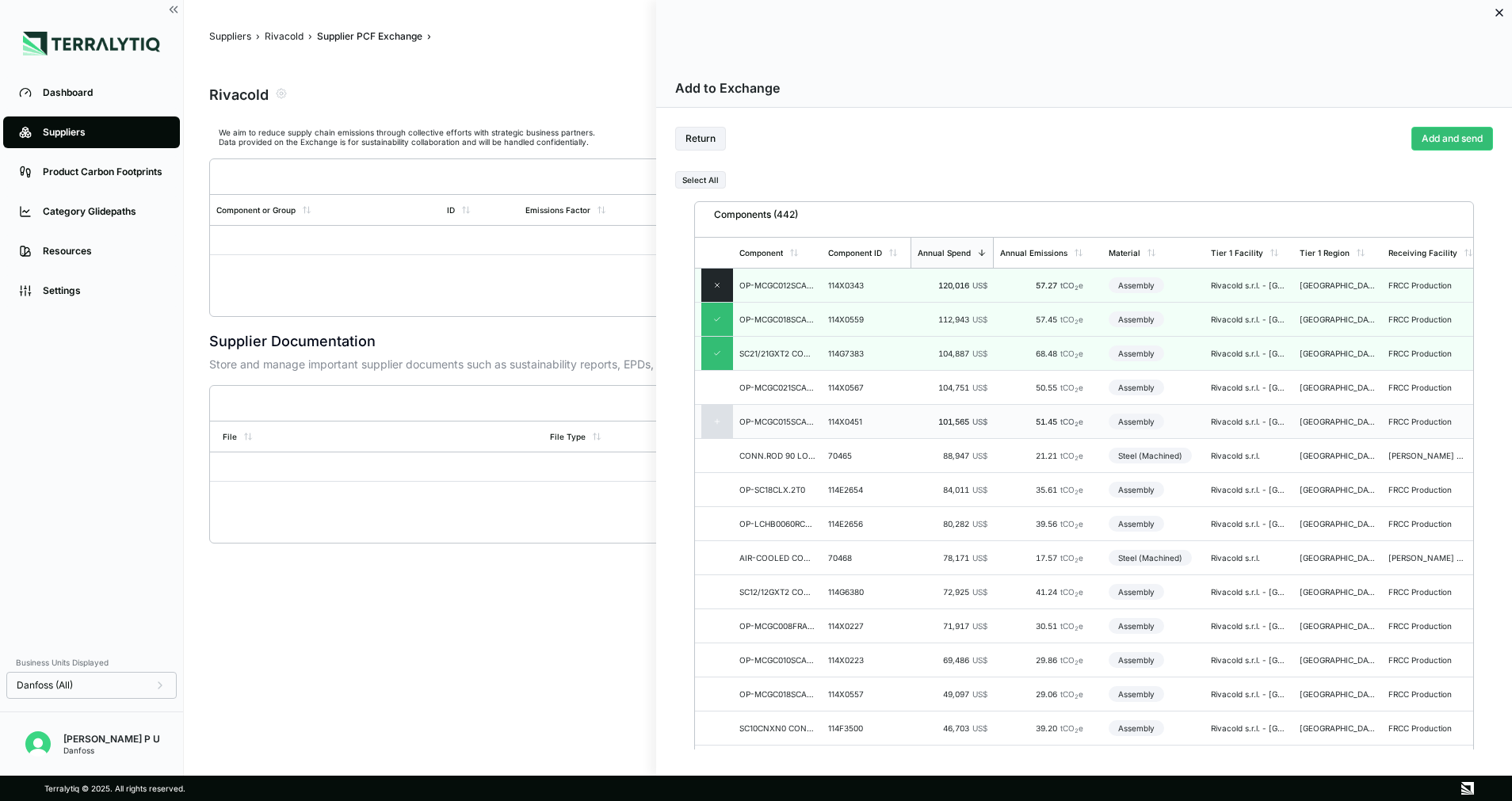
click at [714, 422] on icon at bounding box center [717, 422] width 8 height 8
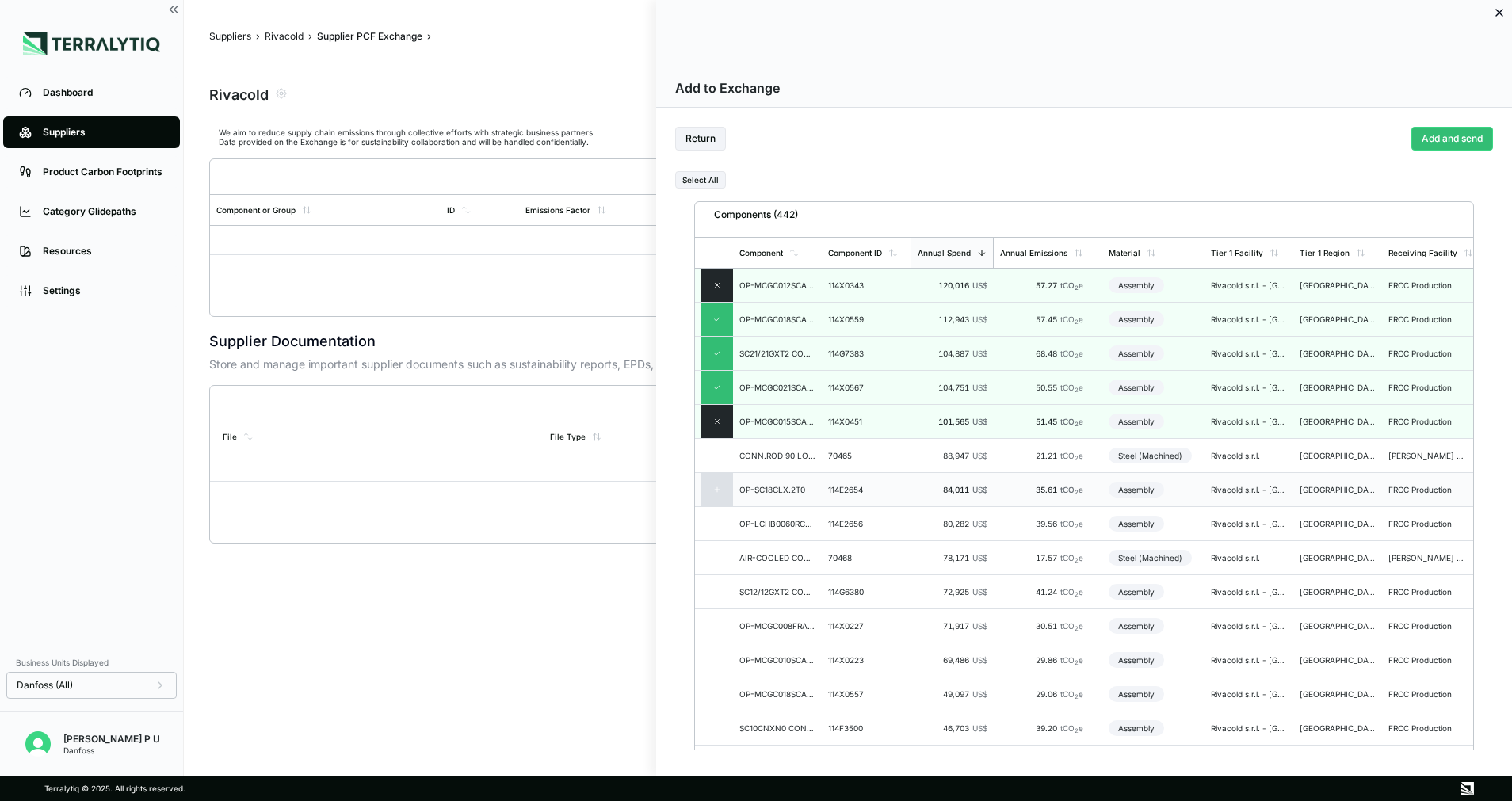
click at [714, 482] on div at bounding box center [717, 490] width 31 height 33
click at [716, 518] on div at bounding box center [717, 524] width 31 height 33
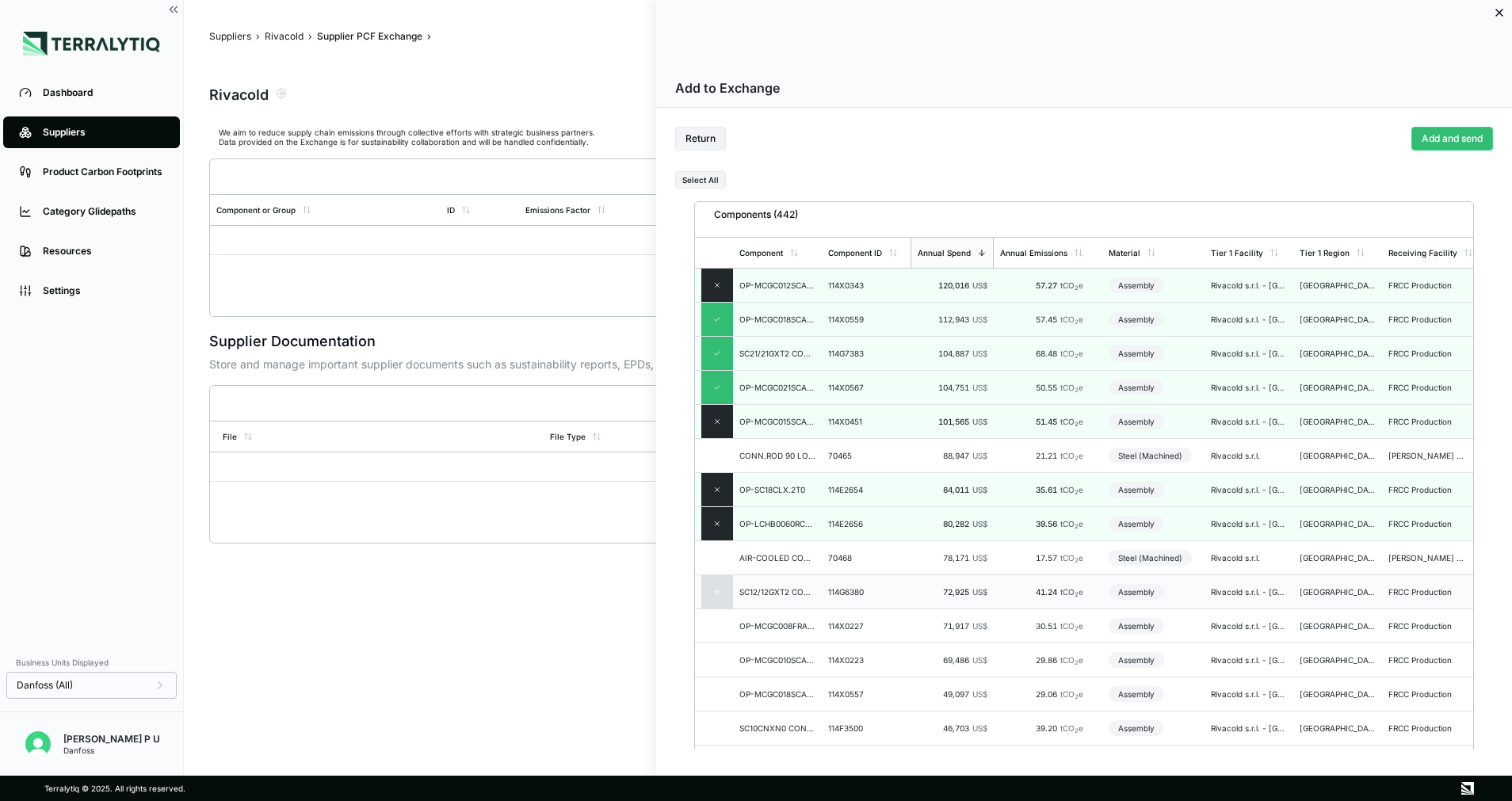
click at [722, 591] on div at bounding box center [717, 592] width 31 height 33
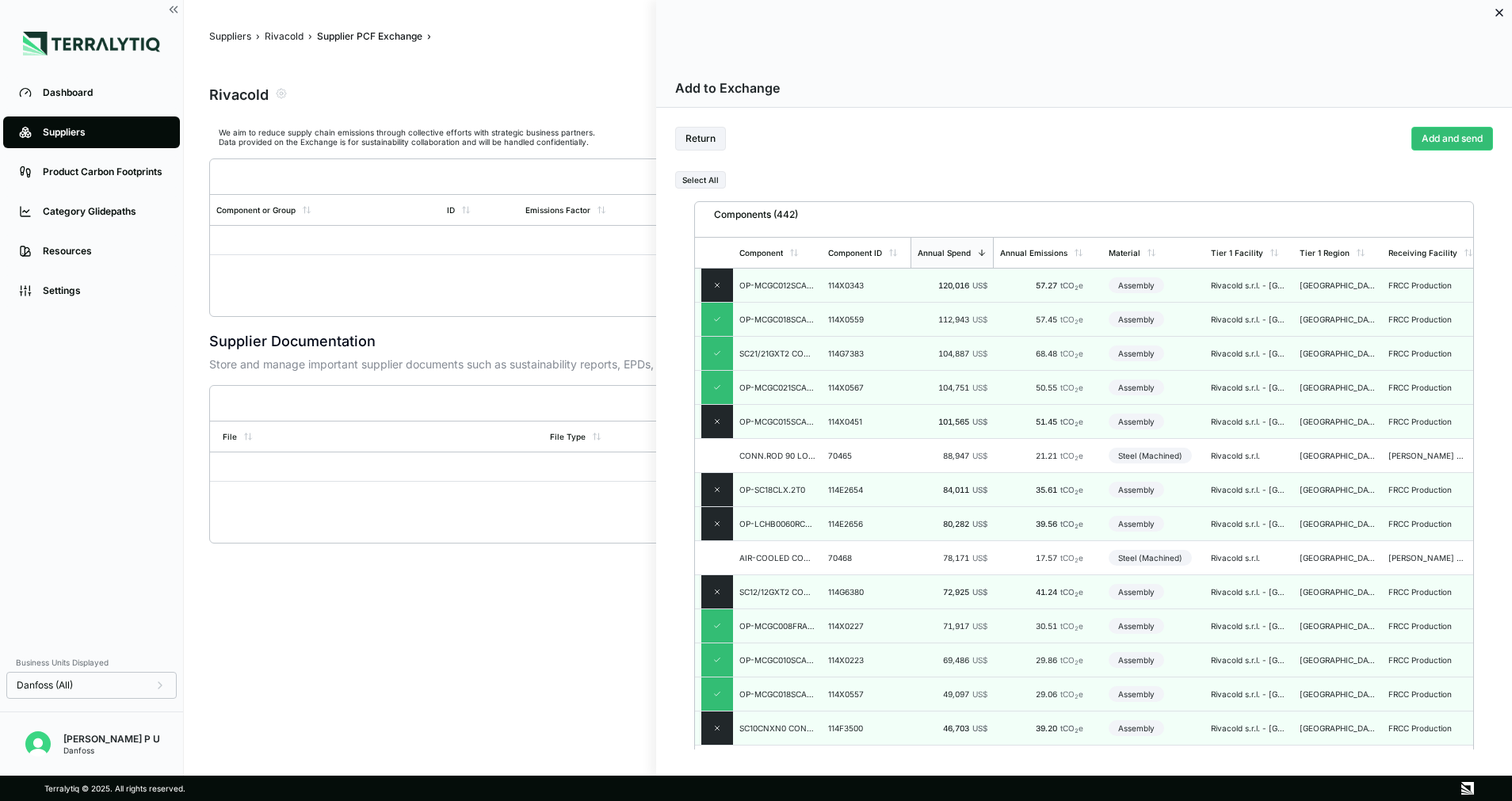
scroll to position [238, 0]
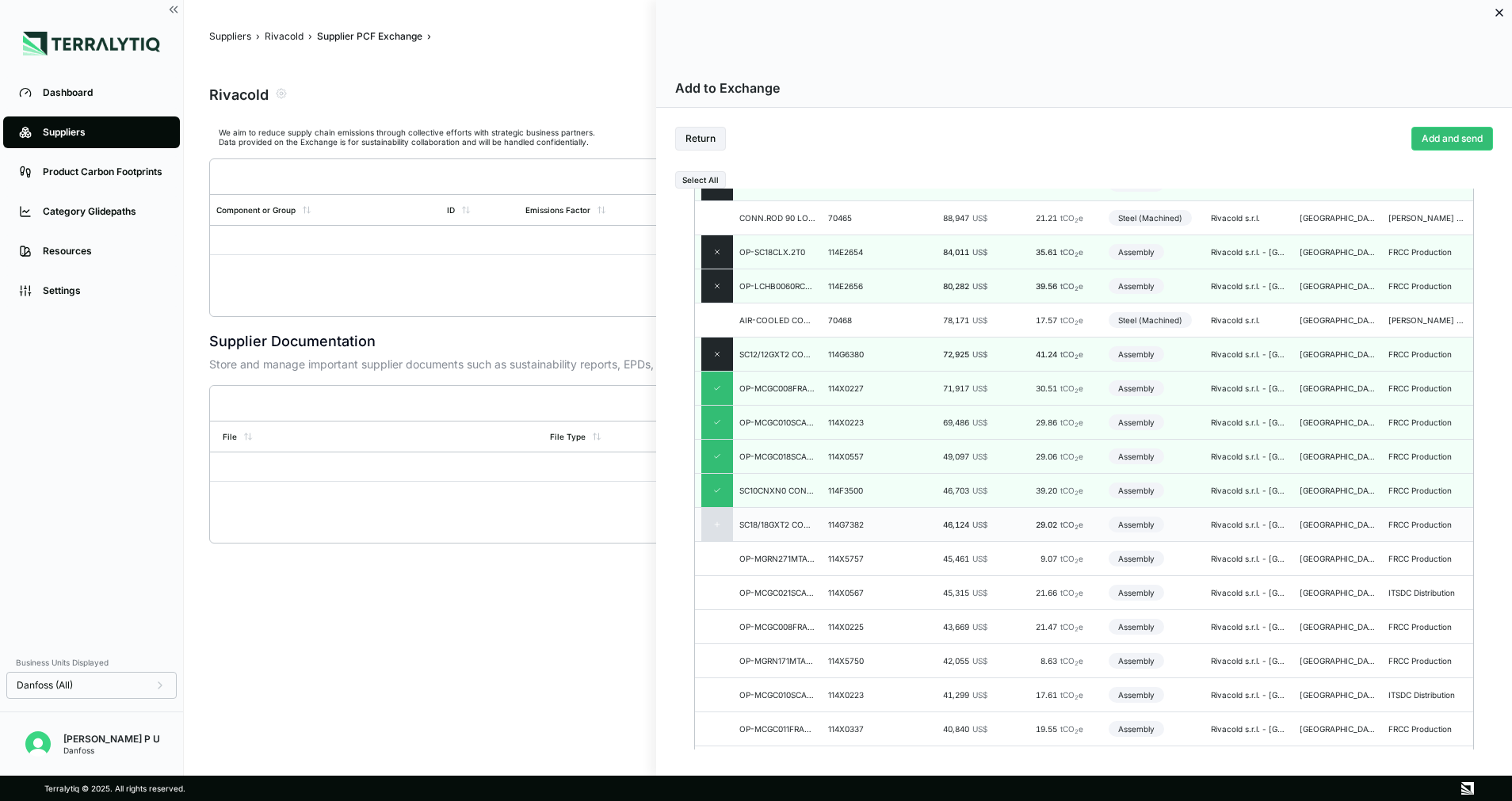
click at [722, 522] on div at bounding box center [717, 524] width 31 height 33
click at [721, 584] on div at bounding box center [717, 592] width 31 height 33
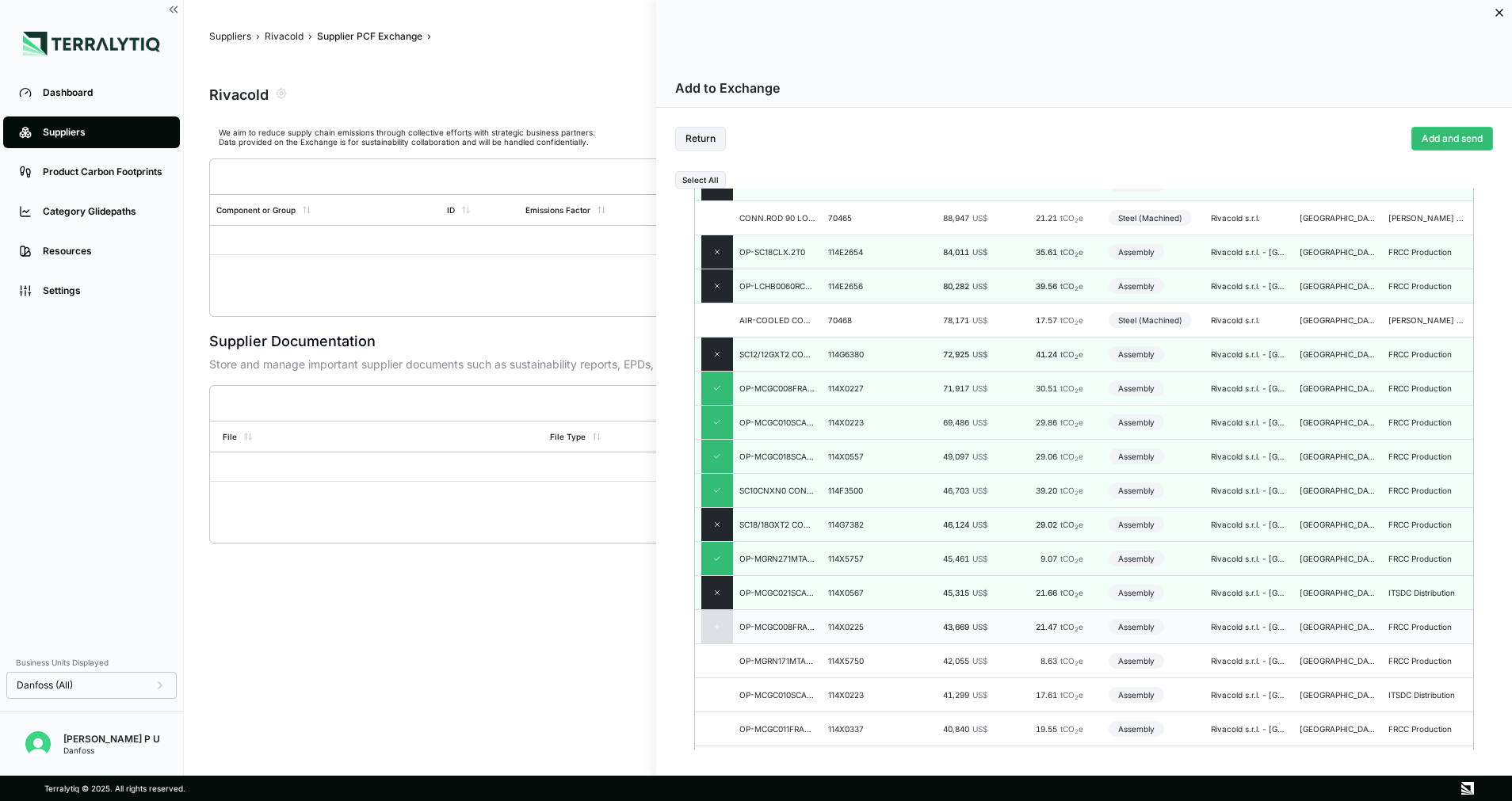
click at [713, 620] on div at bounding box center [717, 626] width 31 height 33
click at [719, 660] on icon at bounding box center [717, 660] width 8 height 8
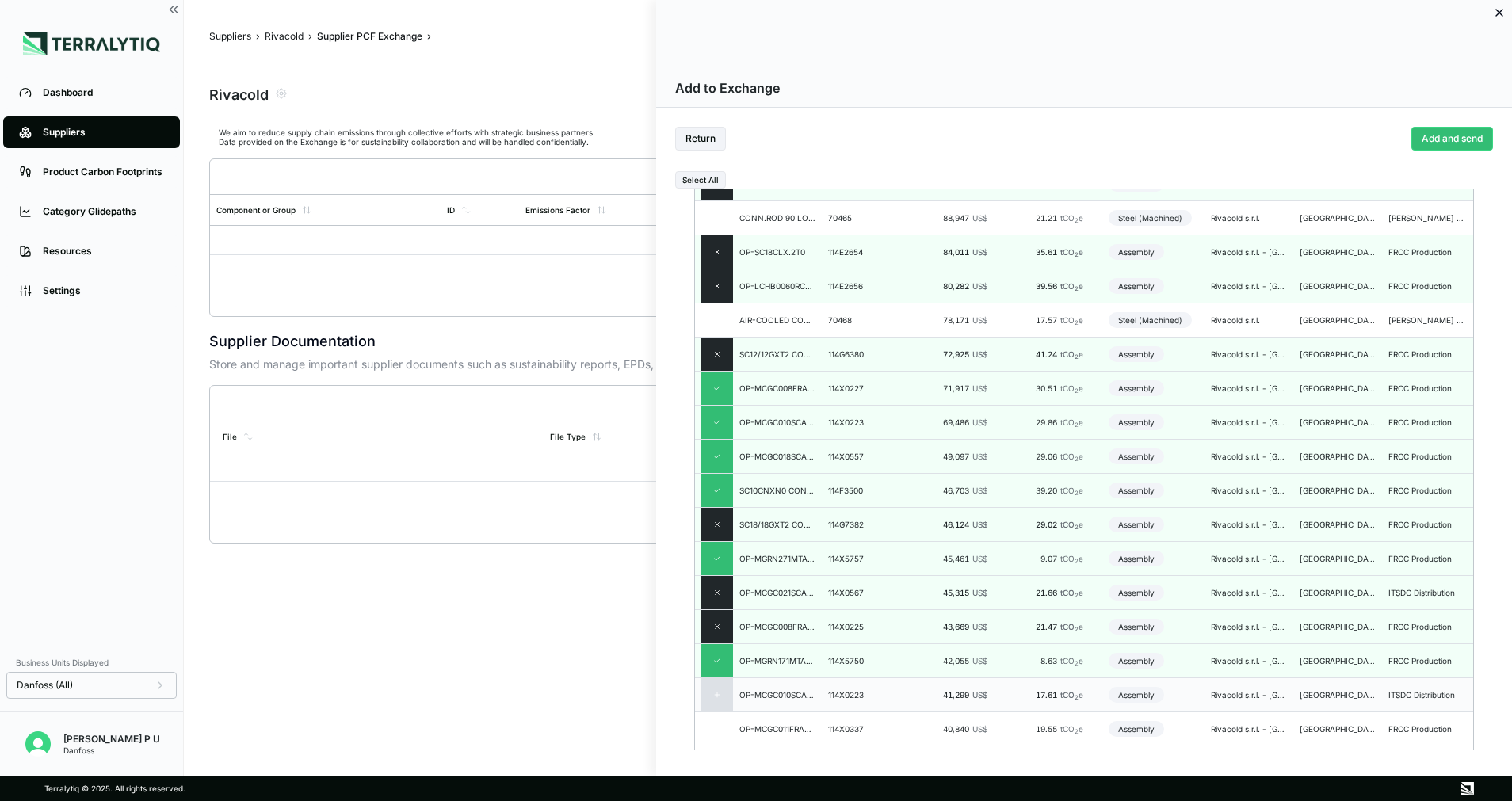
click at [725, 705] on div at bounding box center [717, 694] width 31 height 33
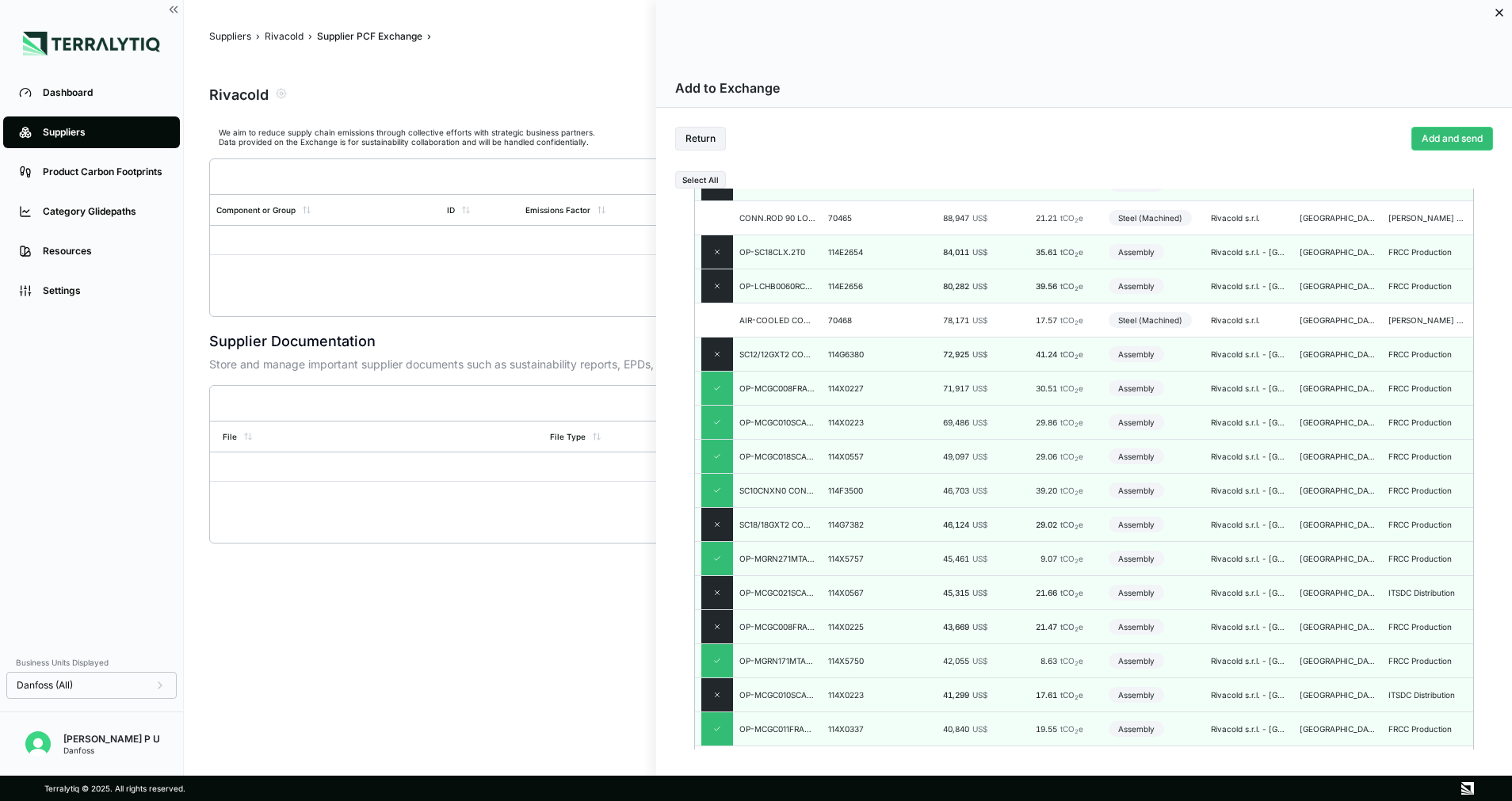
scroll to position [475, 0]
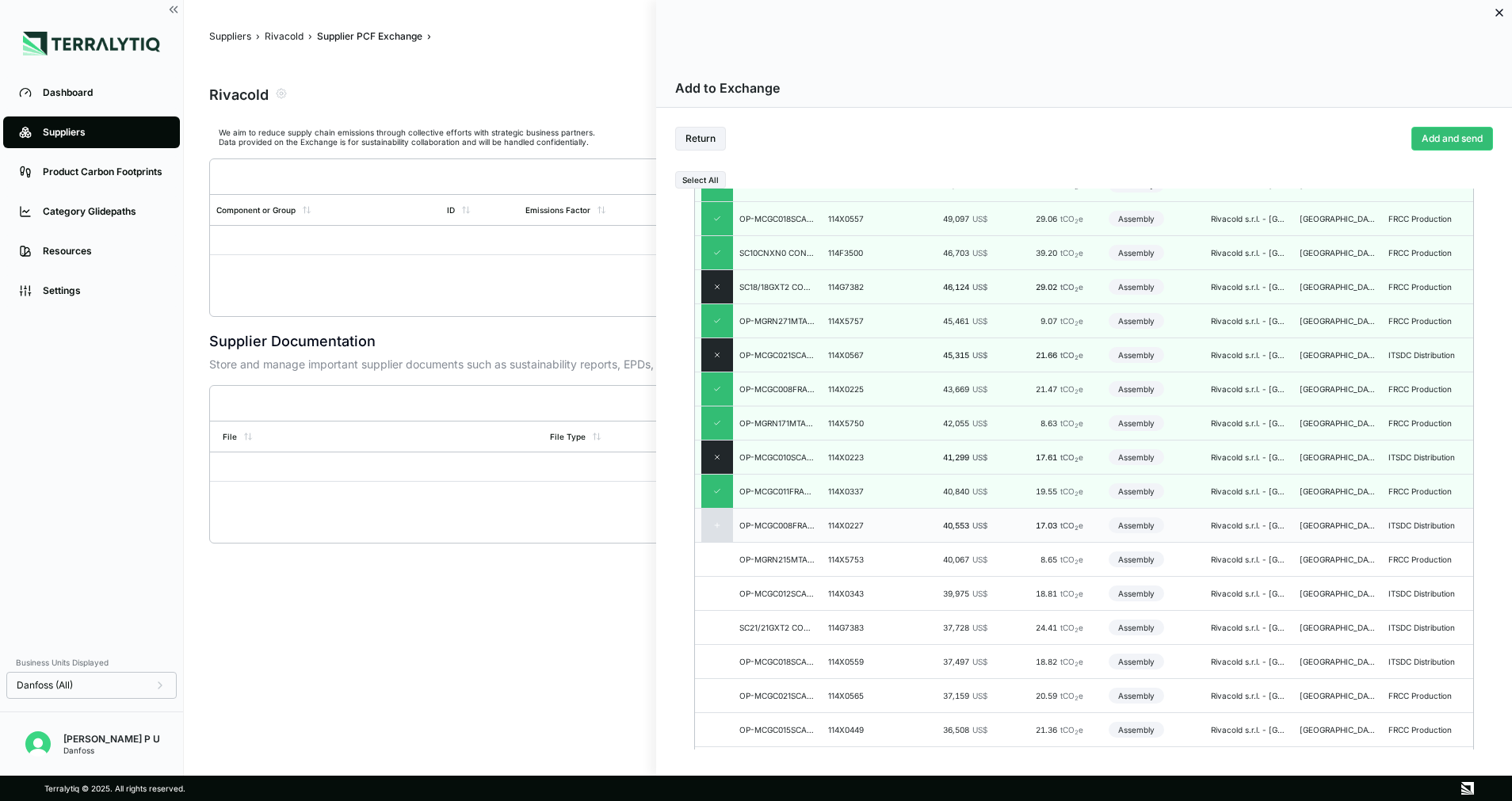
click at [717, 516] on div at bounding box center [717, 524] width 31 height 33
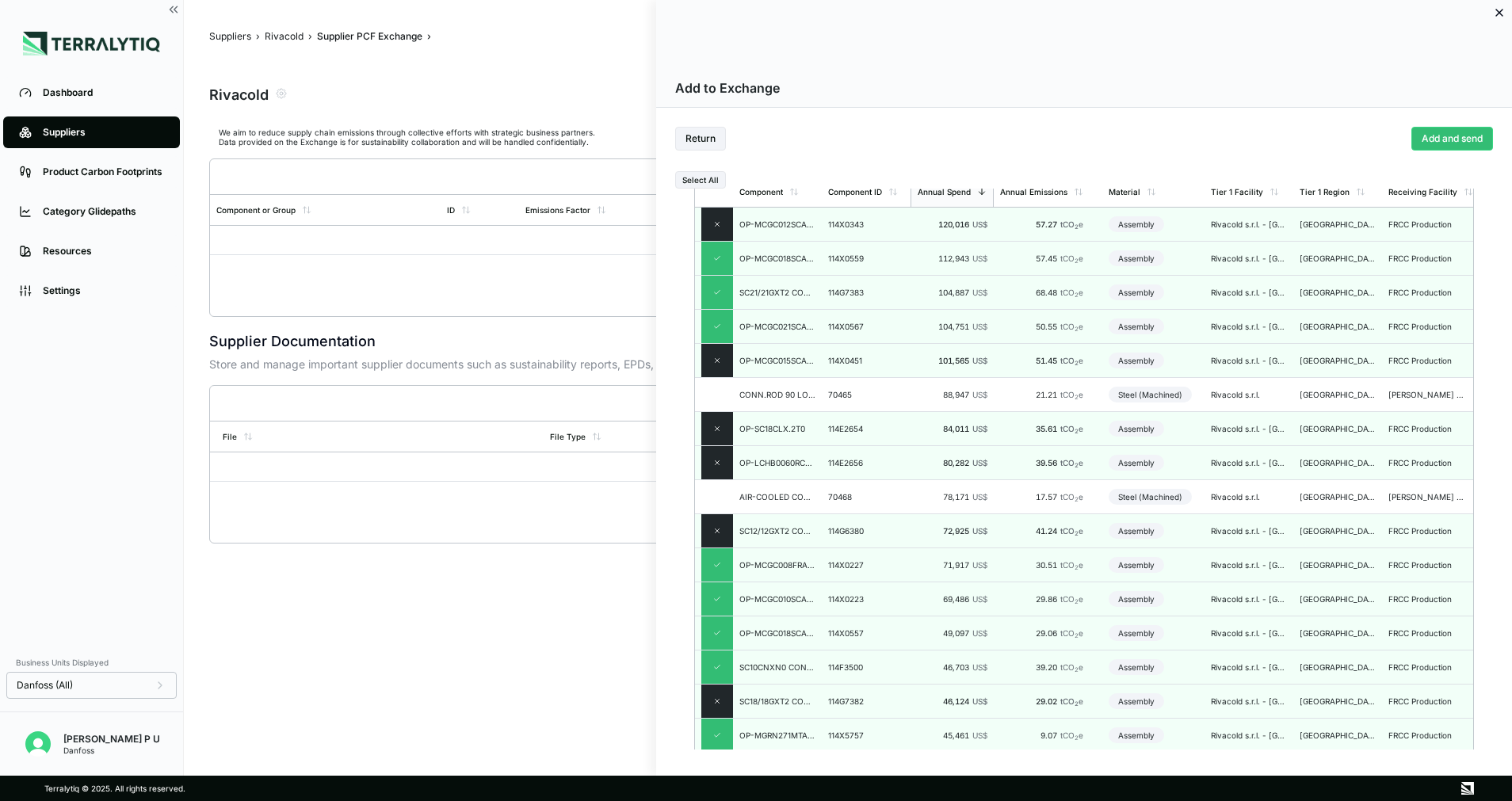
scroll to position [0, 0]
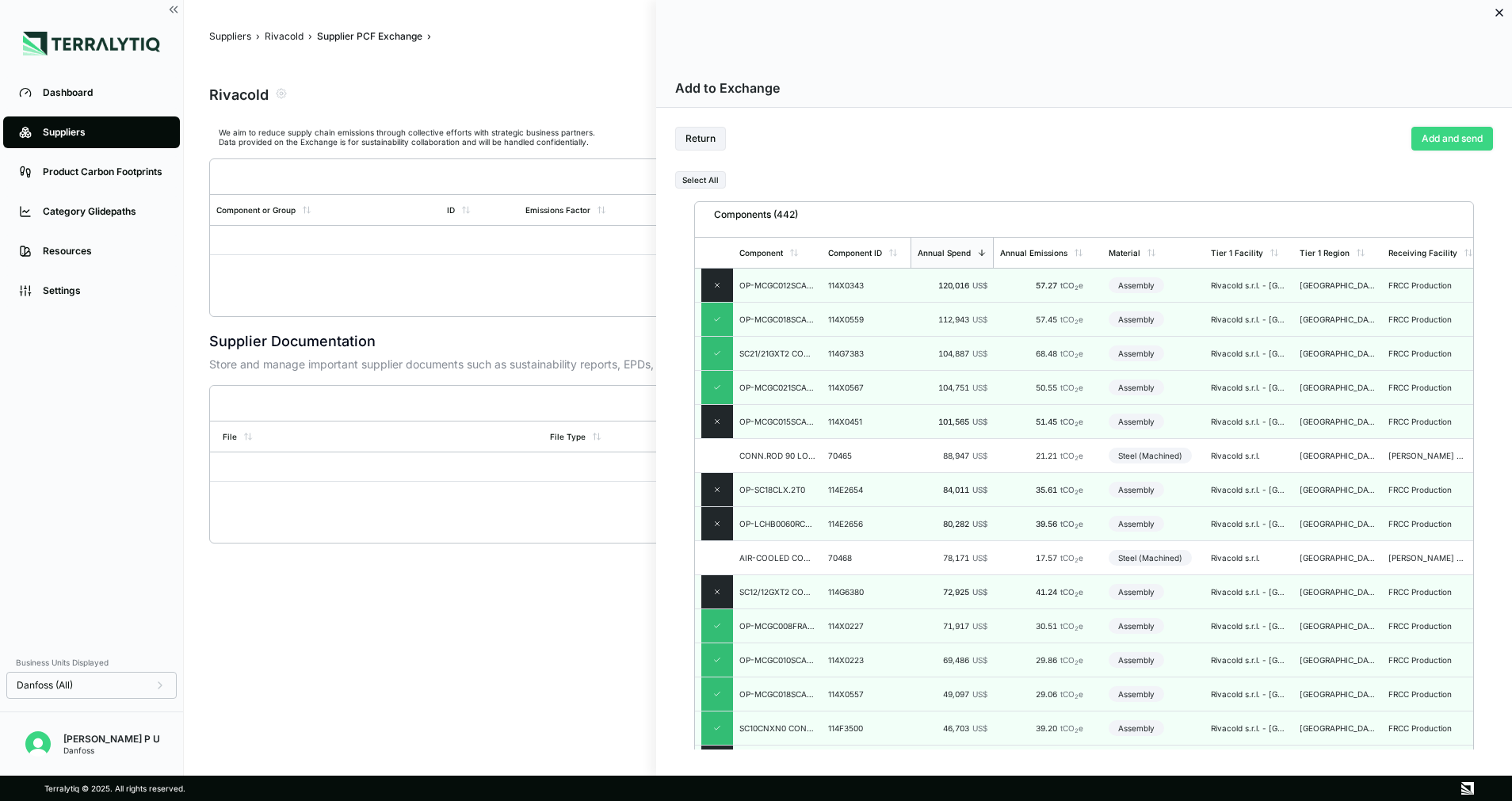
click at [1470, 128] on button "Add and send" at bounding box center [1452, 139] width 81 height 24
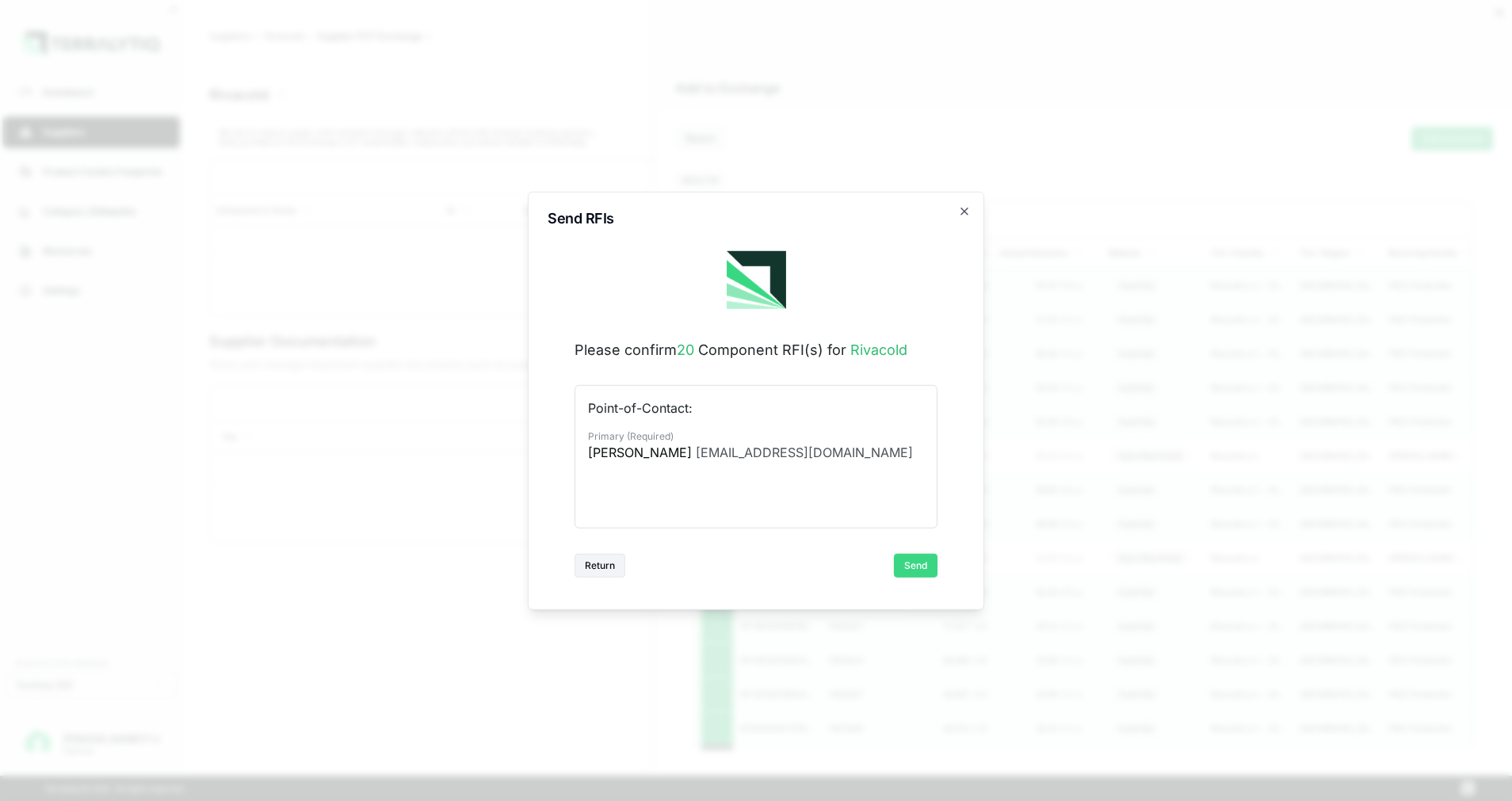
click at [926, 565] on button "Send" at bounding box center [916, 566] width 44 height 24
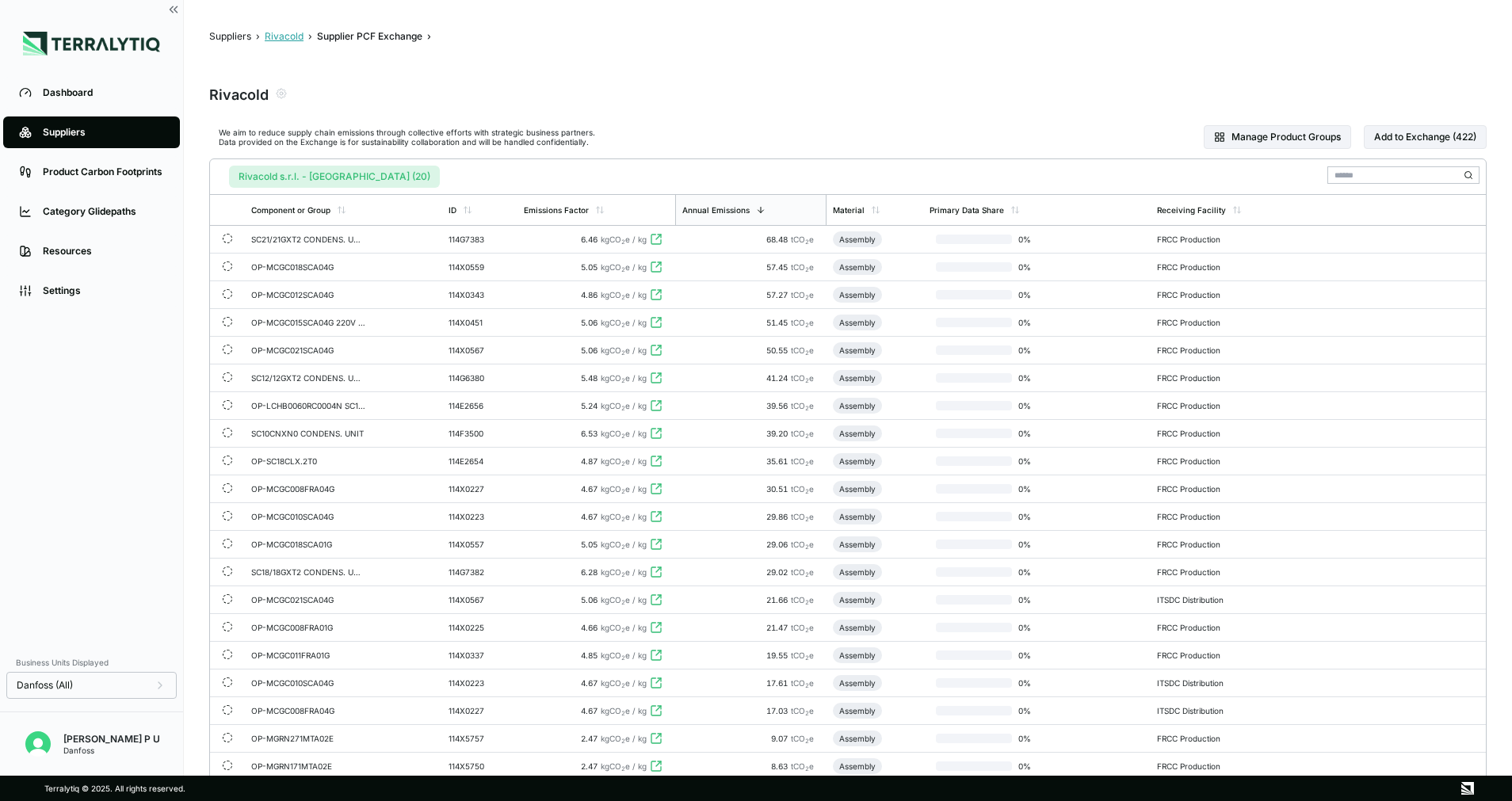
click at [273, 38] on button "Rivacold" at bounding box center [284, 37] width 38 height 13
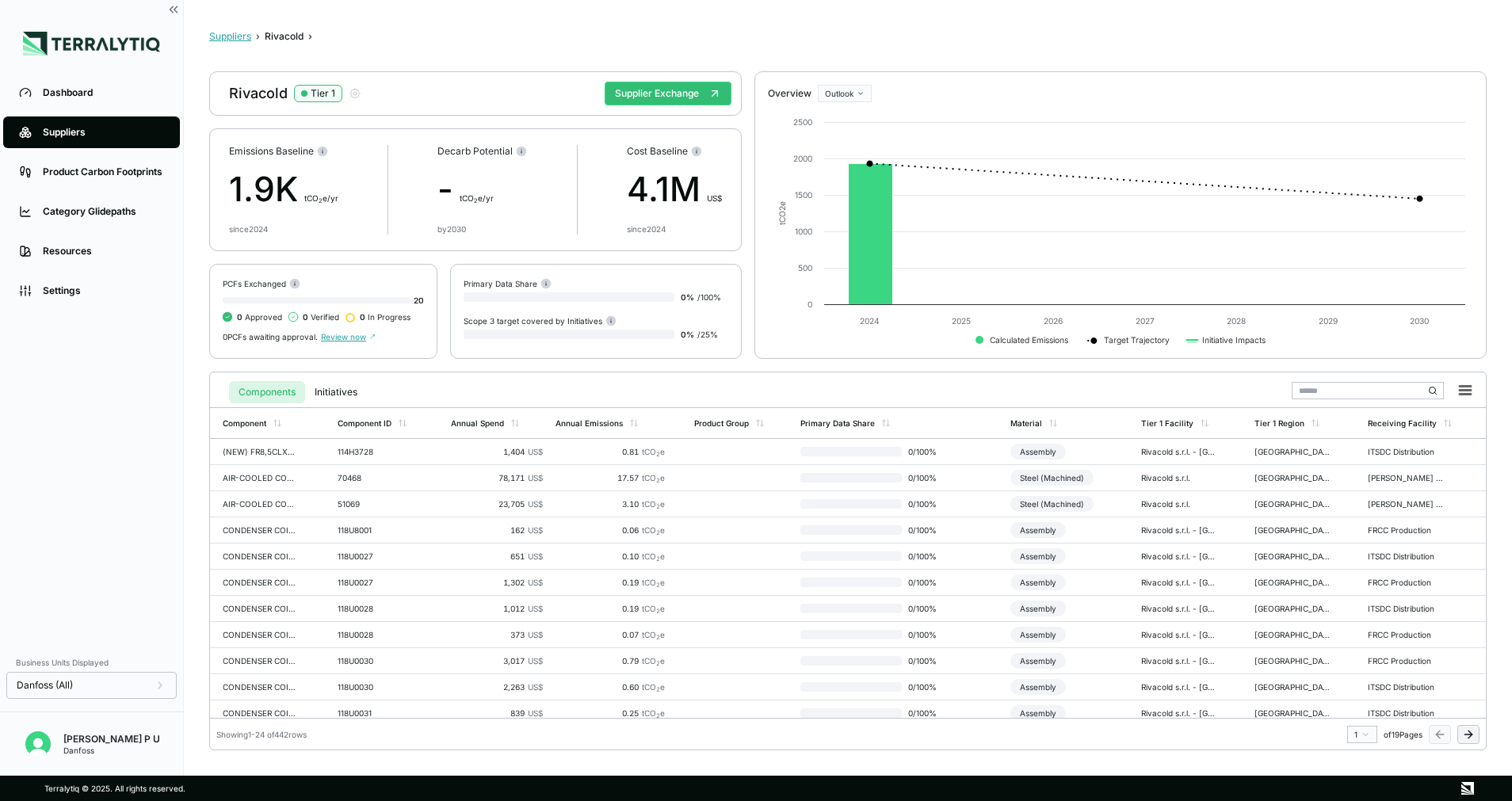
click at [243, 39] on button "Suppliers" at bounding box center [230, 37] width 42 height 13
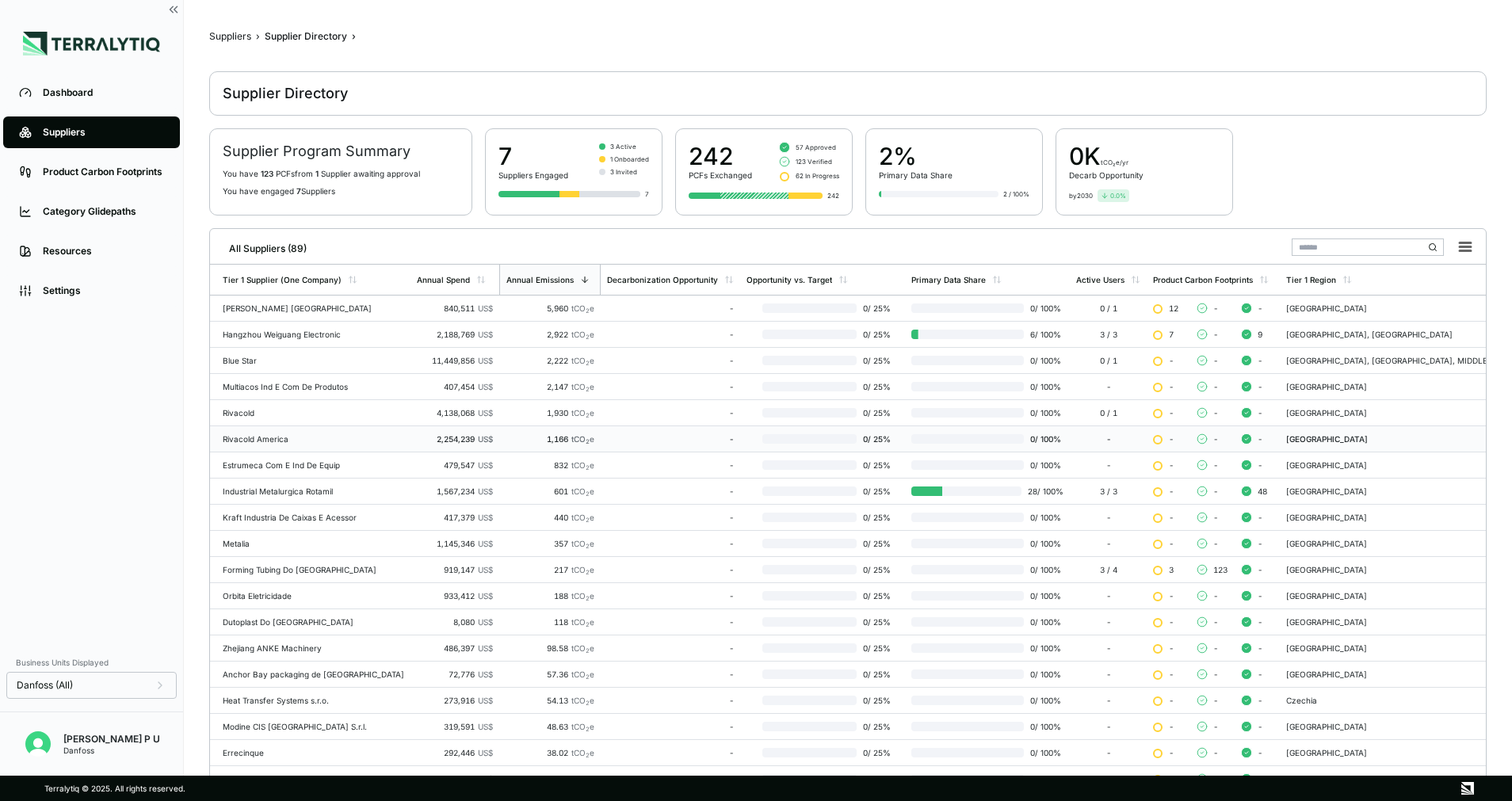
click at [262, 437] on div "Rivacold America" at bounding box center [313, 439] width 182 height 10
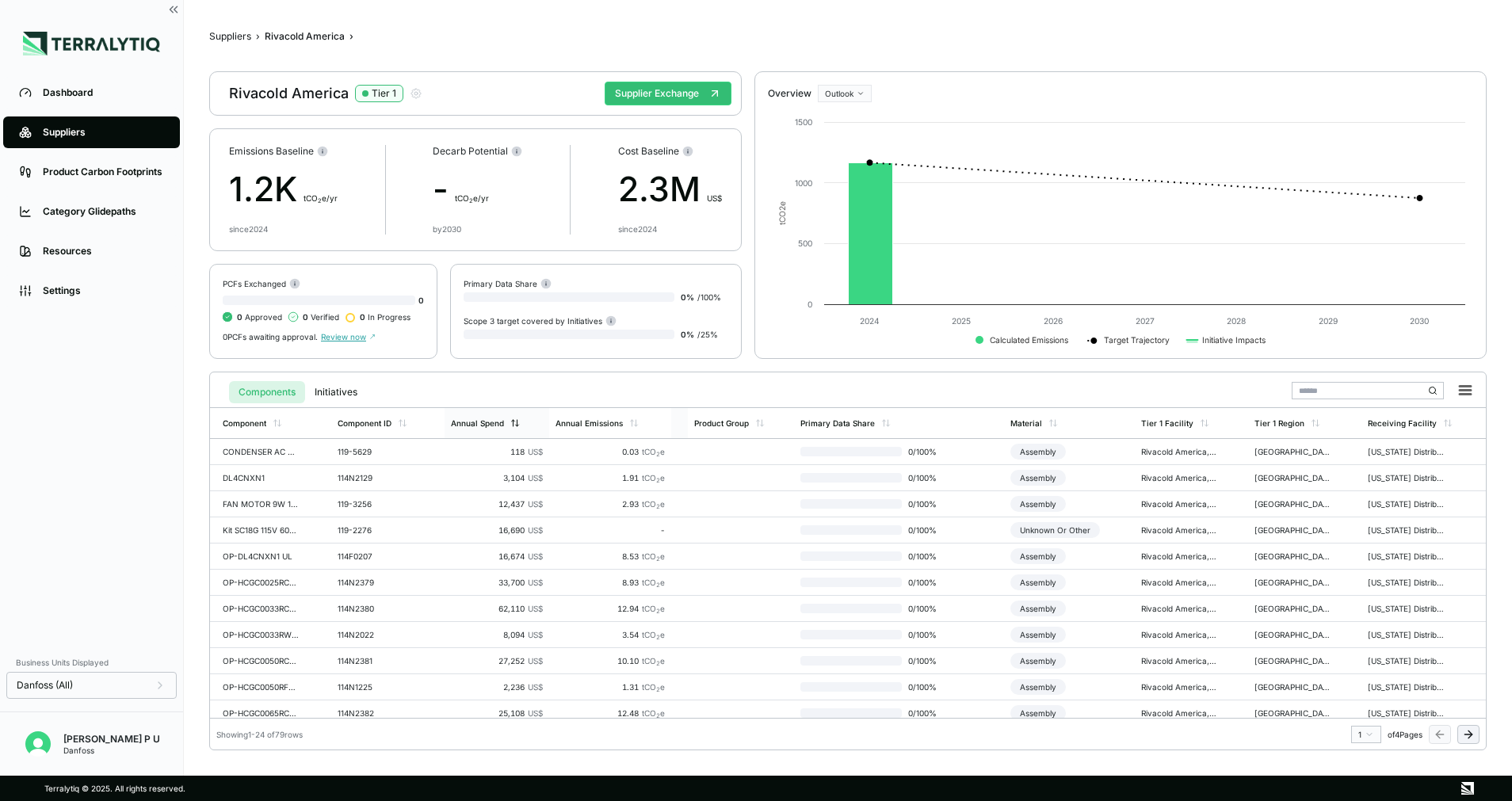
click at [513, 425] on icon at bounding box center [515, 422] width 10 height 10
click at [234, 36] on button "Suppliers" at bounding box center [230, 37] width 42 height 13
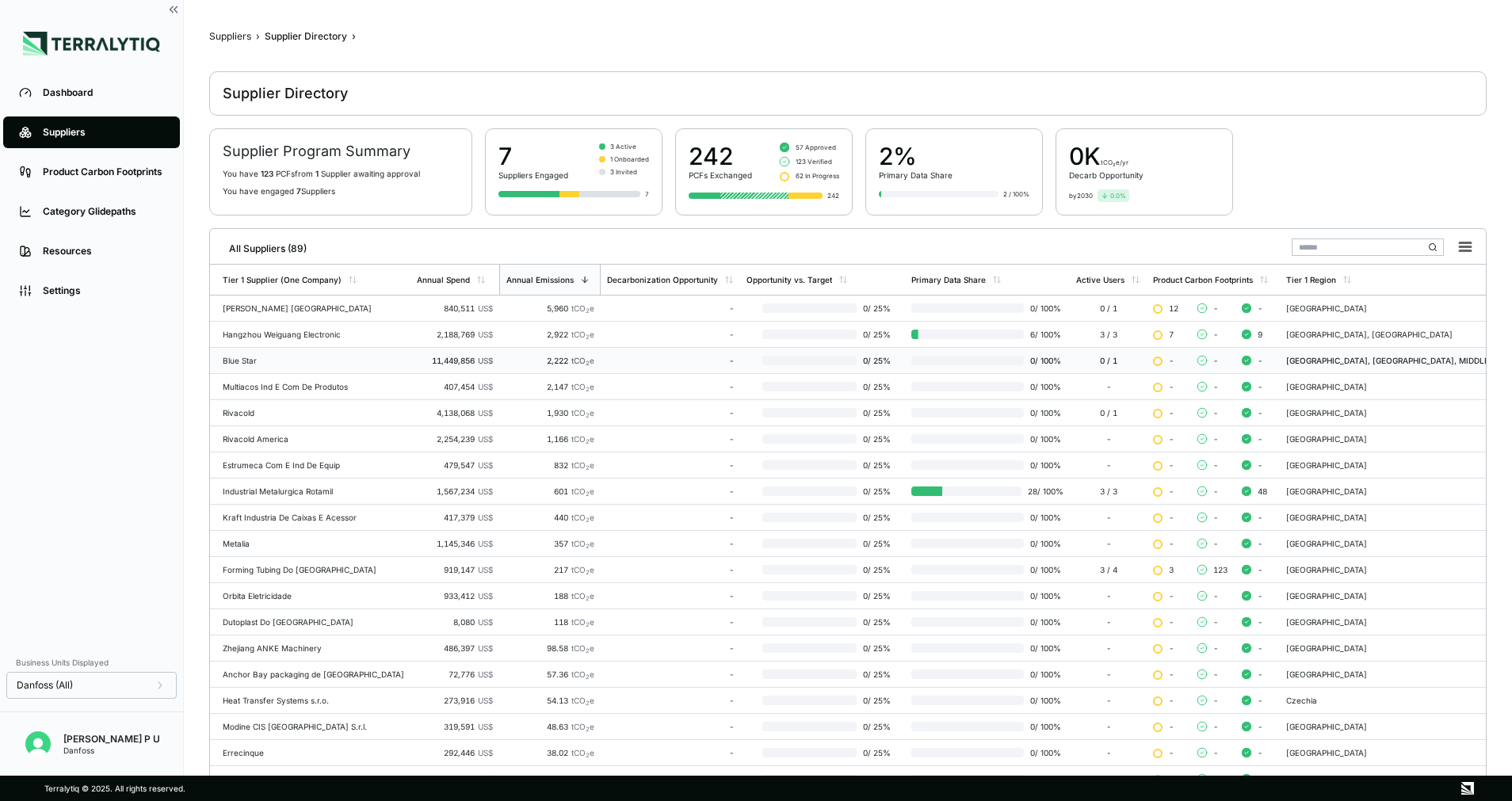
click at [252, 362] on div "Blue Star" at bounding box center [313, 361] width 182 height 10
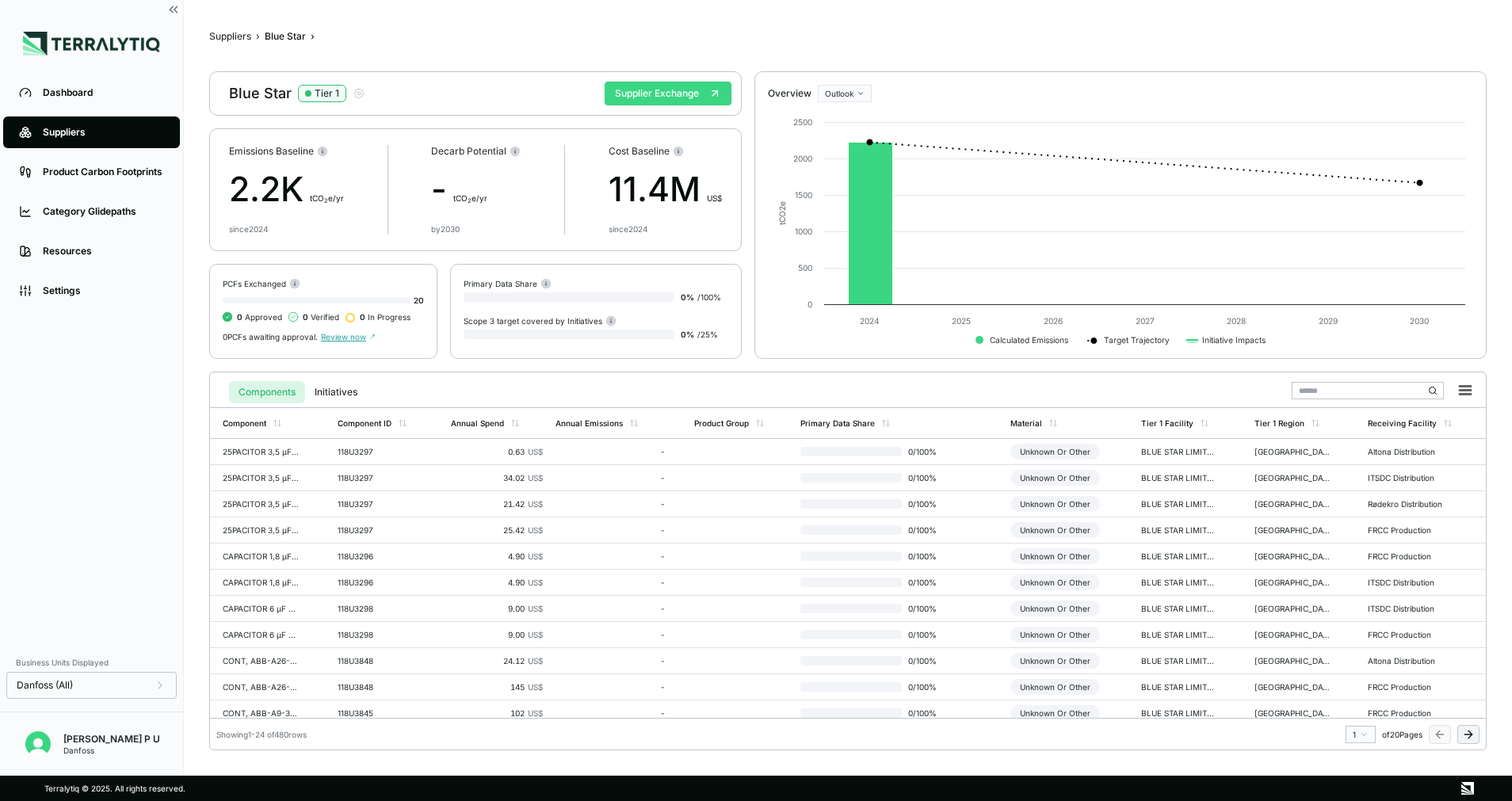
click at [638, 91] on button "Supplier Exchange" at bounding box center [669, 93] width 127 height 24
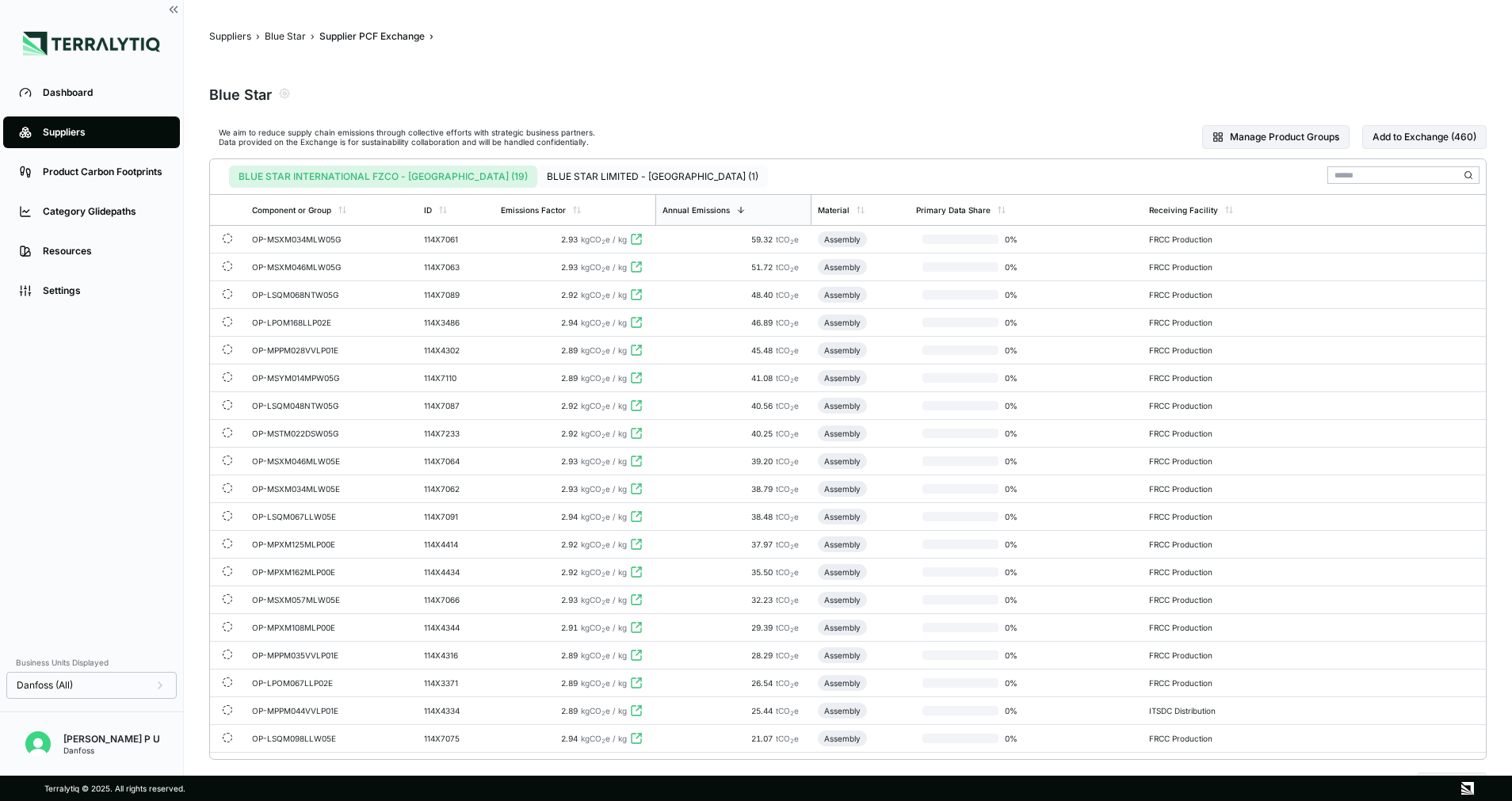
click at [672, 176] on button "BLUE STAR LIMITED - India (1)" at bounding box center [653, 176] width 231 height 22
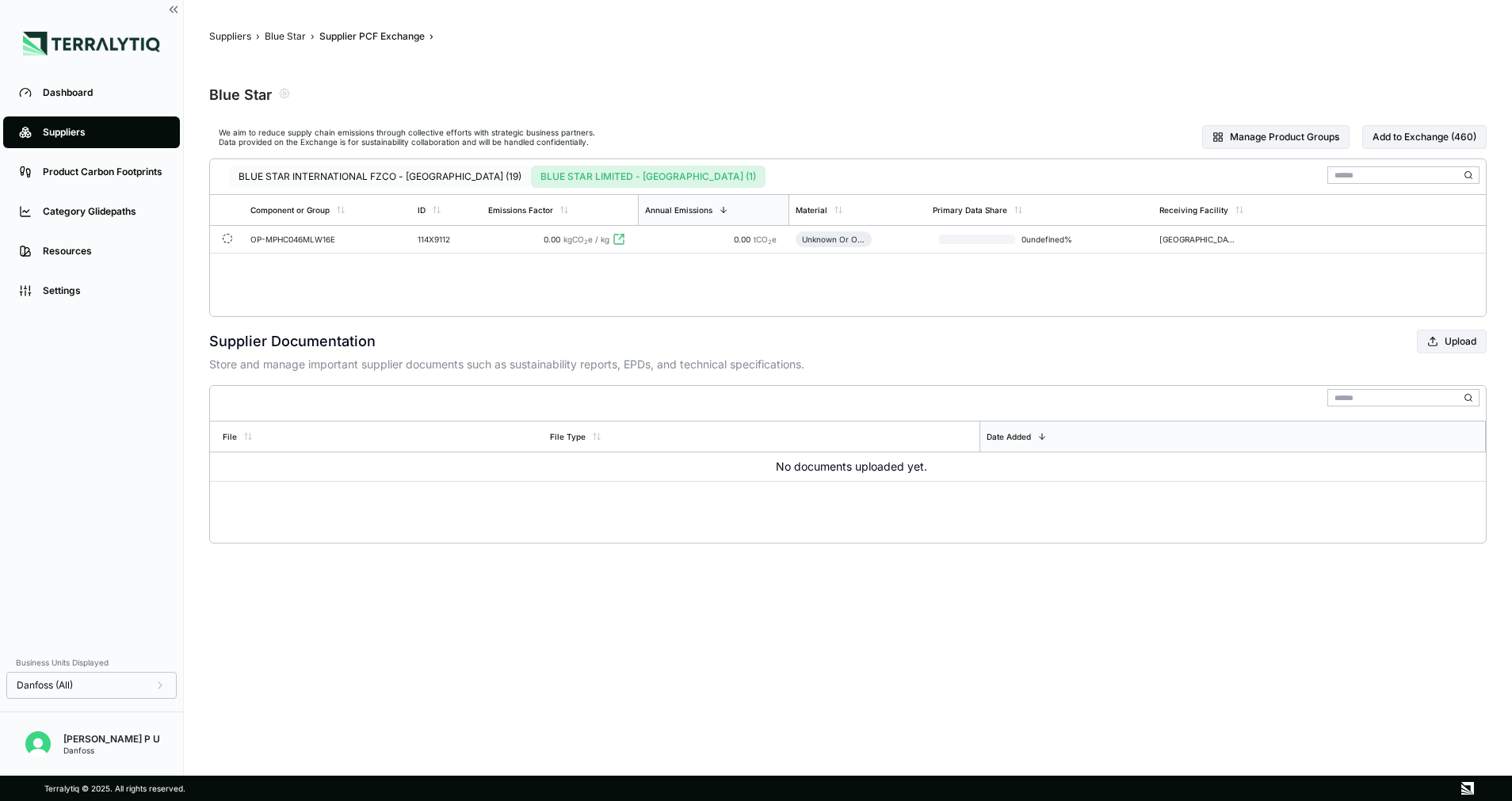
click at [504, 183] on button "BLUE STAR INTERNATIONAL FZCO - United Arab Emirates (19)" at bounding box center [380, 176] width 302 height 22
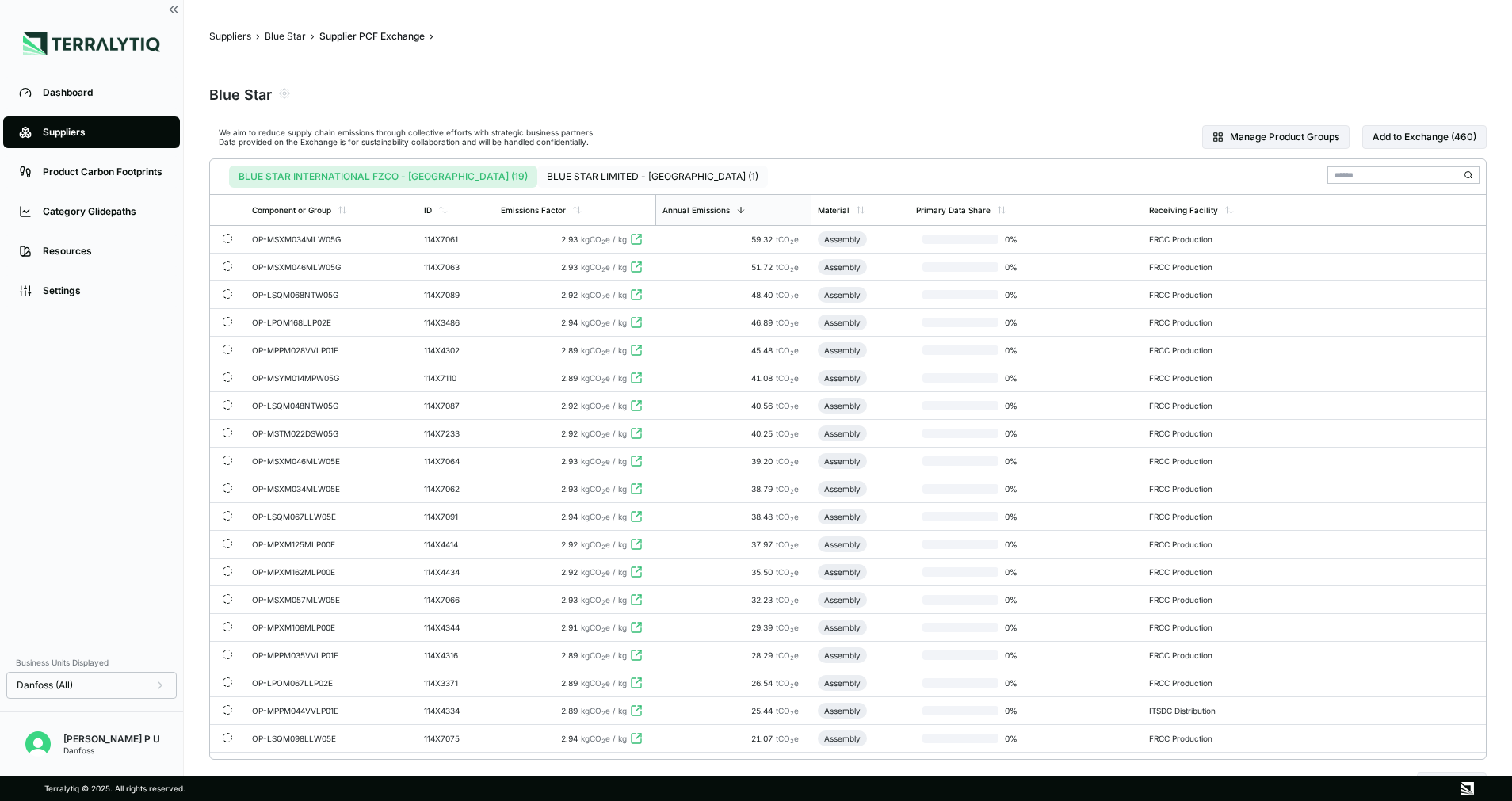
click at [576, 184] on button "BLUE STAR LIMITED - India (1)" at bounding box center [653, 176] width 231 height 22
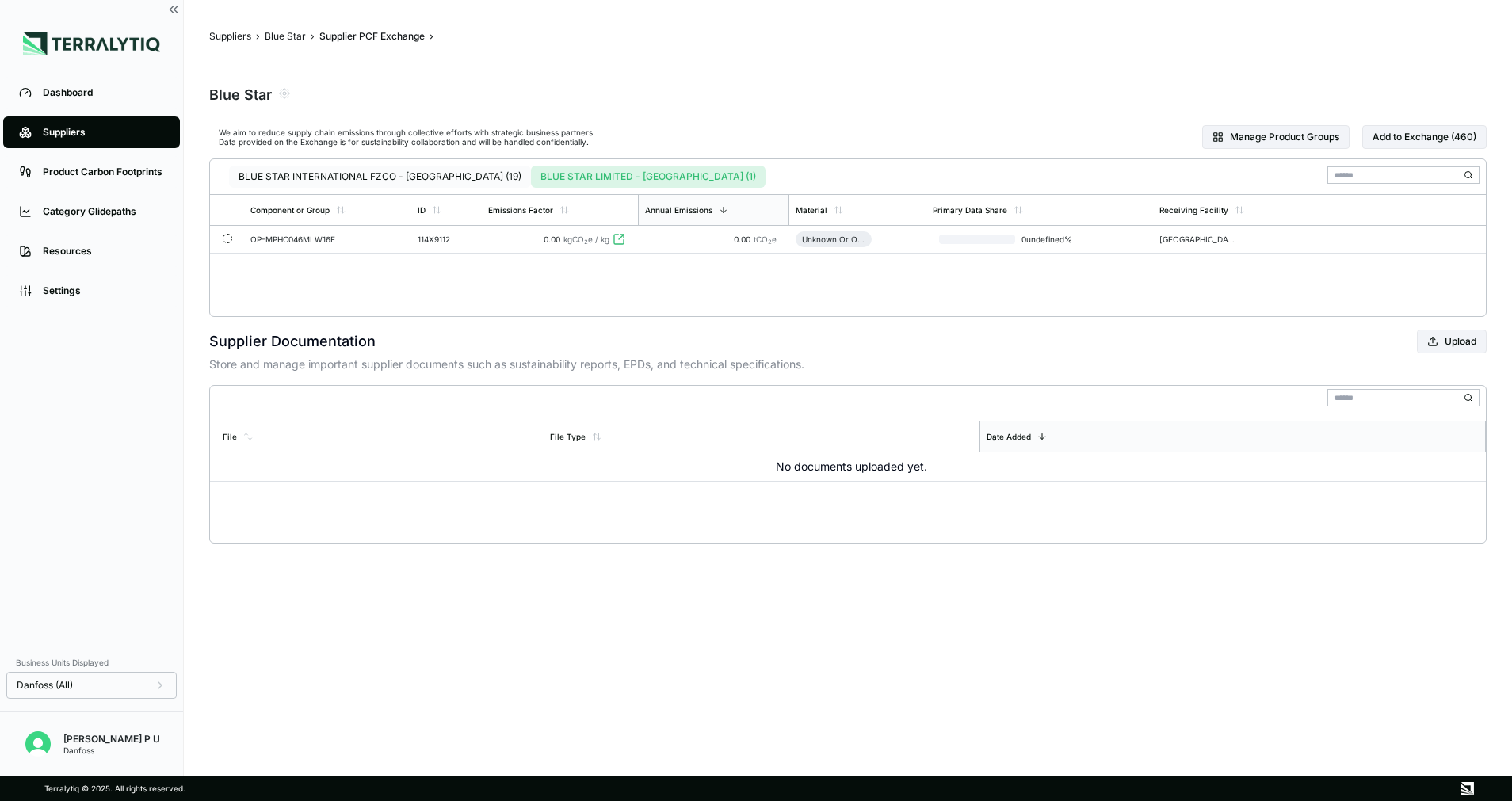
click at [448, 176] on button "BLUE STAR INTERNATIONAL FZCO - United Arab Emirates (19)" at bounding box center [380, 176] width 302 height 22
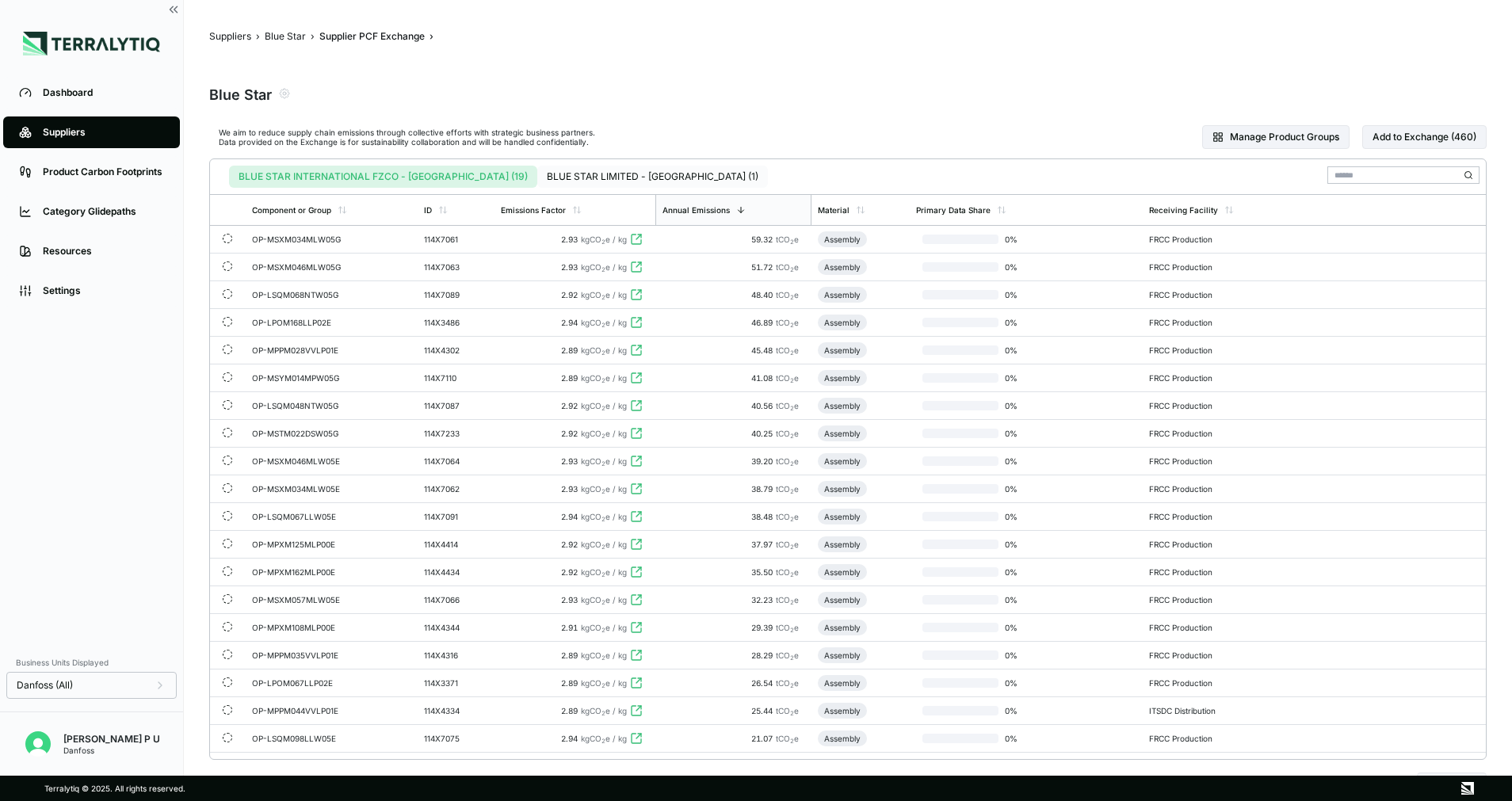
click at [567, 171] on button "BLUE STAR LIMITED - India (1)" at bounding box center [653, 176] width 231 height 22
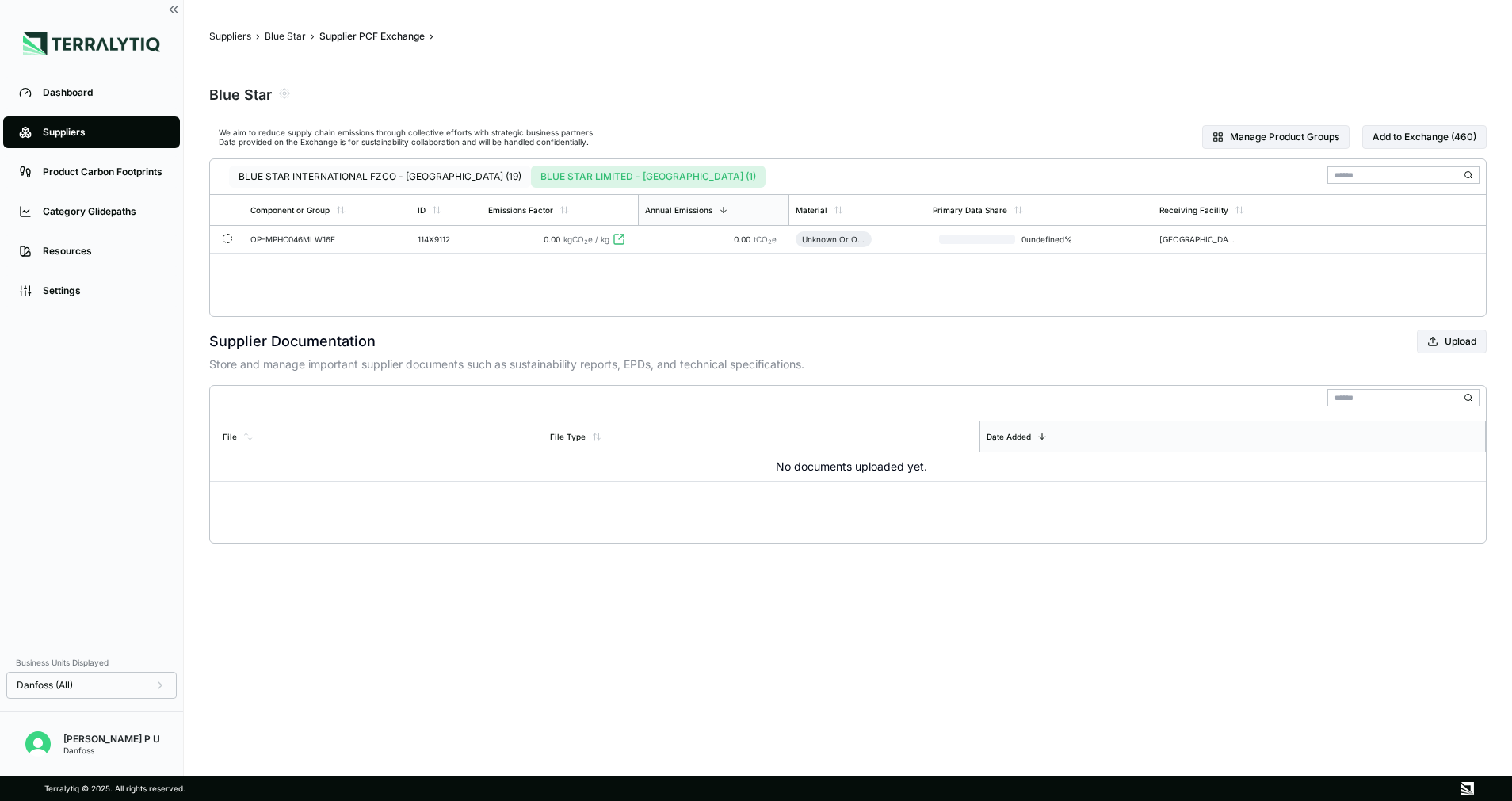
click at [364, 173] on button "BLUE STAR INTERNATIONAL FZCO - United Arab Emirates (19)" at bounding box center [380, 176] width 302 height 22
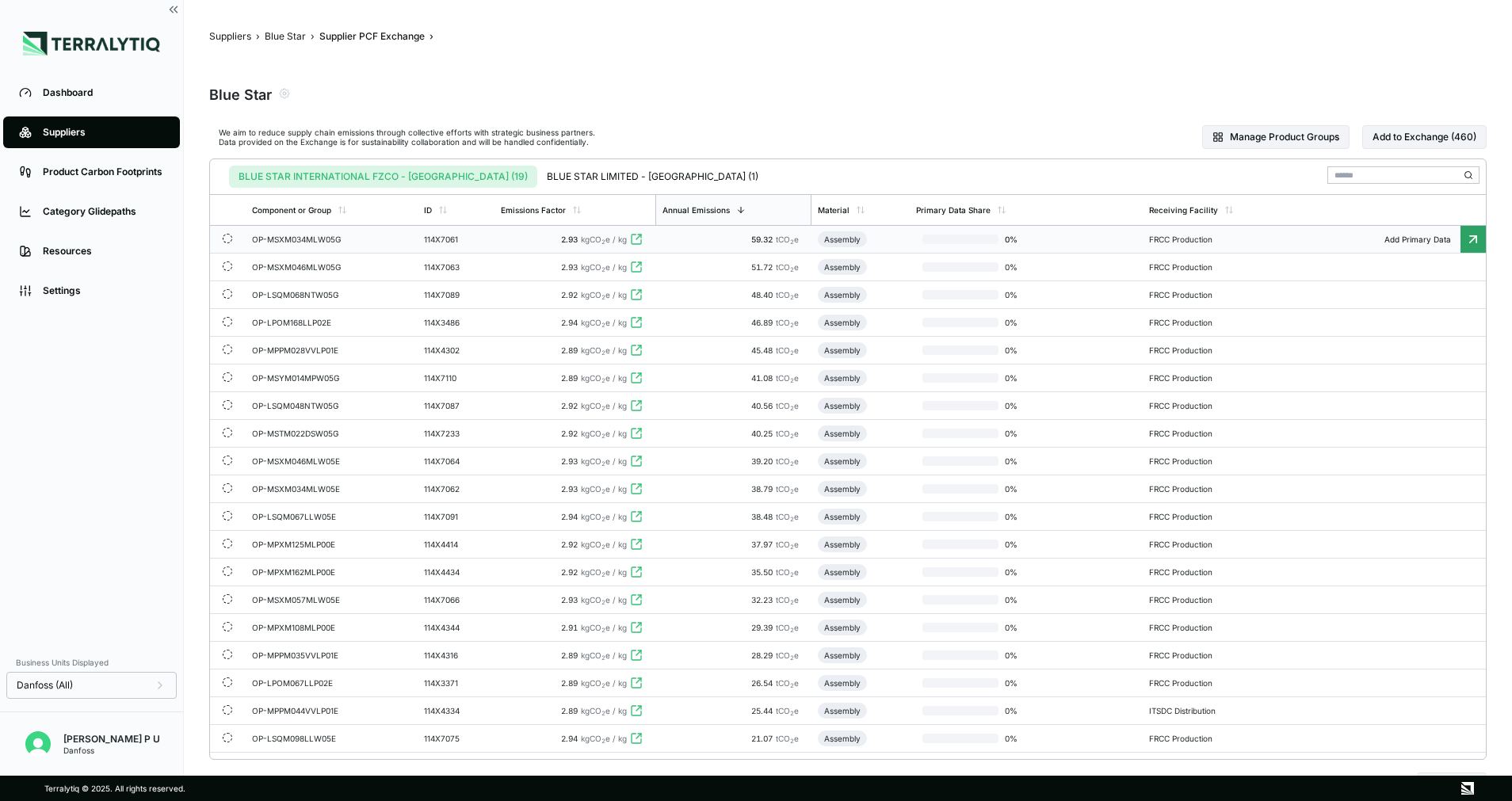
click at [346, 238] on div "OP-MSXM034MLW05G" at bounding box center [309, 239] width 114 height 10
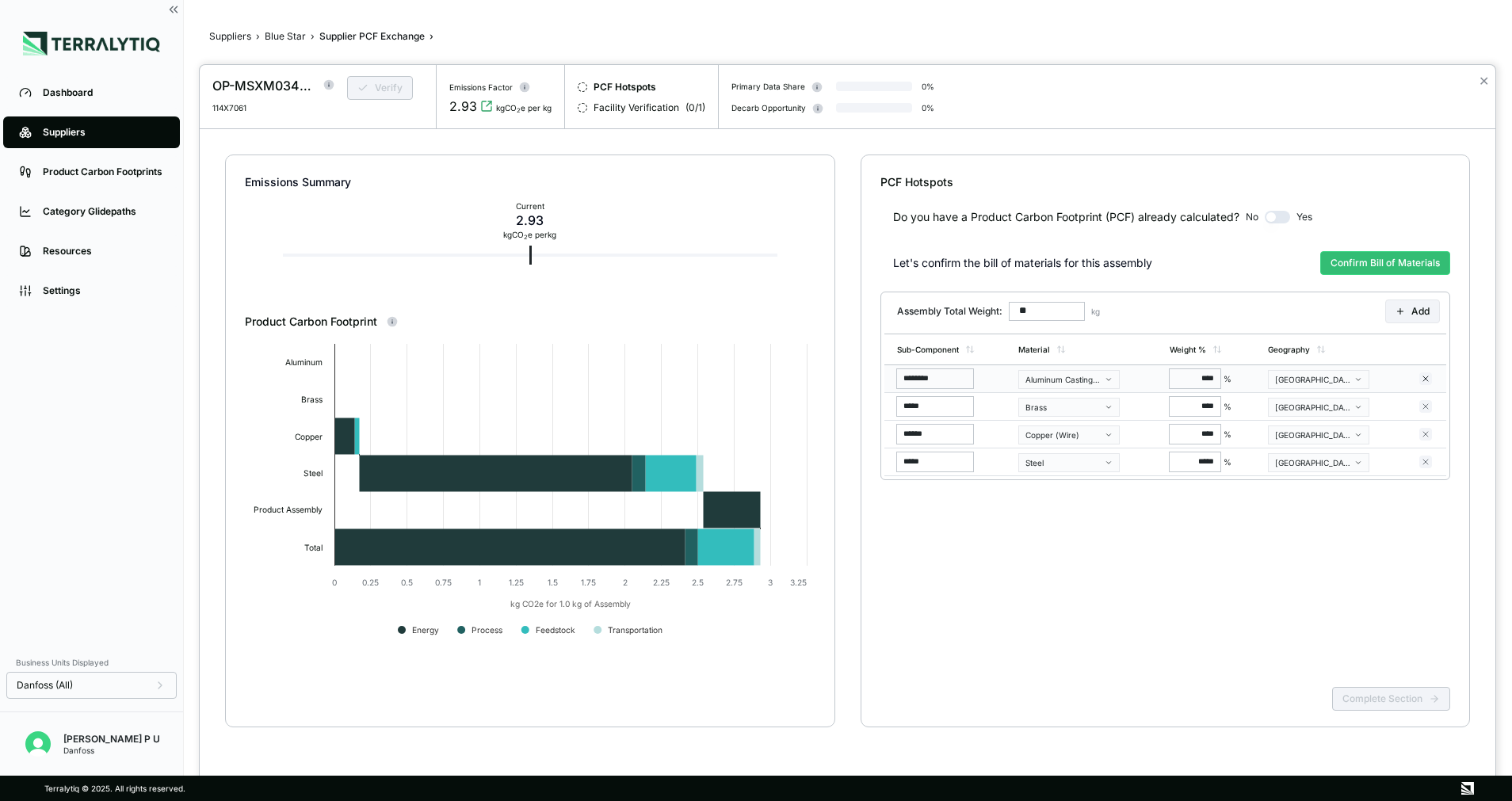
click at [1339, 377] on div "[GEOGRAPHIC_DATA] & [GEOGRAPHIC_DATA]" at bounding box center [1313, 379] width 76 height 10
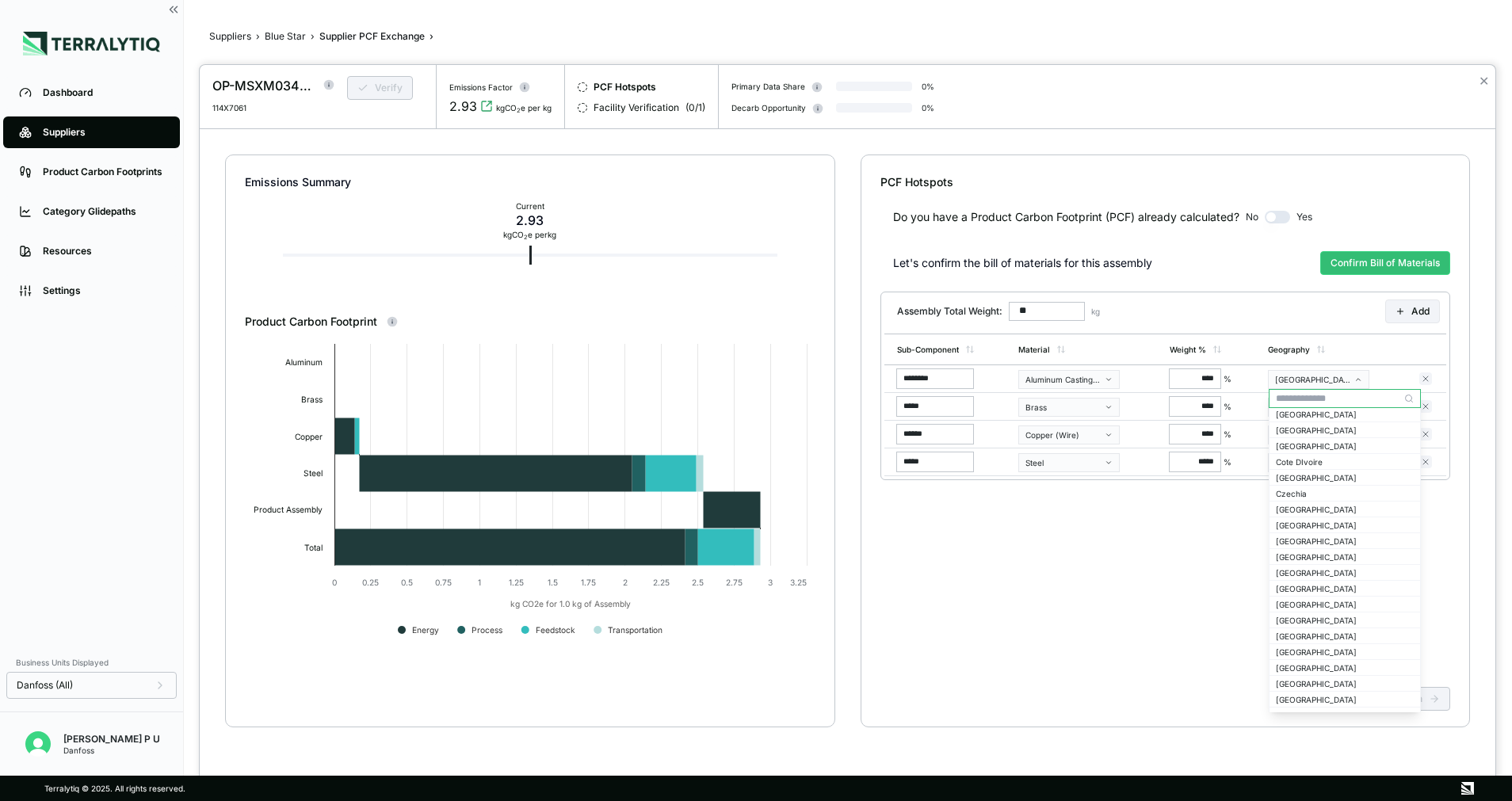
scroll to position [356, 0]
click at [1294, 648] on div "[GEOGRAPHIC_DATA]" at bounding box center [1345, 646] width 138 height 10
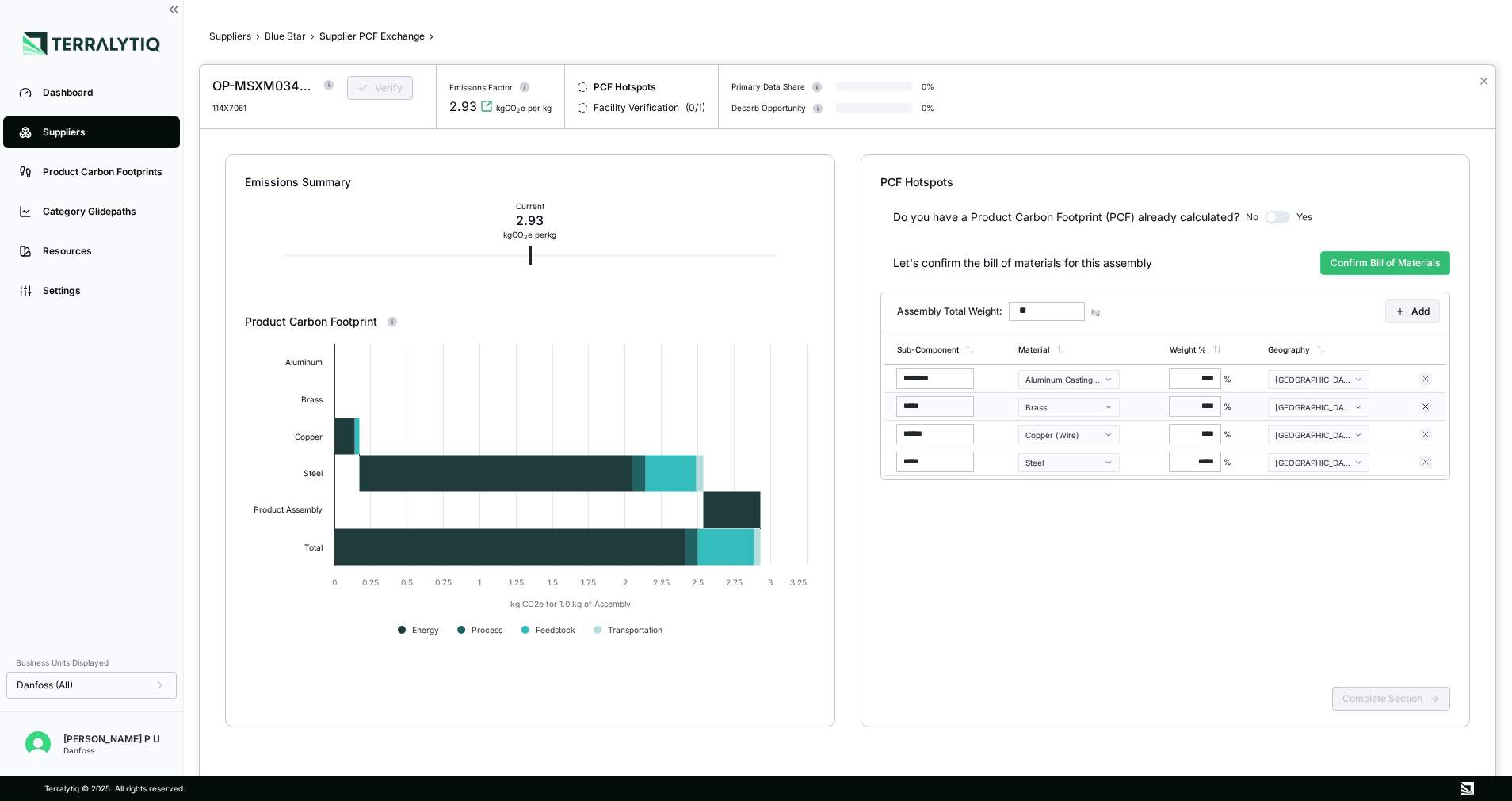
click at [1308, 399] on button "[GEOGRAPHIC_DATA] & [GEOGRAPHIC_DATA]" at bounding box center [1319, 406] width 101 height 19
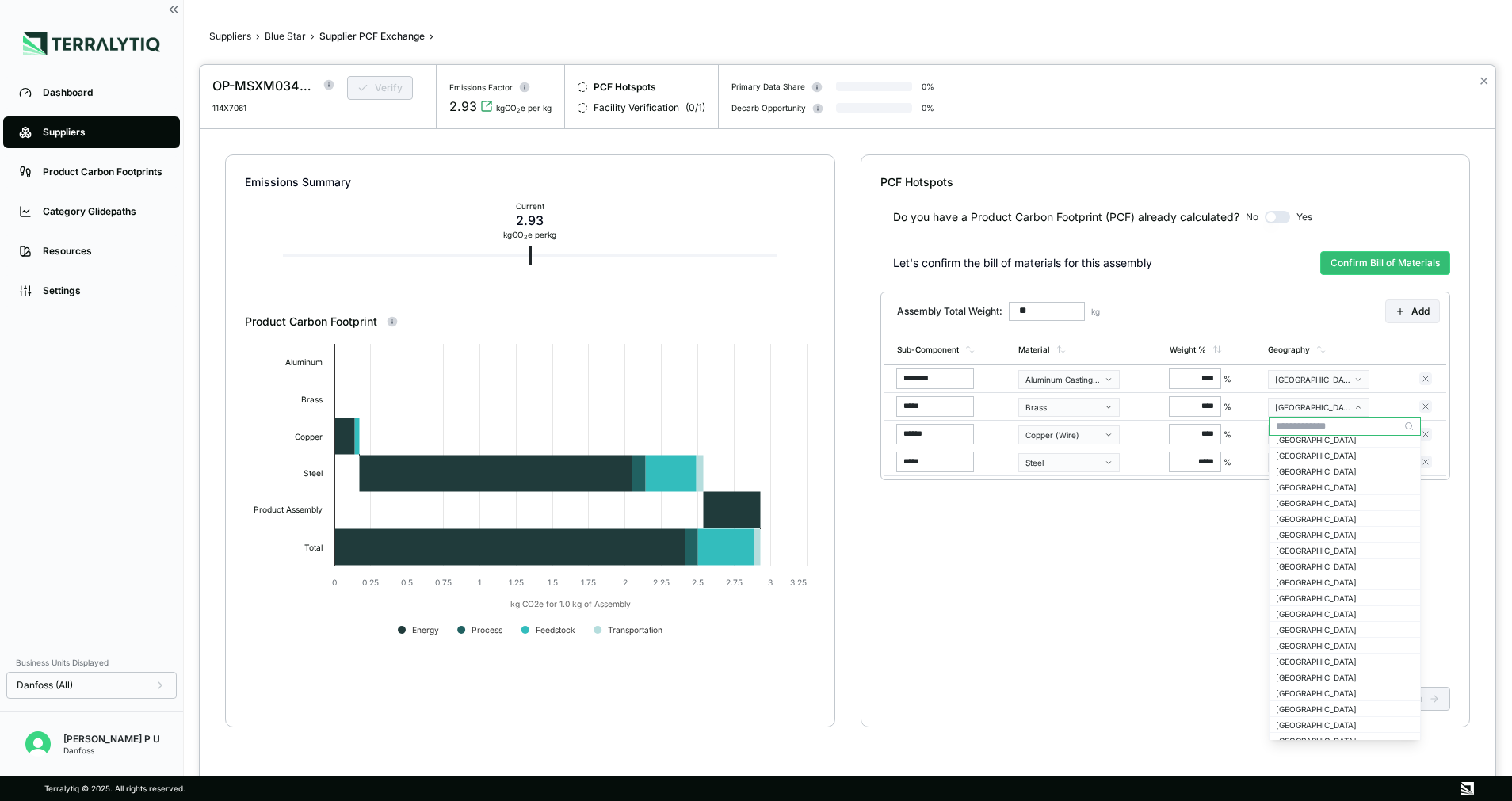
scroll to position [594, 0]
click at [1293, 438] on div "[GEOGRAPHIC_DATA]" at bounding box center [1345, 437] width 138 height 10
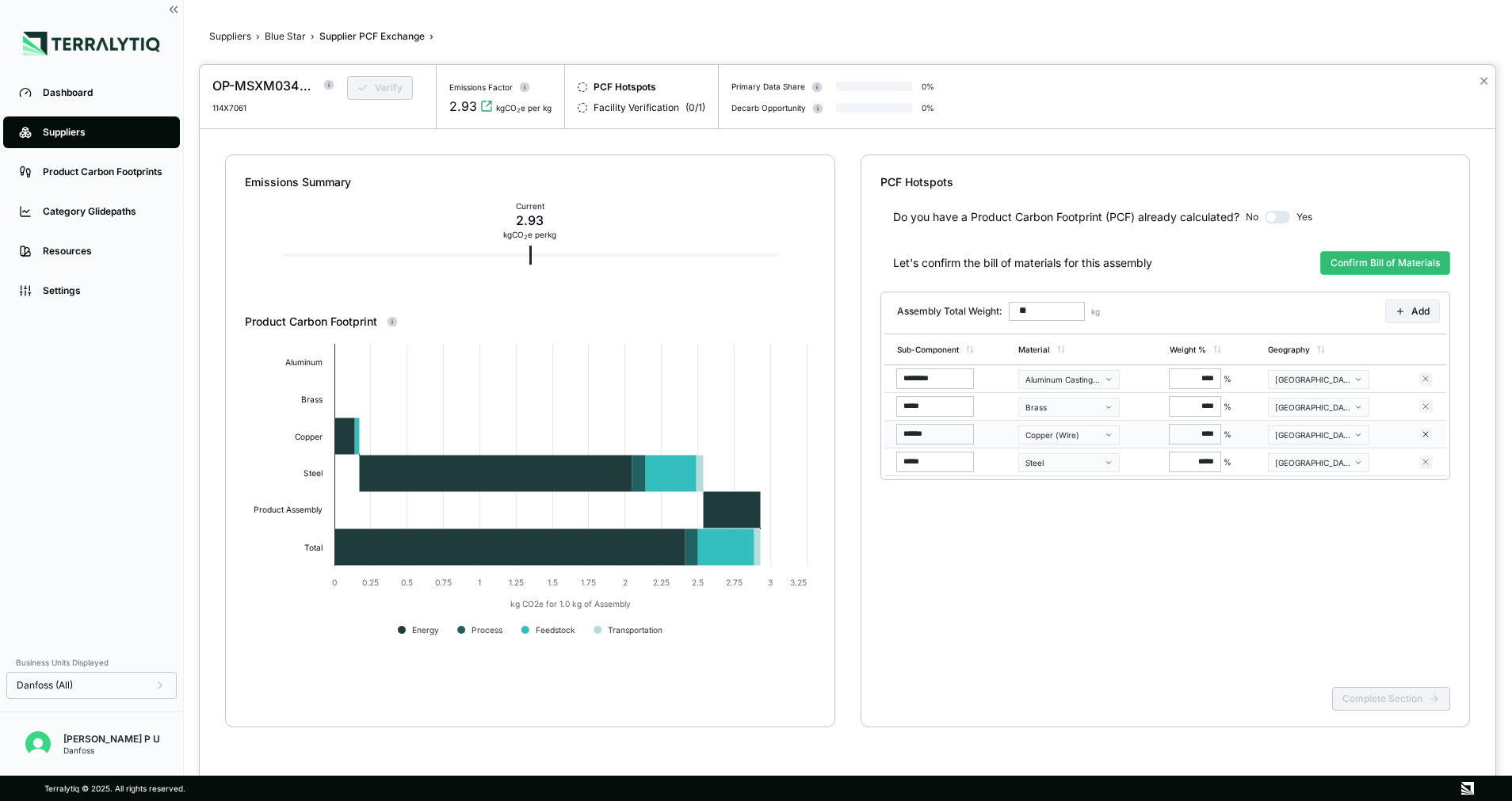
click at [1290, 439] on div "[GEOGRAPHIC_DATA] & [GEOGRAPHIC_DATA]" at bounding box center [1313, 435] width 76 height 10
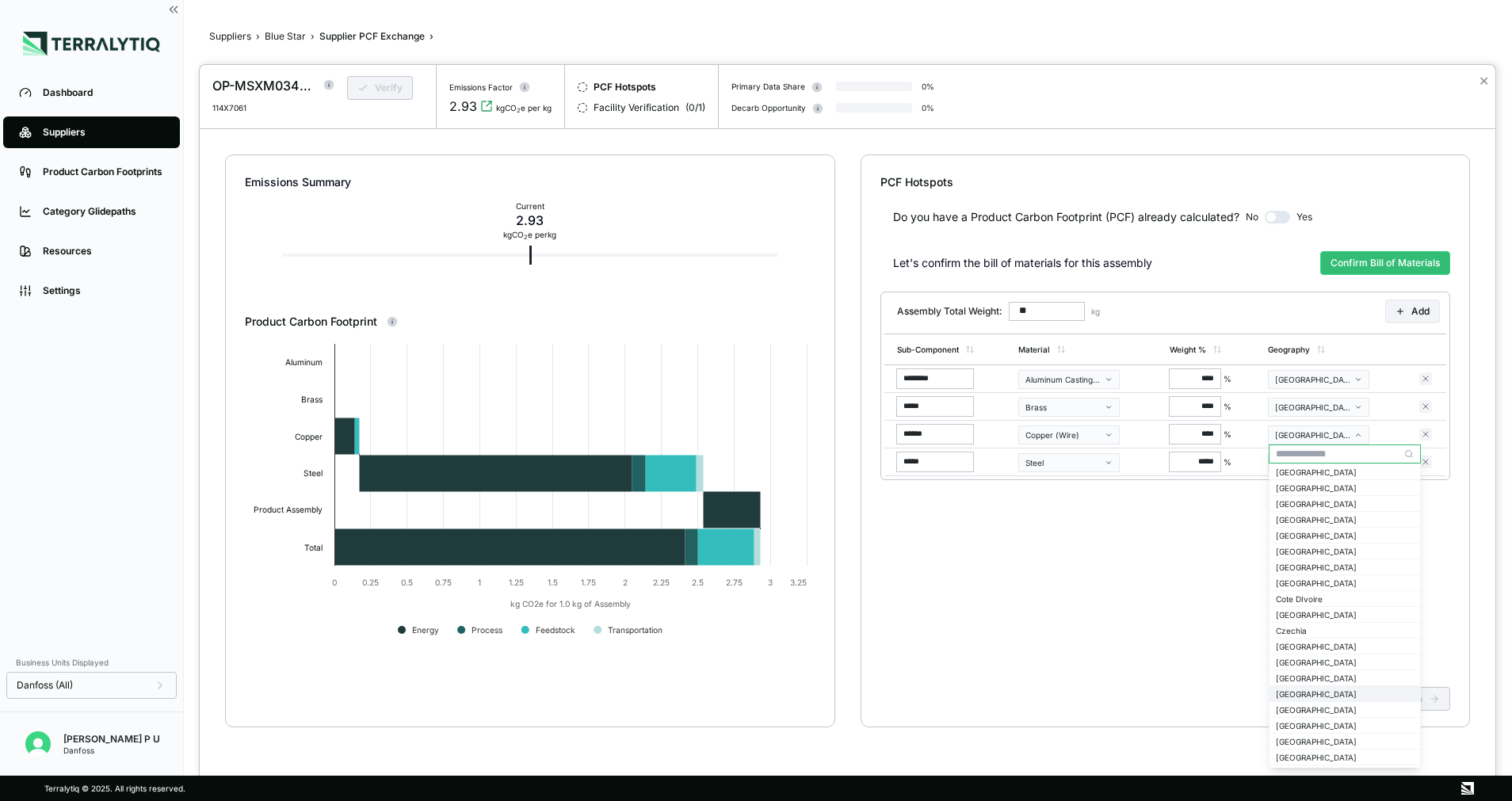
scroll to position [356, 0]
click at [1288, 702] on div "[GEOGRAPHIC_DATA]" at bounding box center [1345, 702] width 138 height 10
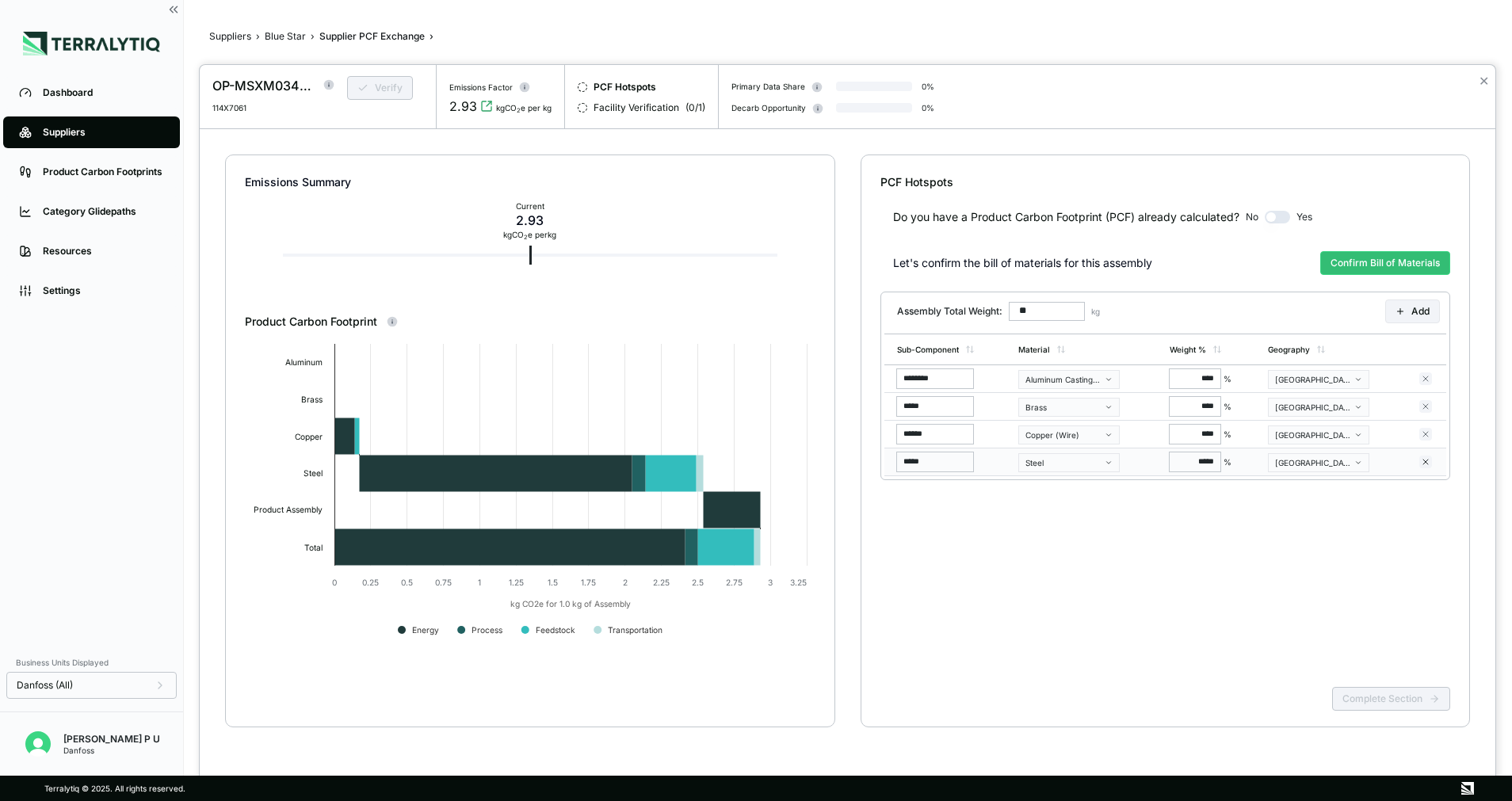
click at [1324, 462] on div "[GEOGRAPHIC_DATA] & [GEOGRAPHIC_DATA]" at bounding box center [1313, 463] width 76 height 10
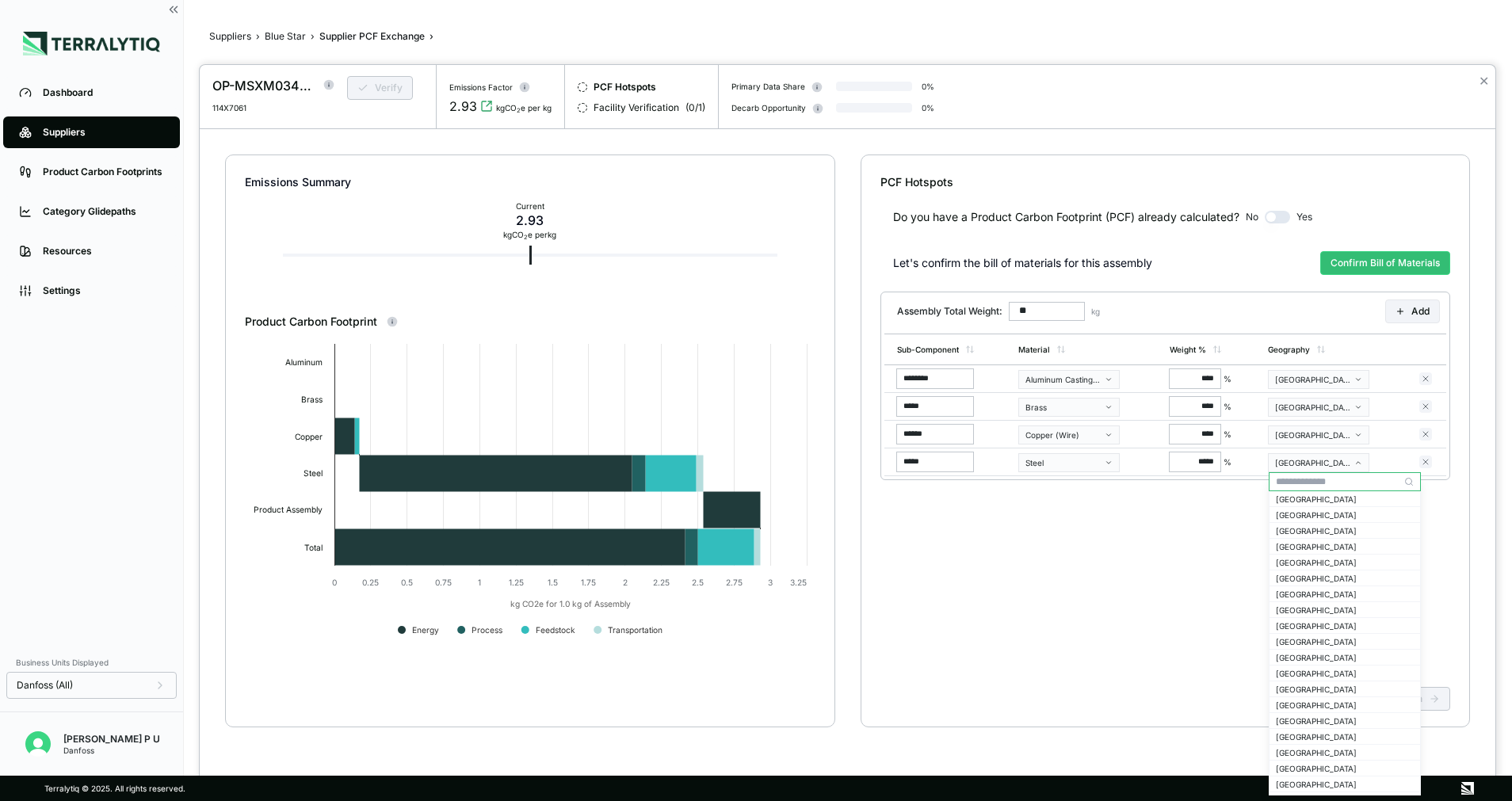
scroll to position [475, 0]
click at [1312, 611] on div "[GEOGRAPHIC_DATA]" at bounding box center [1345, 610] width 138 height 10
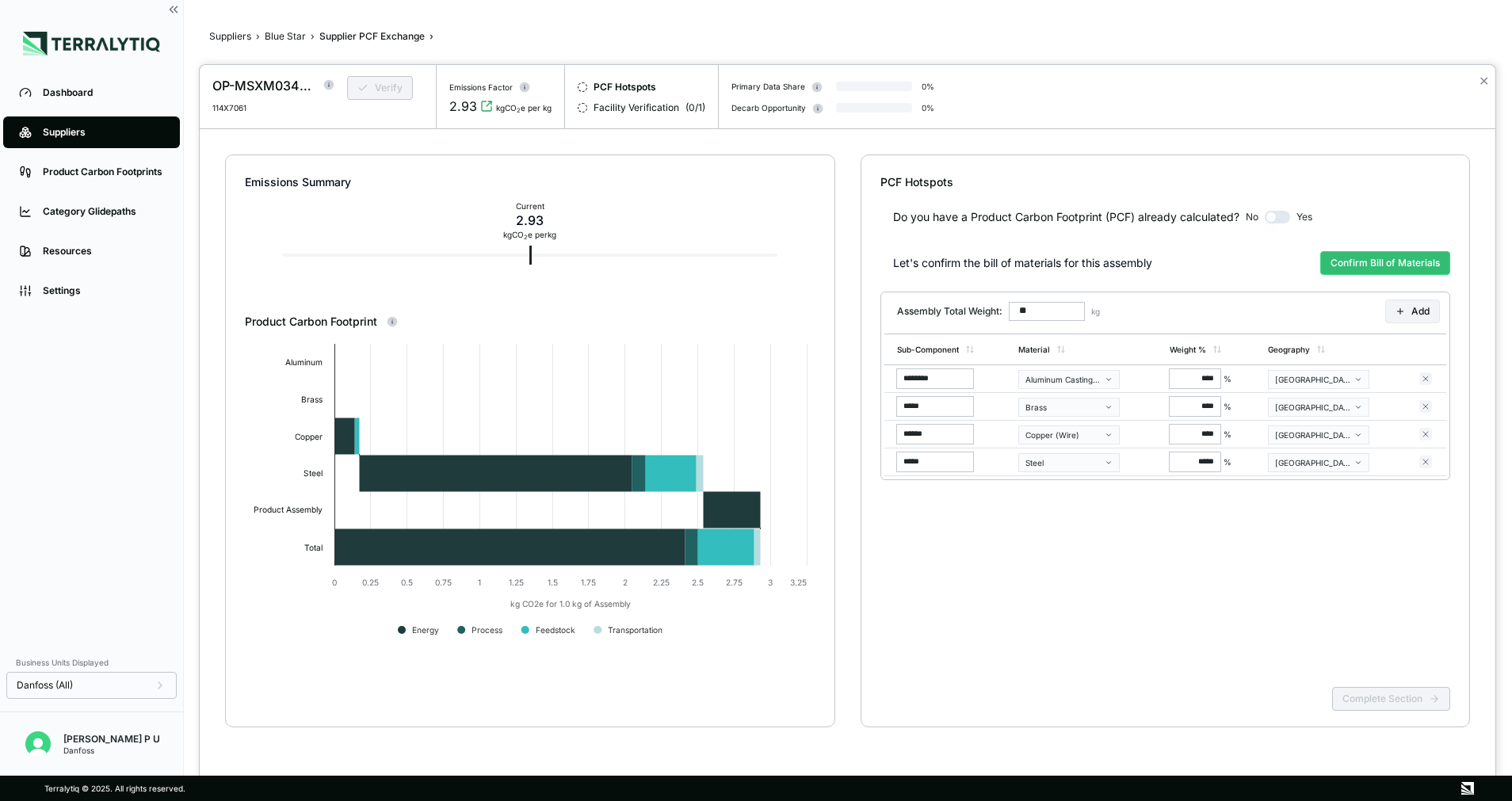
click at [1230, 594] on div "Do you have a Product Carbon Footprint (PCF) already calculated? No Yes Let's c…" at bounding box center [1166, 435] width 570 height 490
click at [1351, 265] on button "Confirm Bill of Materials" at bounding box center [1385, 263] width 130 height 24
type input "******"
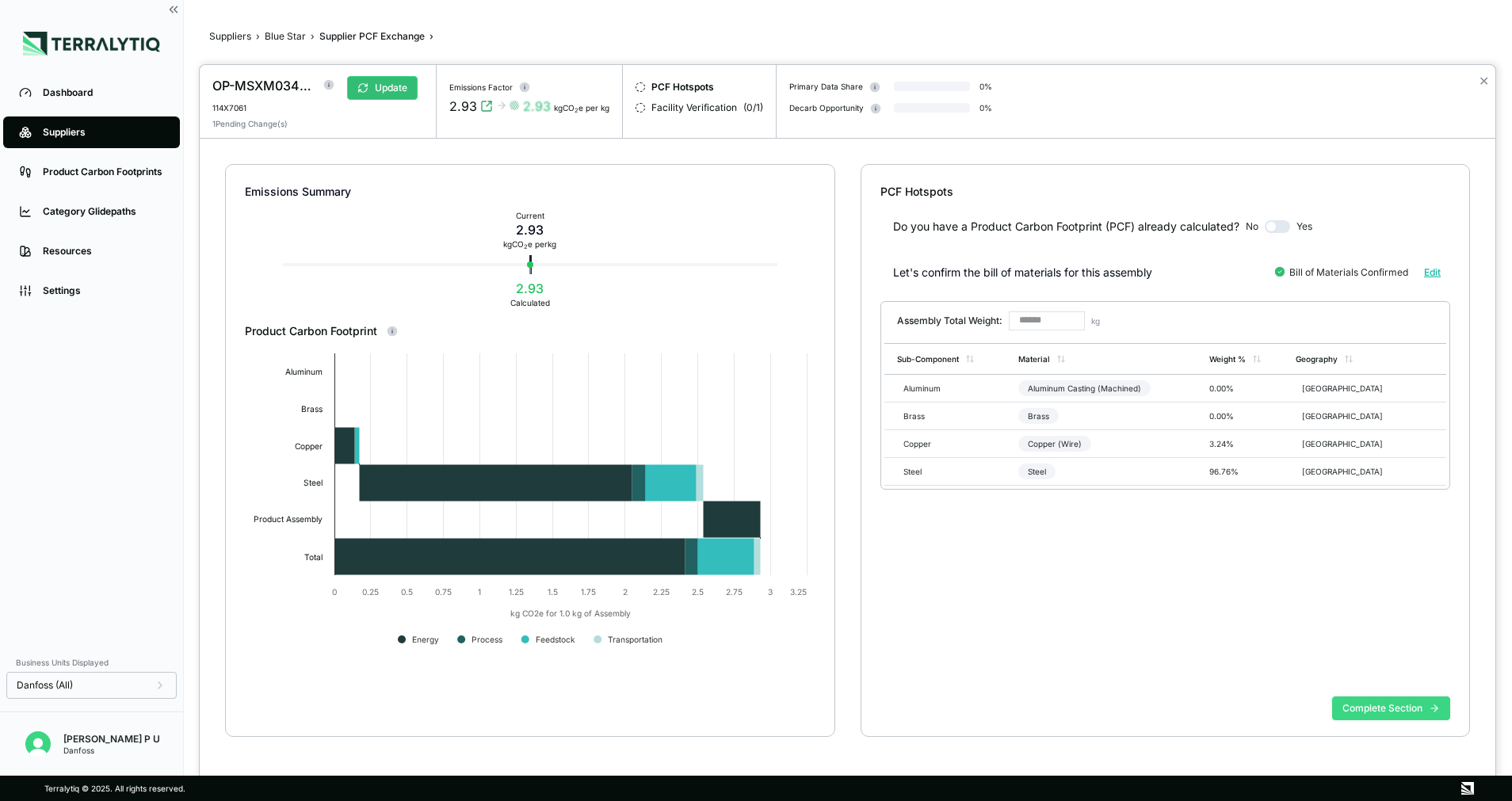
click at [1388, 709] on button "Complete Section" at bounding box center [1391, 708] width 118 height 24
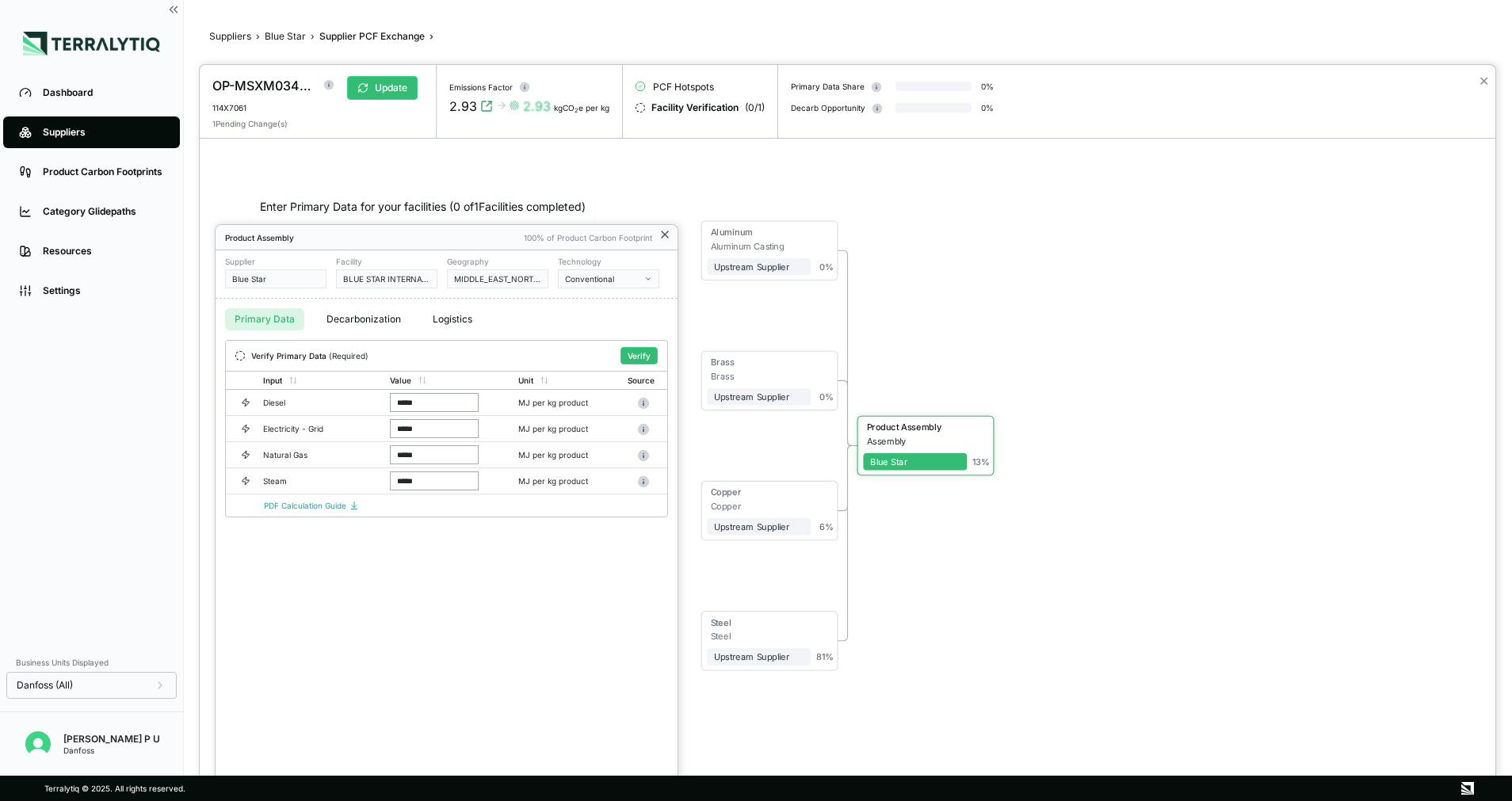
click at [668, 234] on icon at bounding box center [665, 234] width 13 height 13
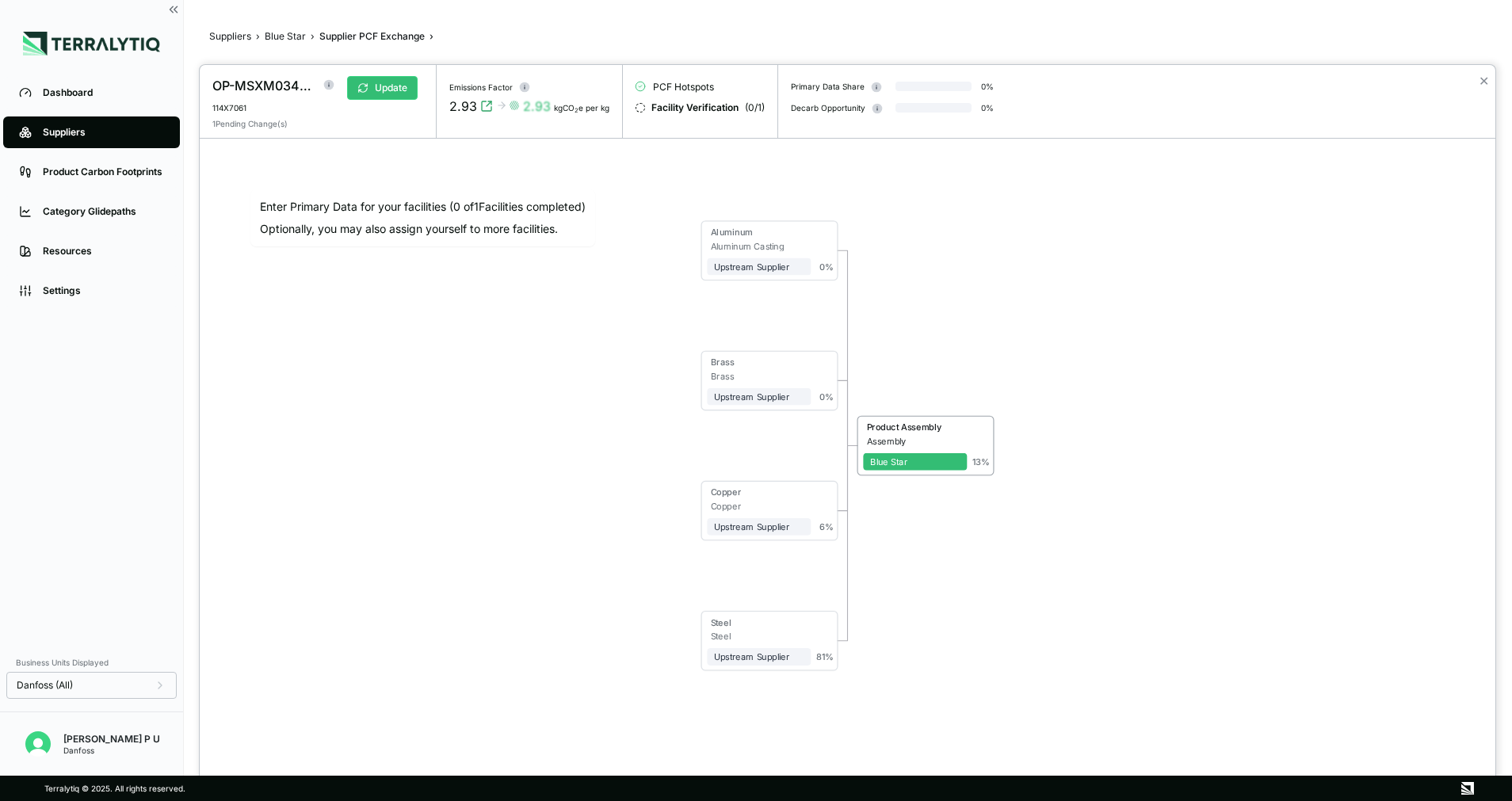
click at [344, 34] on div at bounding box center [756, 400] width 1512 height 801
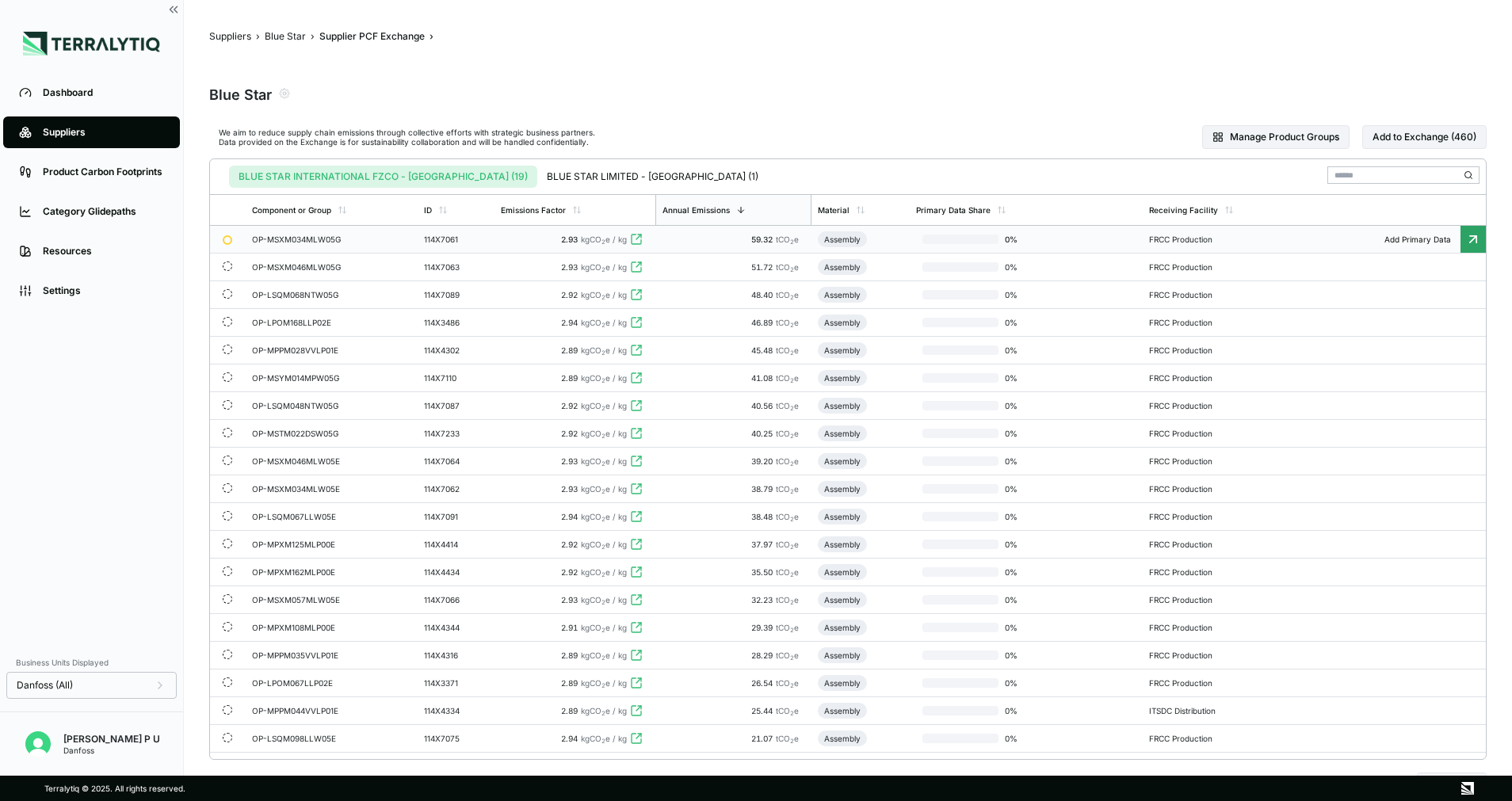
click at [325, 234] on div "OP-MSXM034MLW05G" at bounding box center [309, 239] width 114 height 10
